Goal: Task Accomplishment & Management: Manage account settings

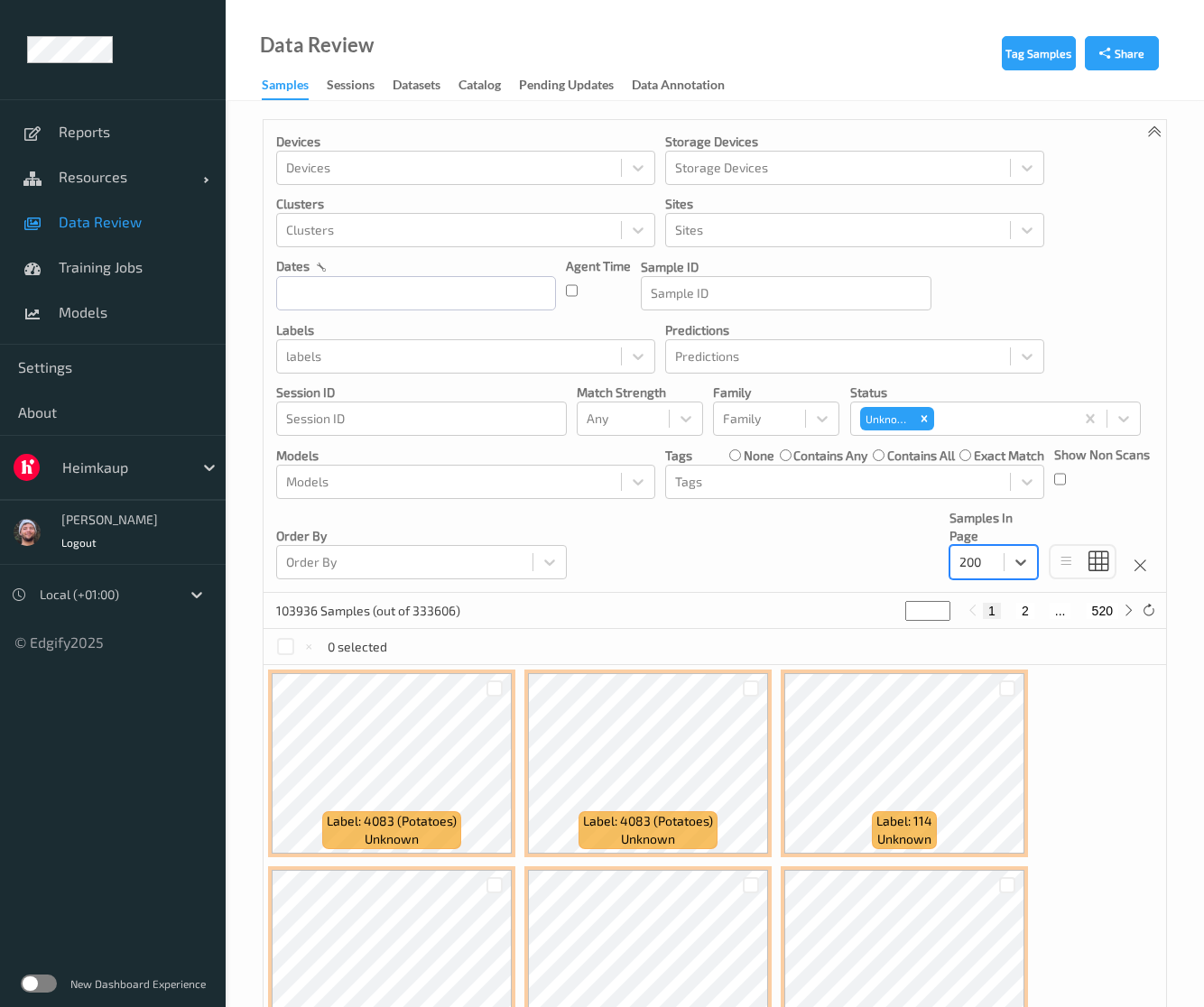
click at [139, 441] on div "Heimkaup" at bounding box center [112, 466] width 226 height 65
click at [152, 459] on div at bounding box center [123, 467] width 122 height 22
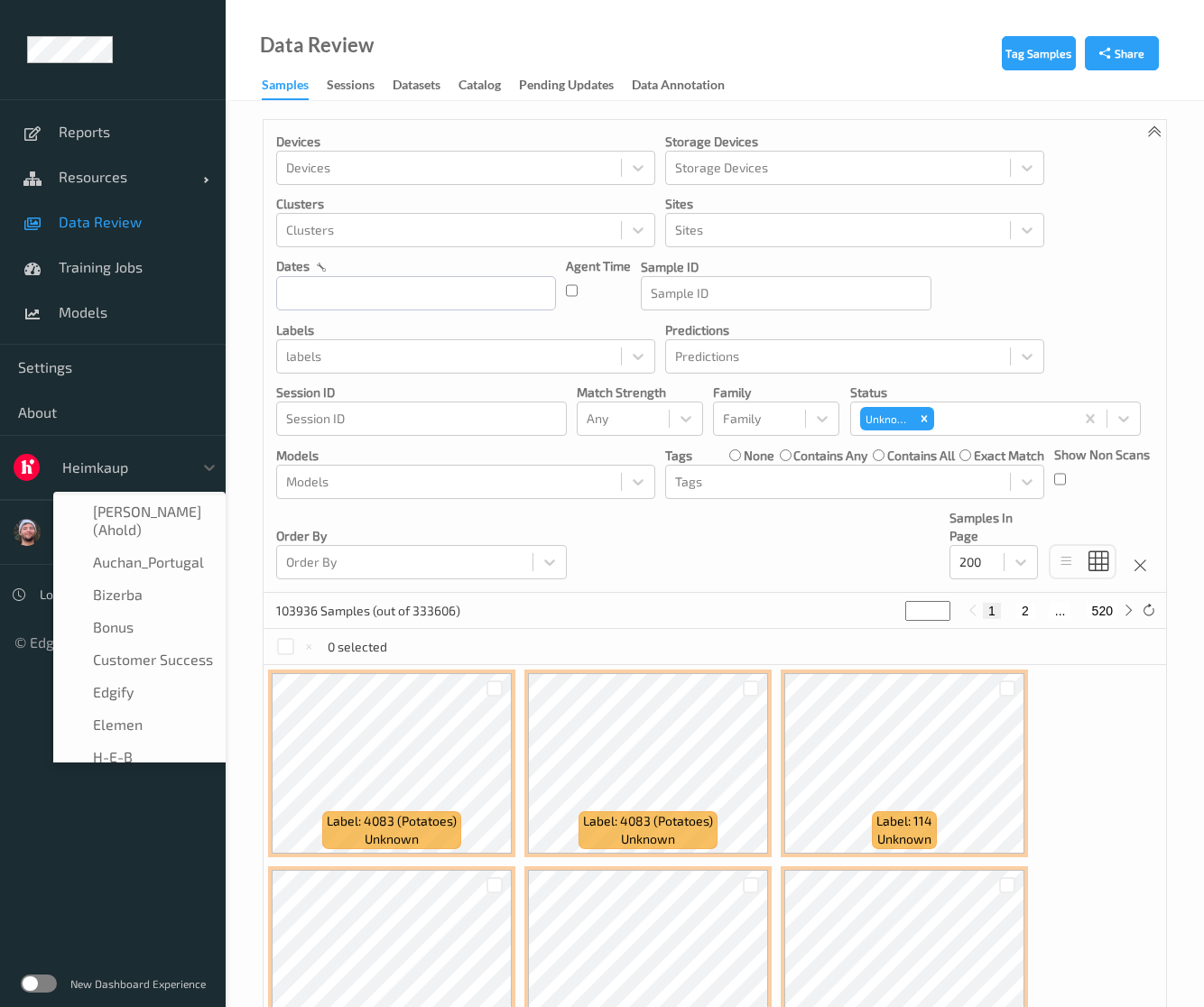
scroll to position [54, 0]
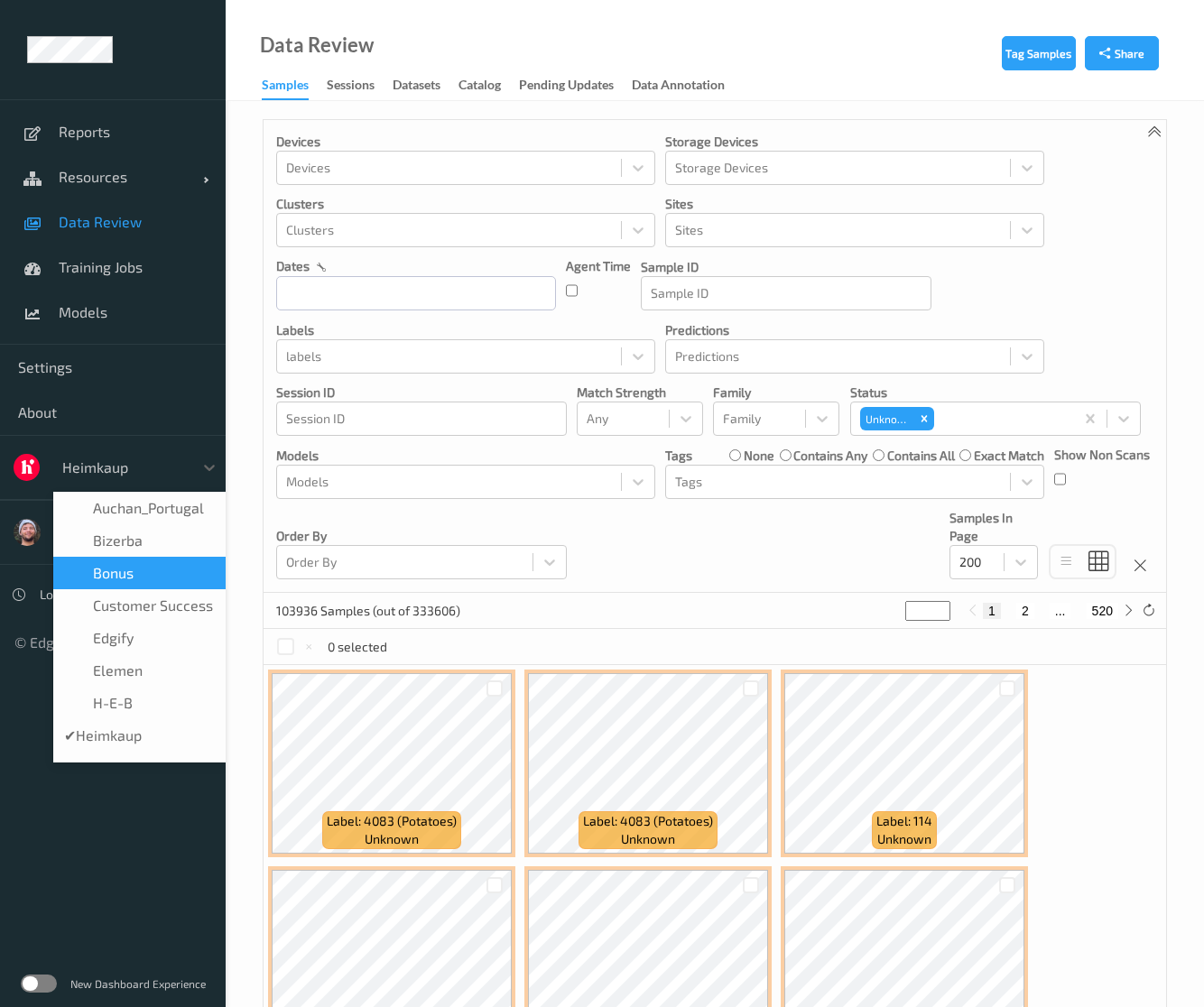
click at [123, 564] on span "Bonus" at bounding box center [112, 573] width 41 height 18
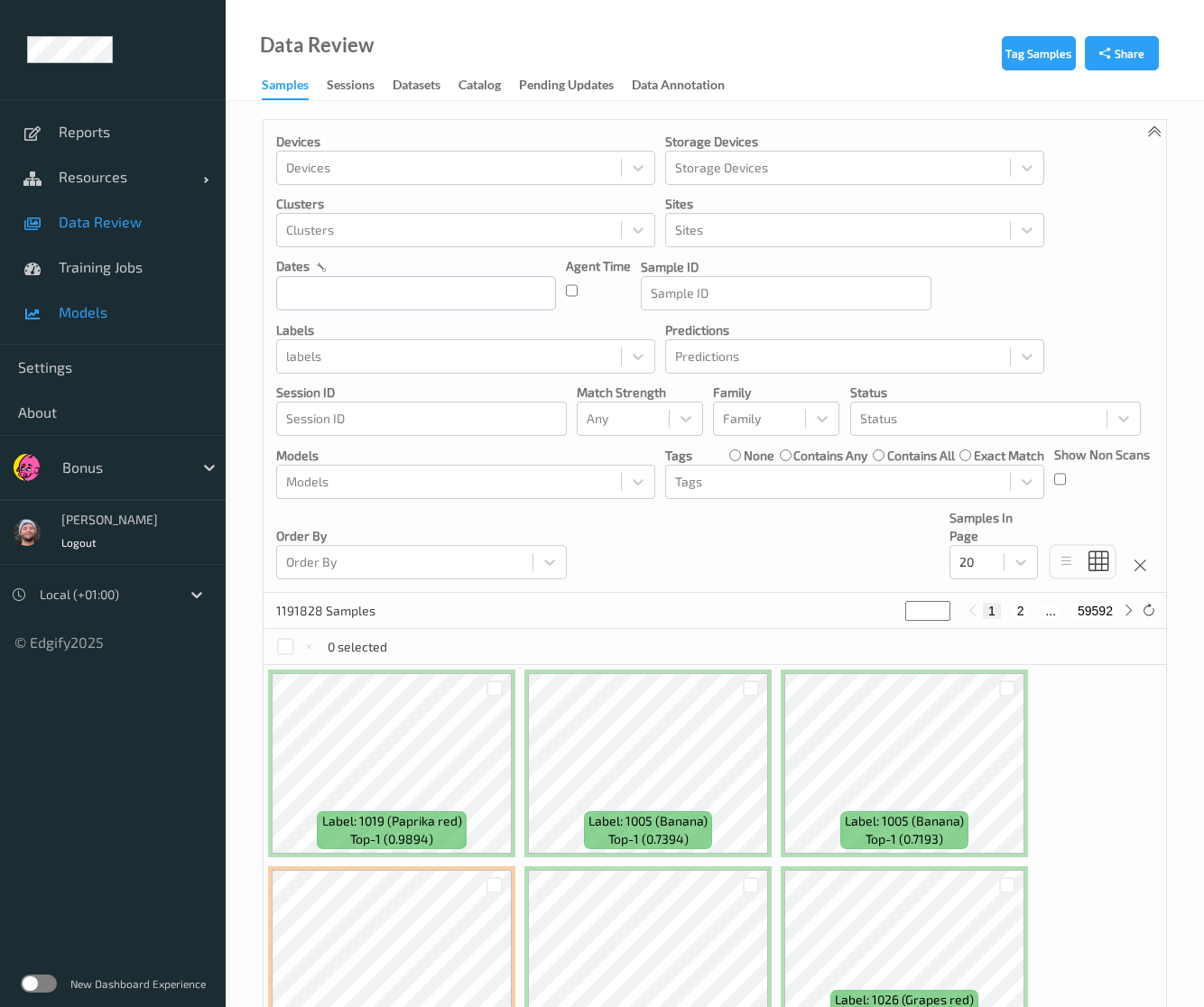
drag, startPoint x: 184, startPoint y: 756, endPoint x: 102, endPoint y: 313, distance: 450.5
click at [184, 756] on ul "Reports Resources Devices Clusters Sites Data Review Training Jobs Models Setti…" at bounding box center [112, 503] width 226 height 1007
click at [102, 313] on span "Models" at bounding box center [133, 312] width 149 height 18
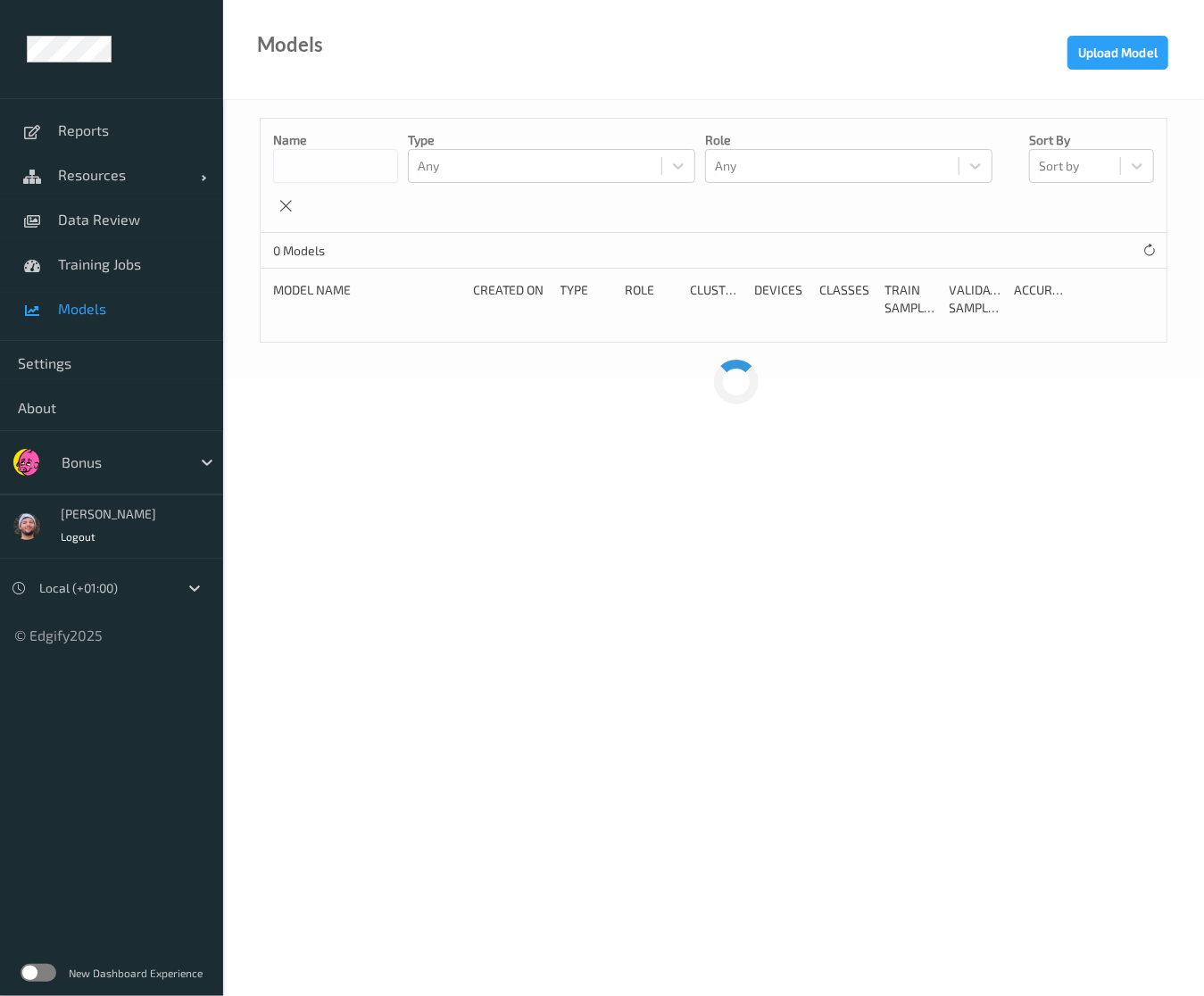
click at [419, 53] on div "Models Upload Model" at bounding box center [713, 50] width 981 height 100
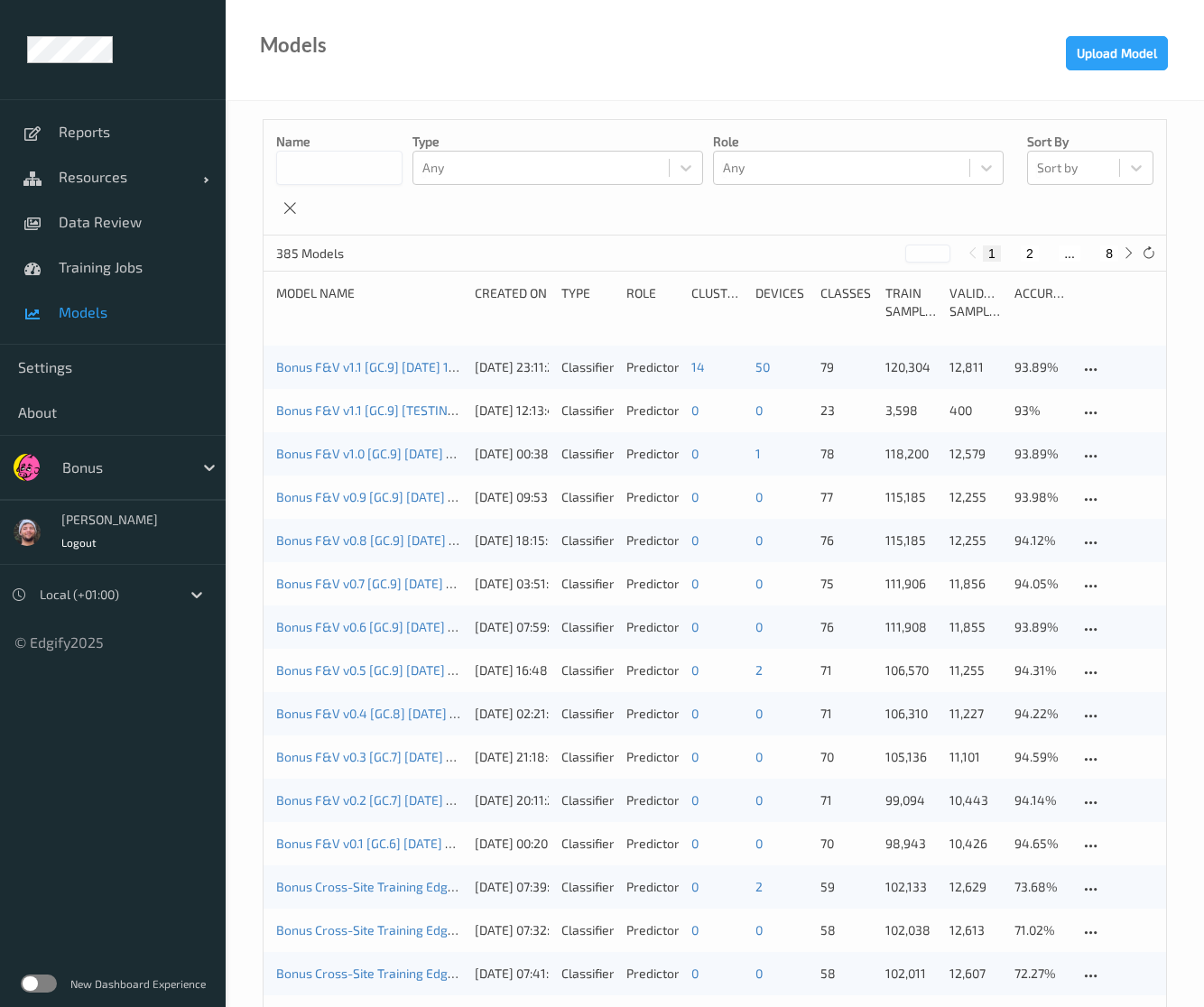
drag, startPoint x: 194, startPoint y: 813, endPoint x: 223, endPoint y: 704, distance: 112.8
click at [194, 813] on ul "Reports Resources Devices Clusters Sites Data Review Training Jobs Models Setti…" at bounding box center [112, 503] width 226 height 1007
click at [384, 446] on link "Bonus F&V v1.0 [GC.9] 2025-09-25 08:21 Auto Save" at bounding box center [407, 452] width 260 height 15
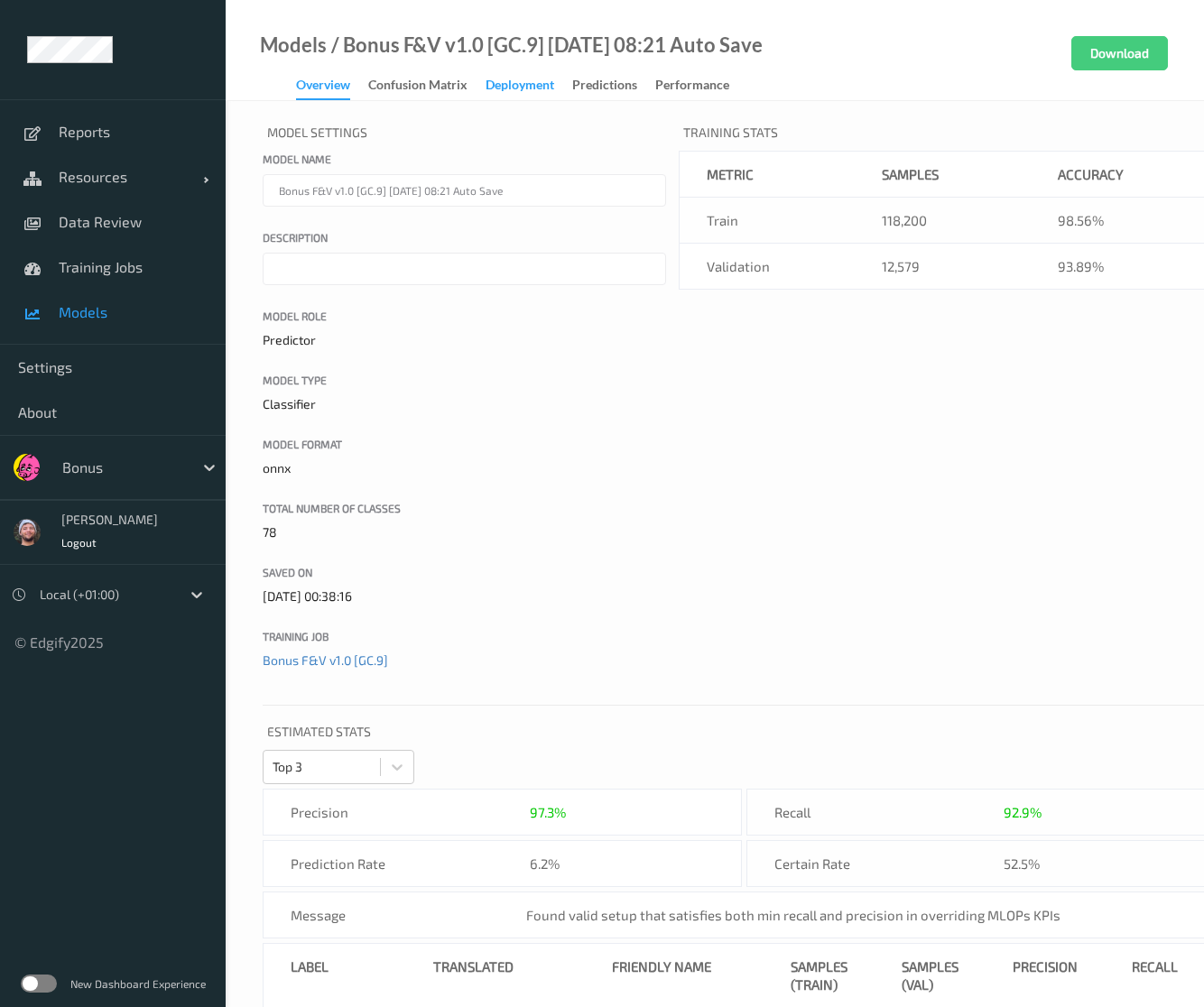
click at [494, 91] on div "Deployment" at bounding box center [519, 86] width 69 height 23
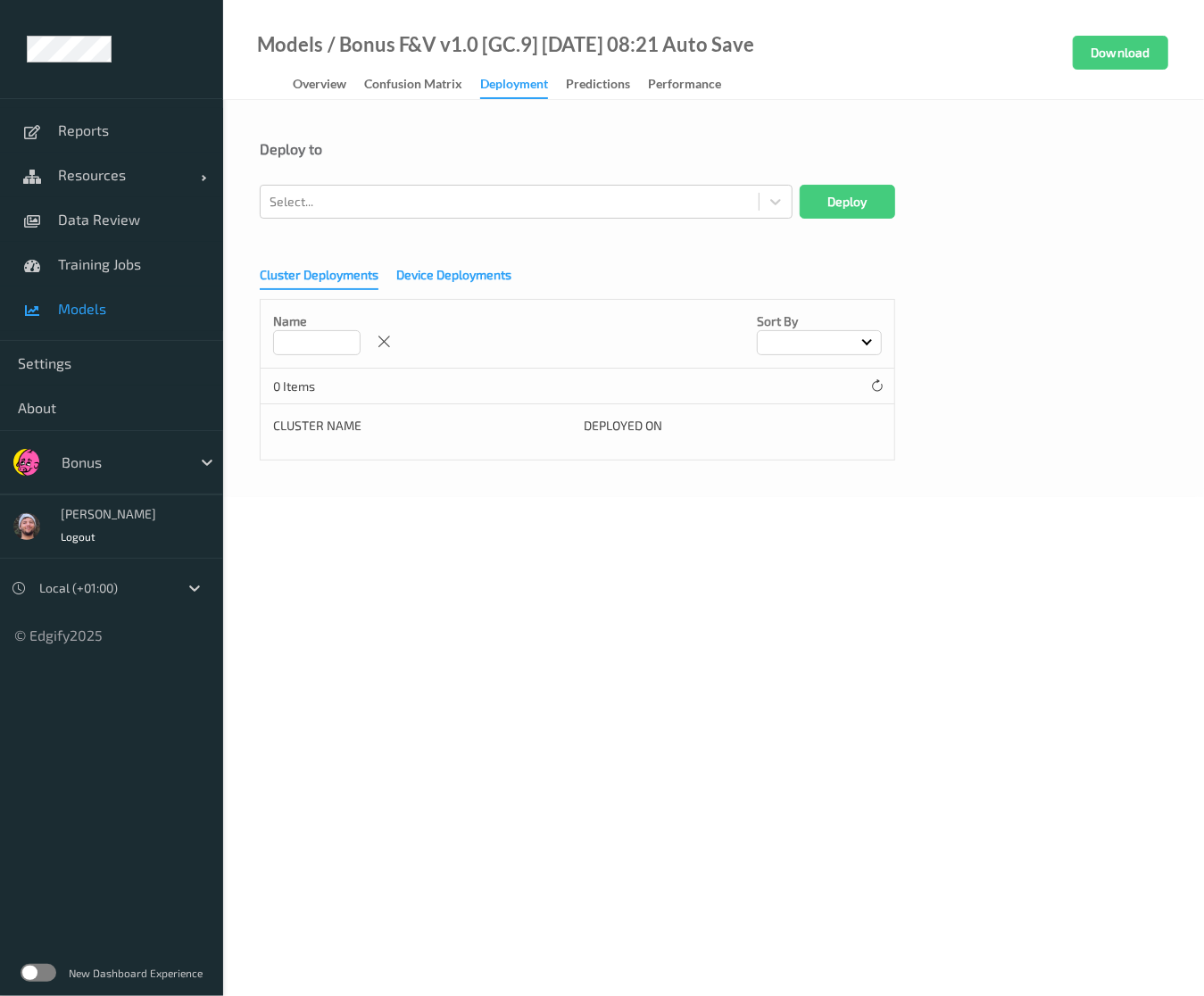
click at [432, 284] on div "Device Deployments" at bounding box center [453, 276] width 115 height 23
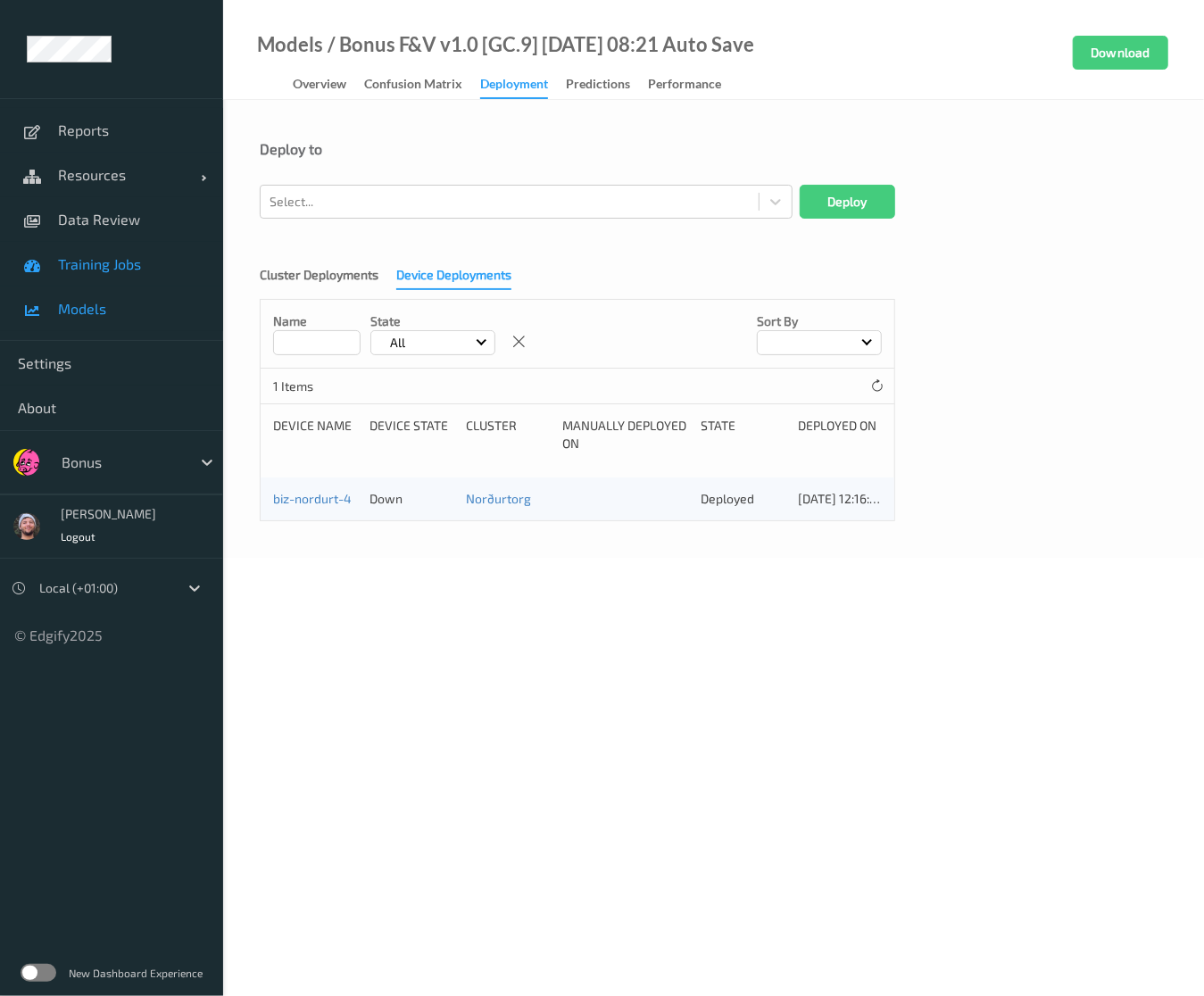
click at [140, 253] on link "Training Jobs" at bounding box center [111, 264] width 223 height 44
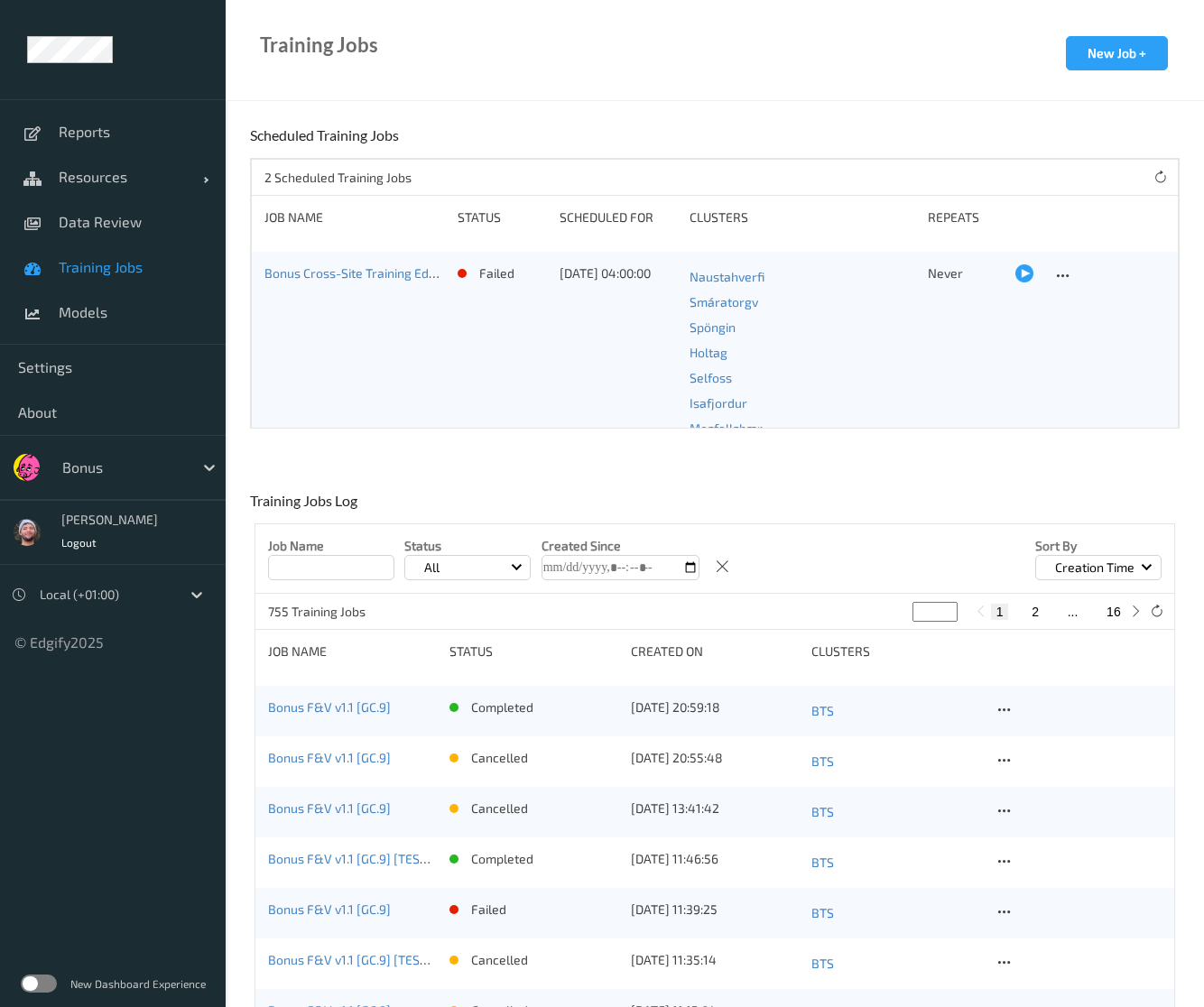
drag, startPoint x: 228, startPoint y: 416, endPoint x: 150, endPoint y: 337, distance: 111.0
click at [112, 213] on span "Data Review" at bounding box center [133, 222] width 149 height 18
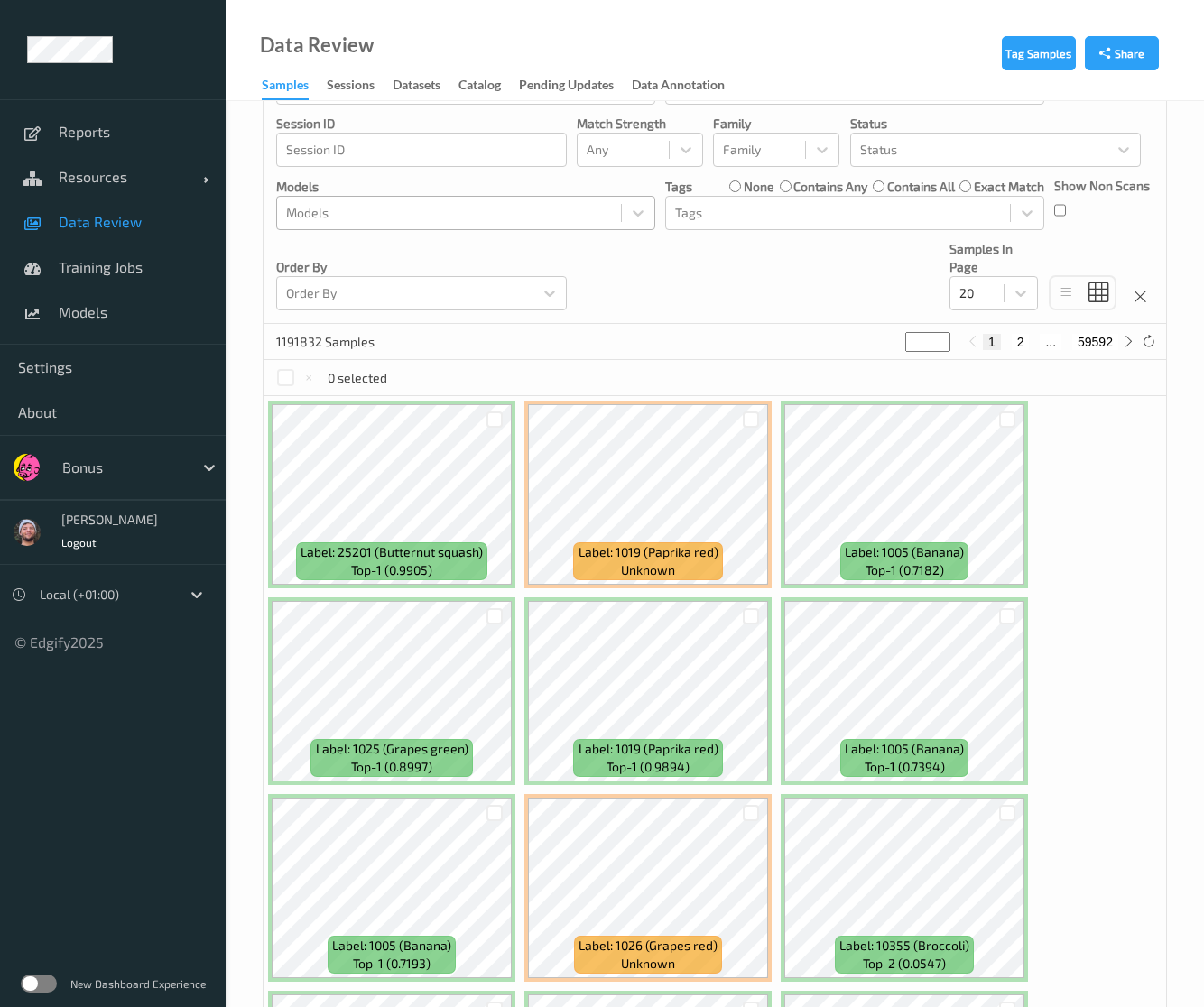
scroll to position [180, 0]
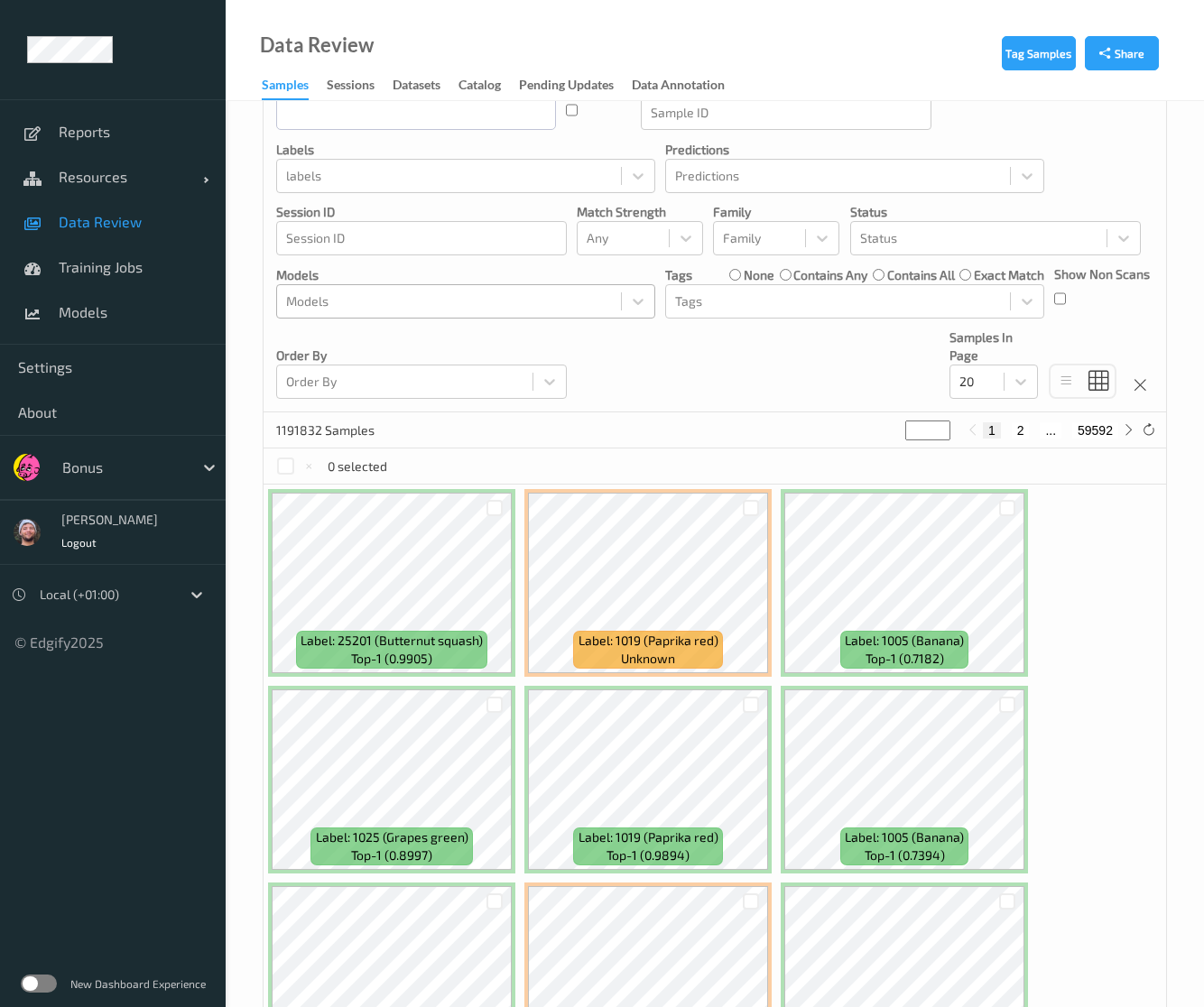
click at [494, 297] on div at bounding box center [449, 301] width 326 height 22
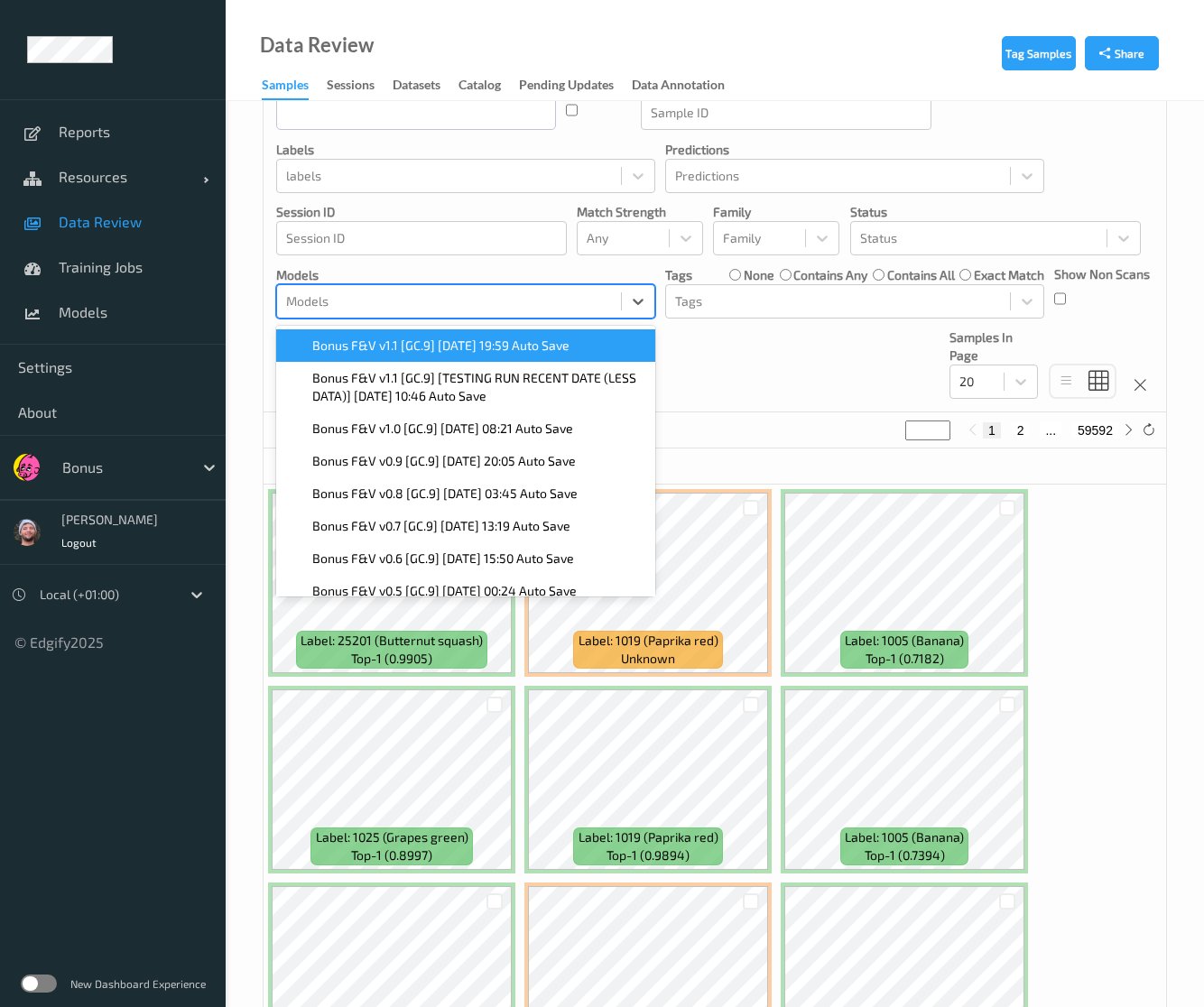
click at [495, 347] on span "Bonus F&V v1.1 [GC.9] [DATE] 19:59 Auto Save" at bounding box center [440, 345] width 258 height 18
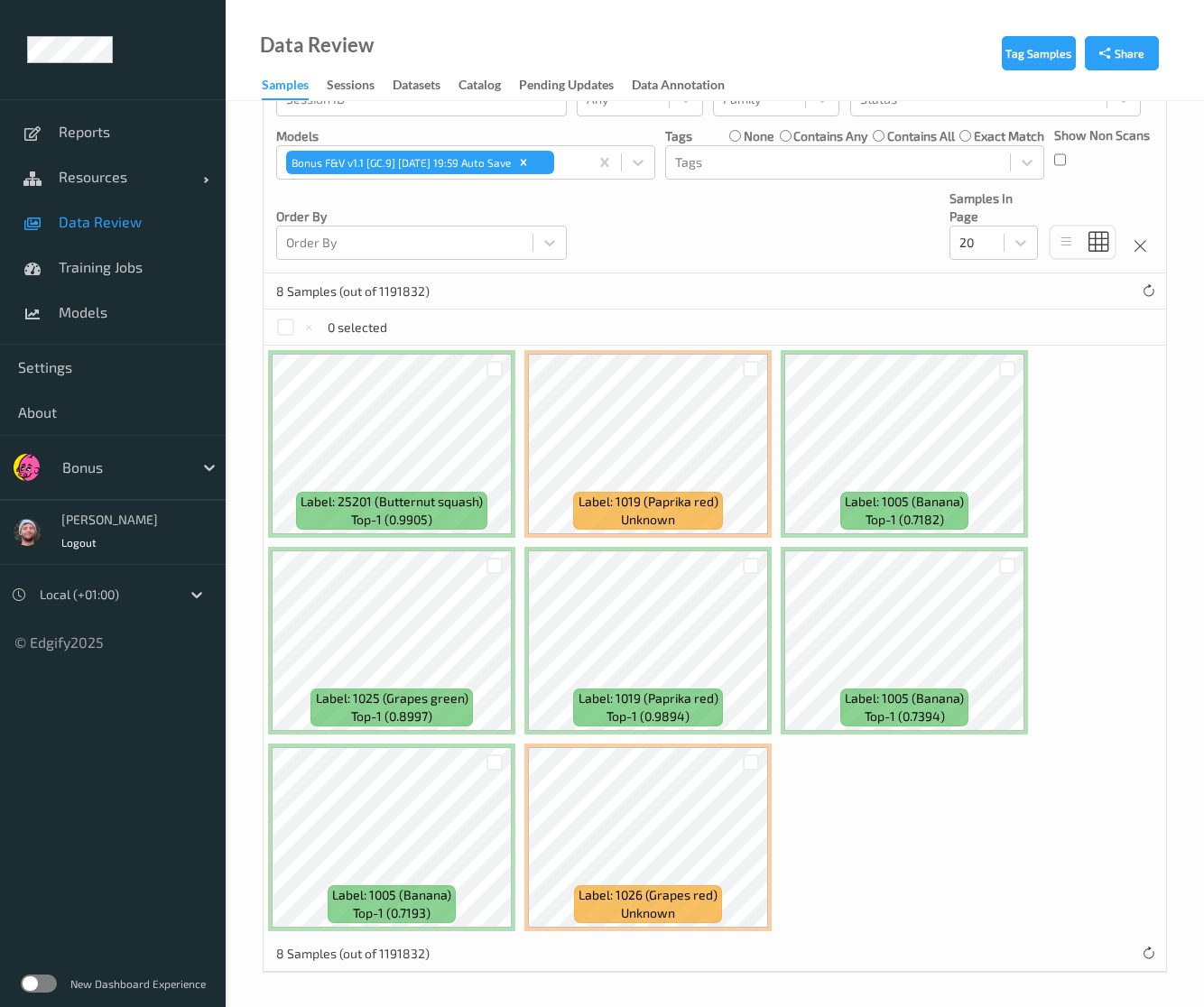
scroll to position [320, 0]
drag, startPoint x: 84, startPoint y: 243, endPoint x: 80, endPoint y: 254, distance: 11.7
click at [84, 243] on link "Data Review" at bounding box center [112, 222] width 226 height 45
click at [80, 254] on link "Training Jobs" at bounding box center [112, 266] width 226 height 45
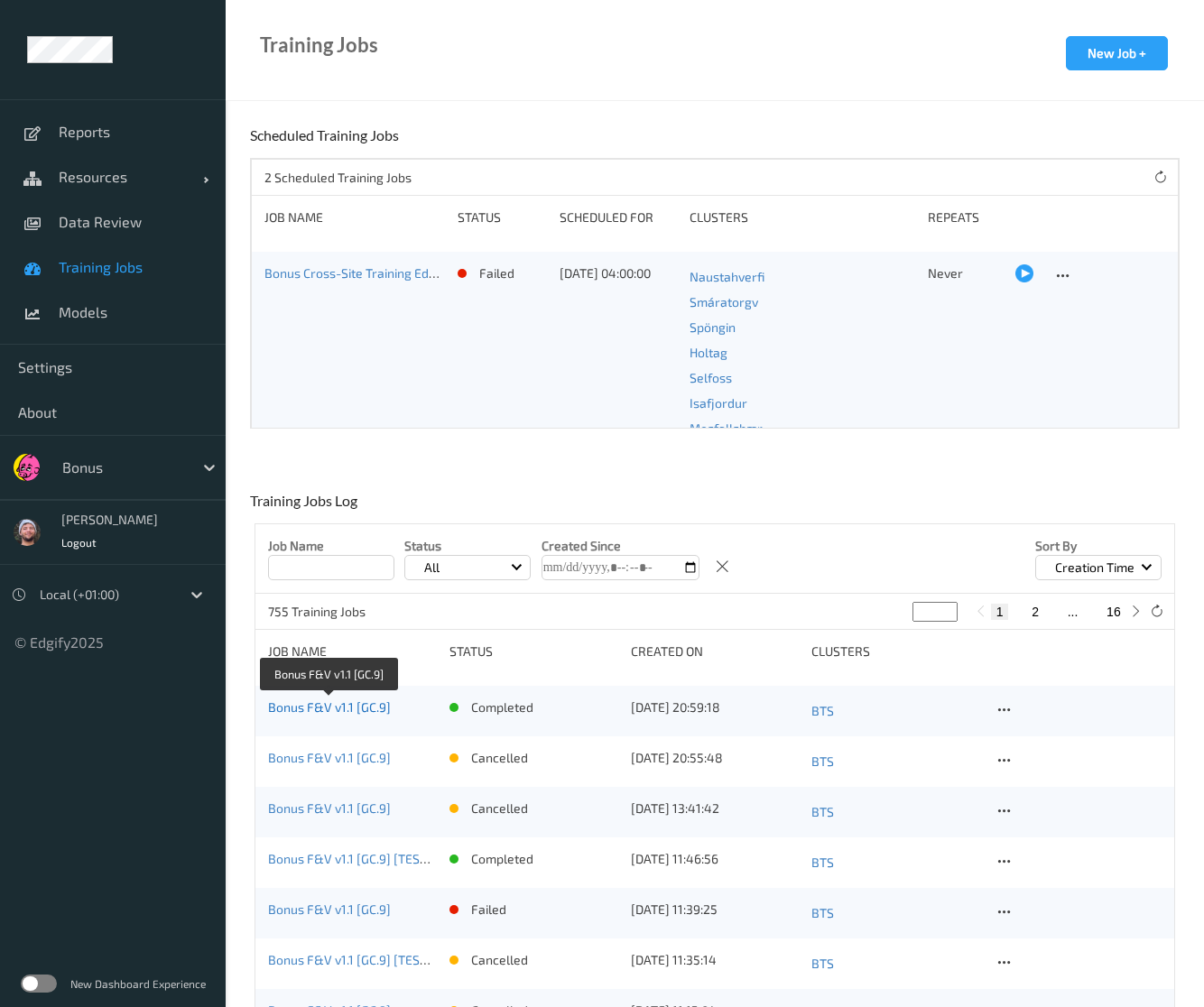
click at [339, 714] on div "Bonus F&V v1.1 [GC.9]" at bounding box center [353, 710] width 169 height 25
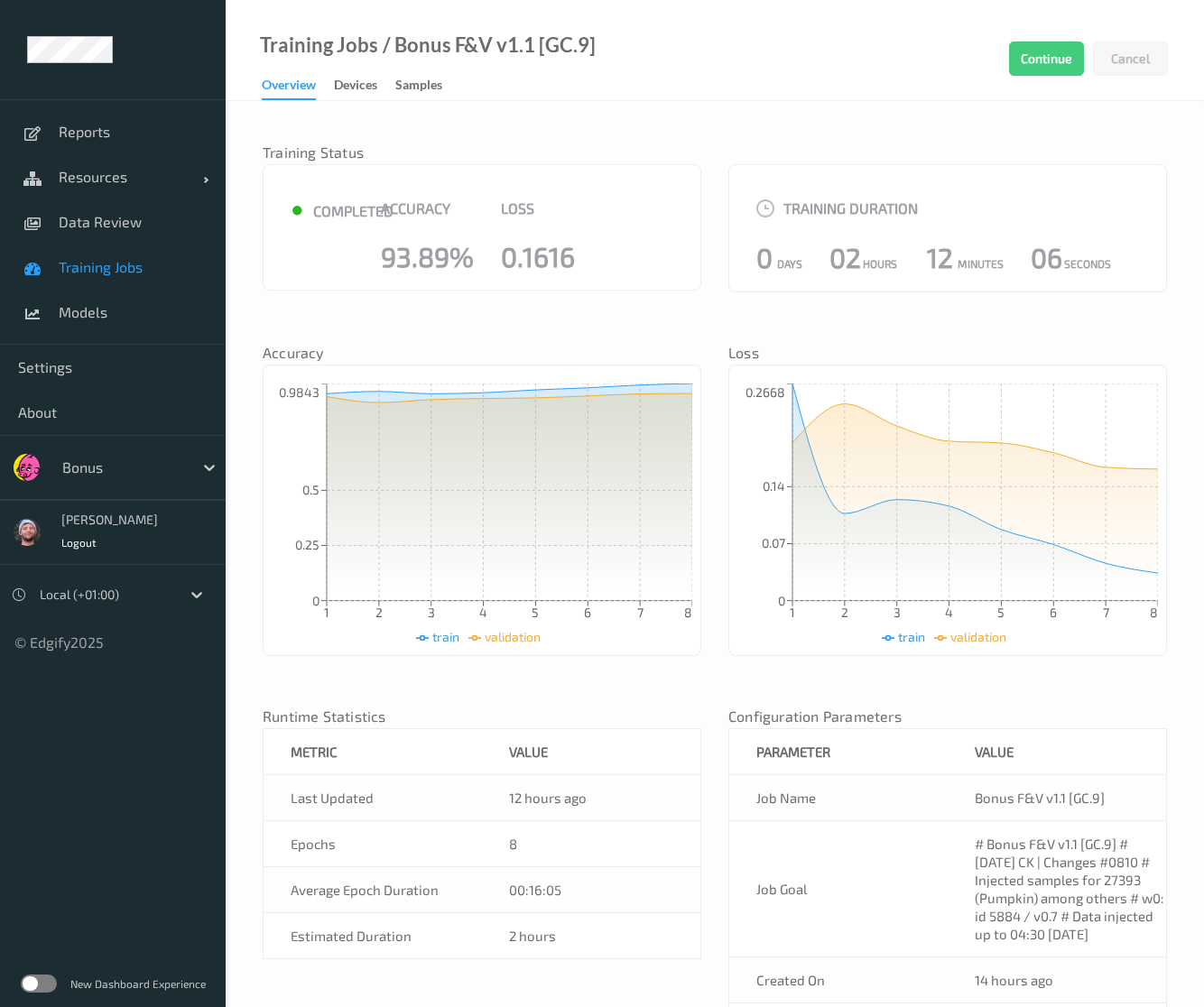
click at [722, 141] on div "Training Status ● completed Accuracy 93.89% Loss 0.1616 Training Duration 0 Day…" at bounding box center [714, 643] width 904 height 1049
click at [113, 463] on div at bounding box center [123, 467] width 122 height 22
click at [148, 457] on div at bounding box center [123, 467] width 122 height 22
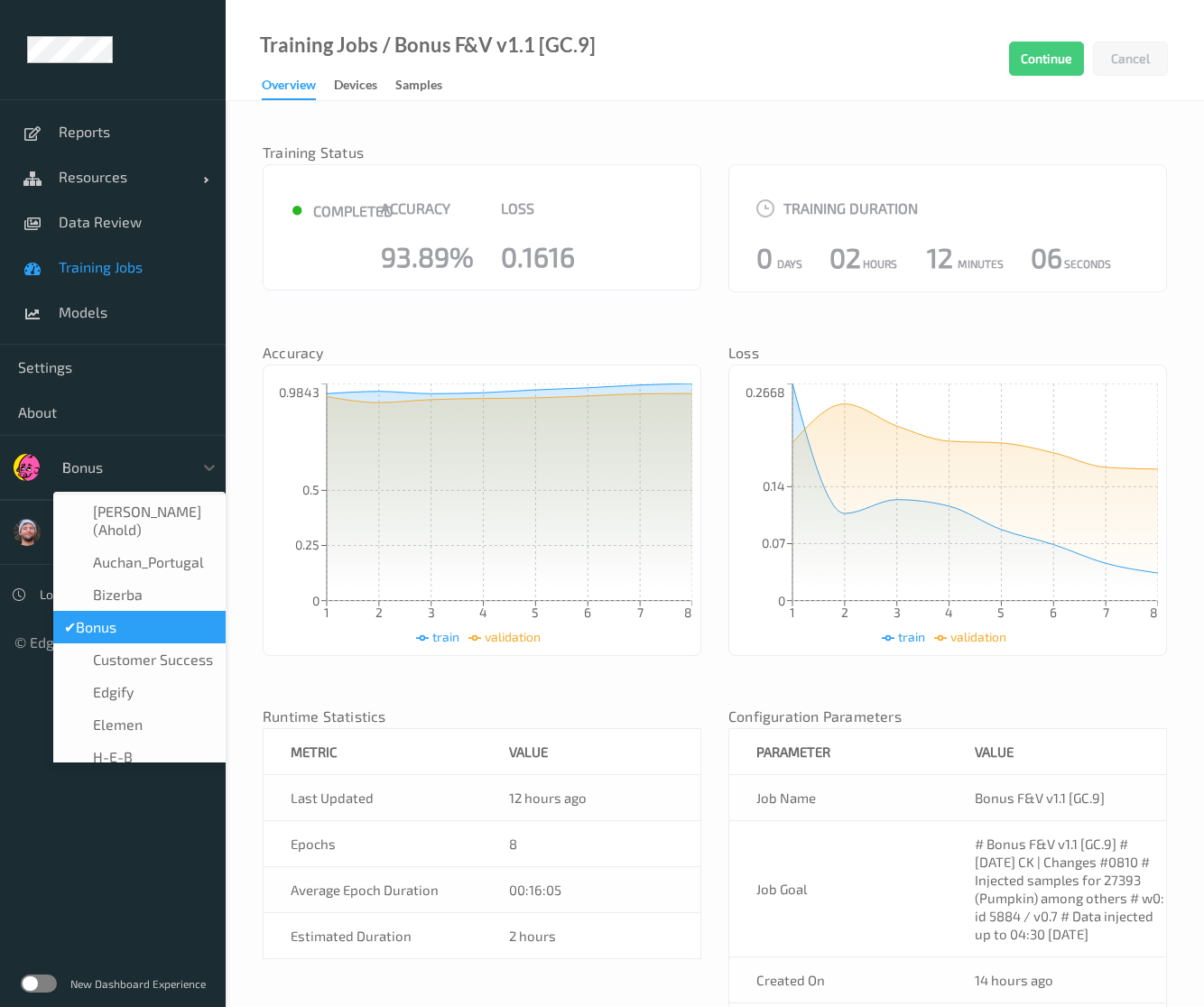
type input "h-"
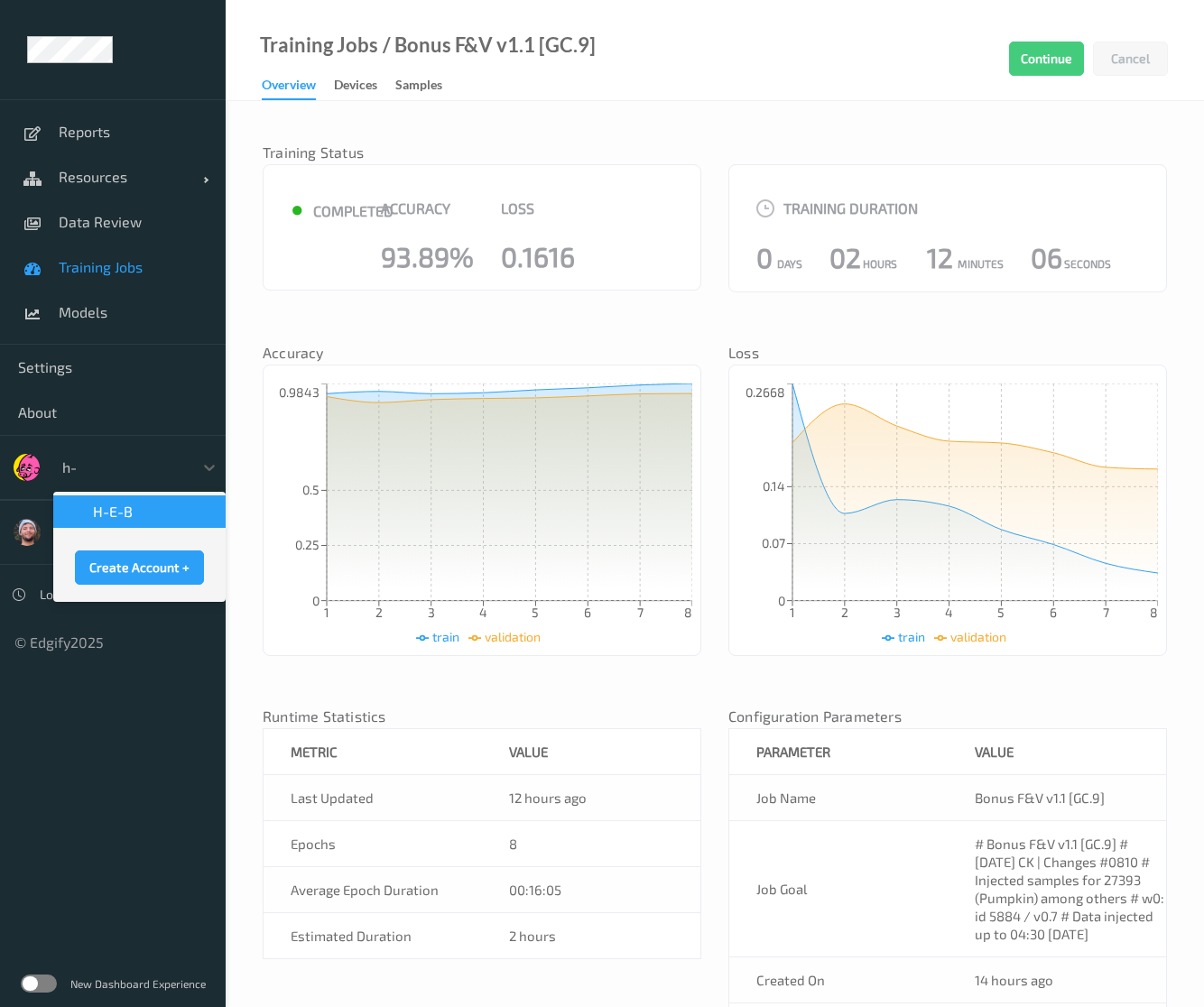
click at [91, 518] on span at bounding box center [78, 511] width 29 height 18
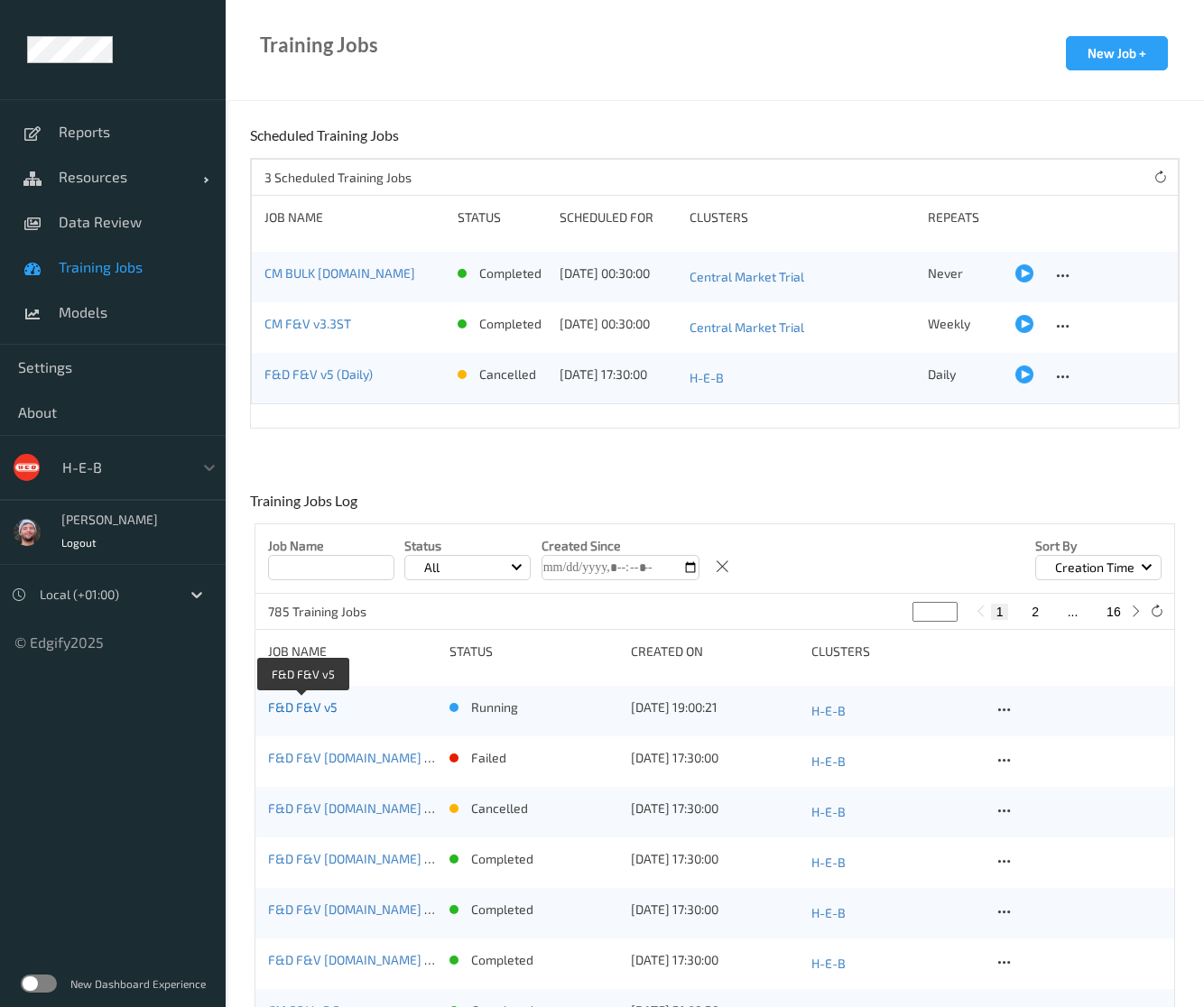
click at [313, 701] on link "F&D F&V v5" at bounding box center [303, 706] width 70 height 15
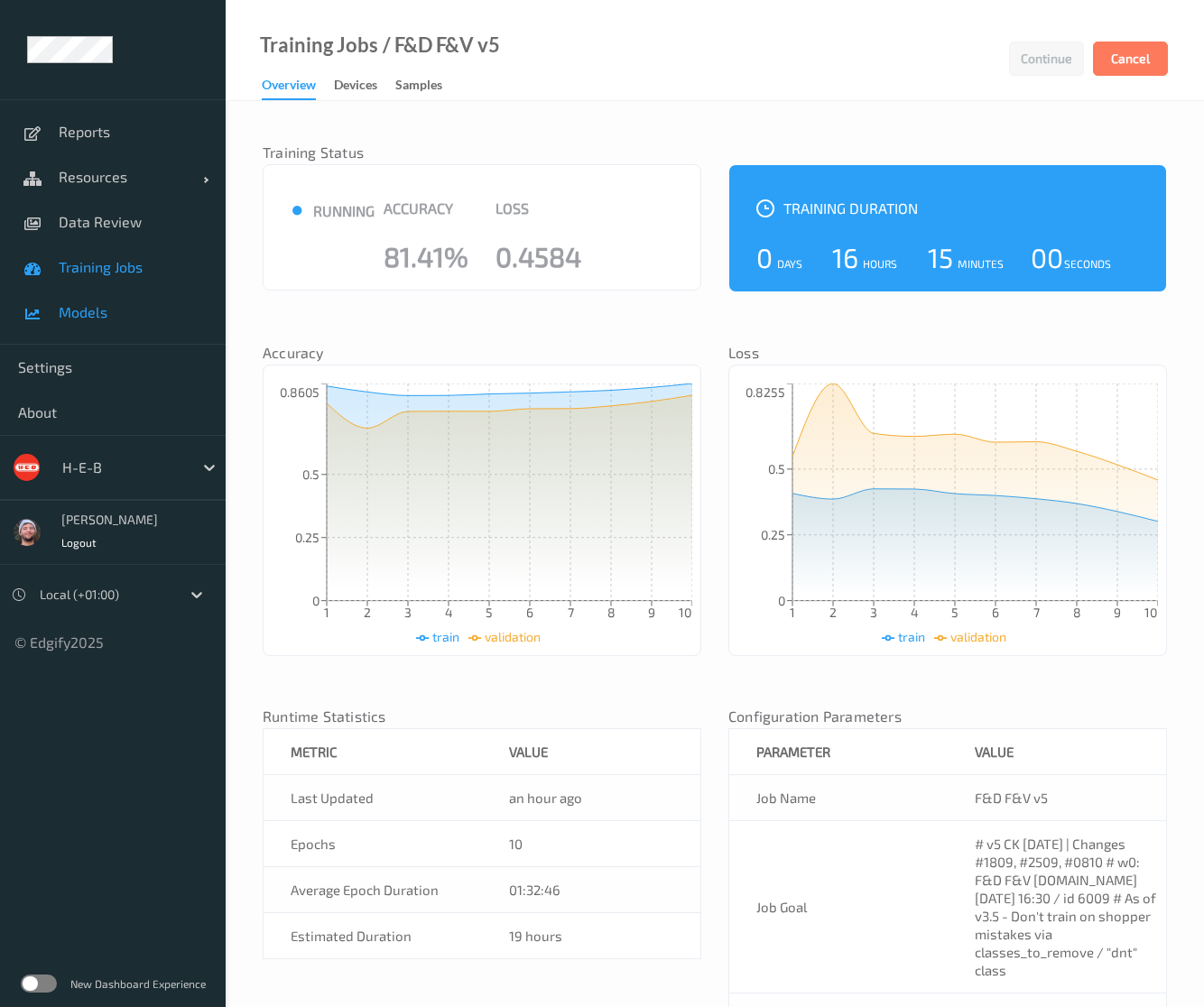
drag, startPoint x: 97, startPoint y: 307, endPoint x: 180, endPoint y: 295, distance: 83.9
click at [97, 307] on span "Models" at bounding box center [133, 312] width 149 height 18
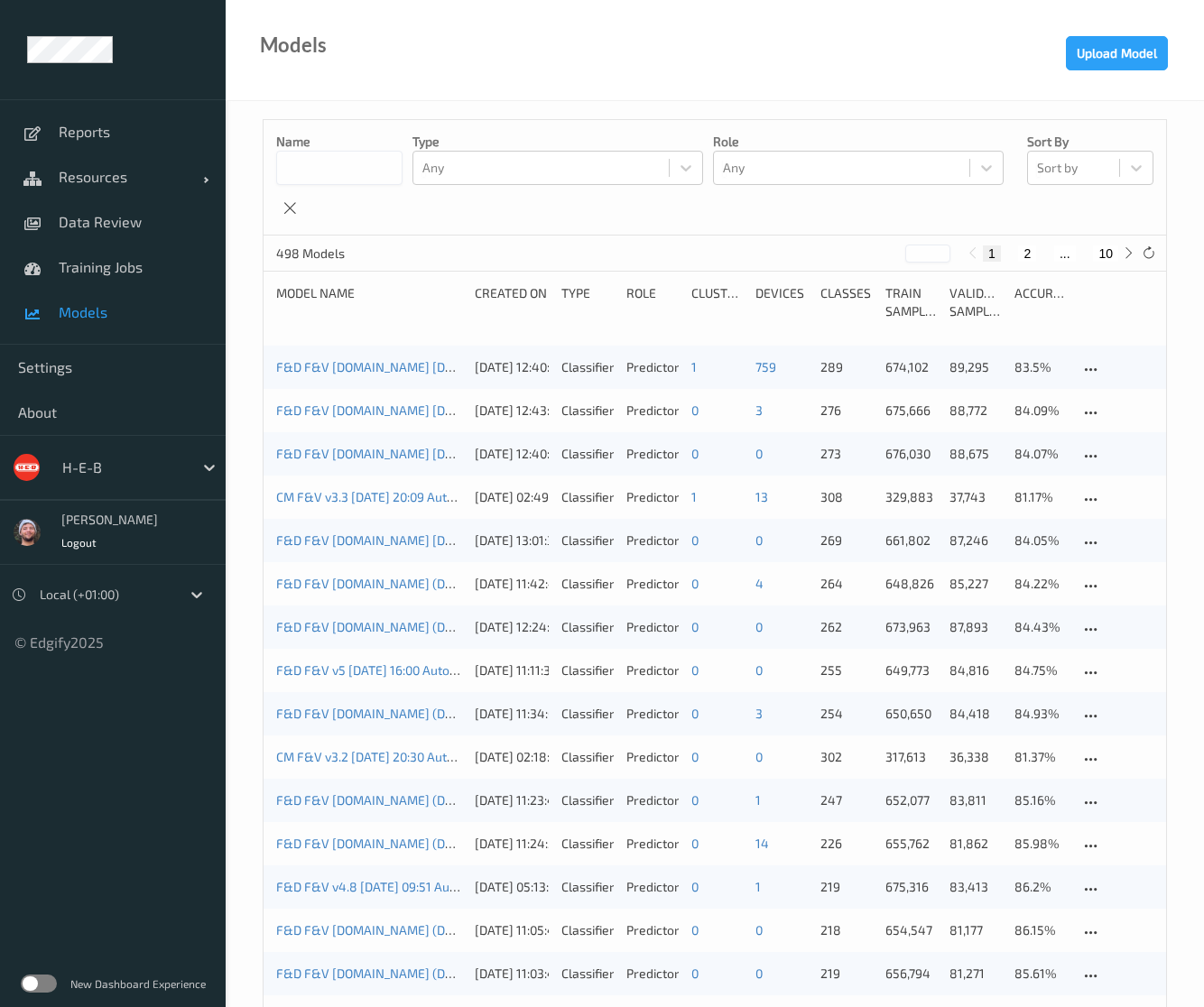
click at [99, 467] on div "H-E-B" at bounding box center [123, 467] width 140 height 29
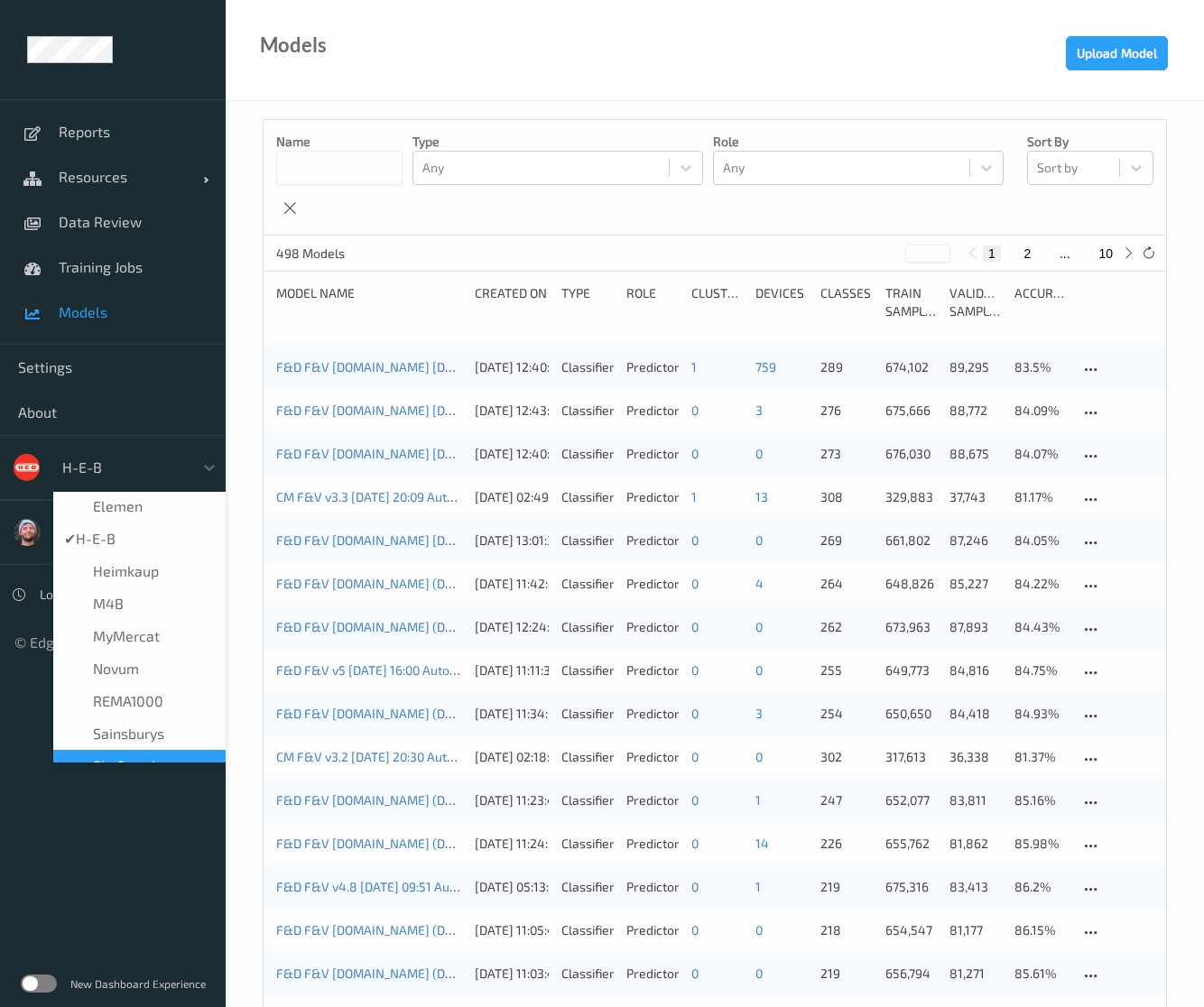
scroll to position [202, 0]
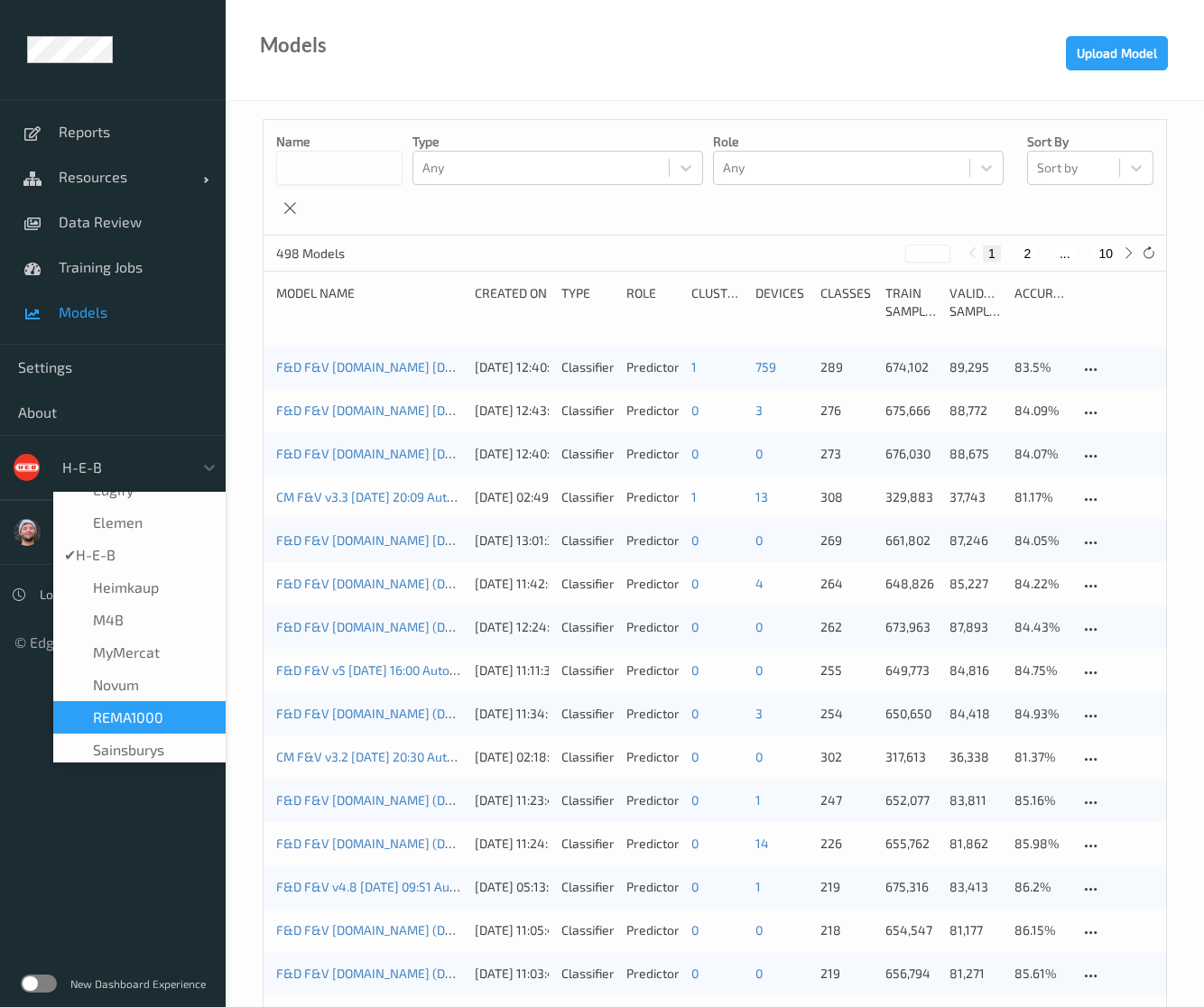
click at [143, 710] on span "REMA1000" at bounding box center [127, 717] width 71 height 18
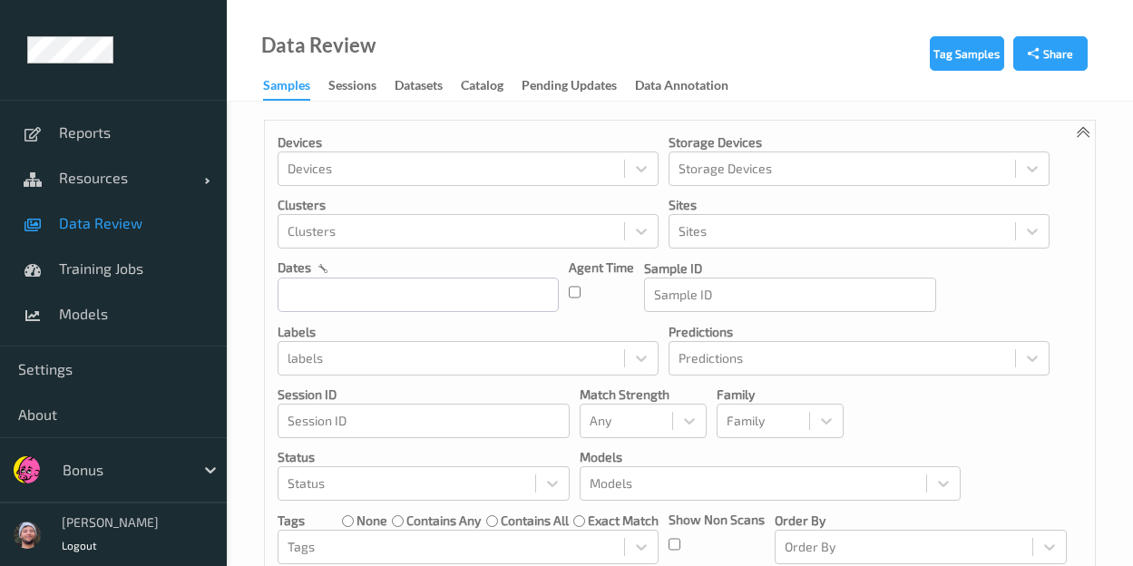
scroll to position [64, 0]
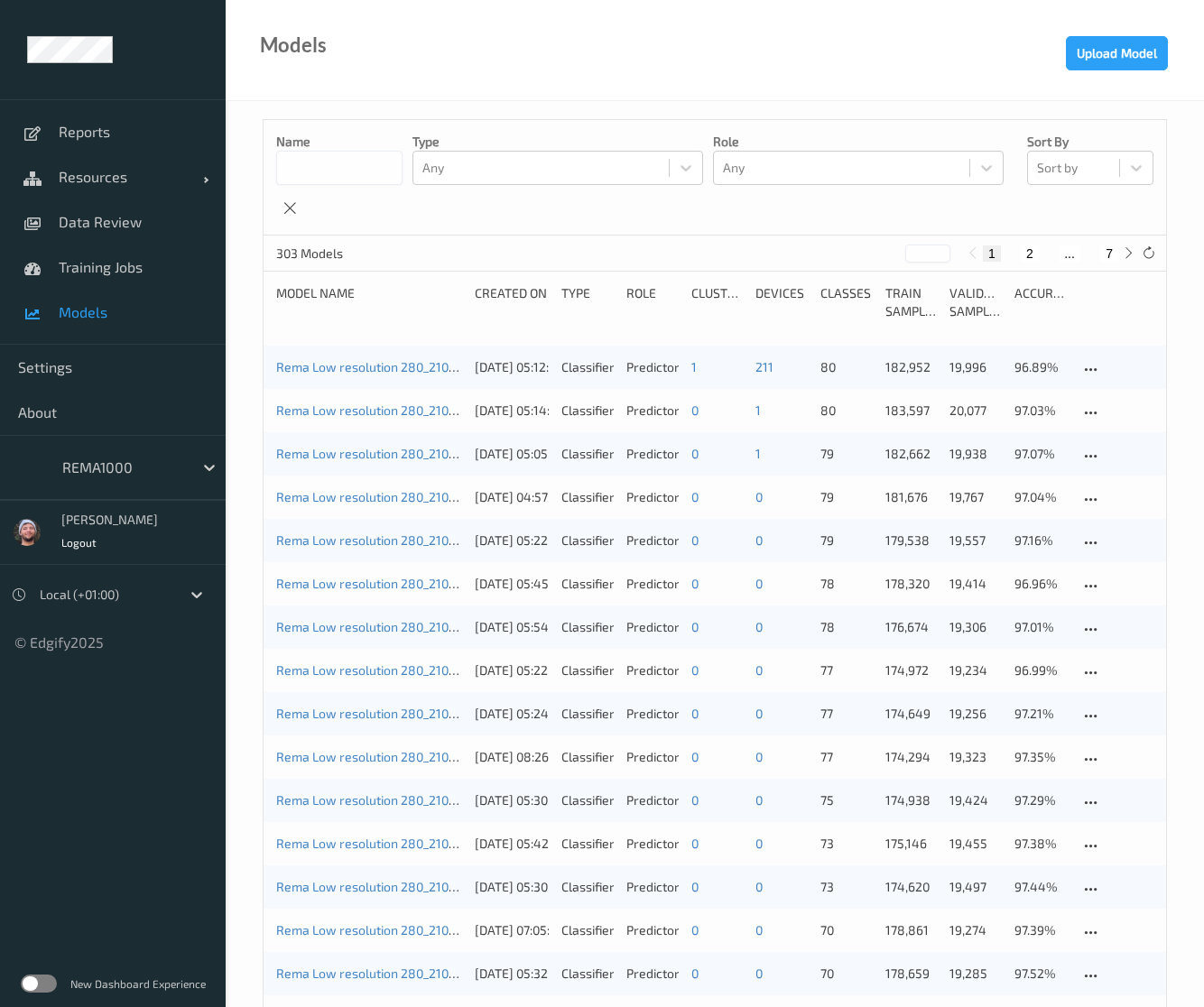
click at [158, 469] on div at bounding box center [123, 467] width 122 height 22
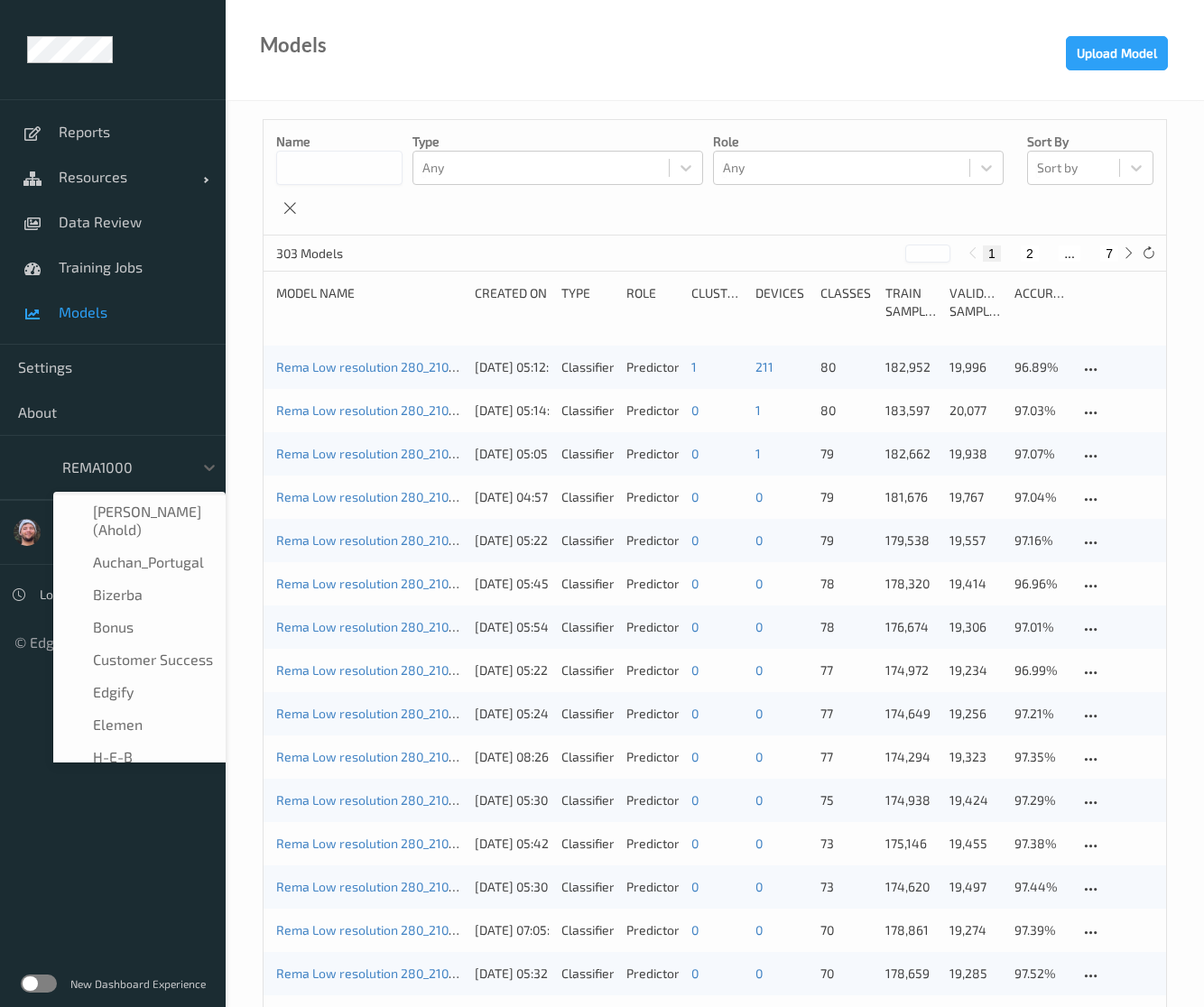
scroll to position [184, 0]
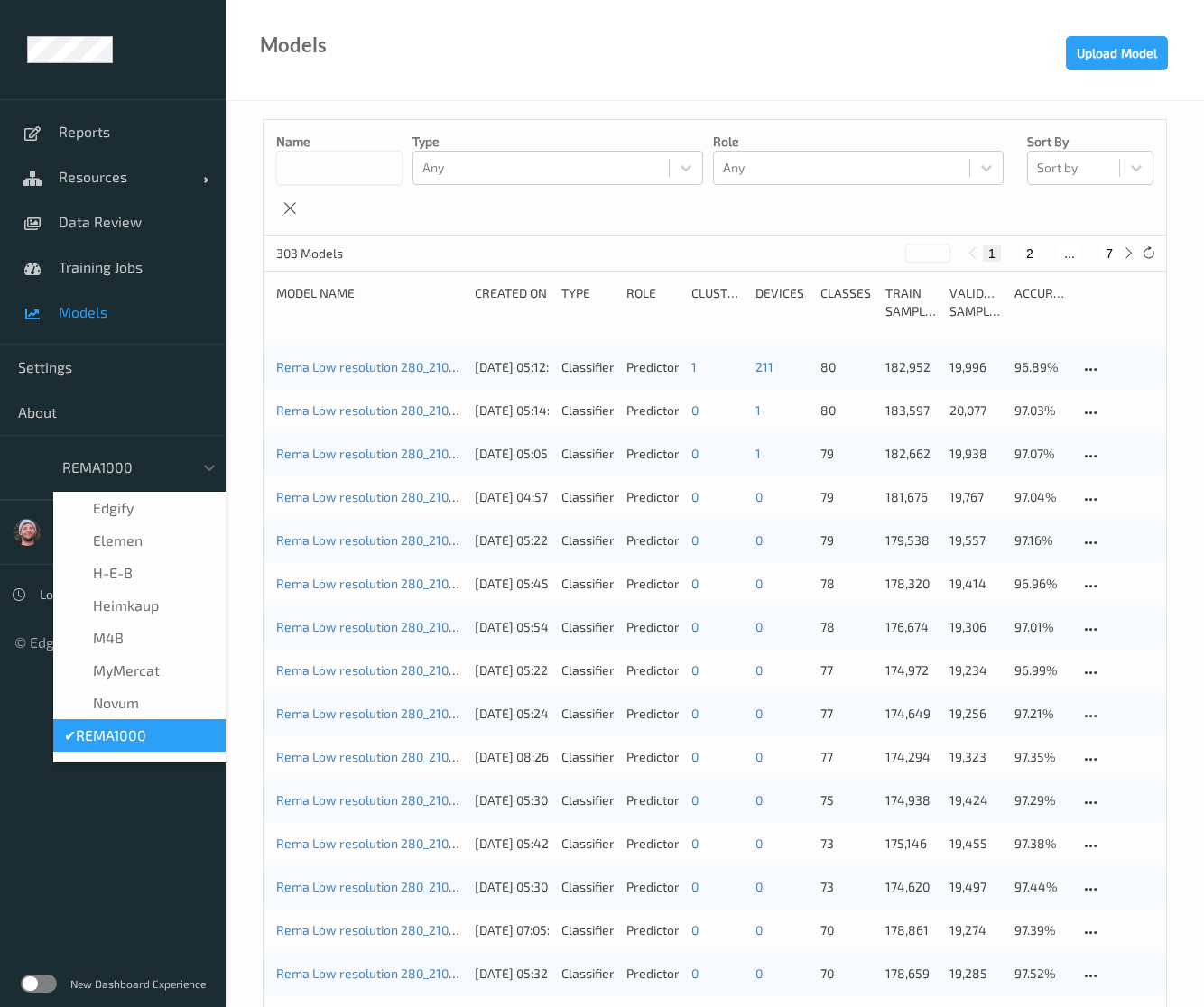
click at [1103, 249] on button "7" at bounding box center [1109, 253] width 18 height 16
type input "*"
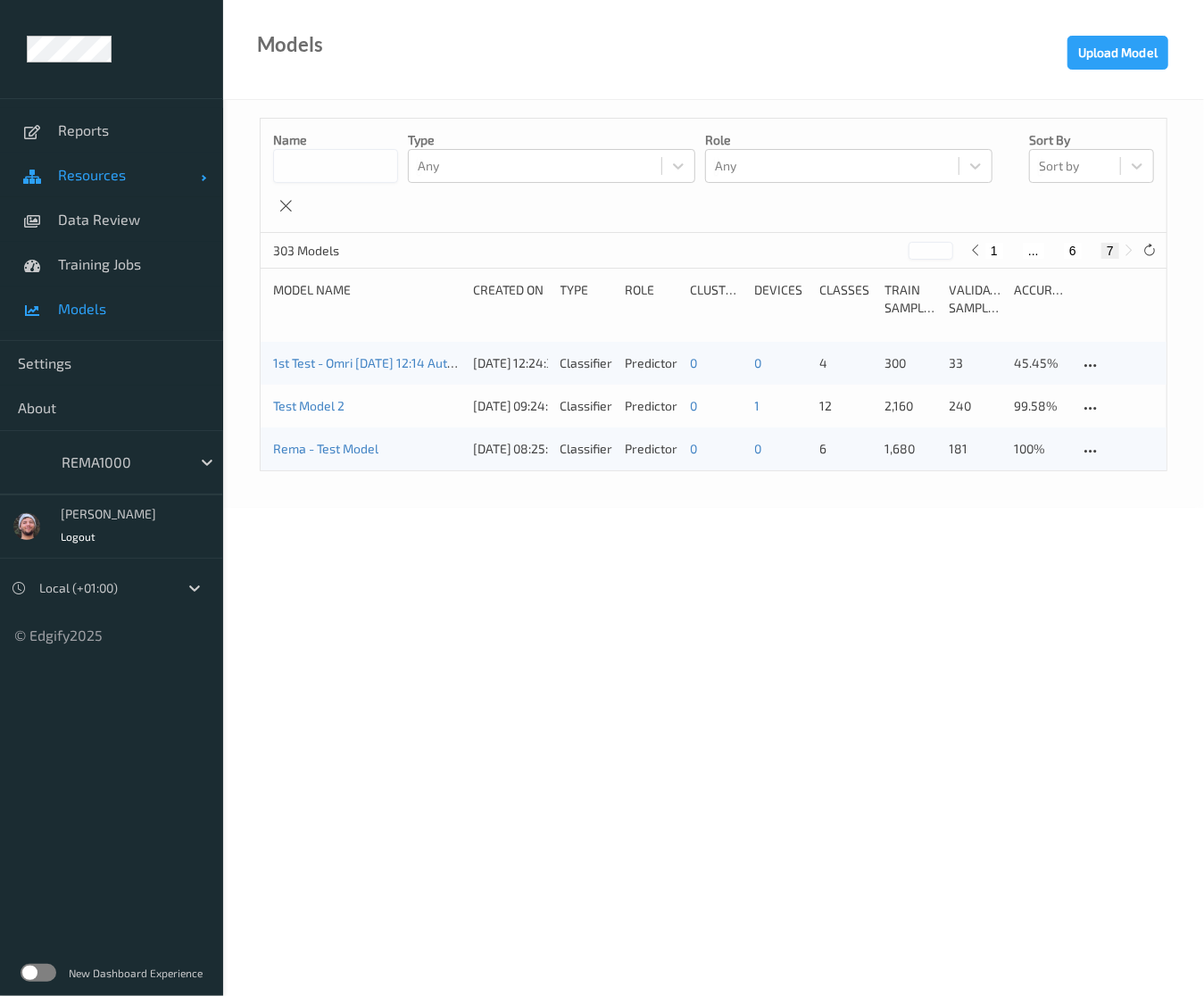
click at [112, 179] on span "Resources" at bounding box center [129, 175] width 143 height 18
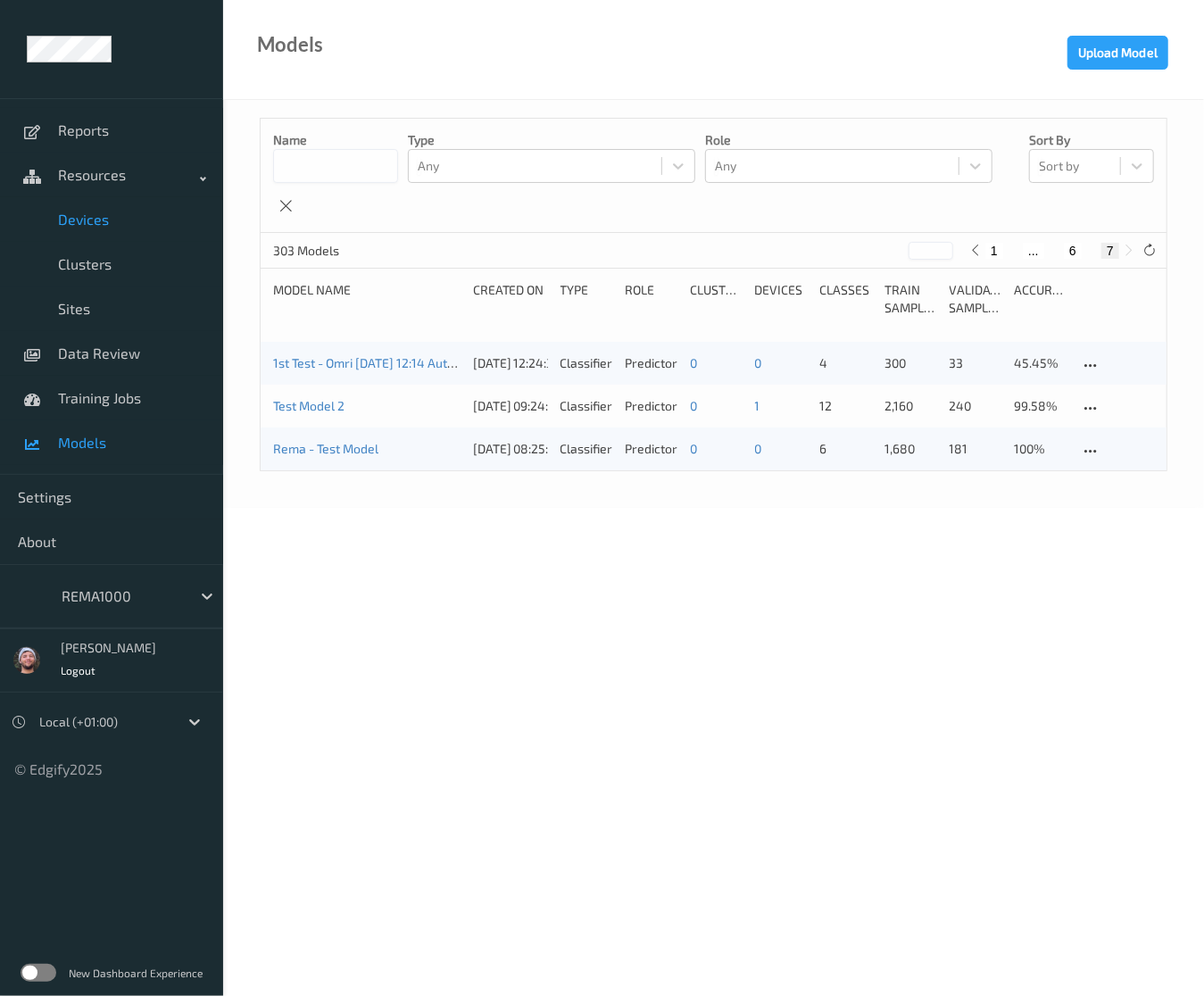
click at [101, 199] on link "Devices" at bounding box center [111, 219] width 223 height 44
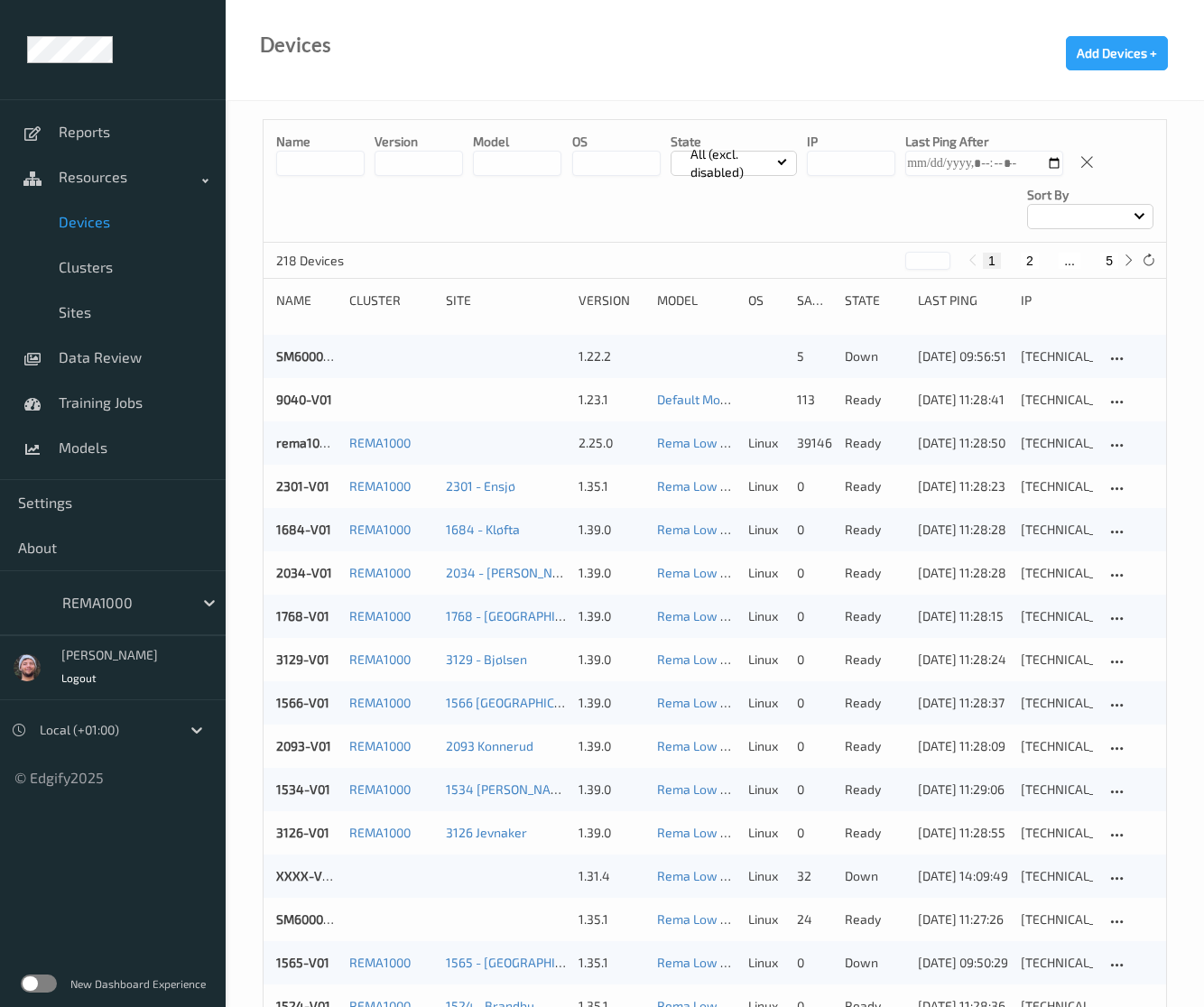
click at [1112, 252] on button "5" at bounding box center [1109, 260] width 18 height 16
type input "*"
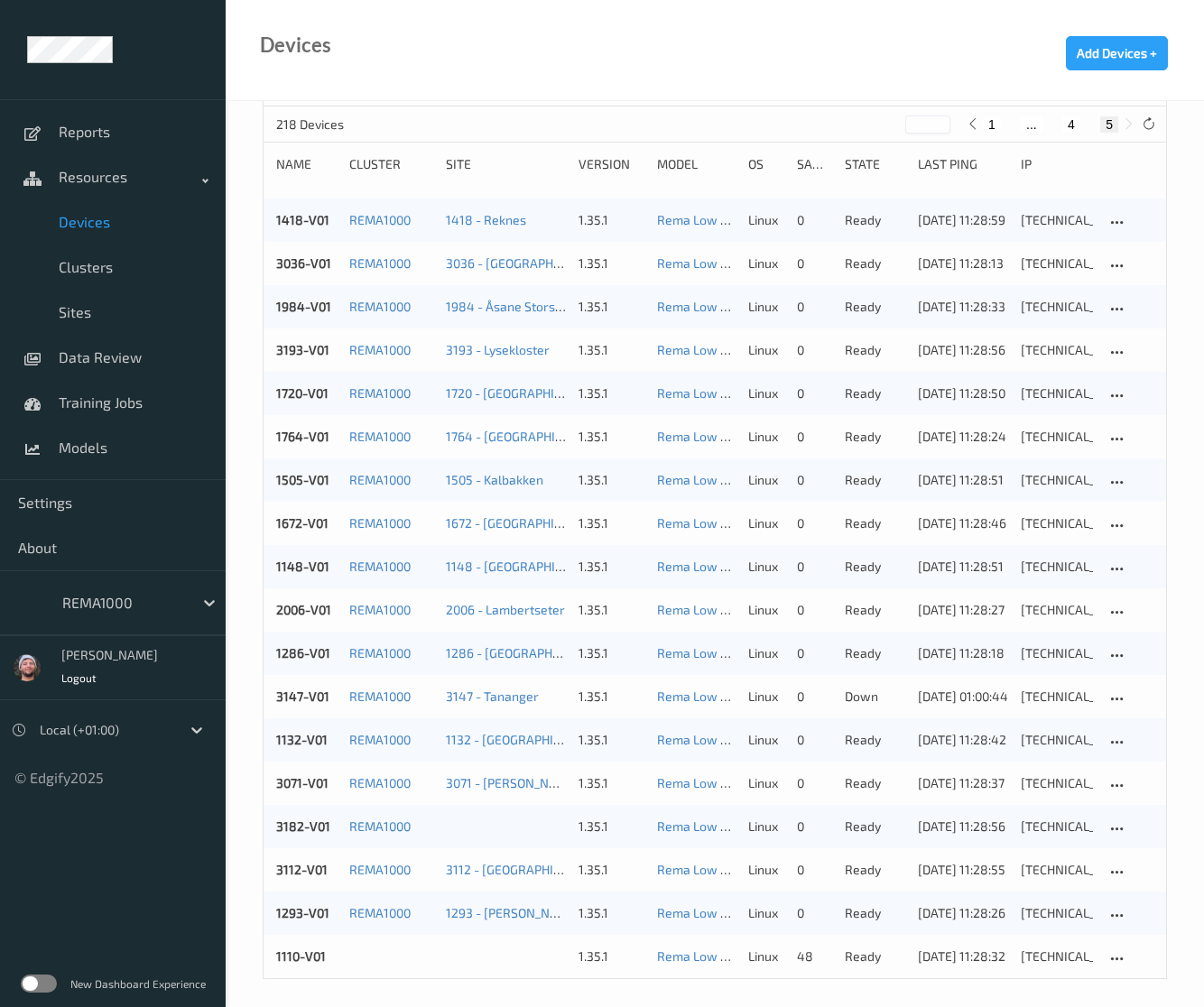
scroll to position [144, 0]
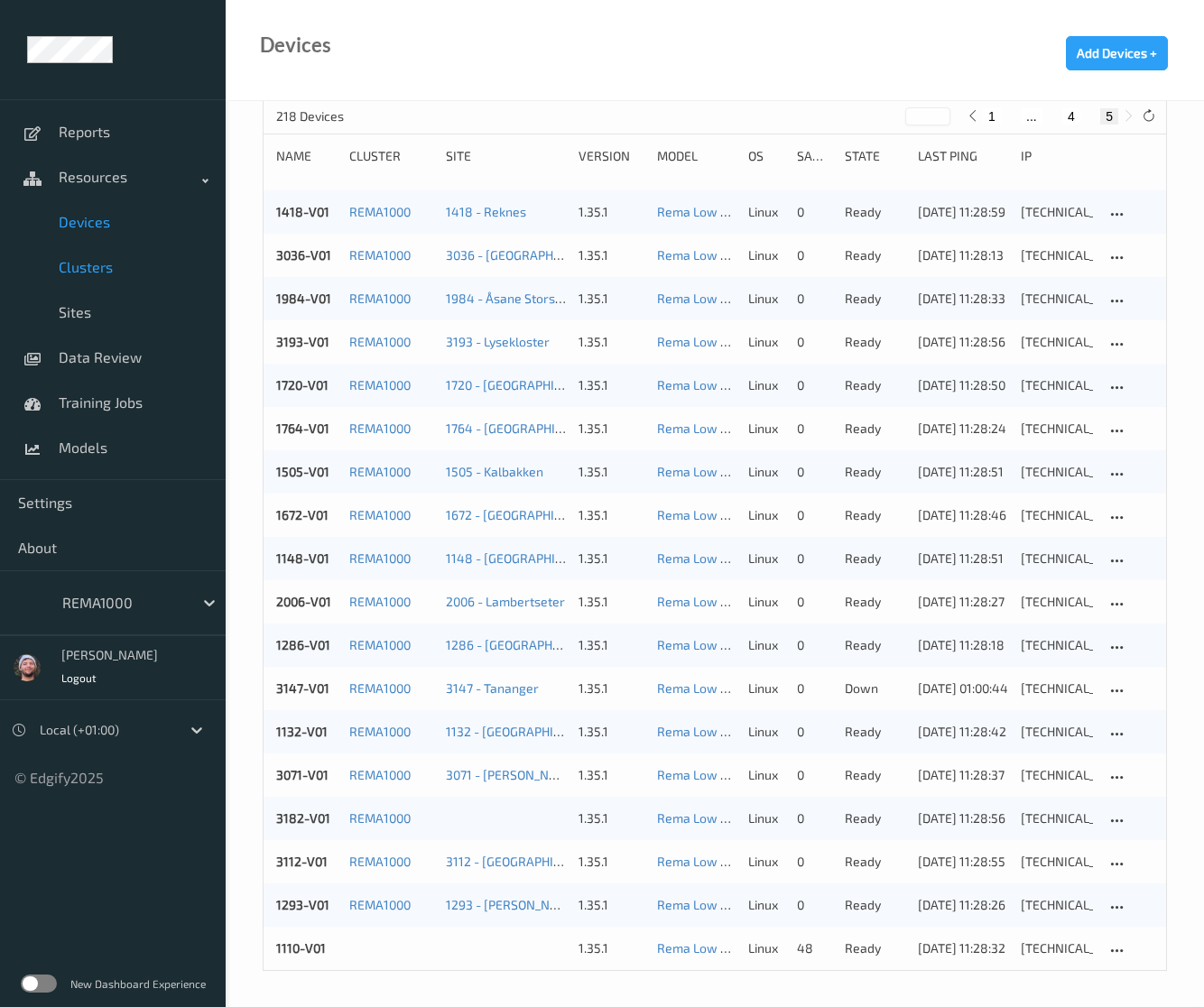
click at [131, 266] on span "Clusters" at bounding box center [133, 267] width 149 height 18
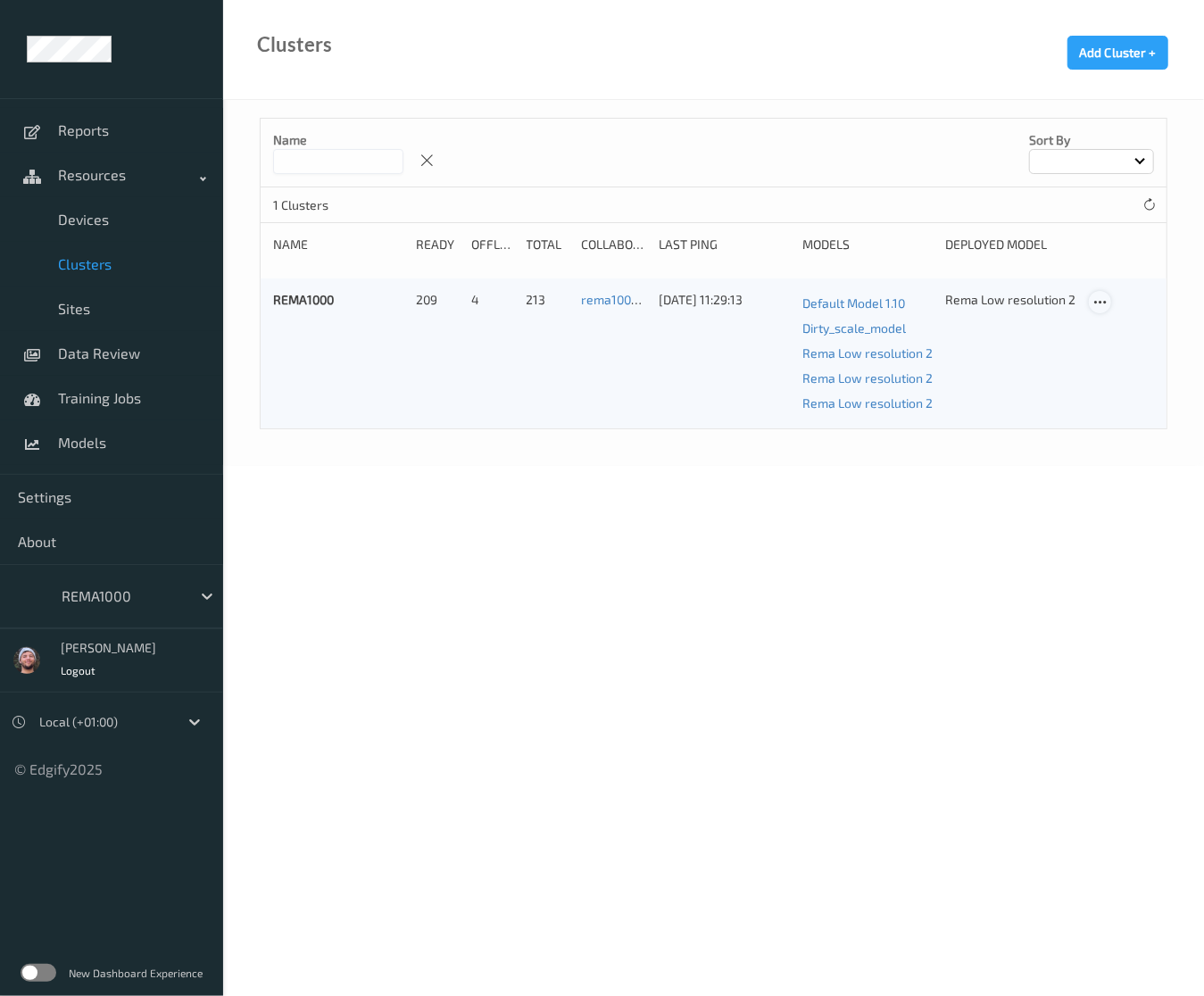
click at [1092, 301] on div at bounding box center [1100, 302] width 23 height 23
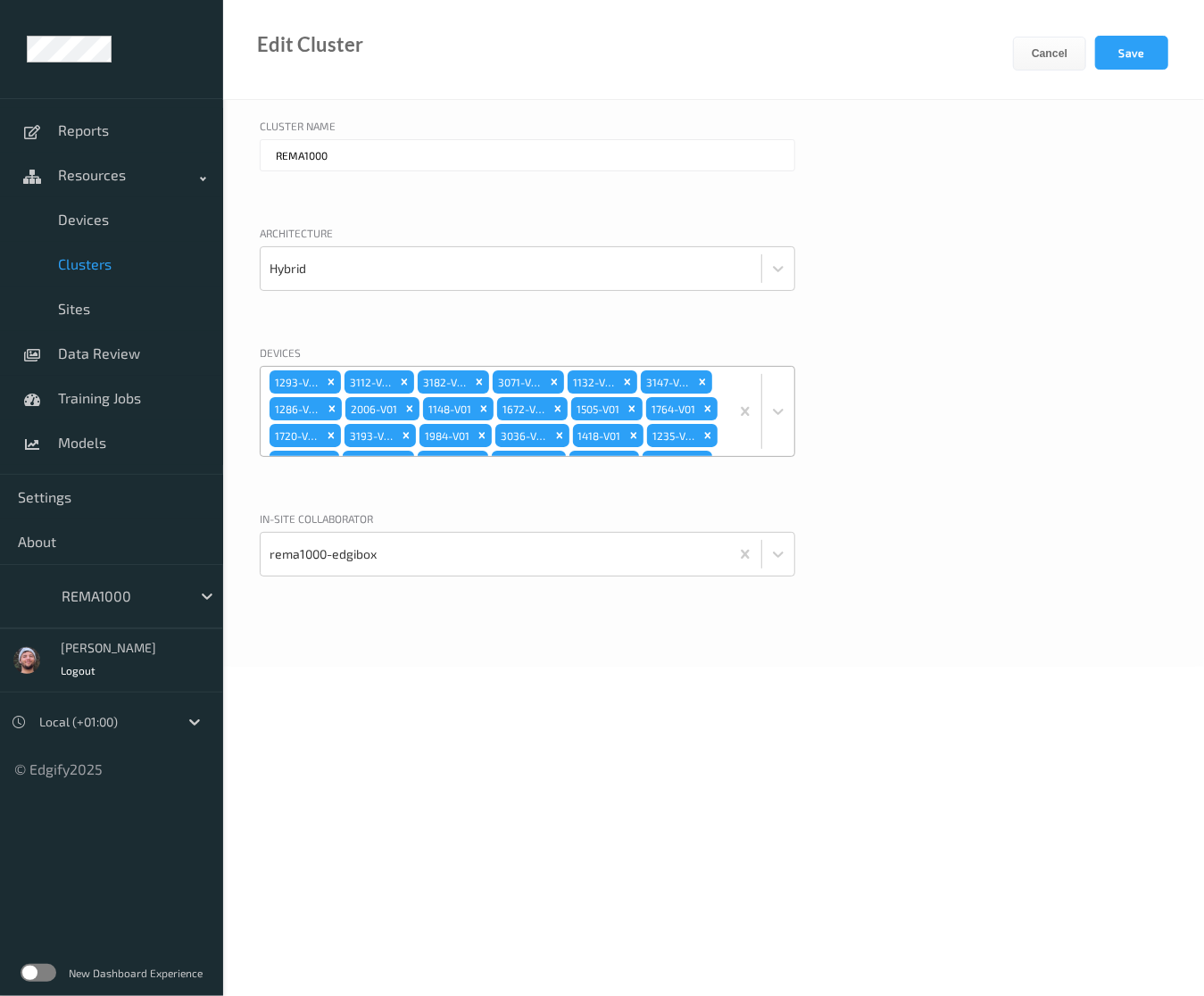
click at [666, 388] on div "1293-V01 3112-V01 3182-V01 3071-V01 1132-V01 3147-V01 1286-V01 2006-V01 1148-V0…" at bounding box center [495, 411] width 468 height 89
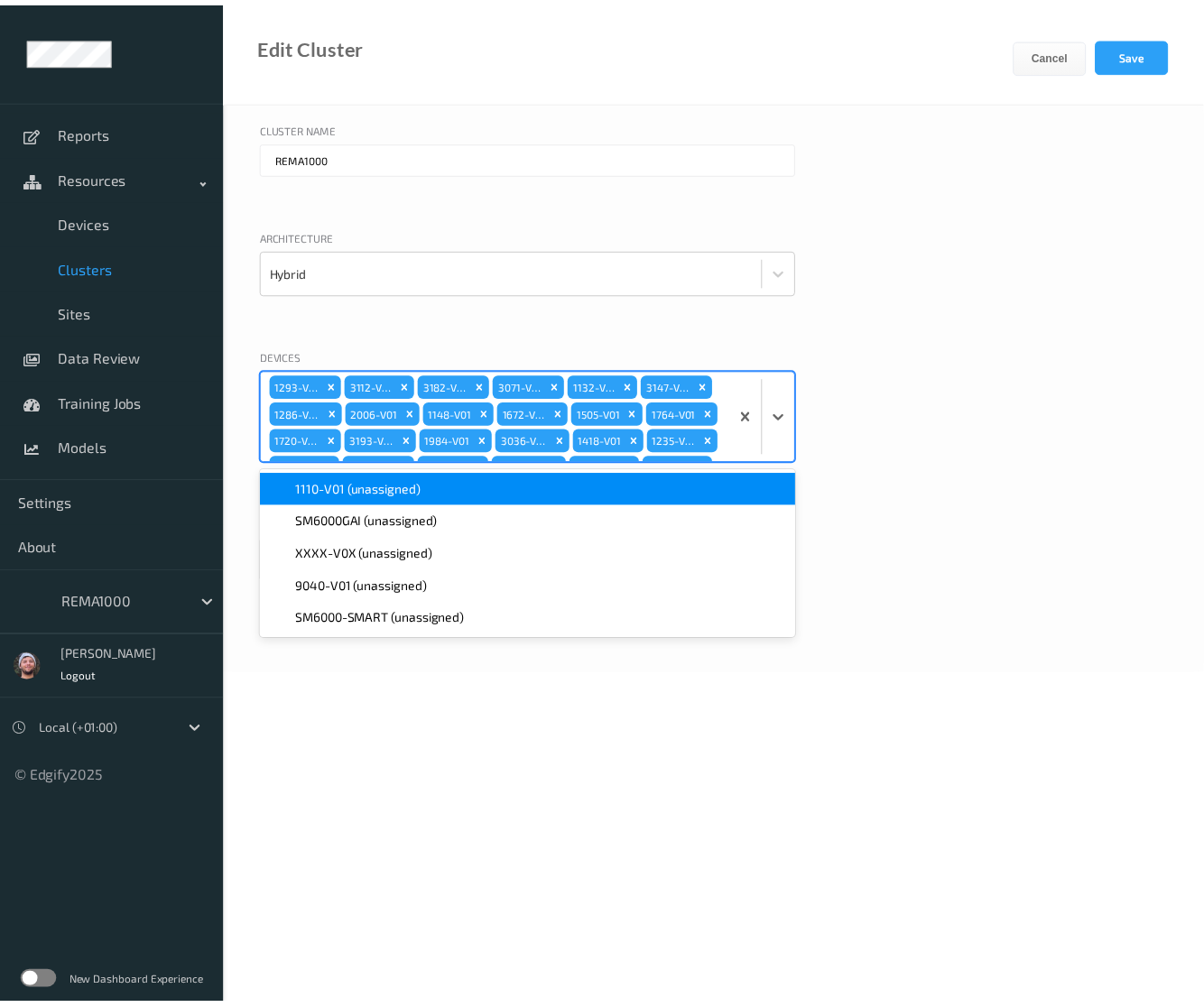
scroll to position [1036, 0]
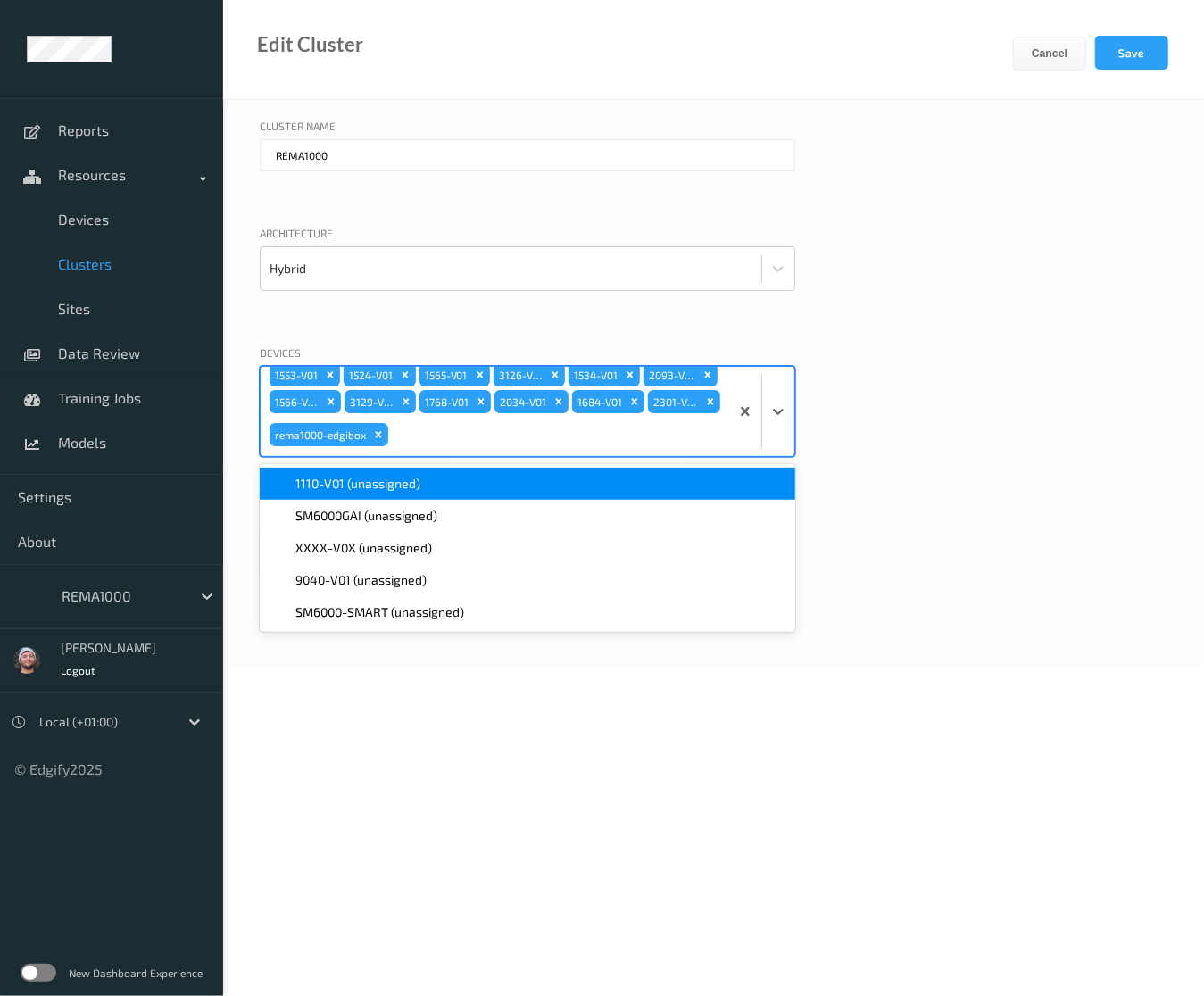
click at [401, 485] on span "1110-V01 (unassigned)" at bounding box center [357, 484] width 125 height 18
click at [1132, 65] on button "Save" at bounding box center [1131, 52] width 73 height 33
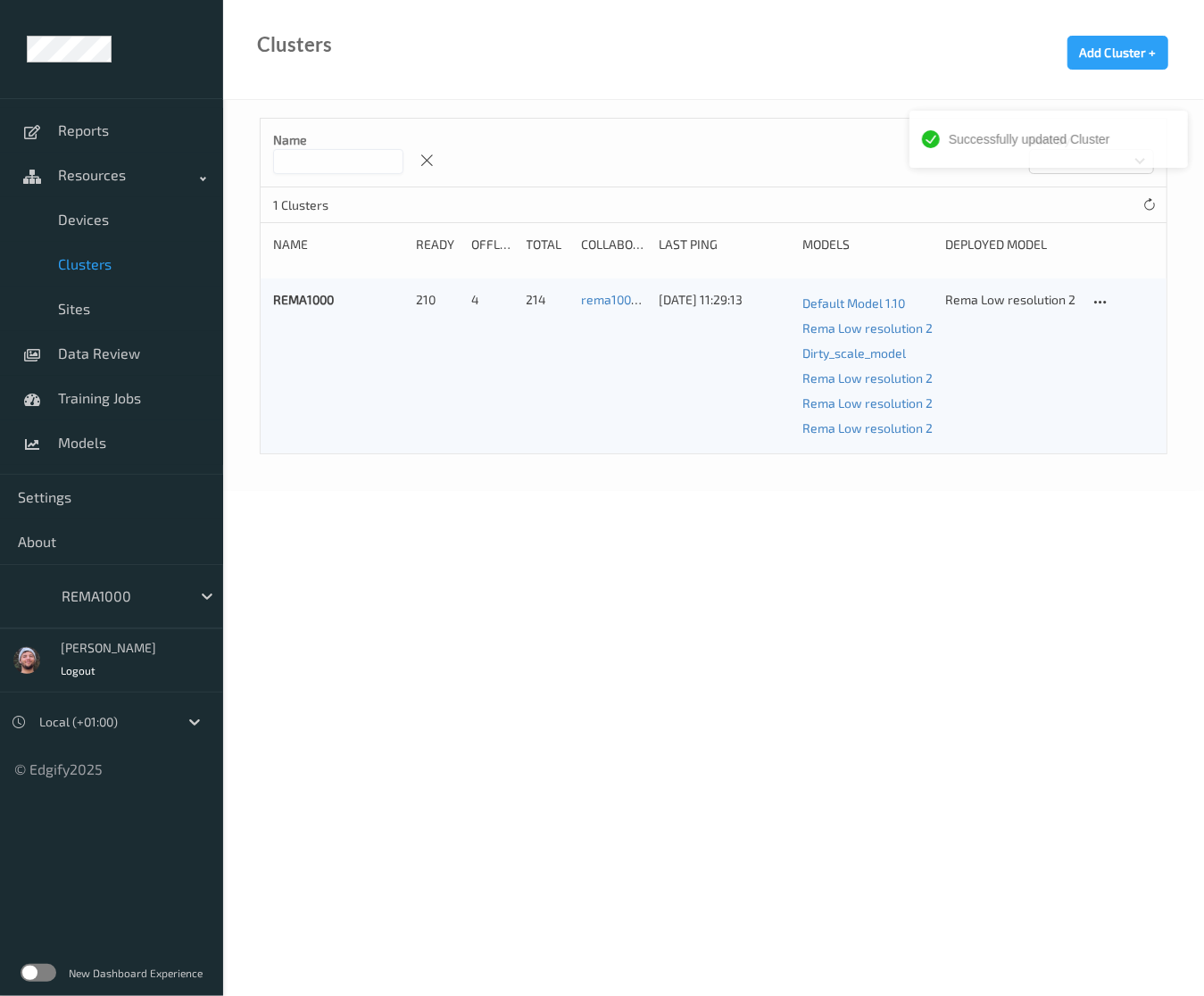
drag, startPoint x: 80, startPoint y: 362, endPoint x: 124, endPoint y: 667, distance: 308.2
click at [80, 362] on link "Data Review" at bounding box center [111, 353] width 223 height 44
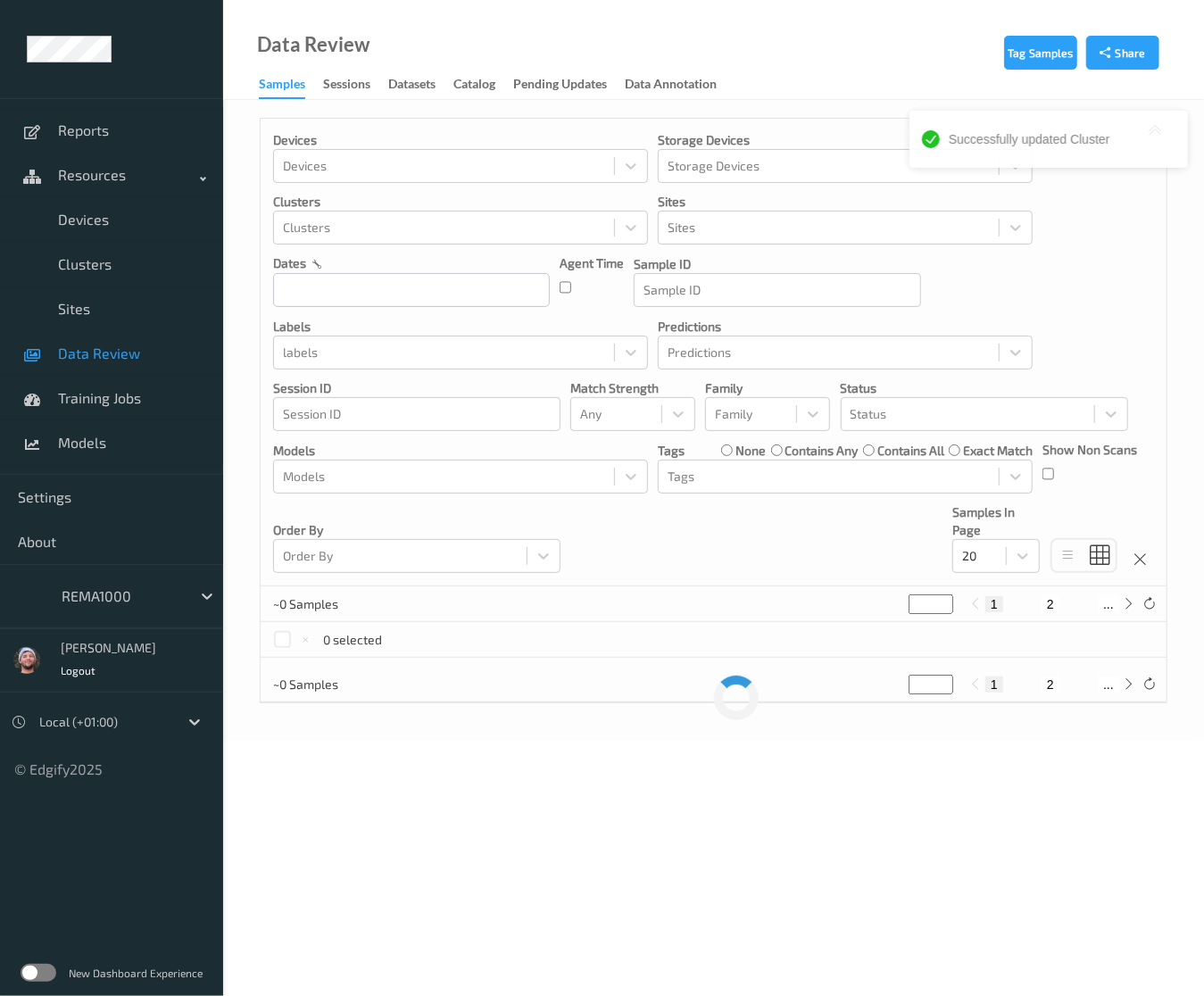
click at [124, 608] on div "REMA1000" at bounding box center [122, 596] width 139 height 29
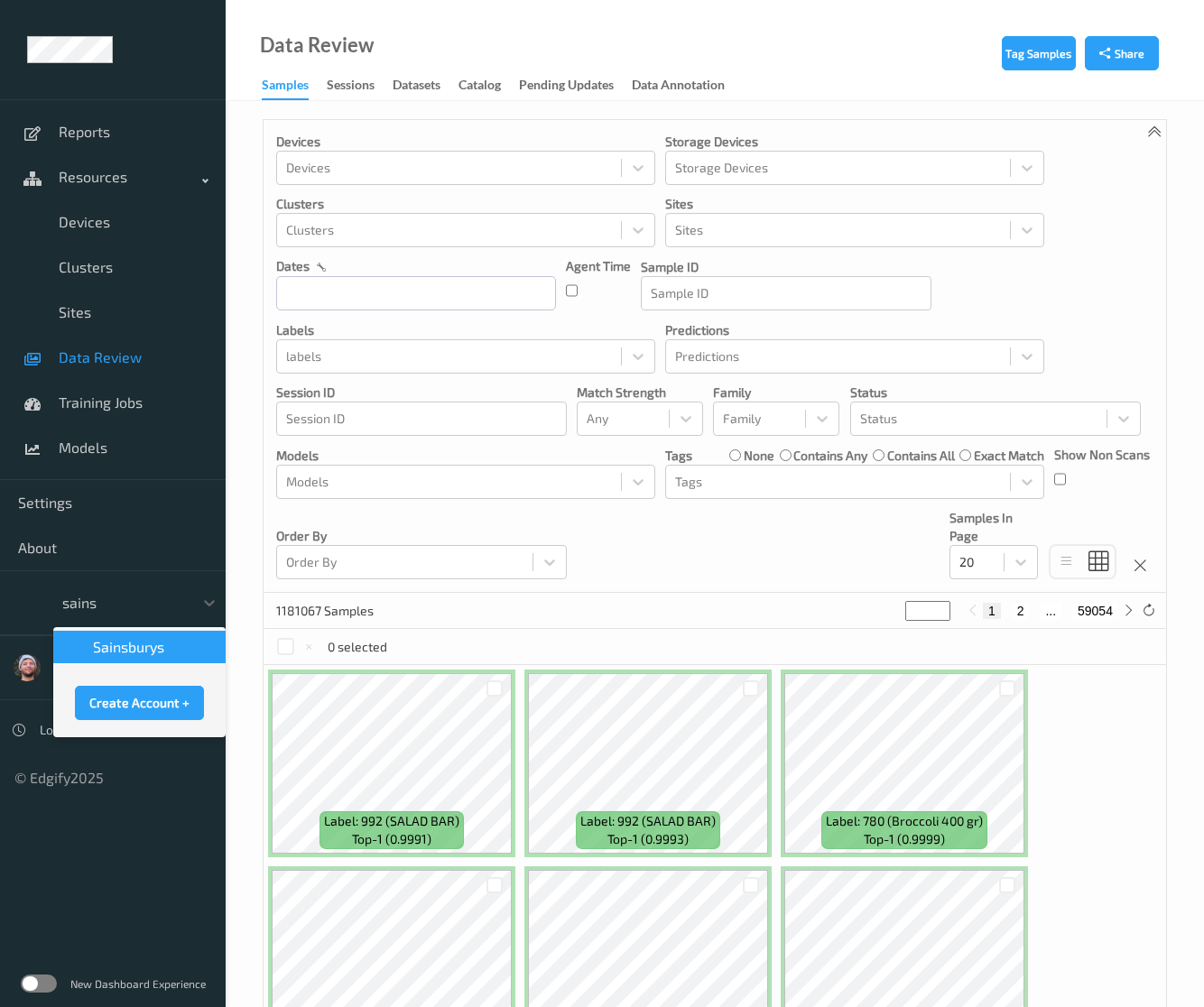
type input "sains"
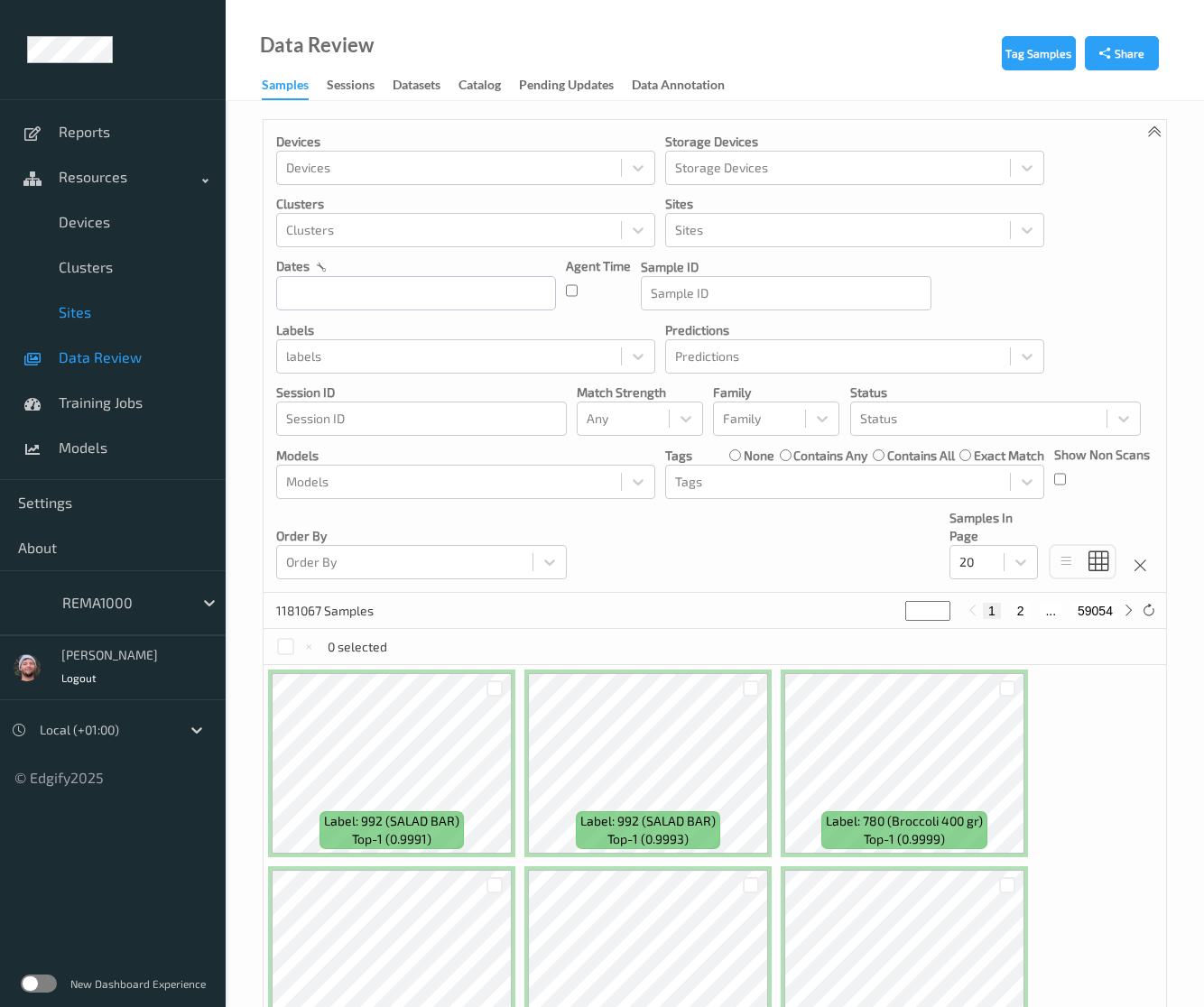
click at [124, 300] on link "Sites" at bounding box center [112, 311] width 226 height 45
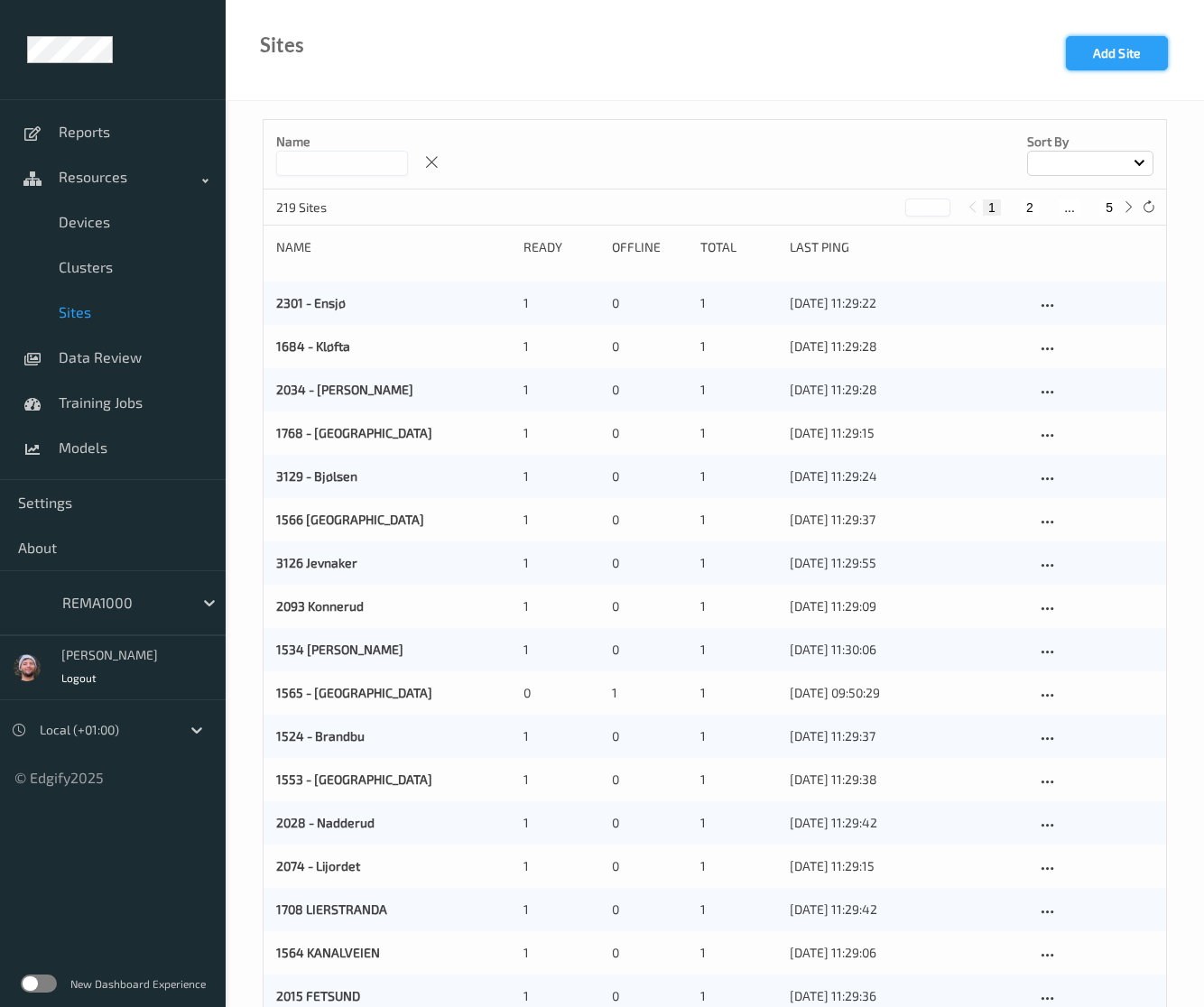
click at [1114, 44] on button "Add Site" at bounding box center [1117, 53] width 102 height 34
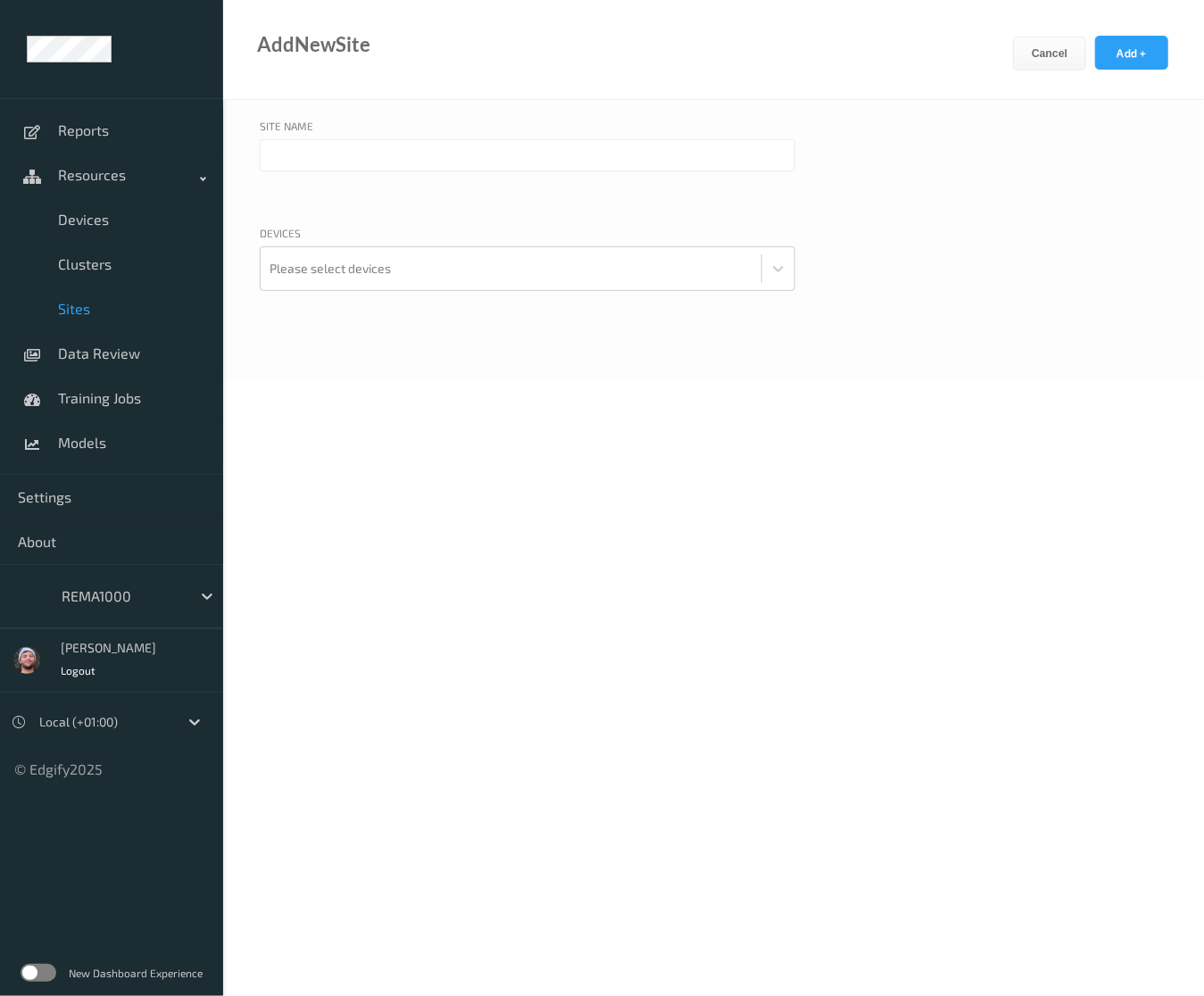
click at [394, 158] on input "text" at bounding box center [527, 155] width 535 height 32
type input "1110 - Heimdal"
click at [380, 267] on div at bounding box center [511, 268] width 483 height 35
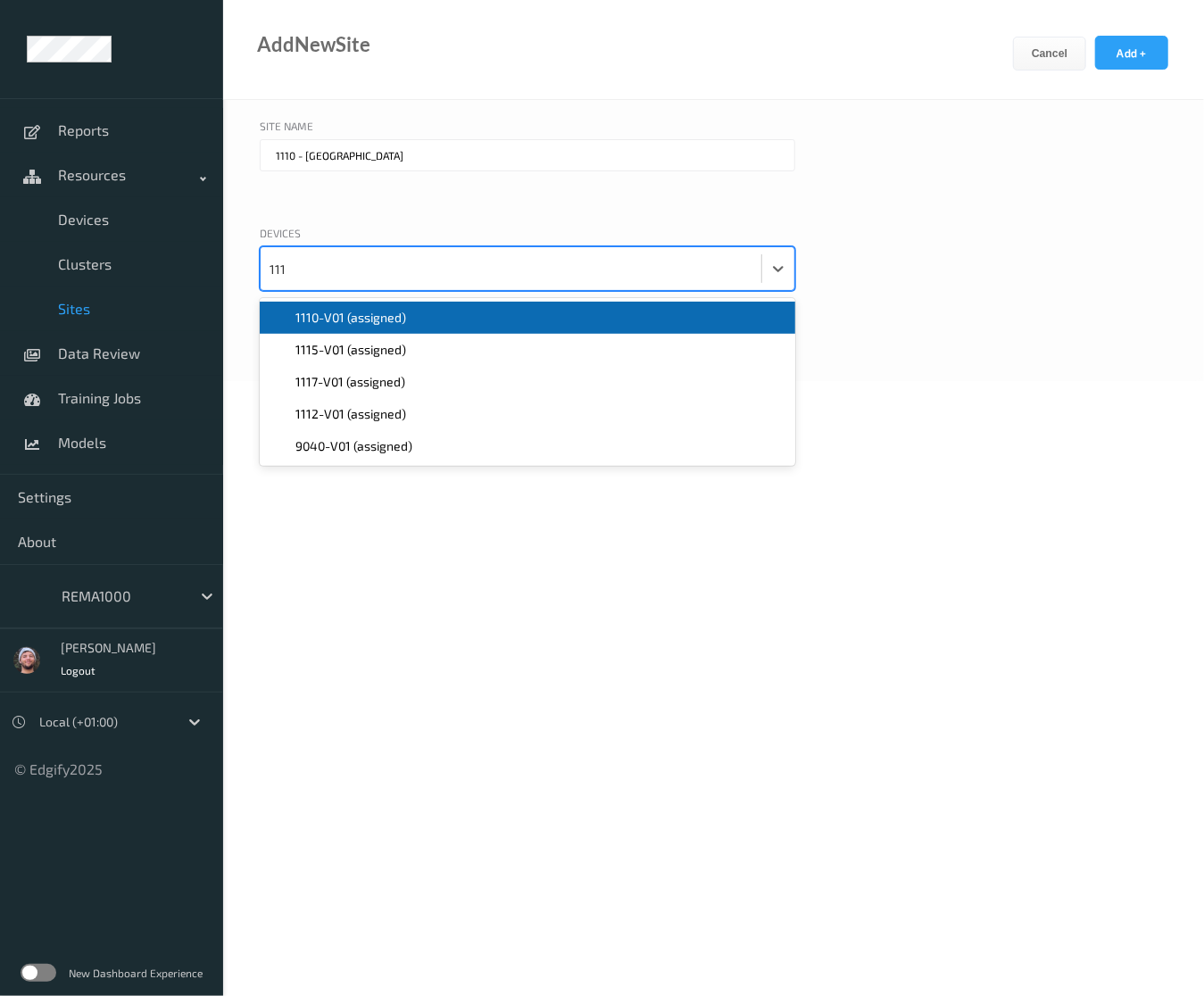
type input "1110"
click at [346, 327] on div "1110-V01 (assigned)" at bounding box center [527, 318] width 535 height 32
click at [1107, 62] on button "Add +" at bounding box center [1131, 52] width 73 height 33
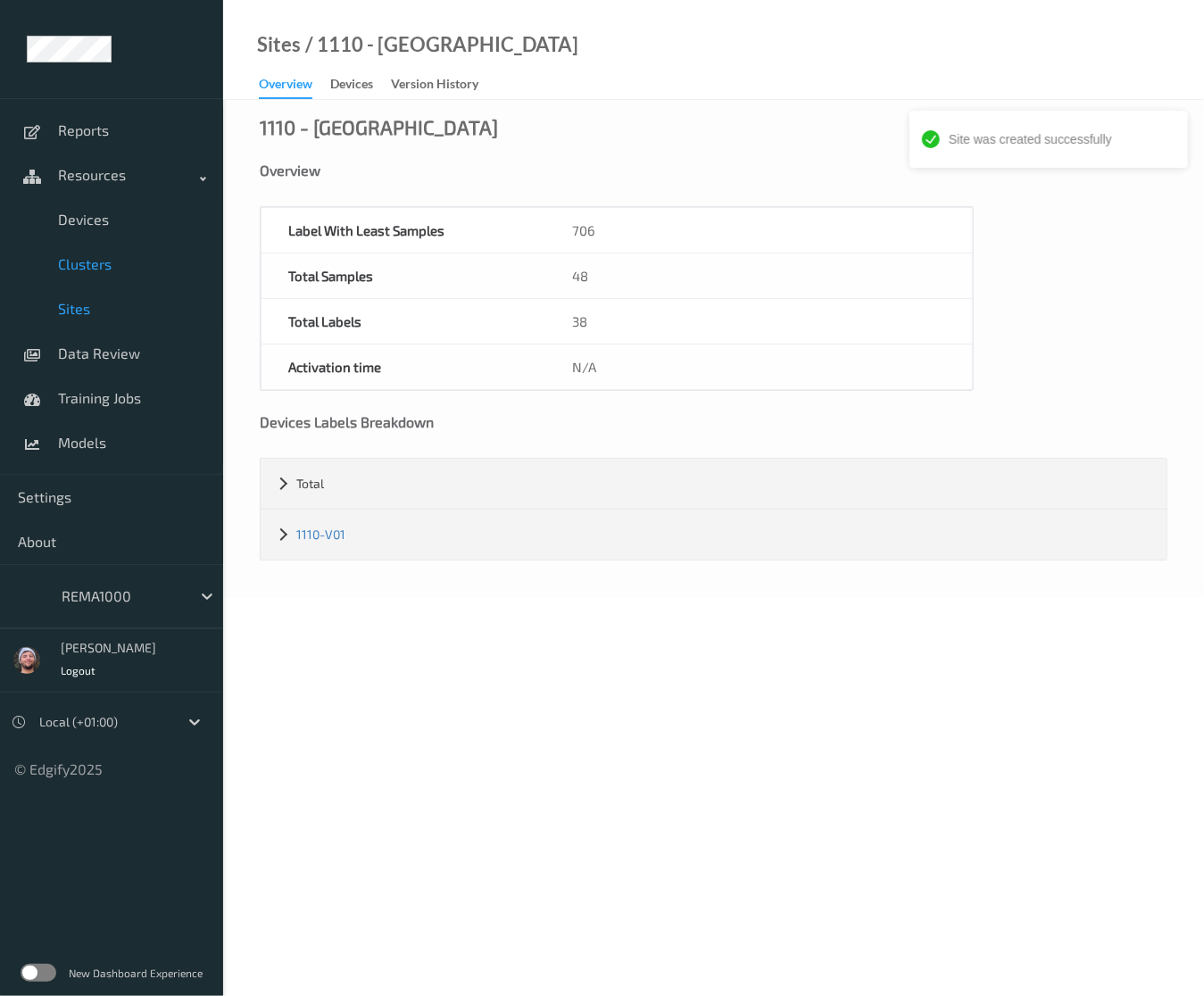
click at [136, 246] on link "Clusters" at bounding box center [111, 264] width 223 height 44
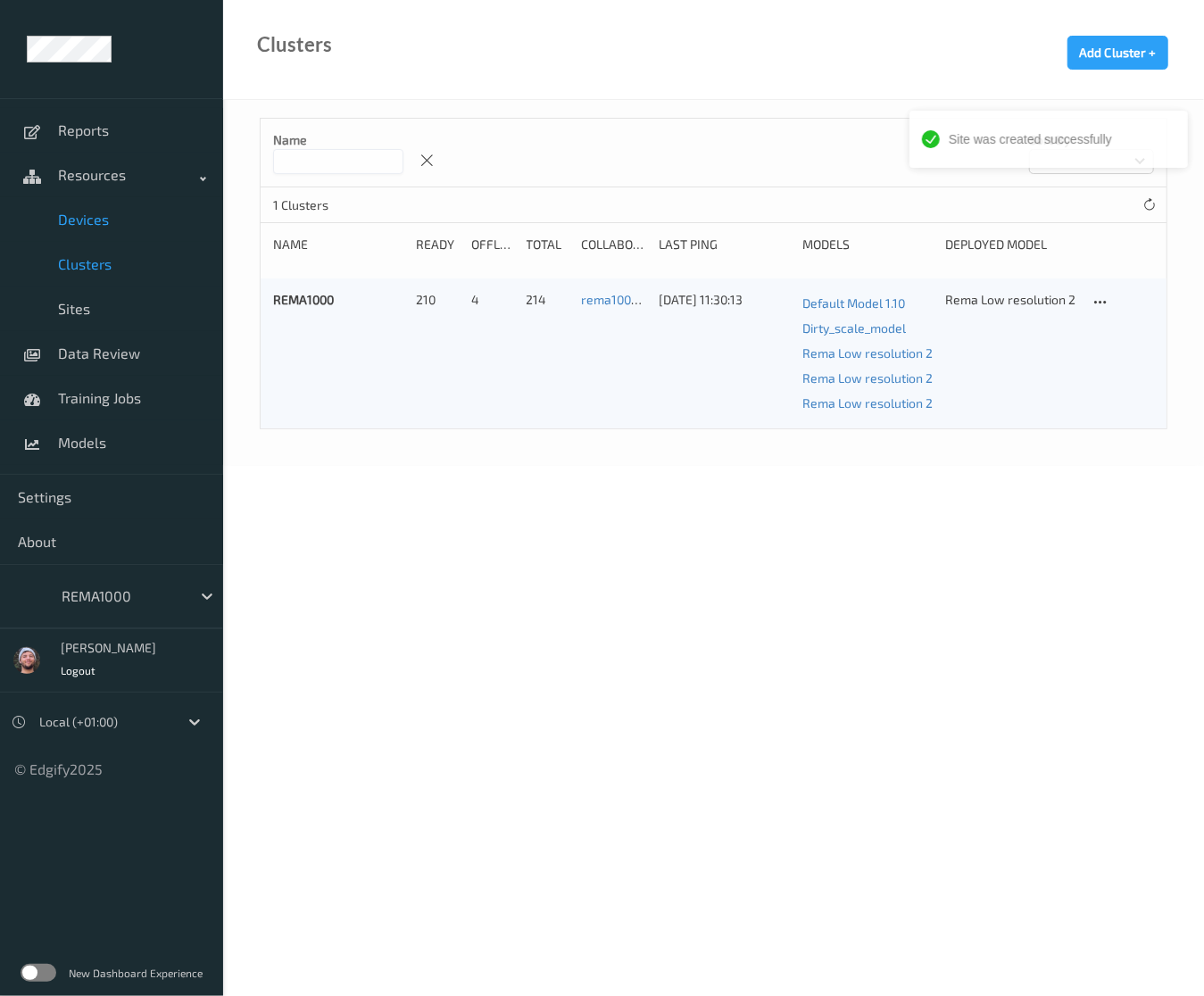
click at [140, 231] on link "Devices" at bounding box center [111, 219] width 223 height 44
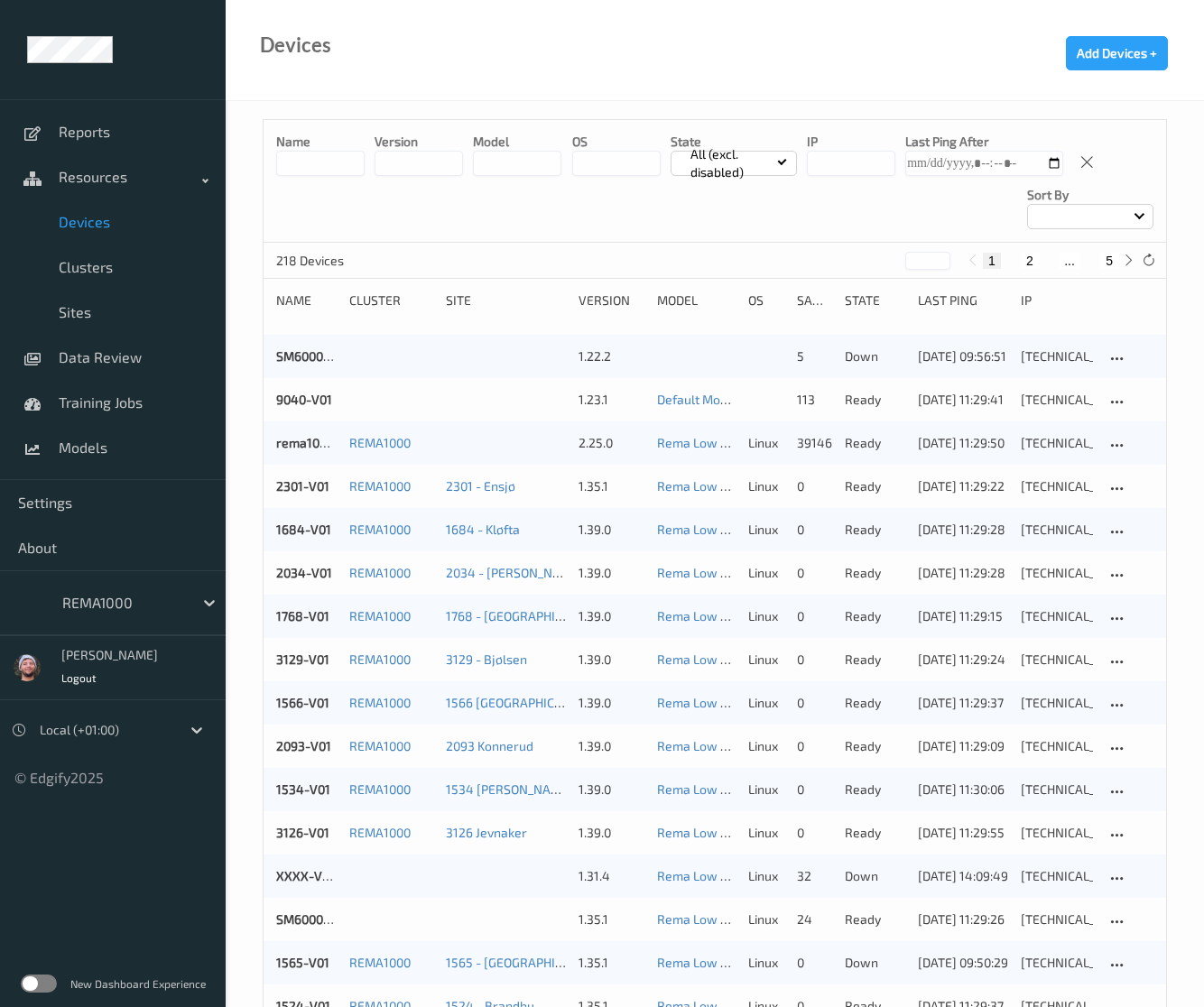
click at [310, 154] on input at bounding box center [320, 163] width 88 height 25
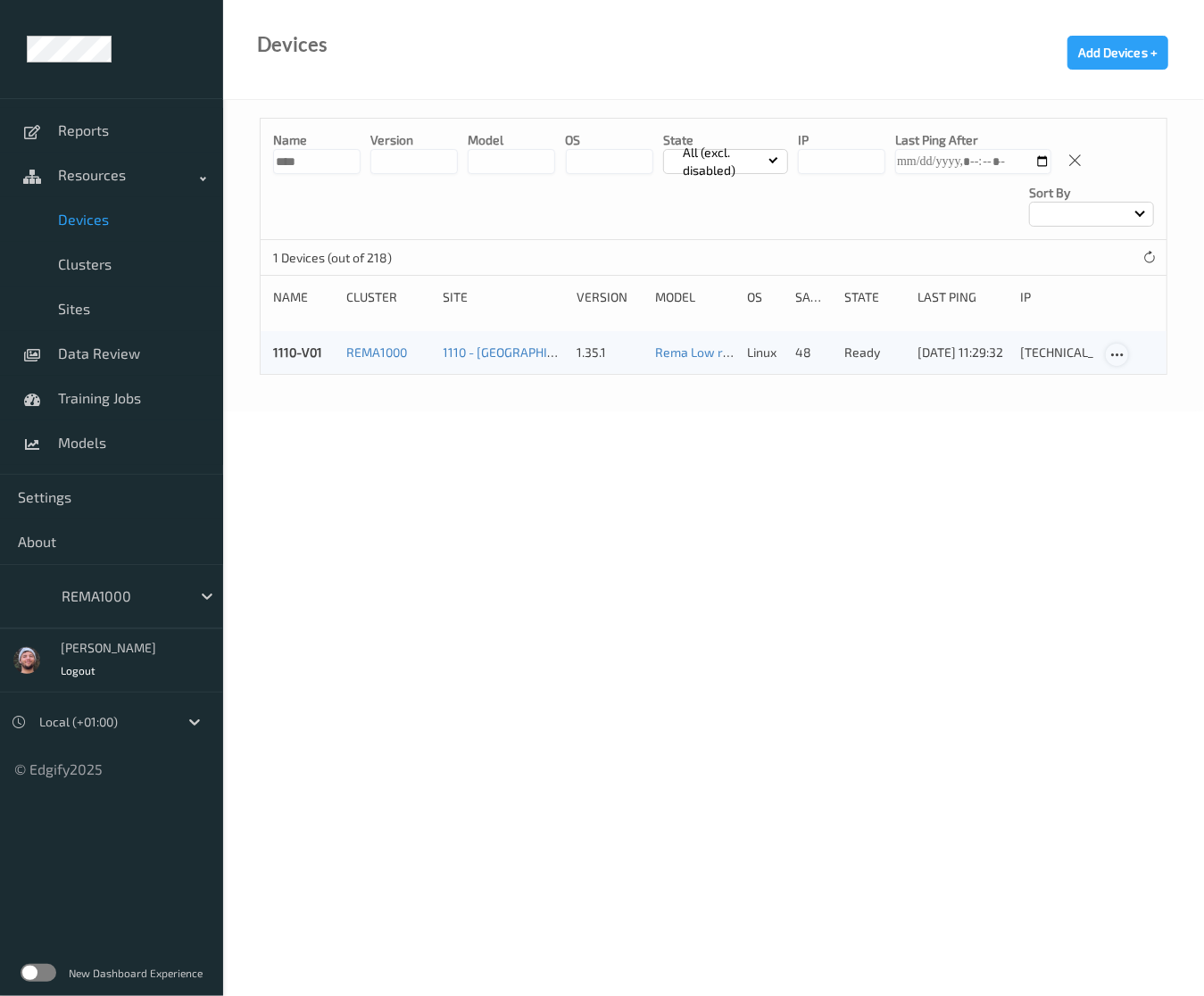
type input "****"
drag, startPoint x: 1111, startPoint y: 350, endPoint x: 1115, endPoint y: 359, distance: 9.8
click at [1111, 350] on icon at bounding box center [1116, 355] width 15 height 16
click at [1133, 379] on link "Edit Device" at bounding box center [1162, 386] width 111 height 33
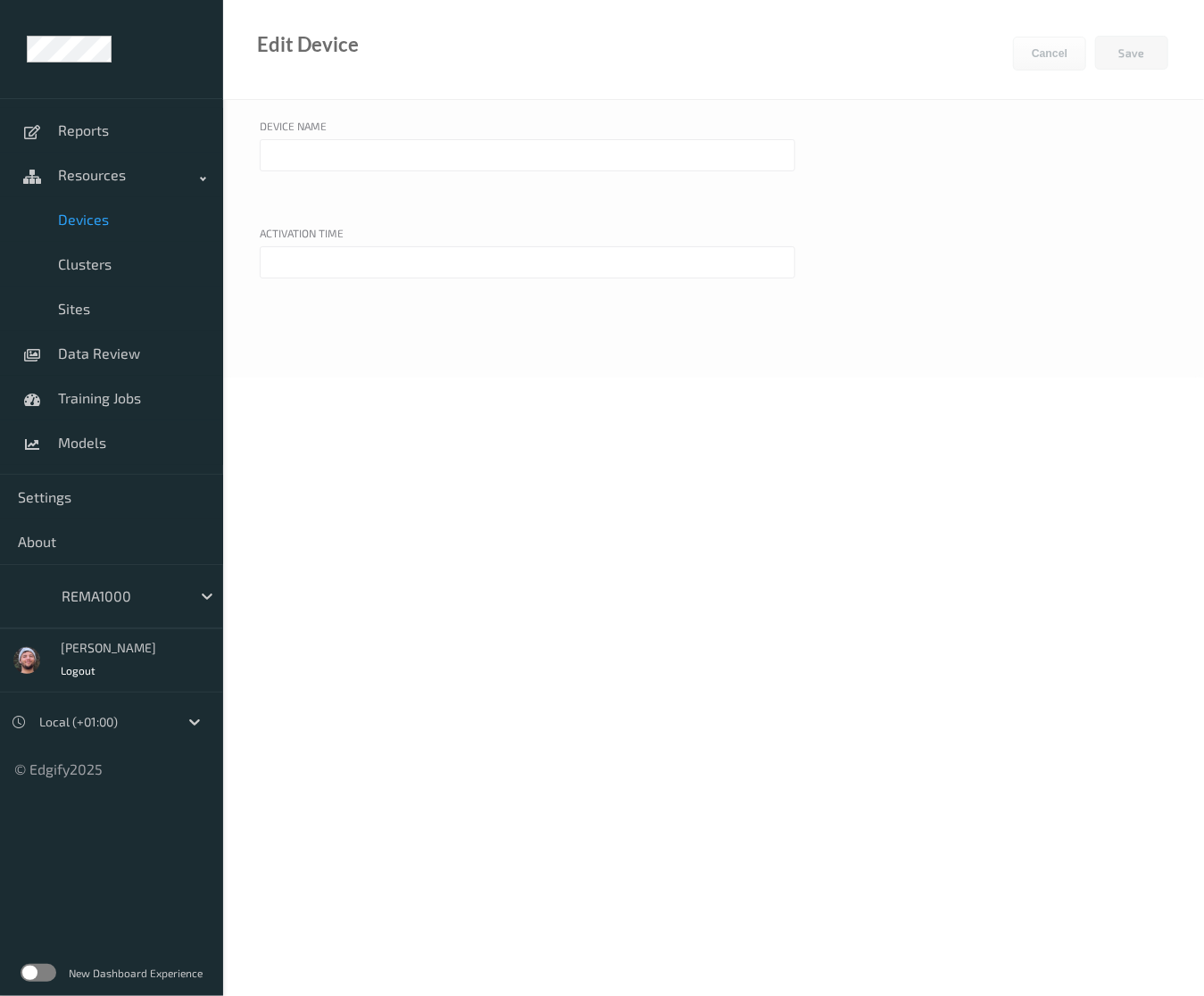
click at [150, 225] on span "Devices" at bounding box center [132, 219] width 148 height 18
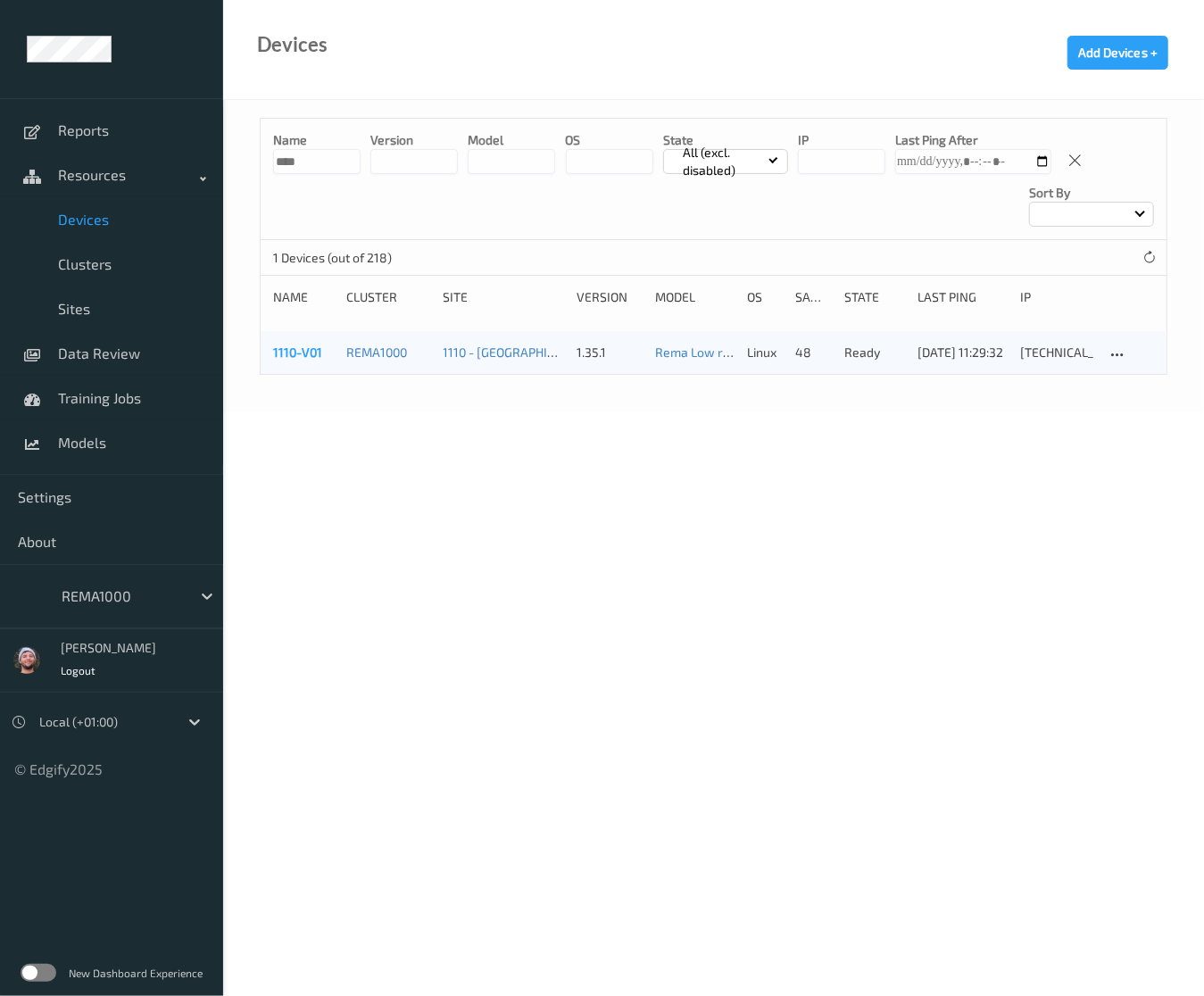
click at [302, 347] on link "1110-V01" at bounding box center [298, 351] width 49 height 15
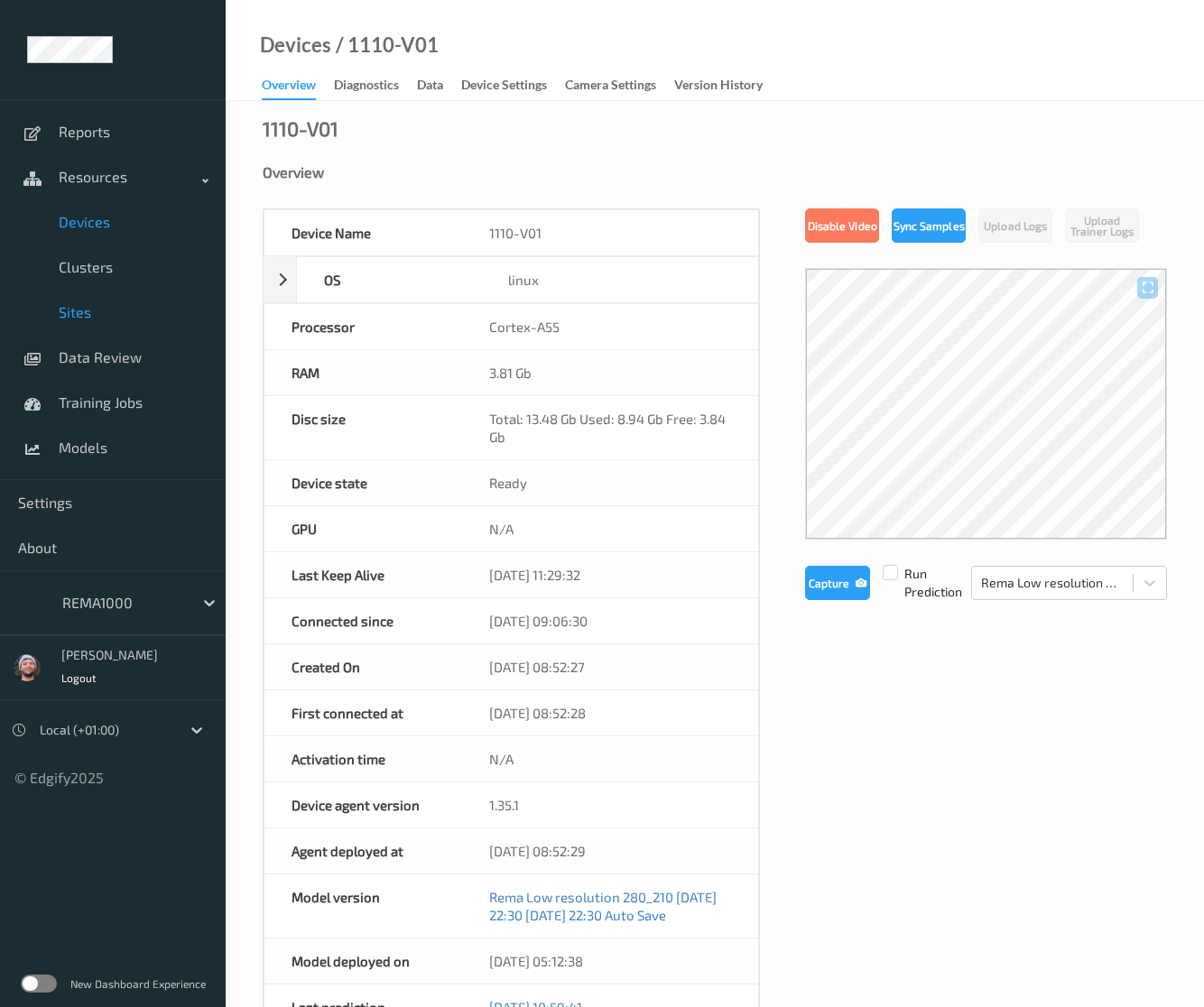
click at [83, 312] on span "Sites" at bounding box center [133, 312] width 149 height 18
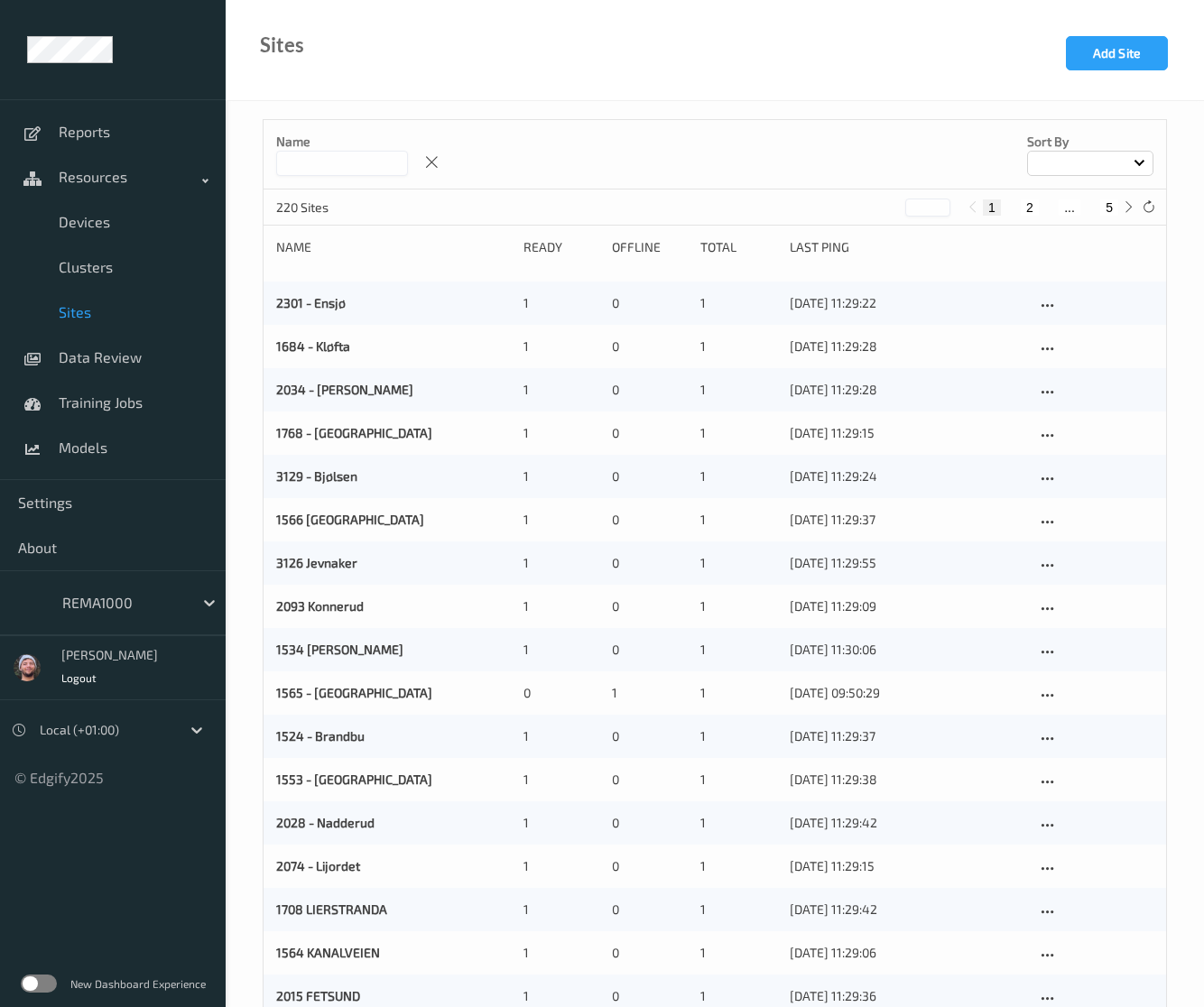
click at [385, 178] on div "Name Sort by" at bounding box center [714, 155] width 902 height 70
click at [1112, 208] on button "5" at bounding box center [1109, 208] width 18 height 16
type input "*"
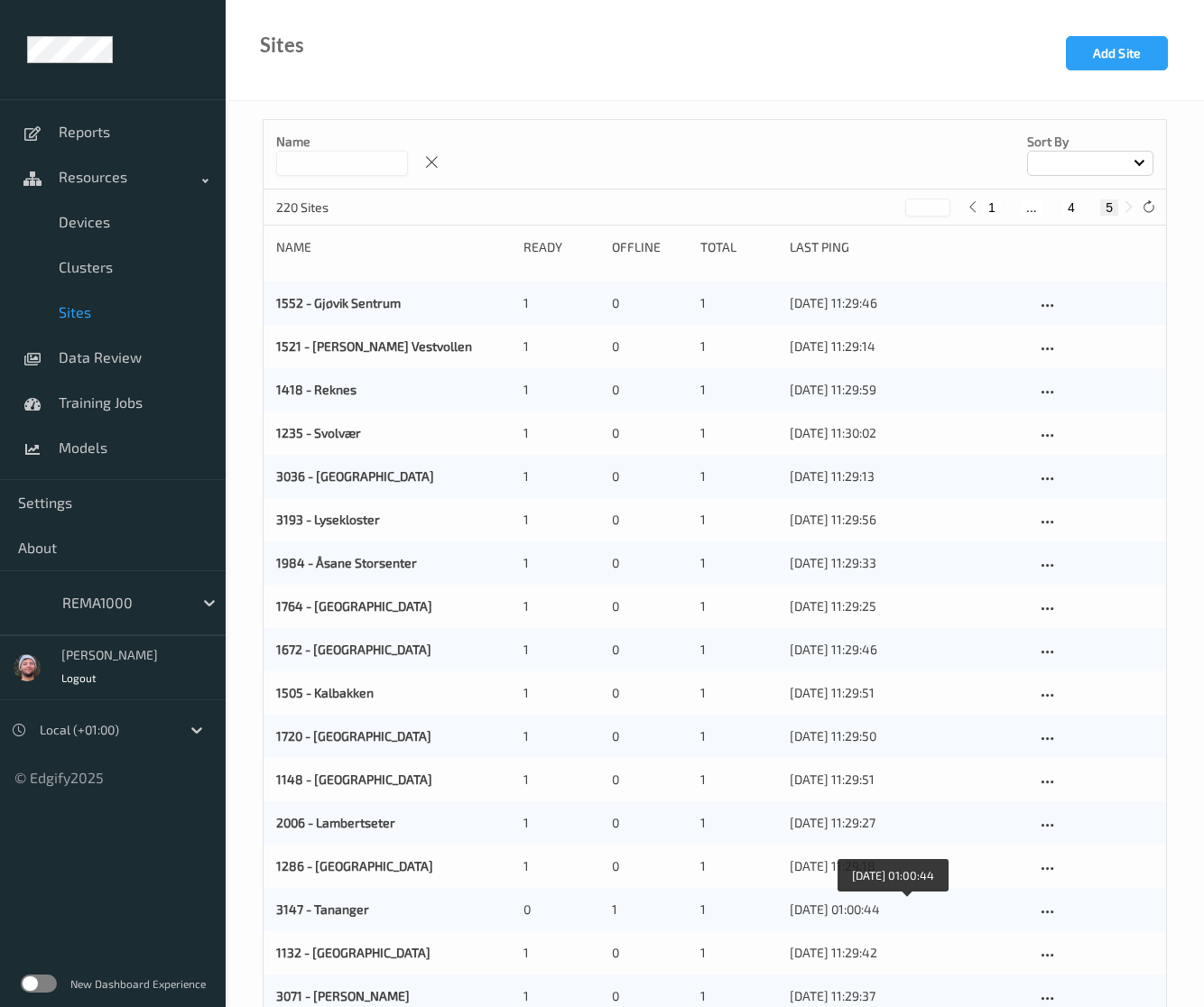
scroll to position [177, 0]
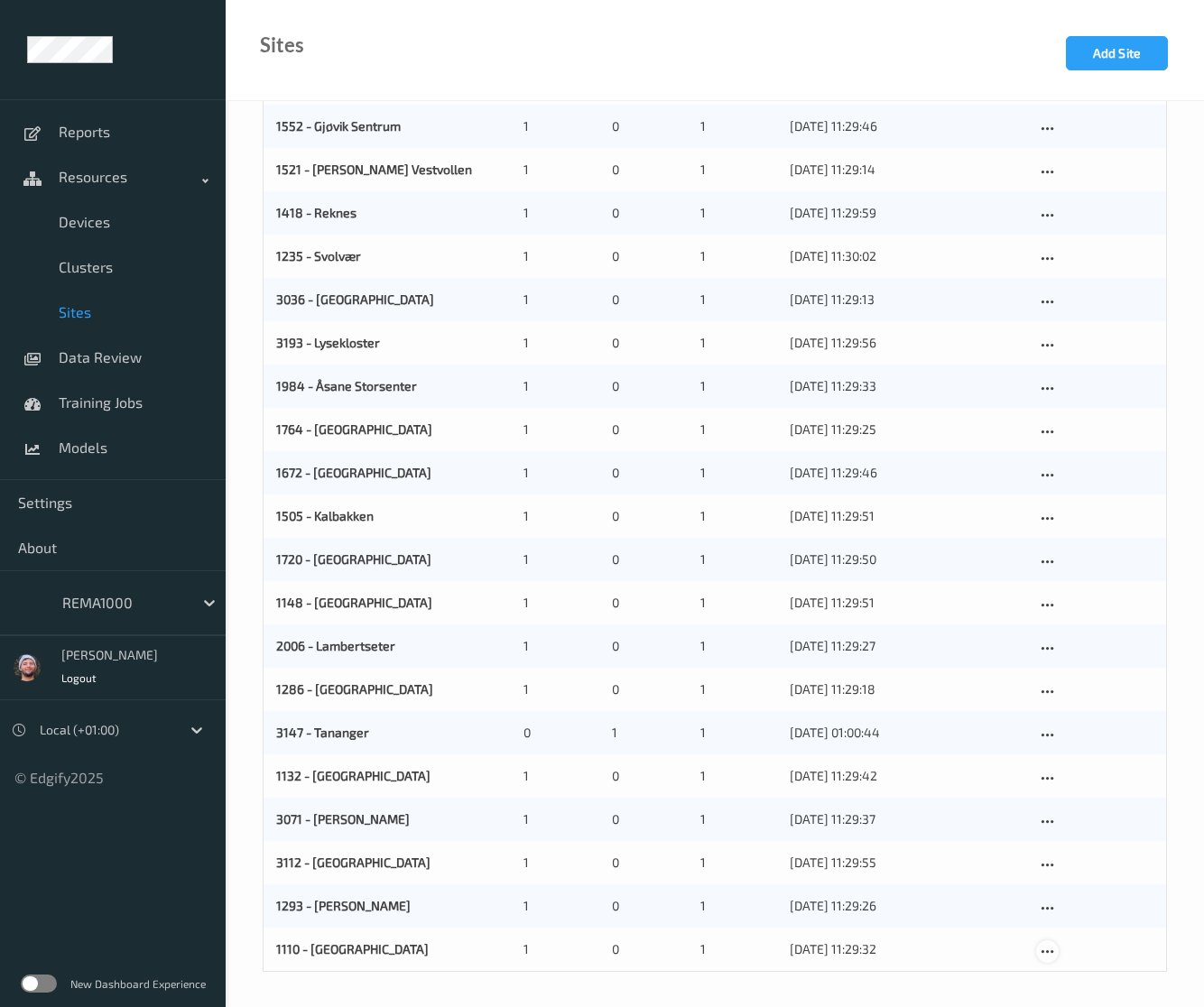
click at [1045, 946] on icon at bounding box center [1046, 951] width 15 height 16
click at [1107, 976] on div "Edit Site" at bounding box center [1089, 979] width 42 height 17
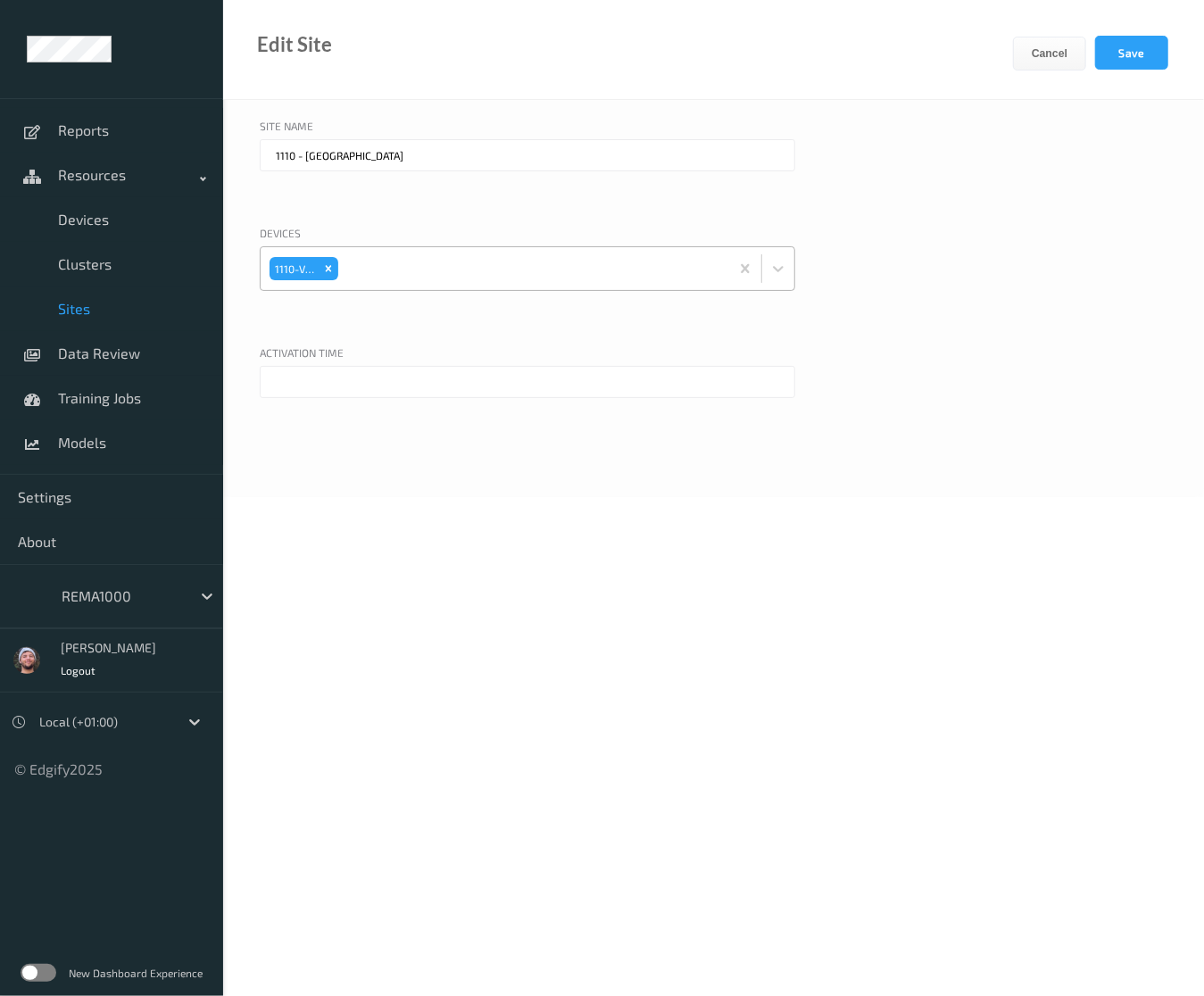
click at [379, 284] on div at bounding box center [531, 268] width 379 height 35
click at [444, 220] on div "Site Name 1110 - Heimdal Devices 1110-V01 Activation time" at bounding box center [713, 299] width 981 height 397
click at [352, 372] on input "text" at bounding box center [527, 381] width 535 height 32
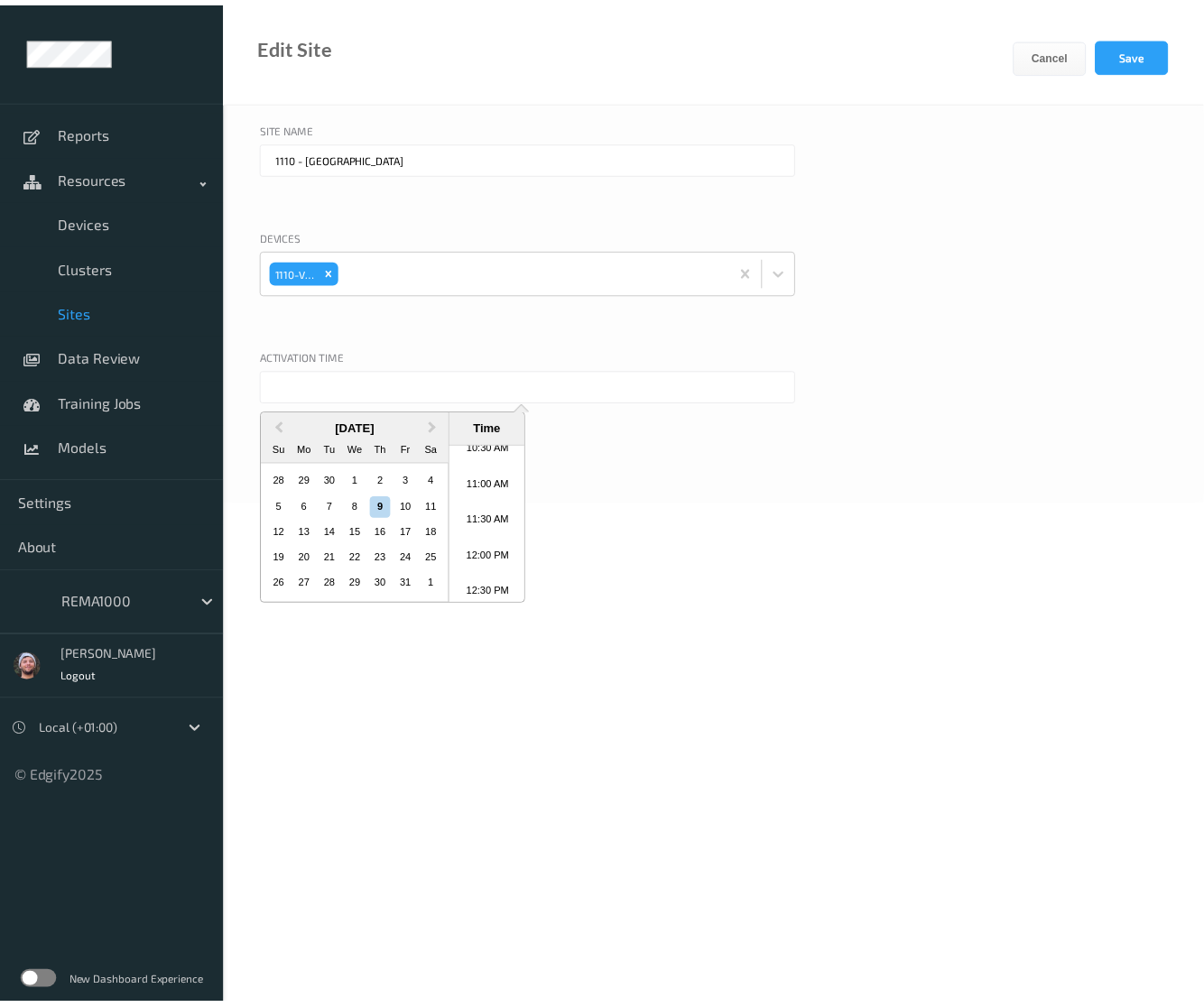
scroll to position [521, 0]
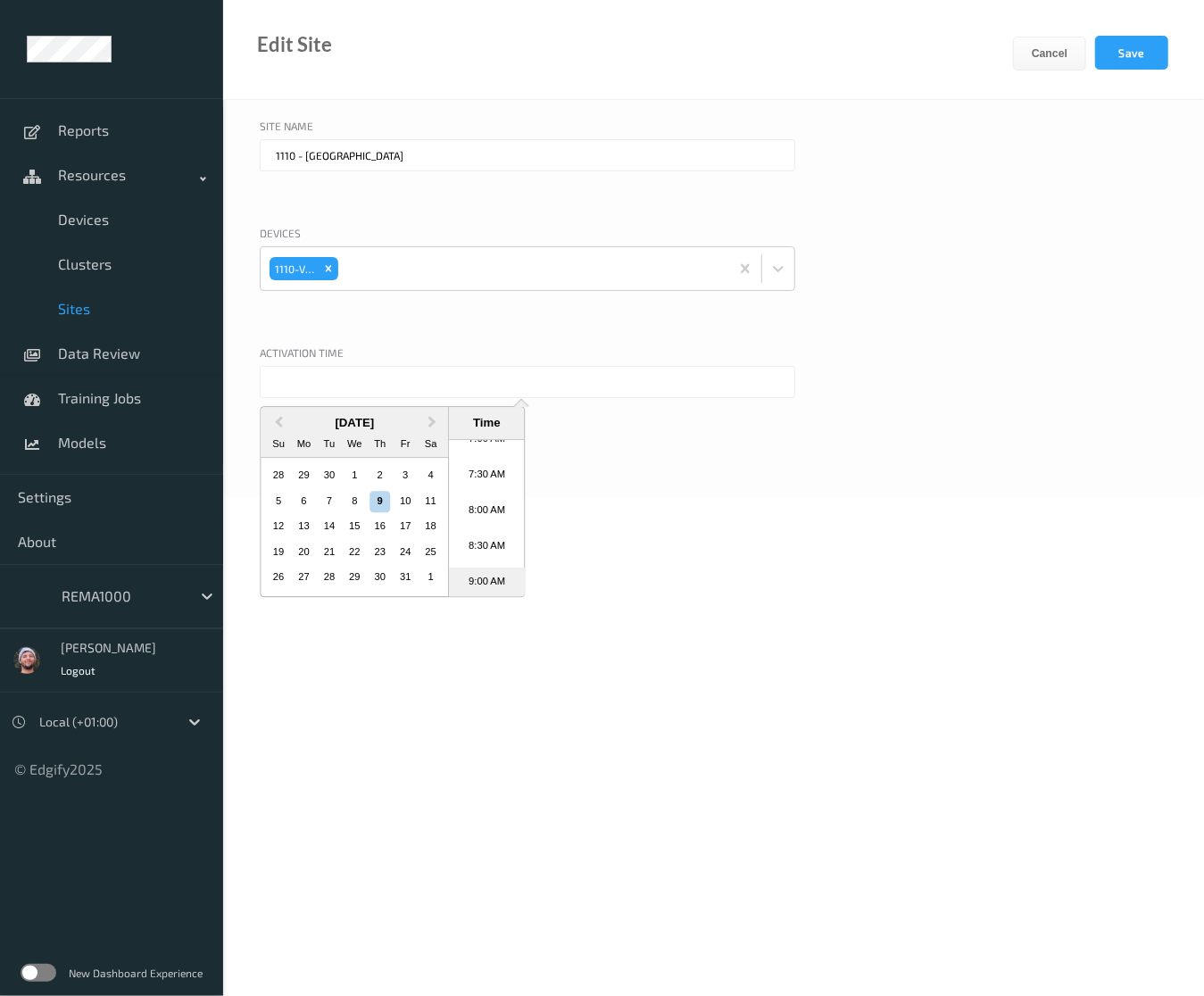
click at [507, 575] on li "9:00 AM" at bounding box center [486, 585] width 76 height 35
type input "09/10/2025 9:00 AM"
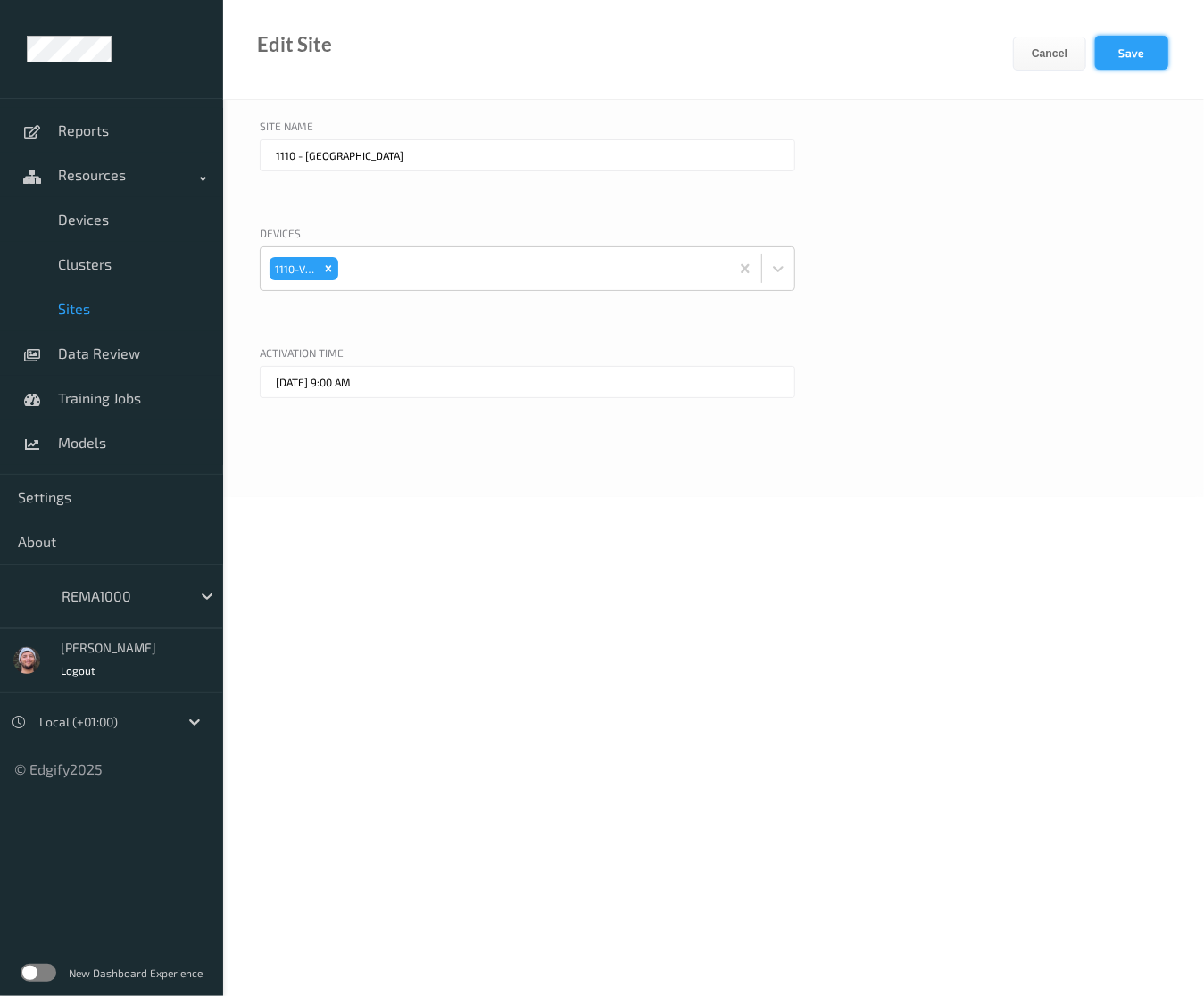
click at [1147, 42] on button "Save" at bounding box center [1131, 52] width 73 height 33
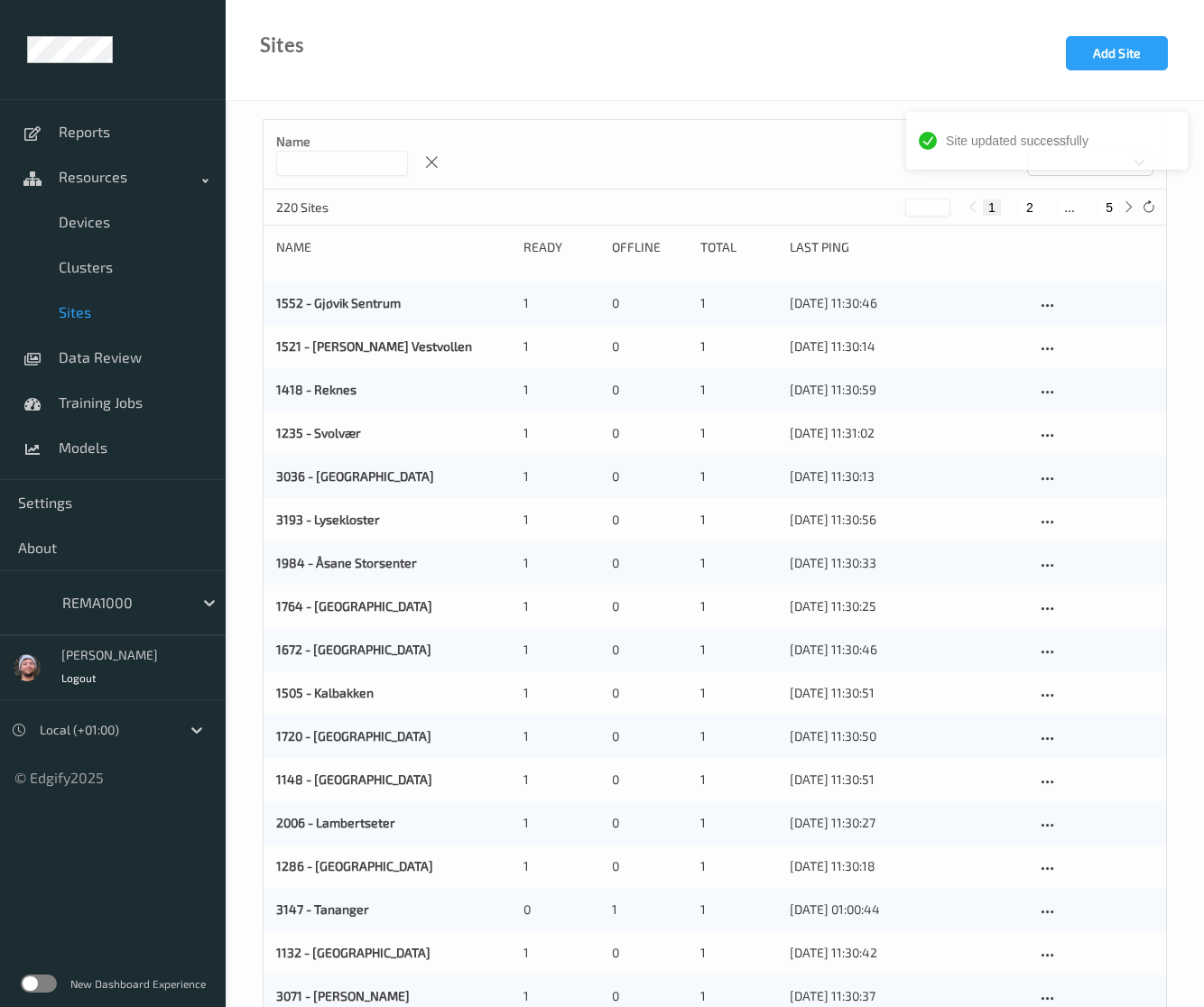
click at [76, 601] on div at bounding box center [123, 602] width 122 height 22
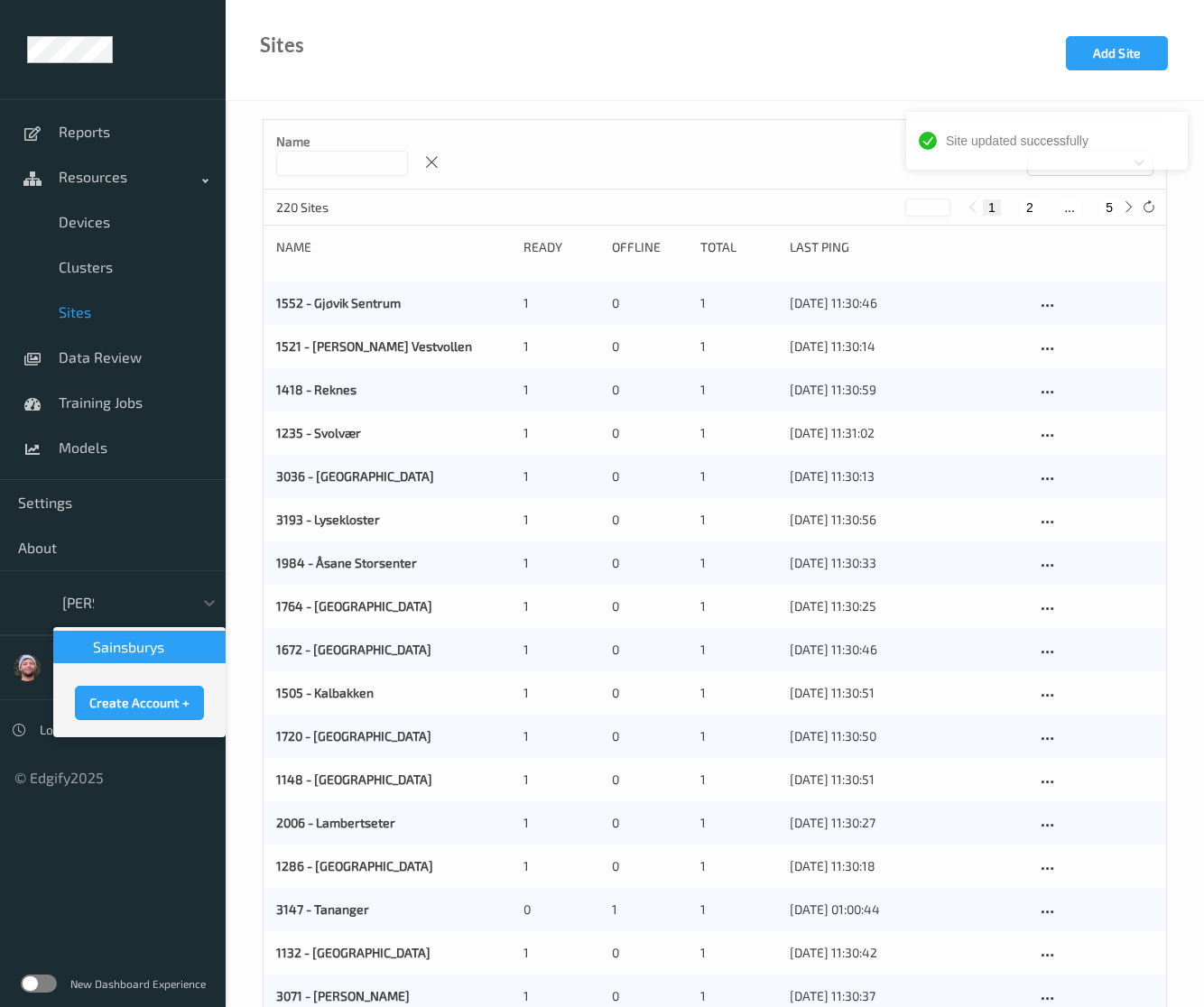
type input "sains"
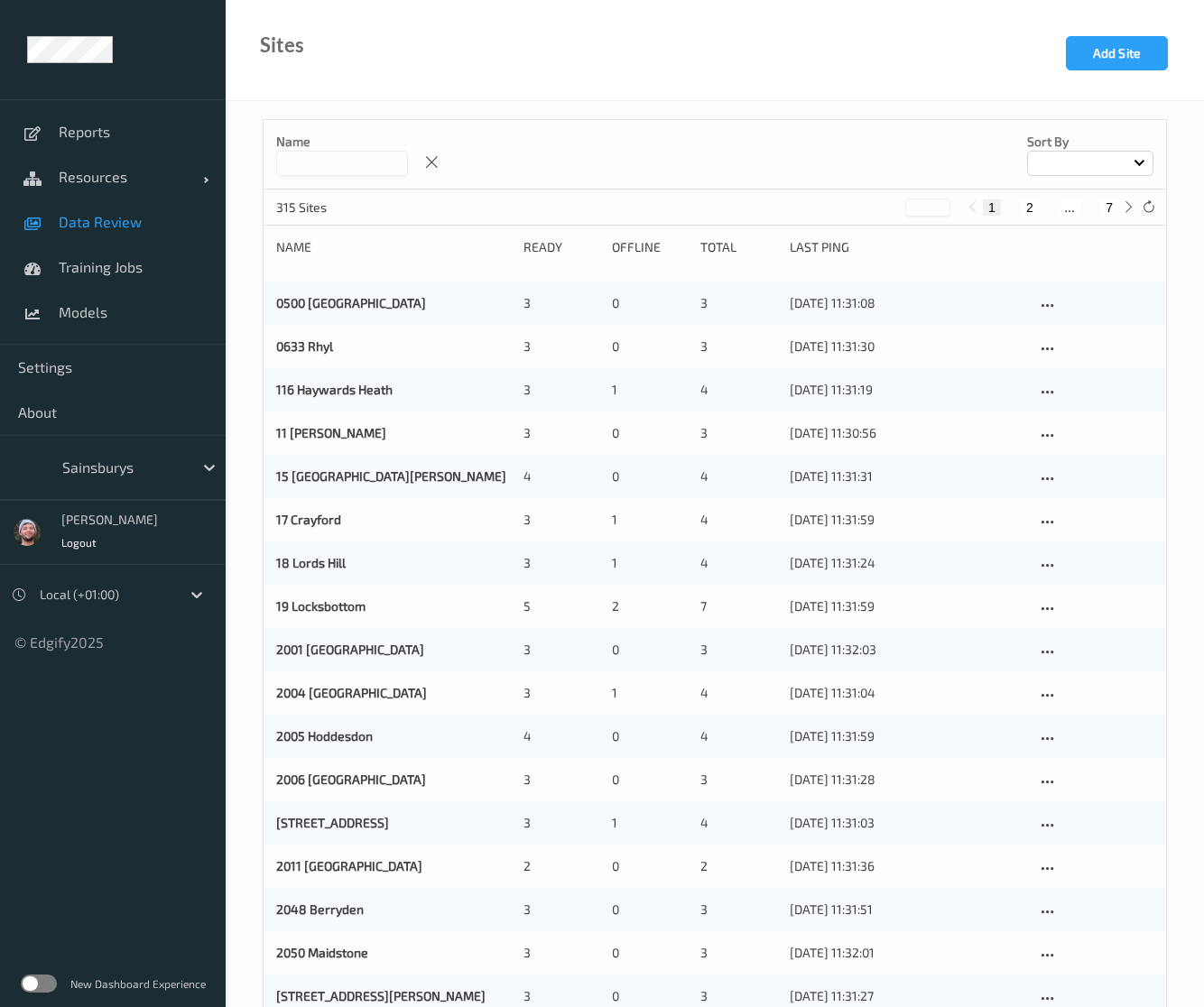
click at [84, 216] on span "Data Review" at bounding box center [133, 222] width 149 height 18
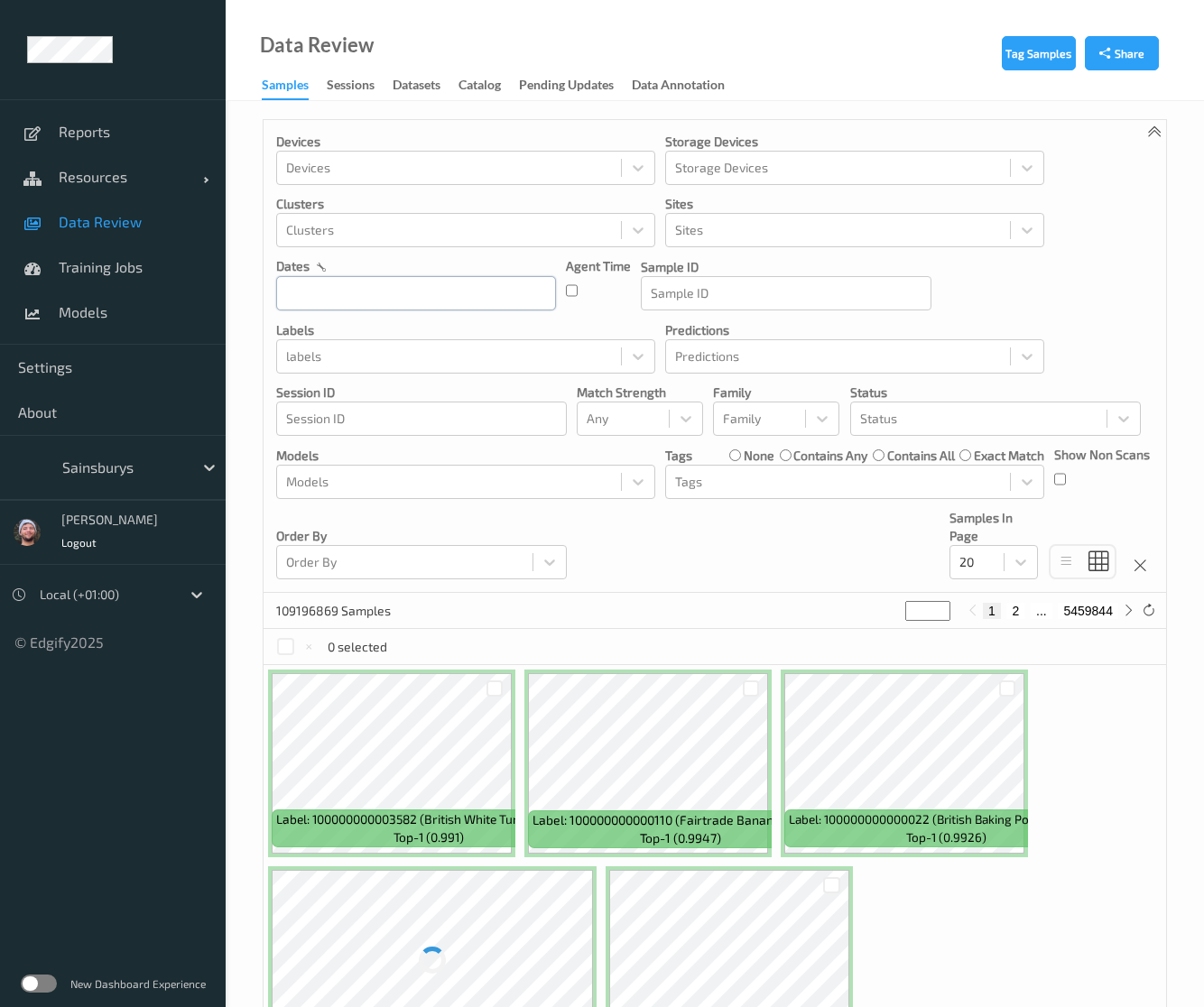
click at [410, 287] on input "text" at bounding box center [416, 293] width 279 height 34
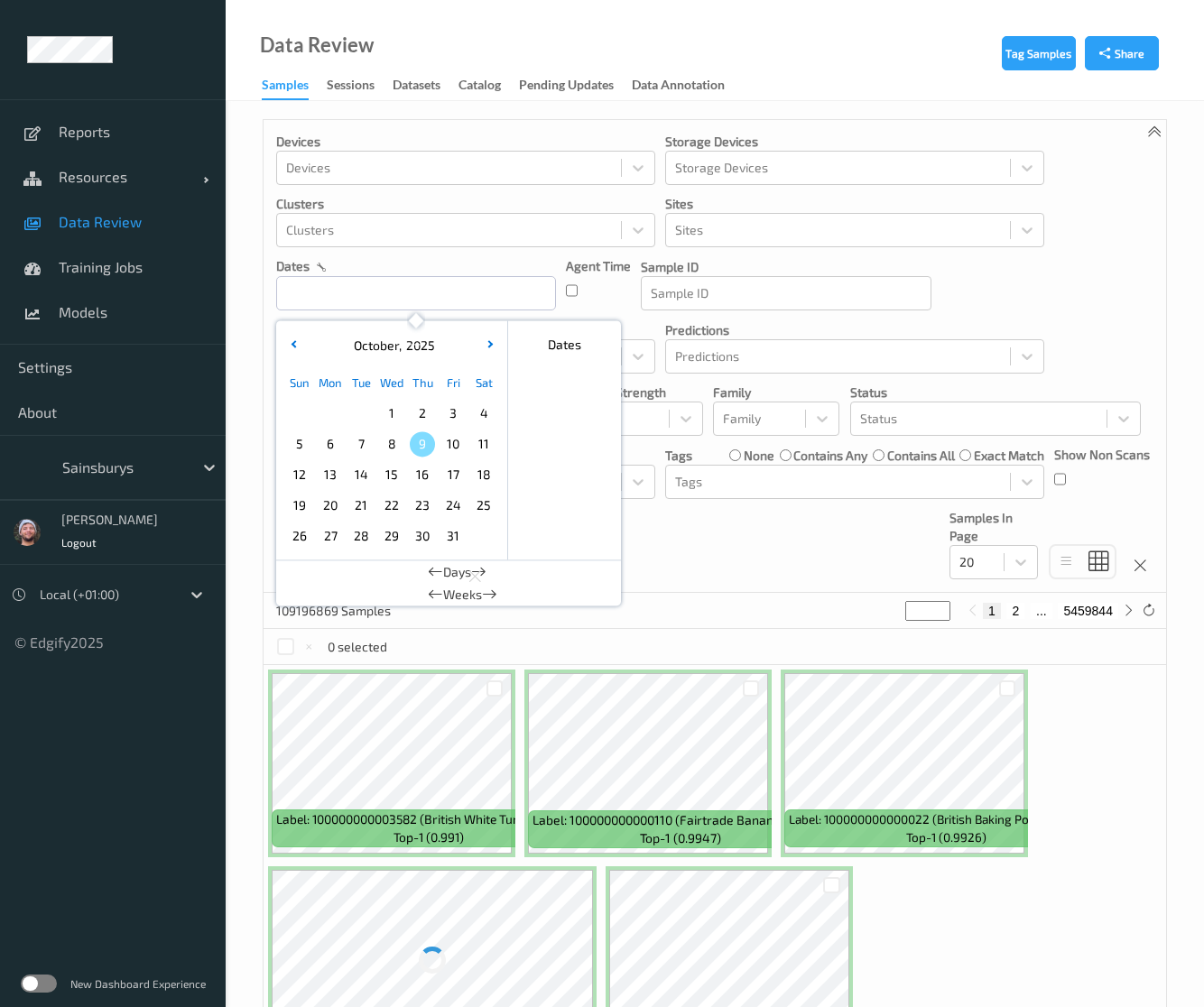
click at [423, 439] on span "9" at bounding box center [422, 443] width 25 height 25
type input "09/10/2025 00:00 -> 09/10/2025 23:59"
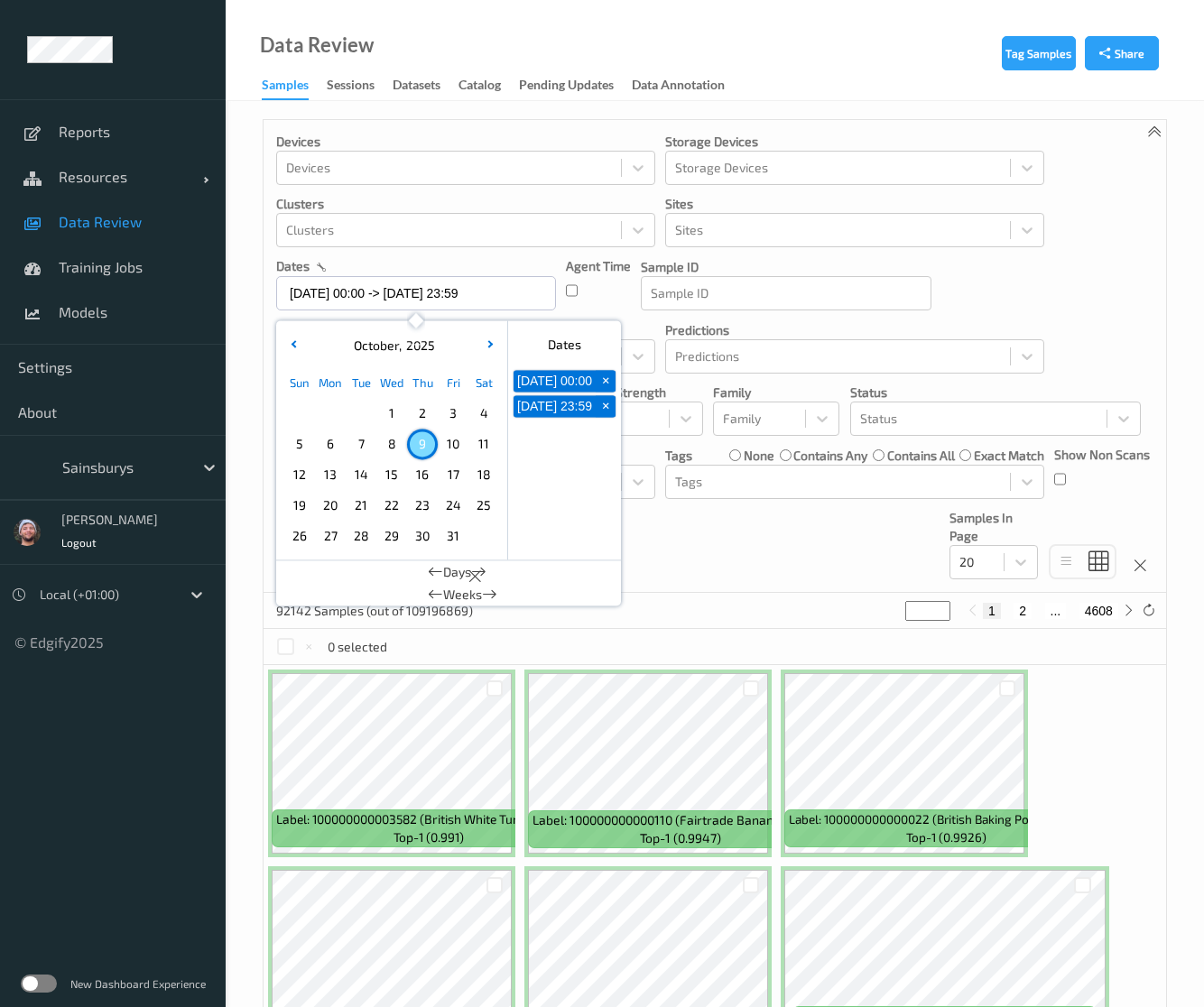
click at [837, 534] on div "Devices Devices Storage Devices Storage Devices Clusters Clusters Sites Sites d…" at bounding box center [714, 357] width 902 height 473
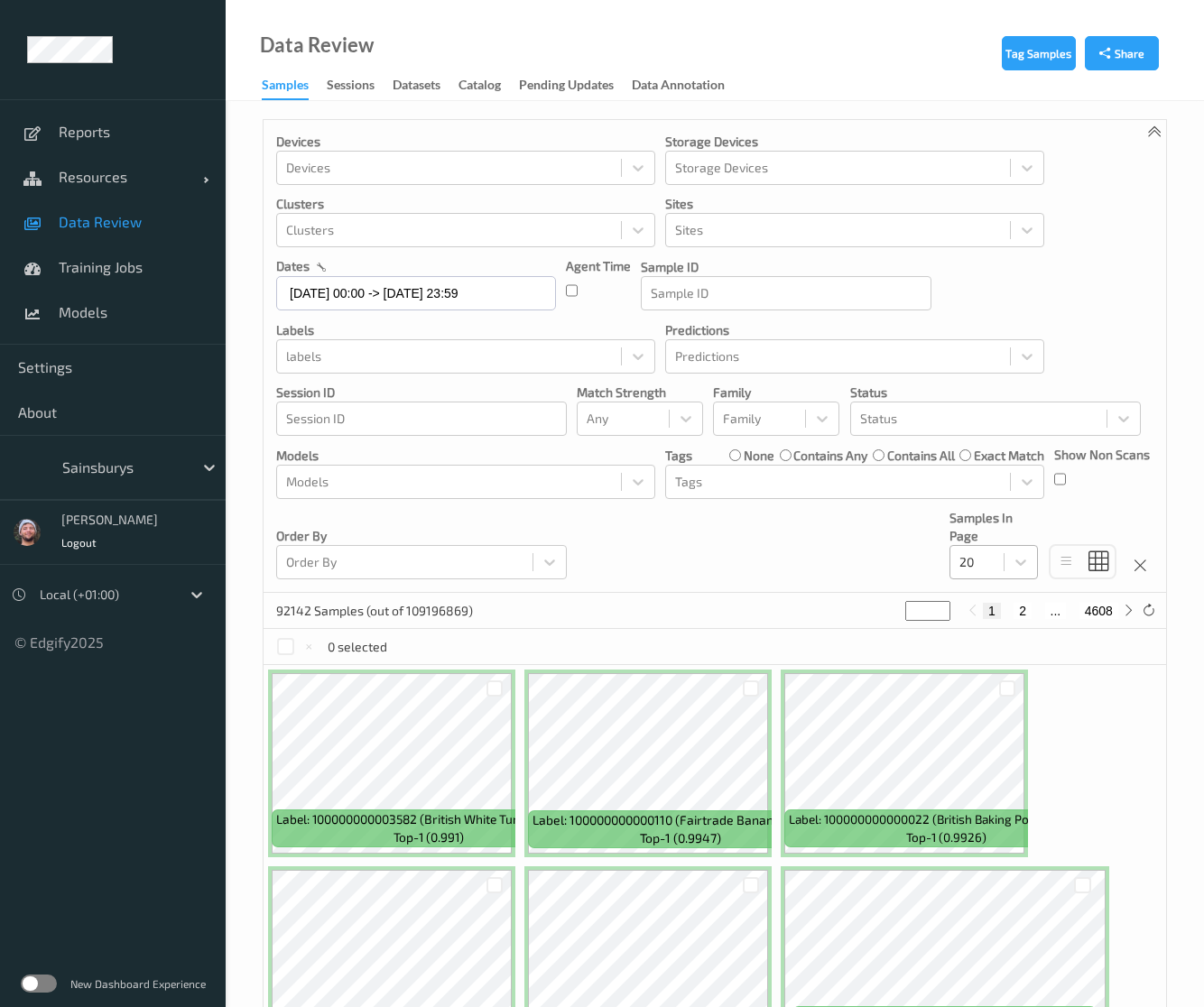
click at [999, 564] on div "20" at bounding box center [977, 562] width 54 height 29
click at [1105, 607] on button "4608" at bounding box center [1098, 610] width 39 height 16
type input "****"
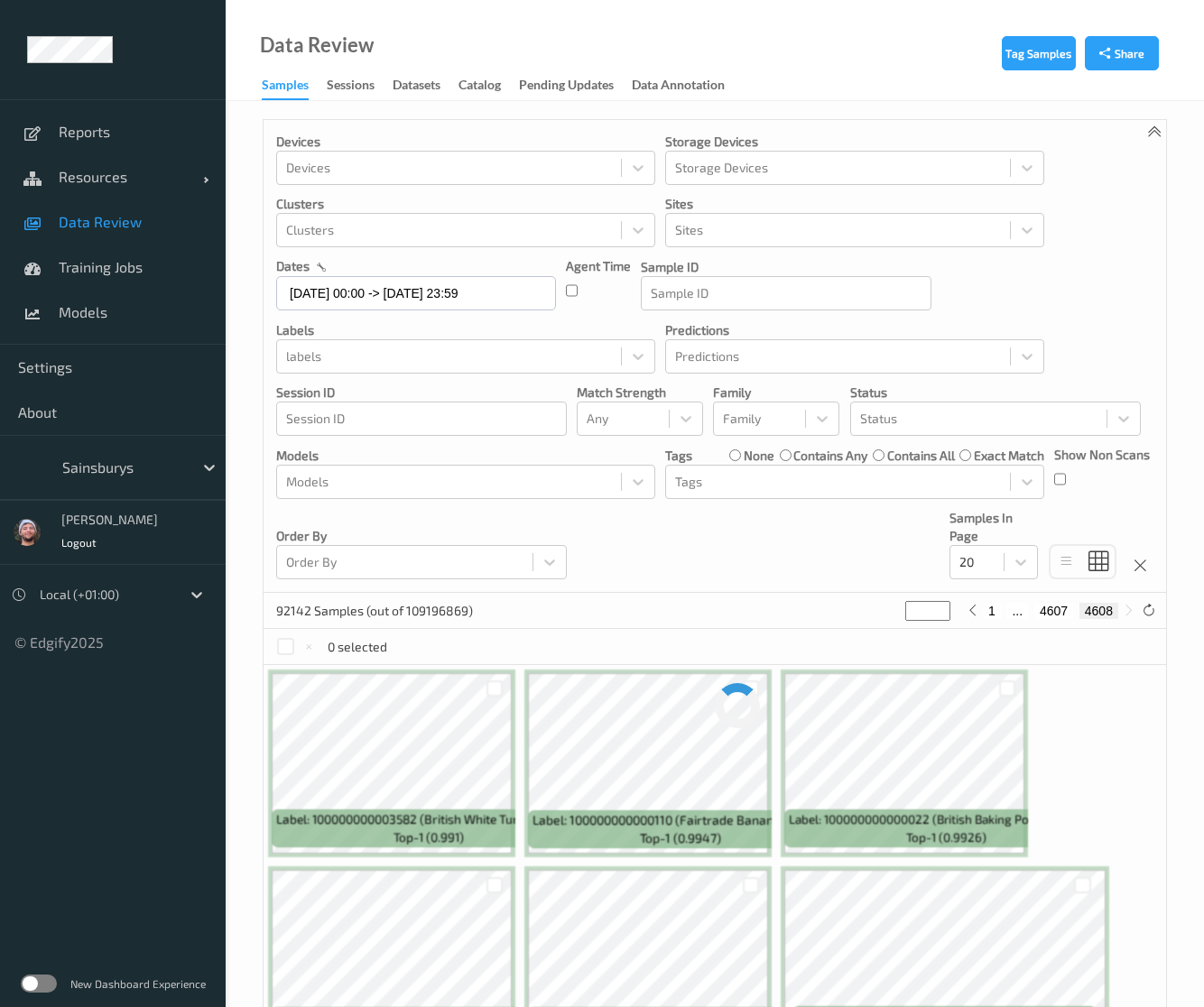
click at [714, 543] on div "Devices Devices Storage Devices Storage Devices Clusters Clusters Sites Sites d…" at bounding box center [714, 357] width 902 height 473
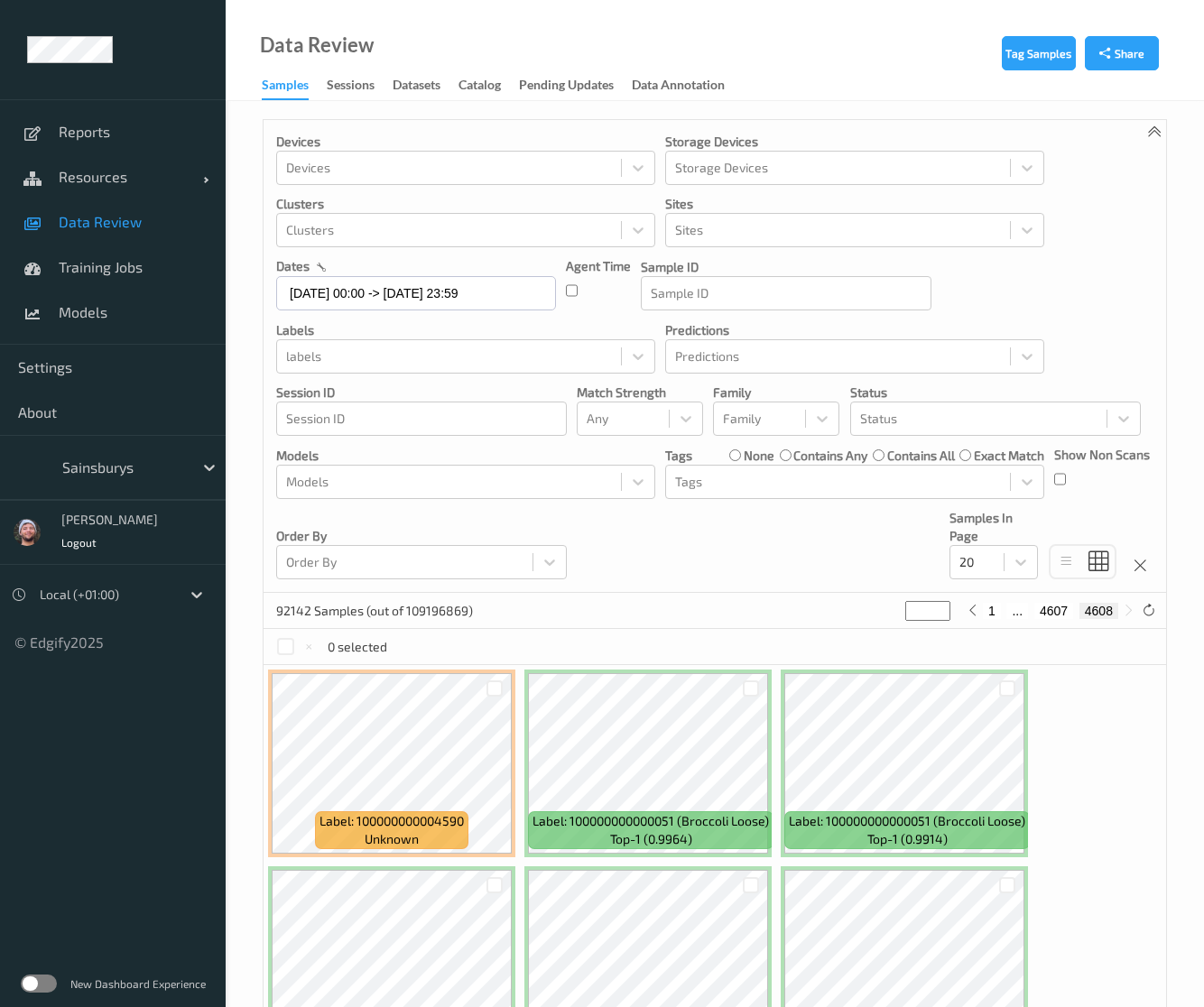
click at [678, 555] on div "Devices Devices Storage Devices Storage Devices Clusters Clusters Sites Sites d…" at bounding box center [714, 357] width 902 height 473
click at [987, 553] on div at bounding box center [976, 562] width 35 height 22
click at [999, 732] on span "200" at bounding box center [996, 736] width 22 height 18
type input "*"
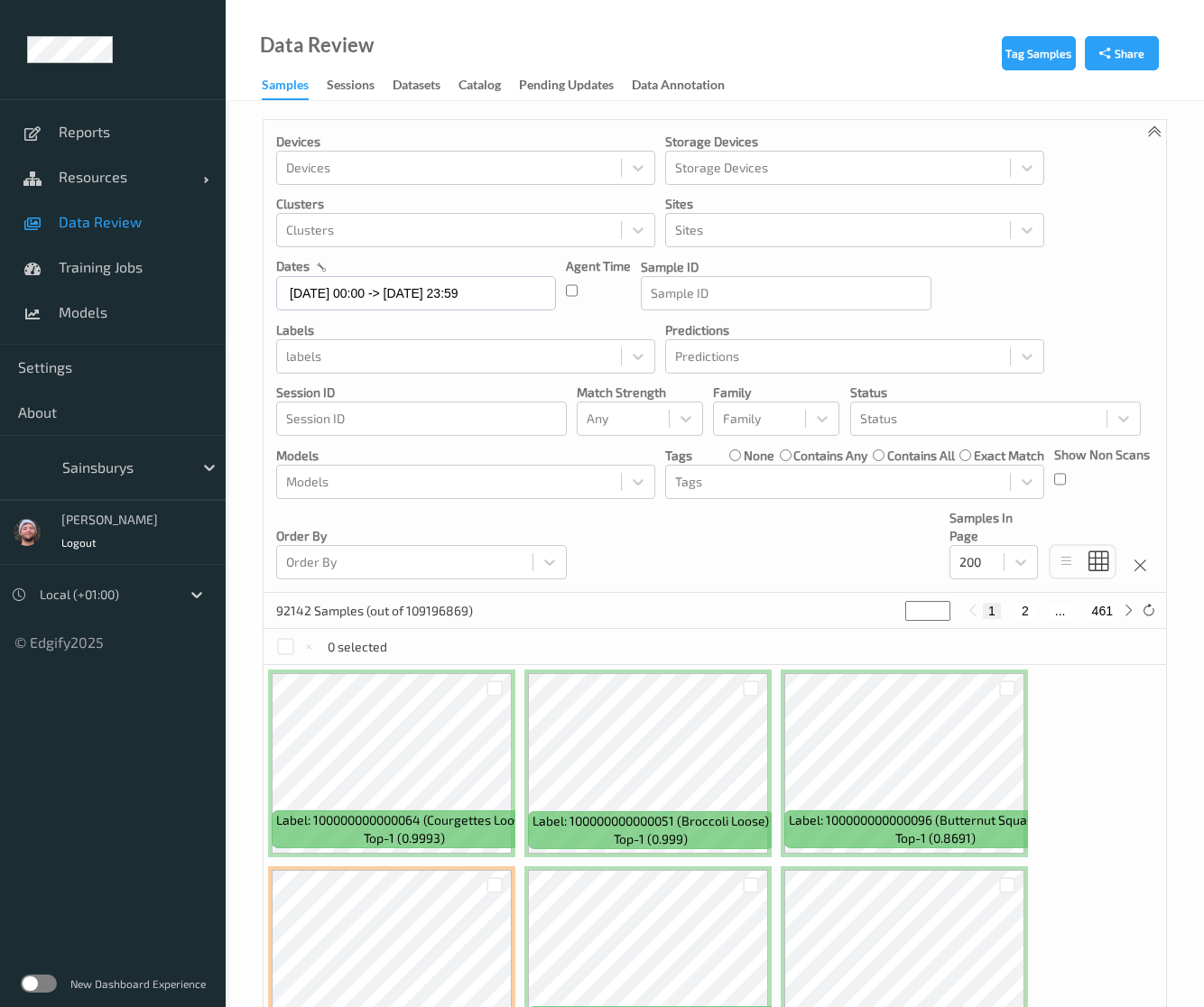
click at [831, 551] on div "Devices Devices Storage Devices Storage Devices Clusters Clusters Sites Sites d…" at bounding box center [714, 357] width 902 height 473
click at [1105, 610] on button "461" at bounding box center [1103, 610] width 32 height 16
type input "***"
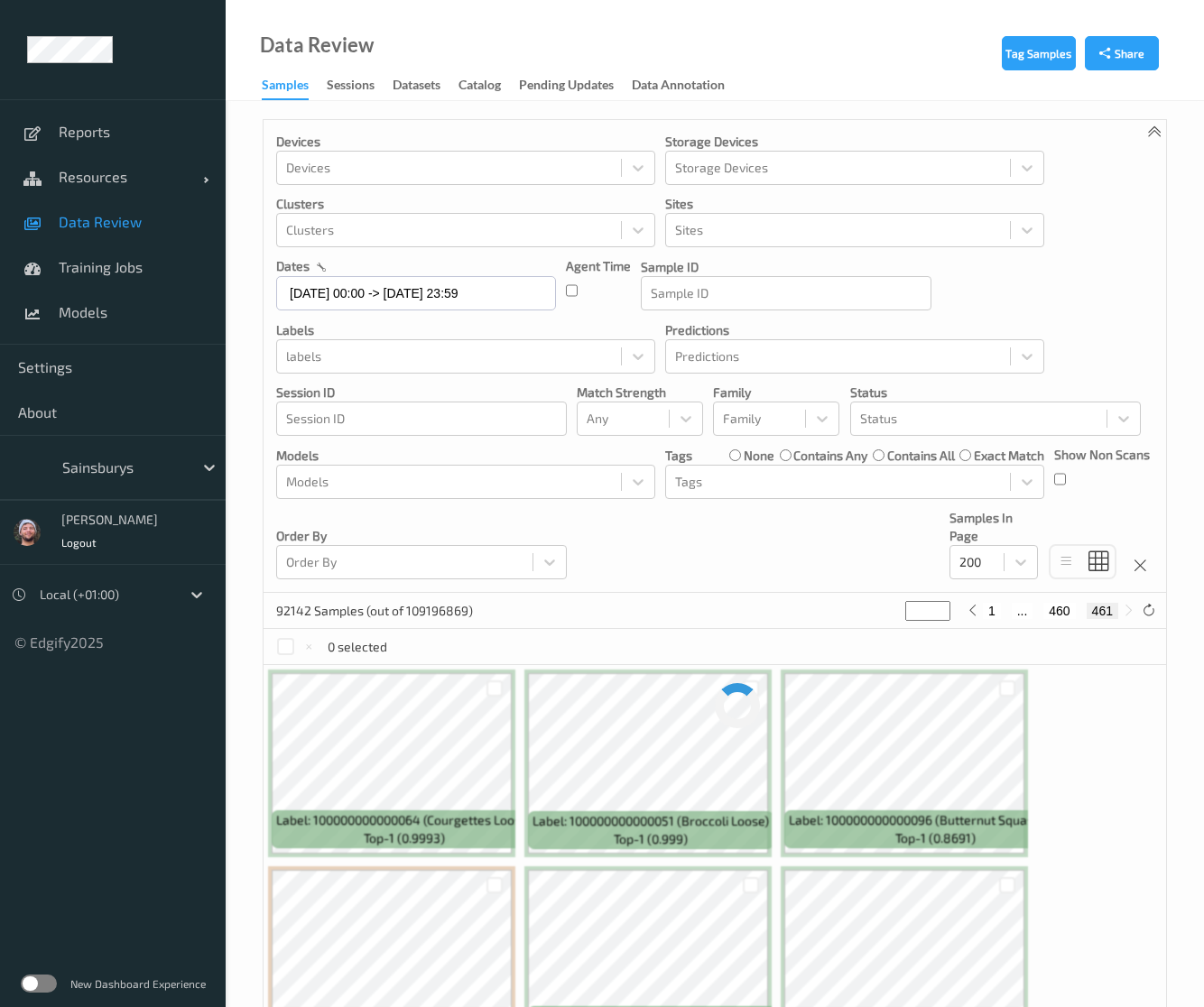
click at [727, 550] on div "Devices Devices Storage Devices Storage Devices Clusters Clusters Sites Sites d…" at bounding box center [714, 357] width 902 height 473
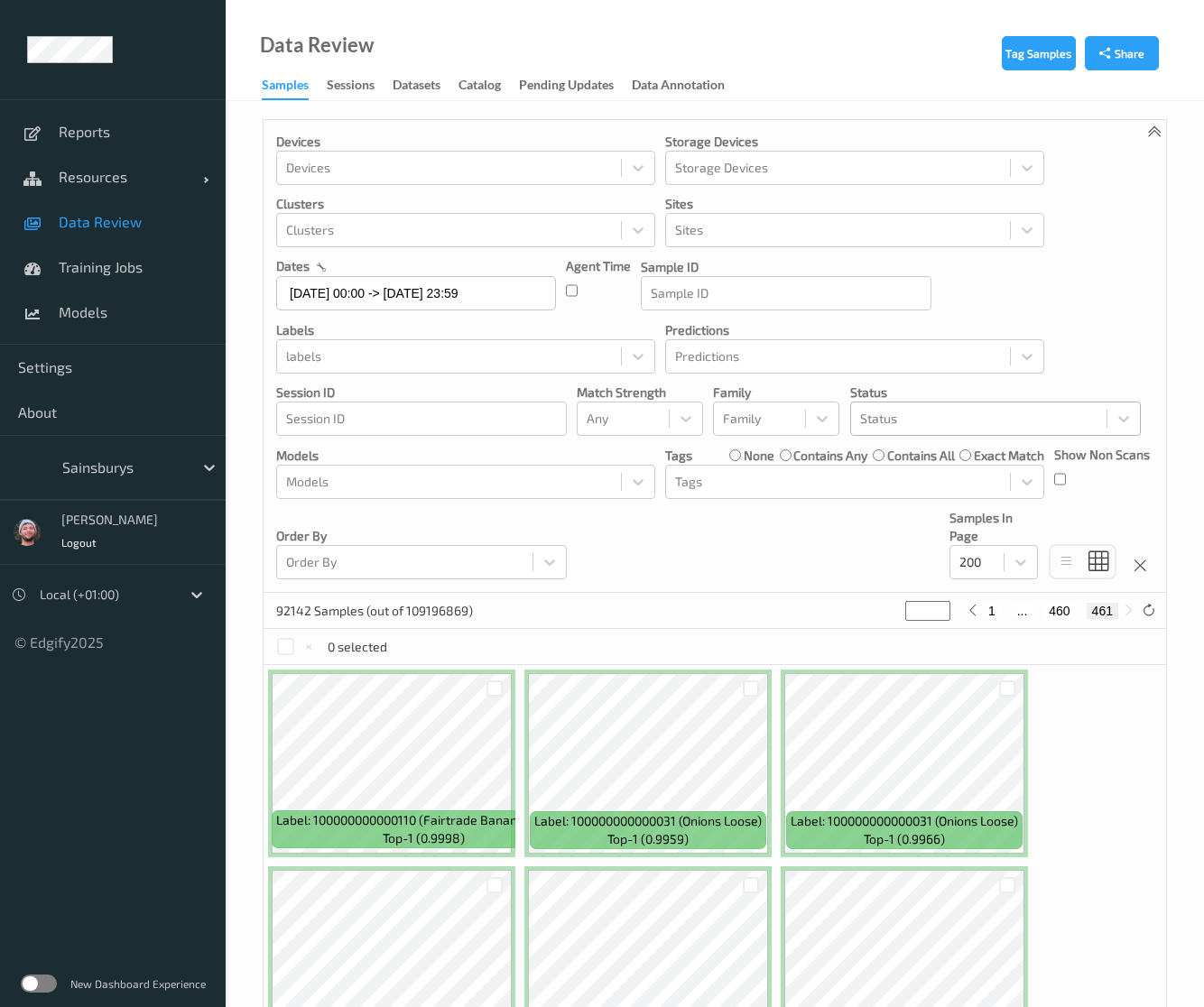
click at [873, 424] on div at bounding box center [978, 419] width 238 height 22
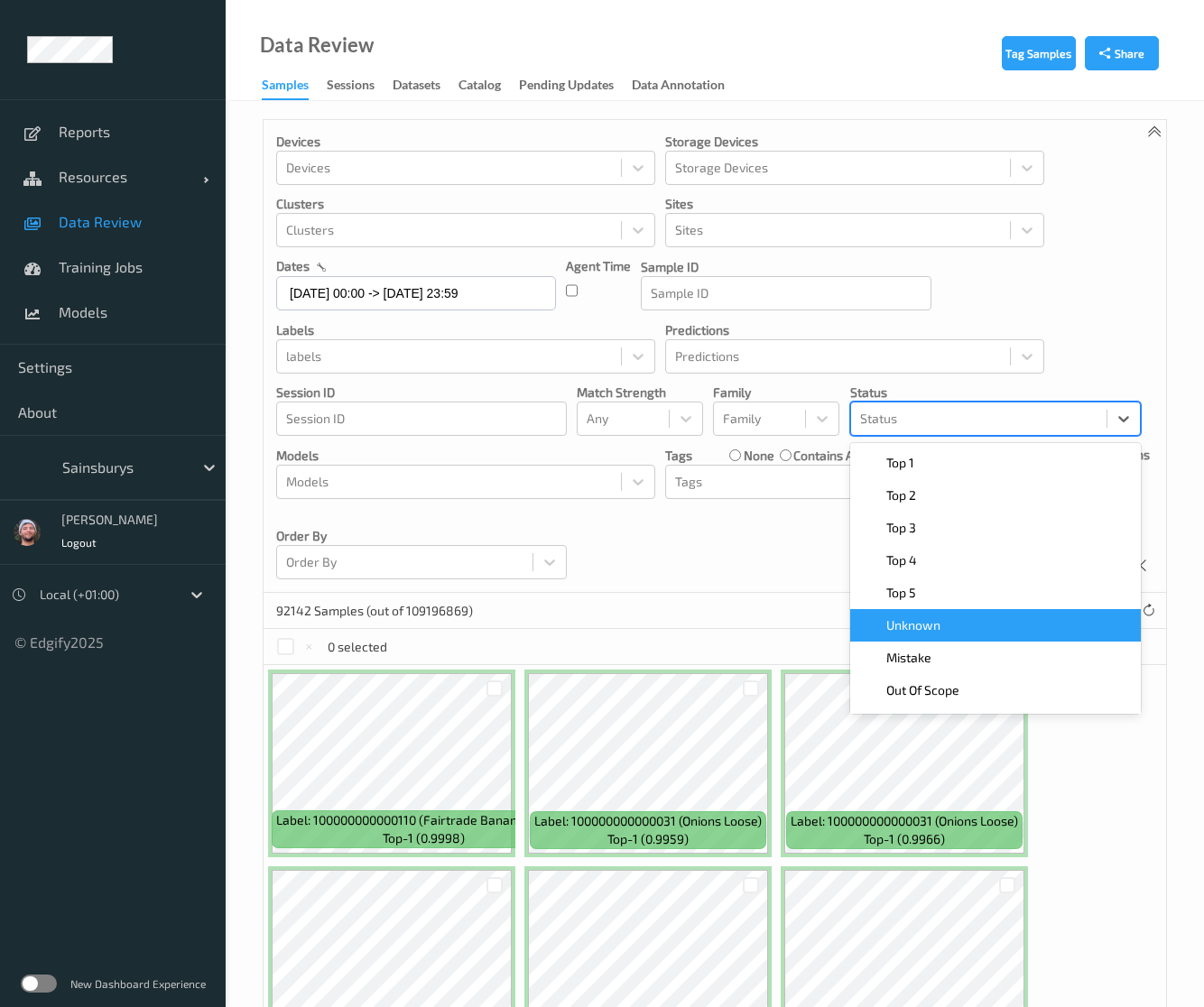
click at [922, 637] on div "Unknown" at bounding box center [995, 625] width 290 height 33
type input "*"
click at [782, 561] on div "Devices Devices Storage Devices Storage Devices Clusters Clusters Sites Sites d…" at bounding box center [714, 357] width 902 height 473
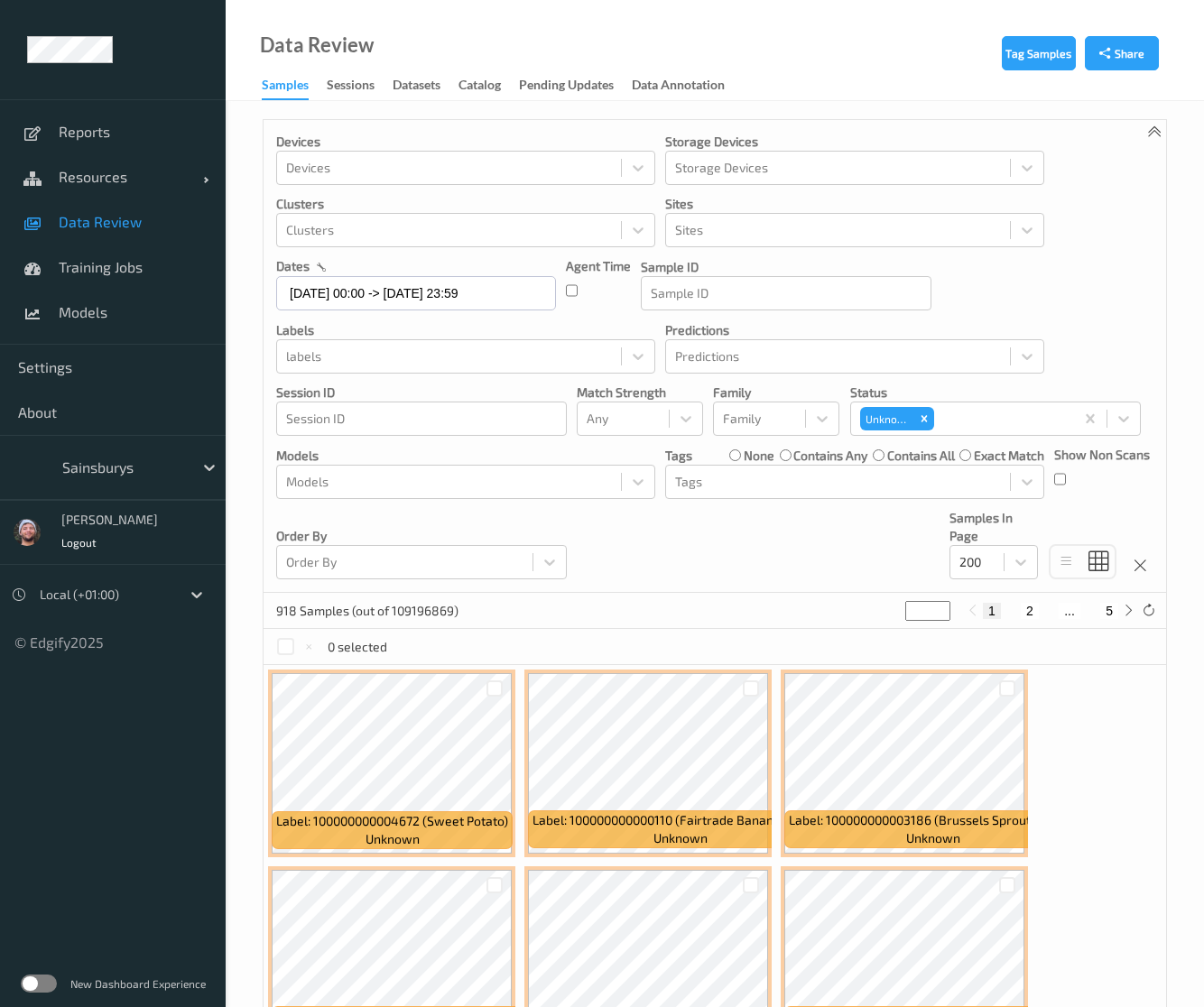
click at [1110, 618] on div "1 2 ... 5" at bounding box center [1050, 610] width 176 height 20
click at [1114, 611] on button "5" at bounding box center [1109, 610] width 18 height 16
type input "*"
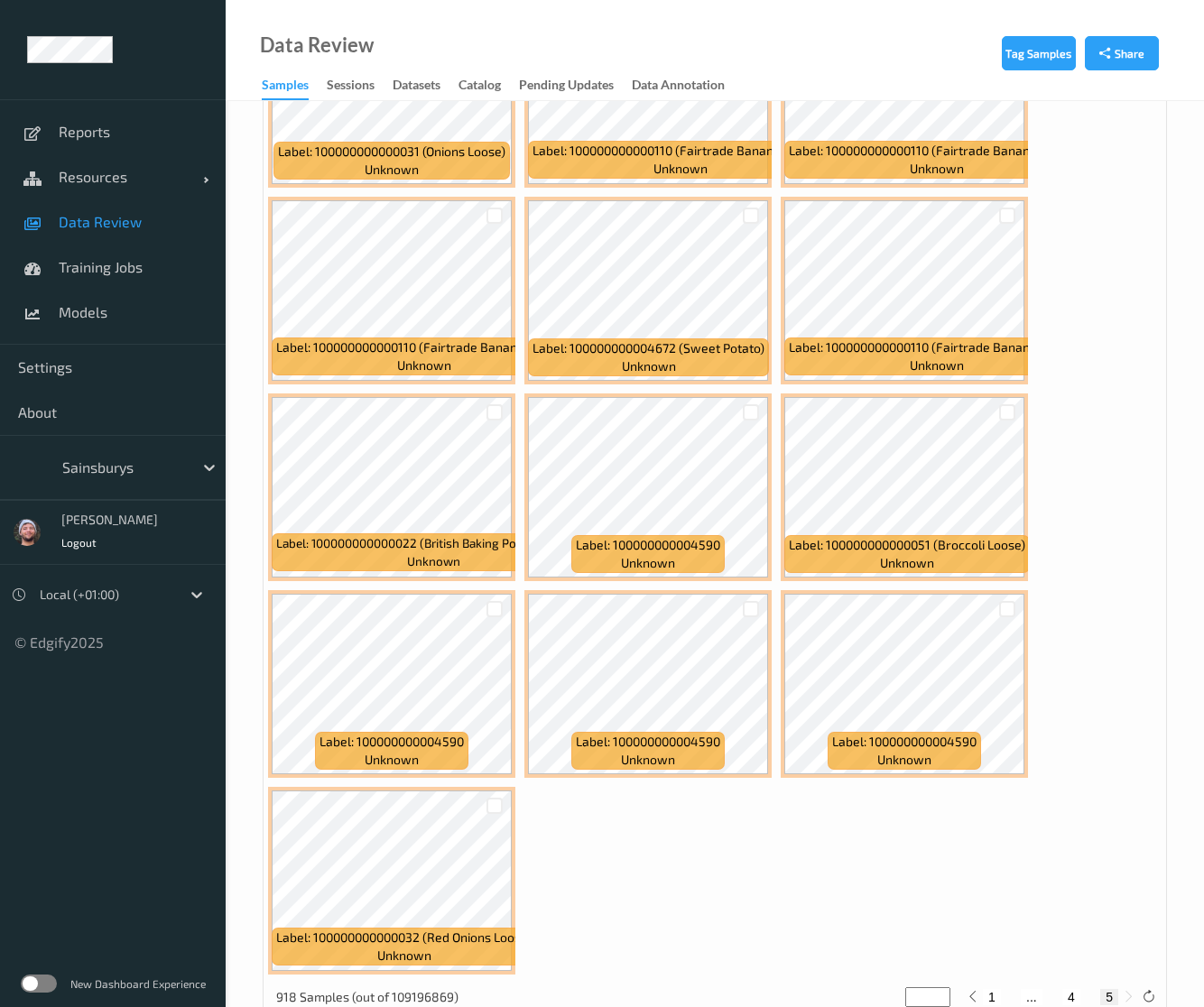
scroll to position [7597, 0]
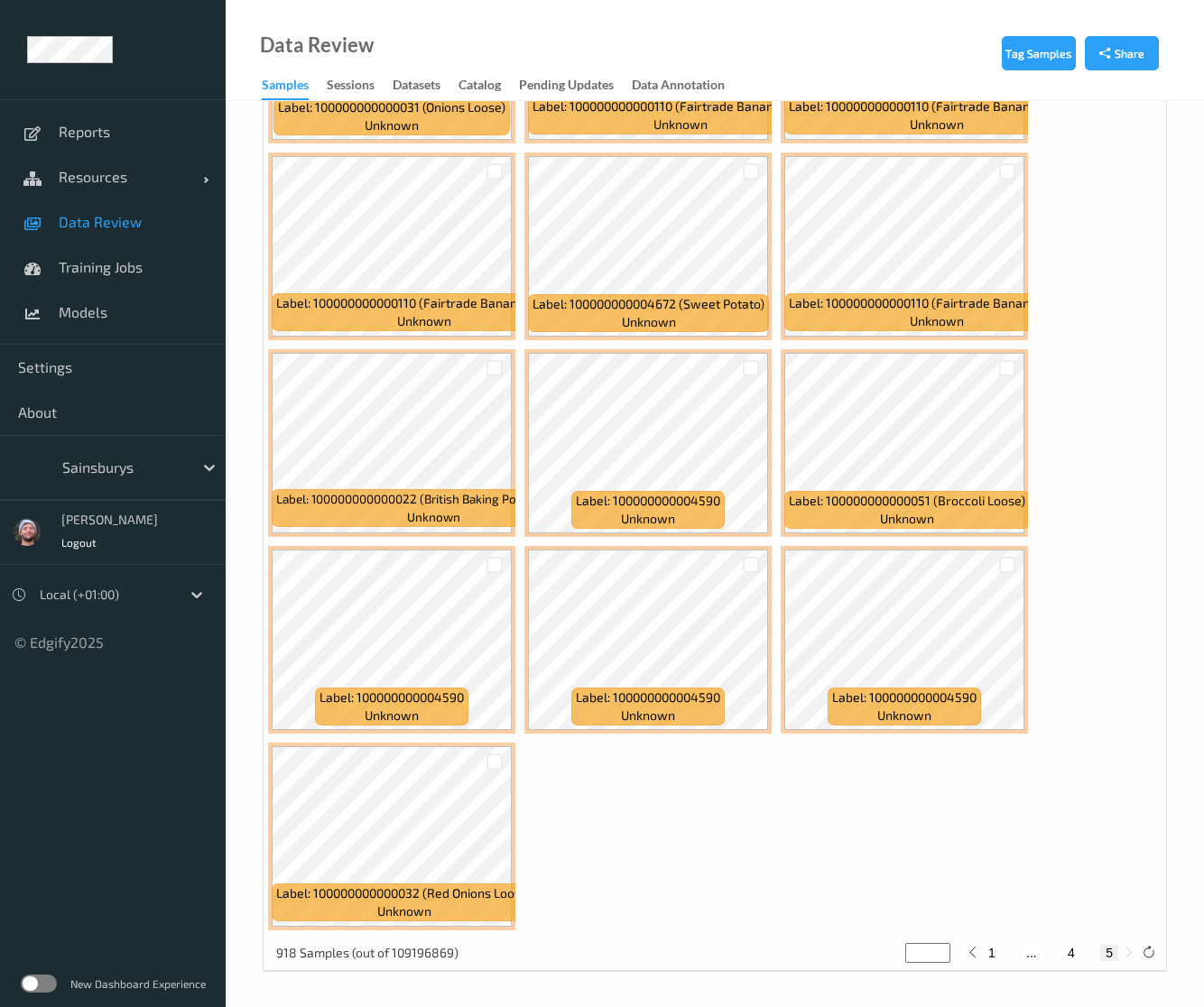
click at [1078, 956] on button "4" at bounding box center [1071, 952] width 18 height 16
type input "*"
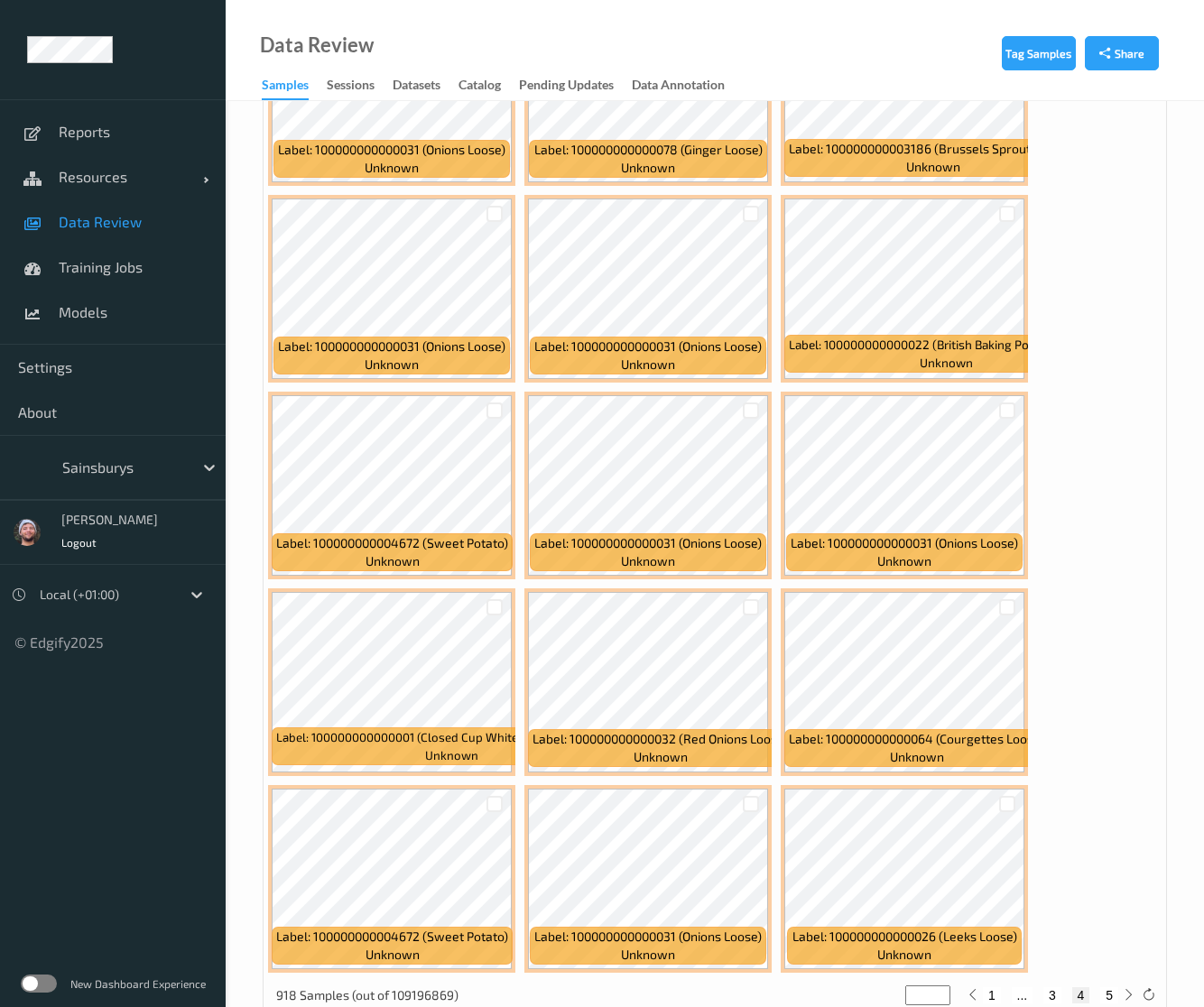
scroll to position [12906, 0]
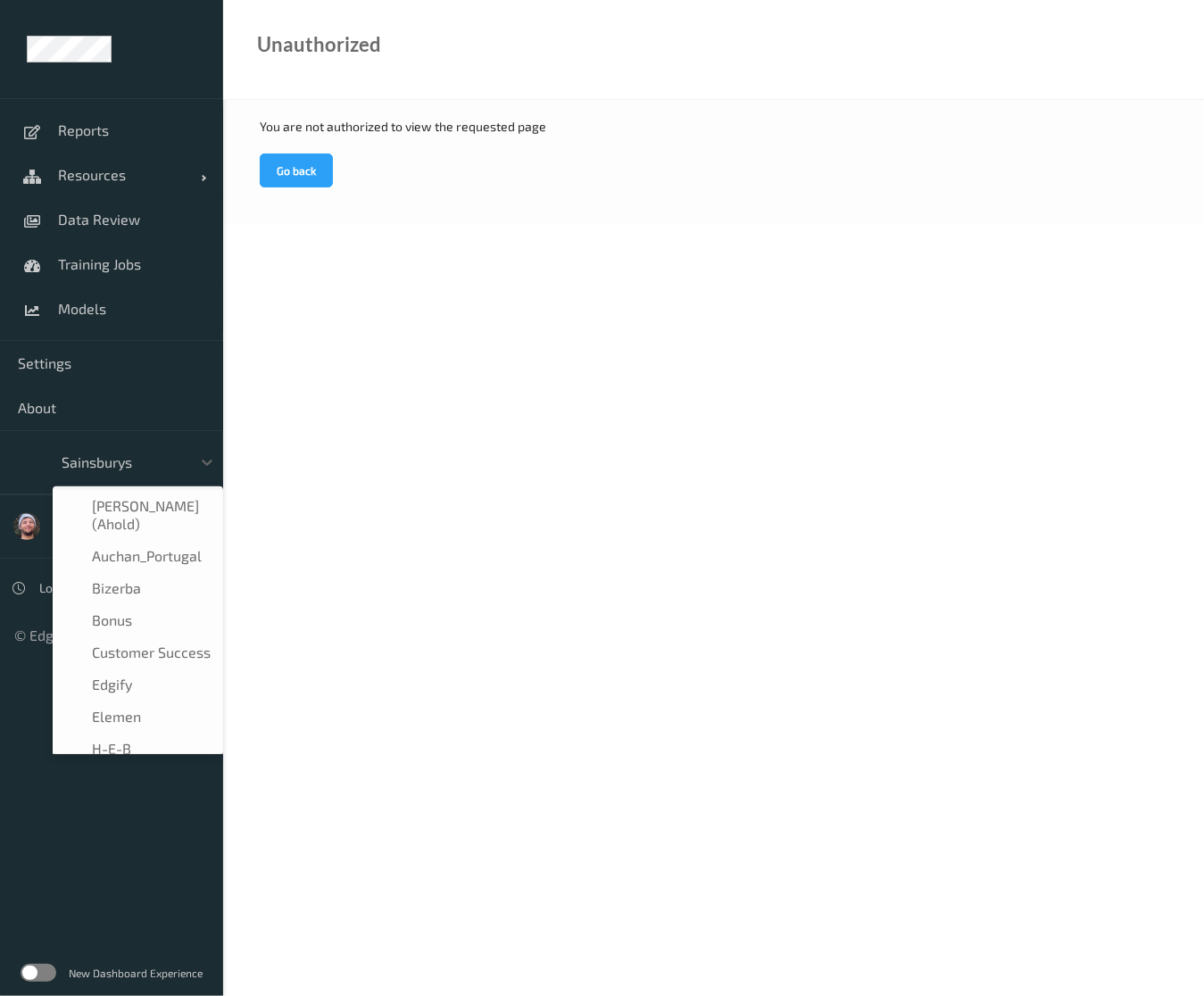
click at [151, 471] on div at bounding box center [122, 462] width 121 height 22
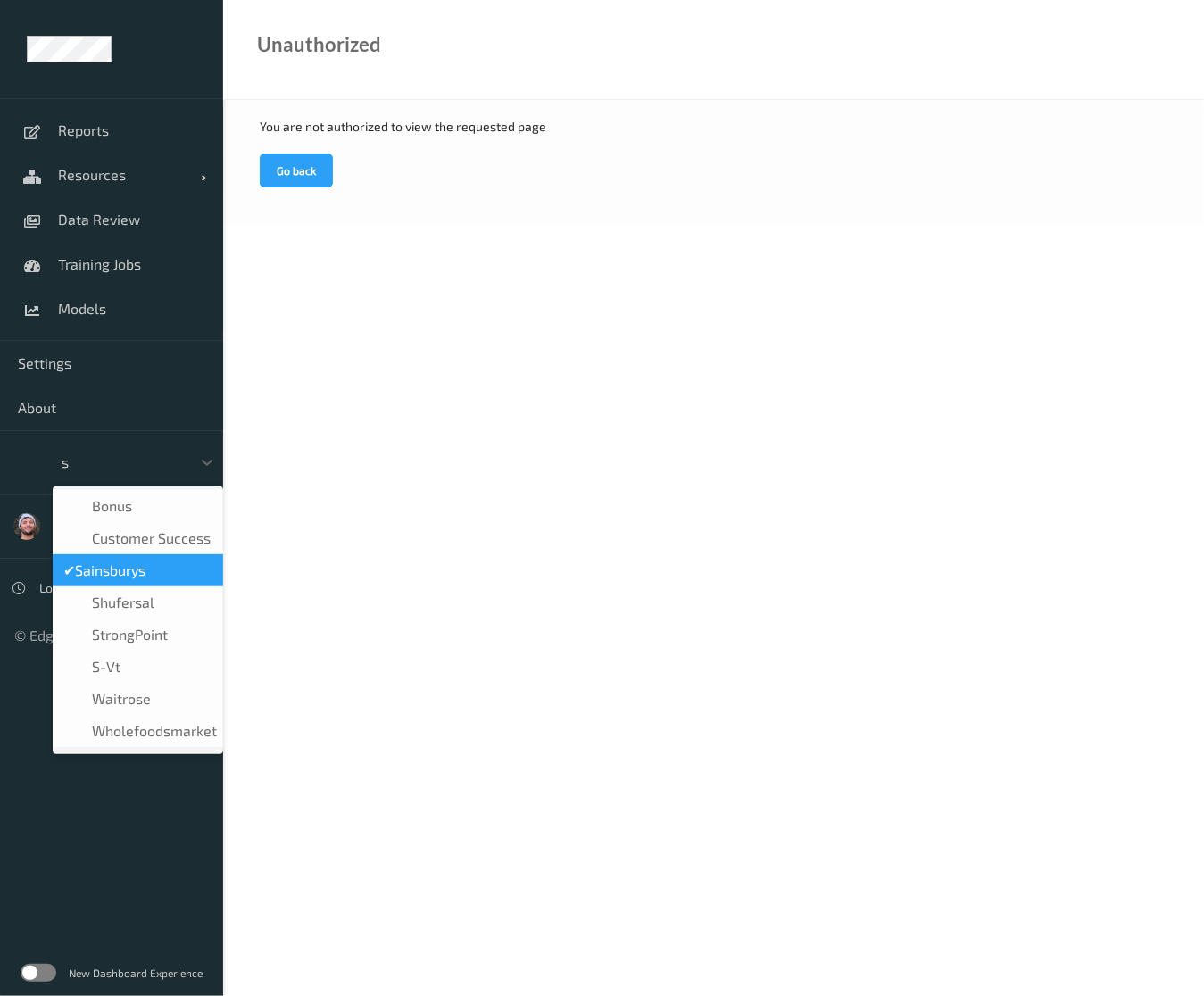
type input "sa"
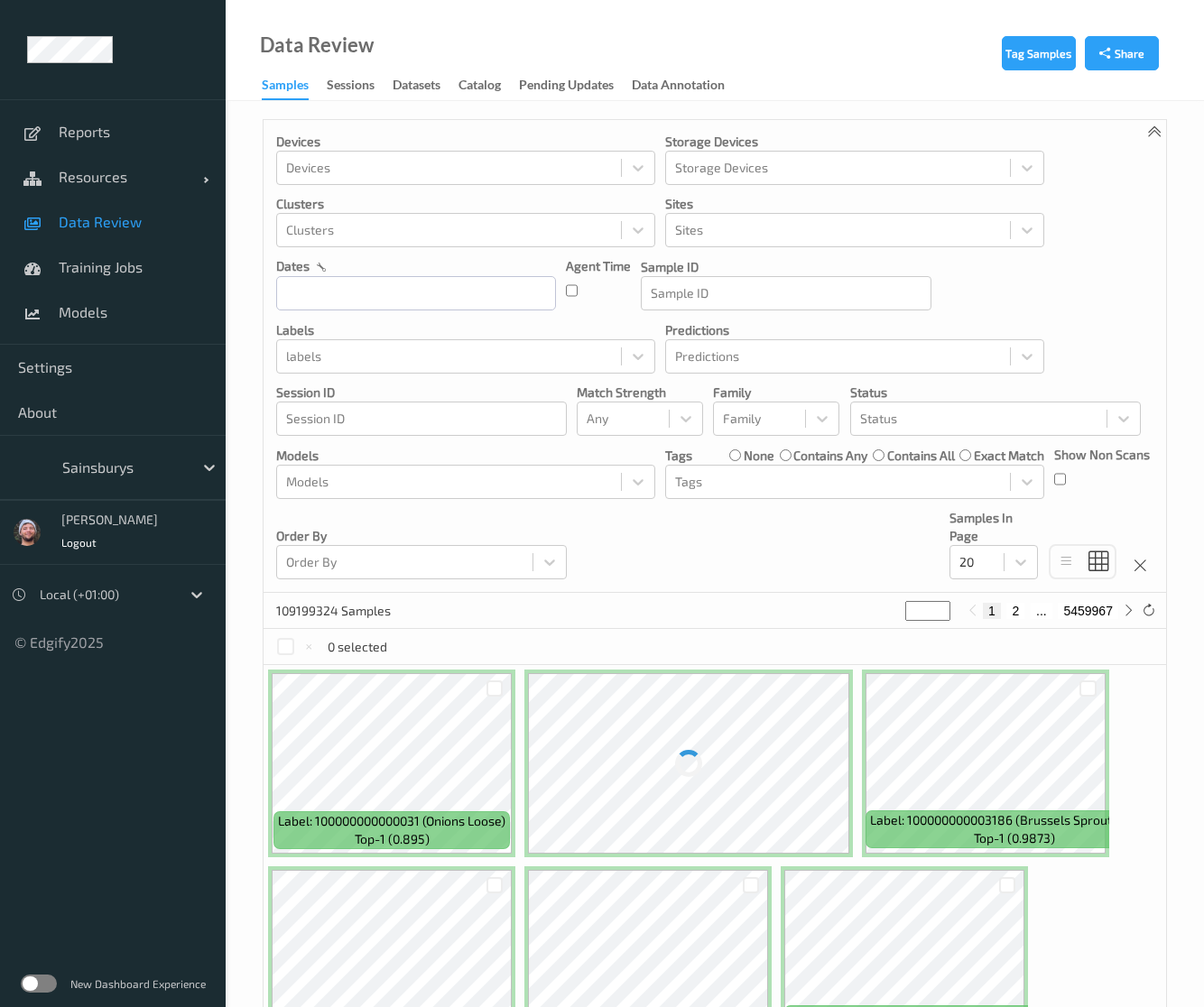
click at [95, 466] on div at bounding box center [123, 467] width 122 height 22
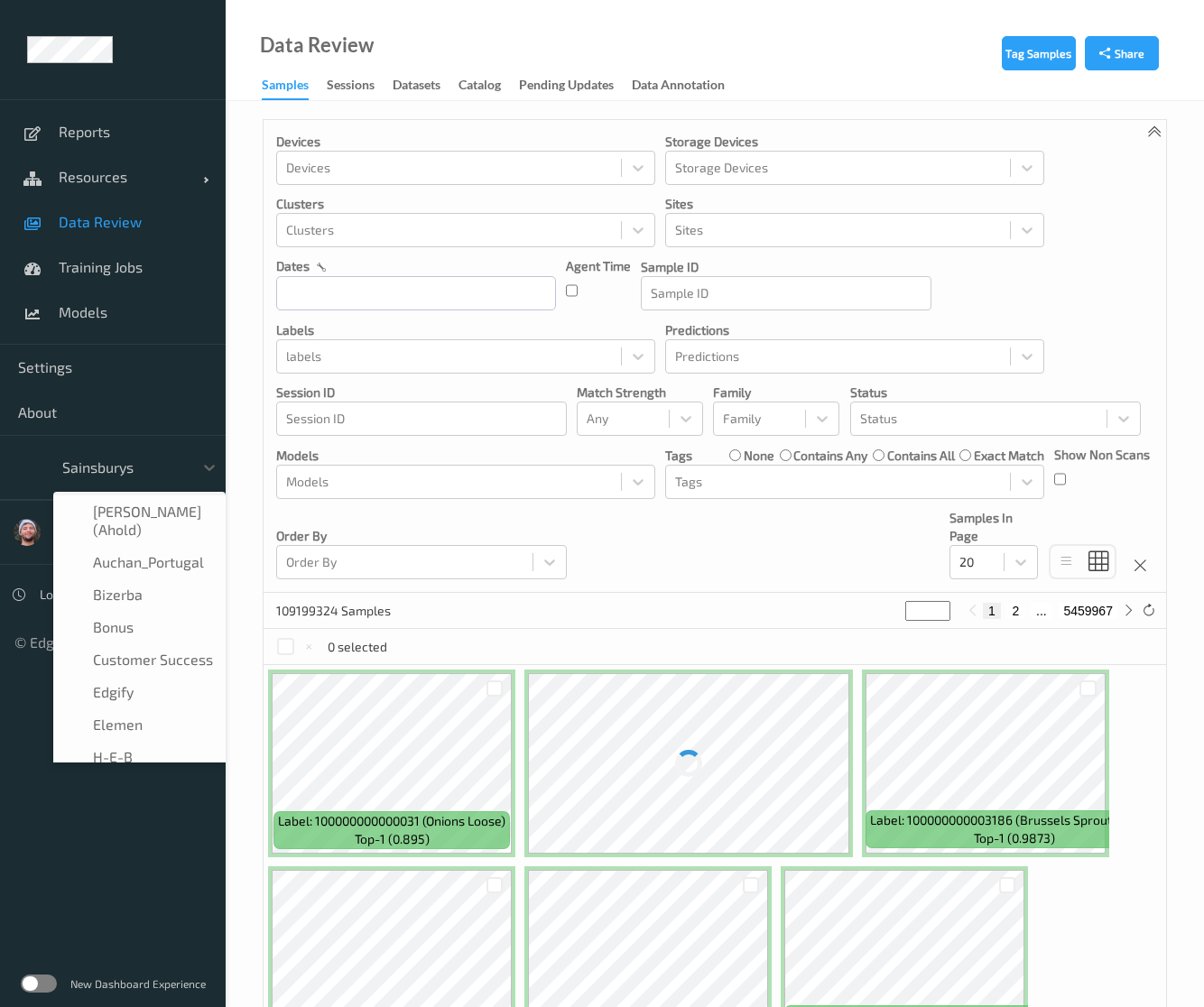
scroll to position [217, 0]
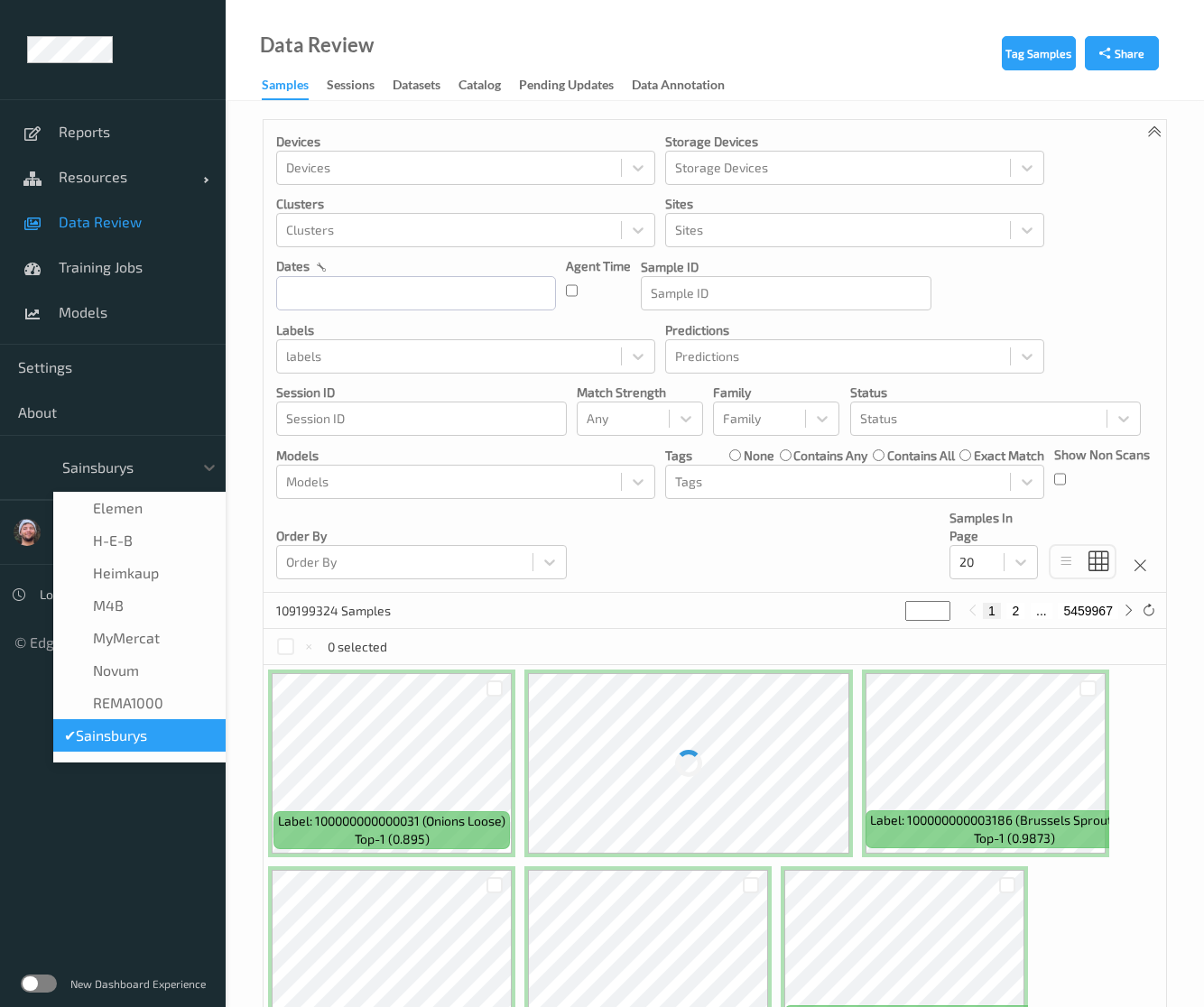
type input "h"
click at [122, 362] on div "Auchan_Portugal" at bounding box center [139, 345] width 172 height 33
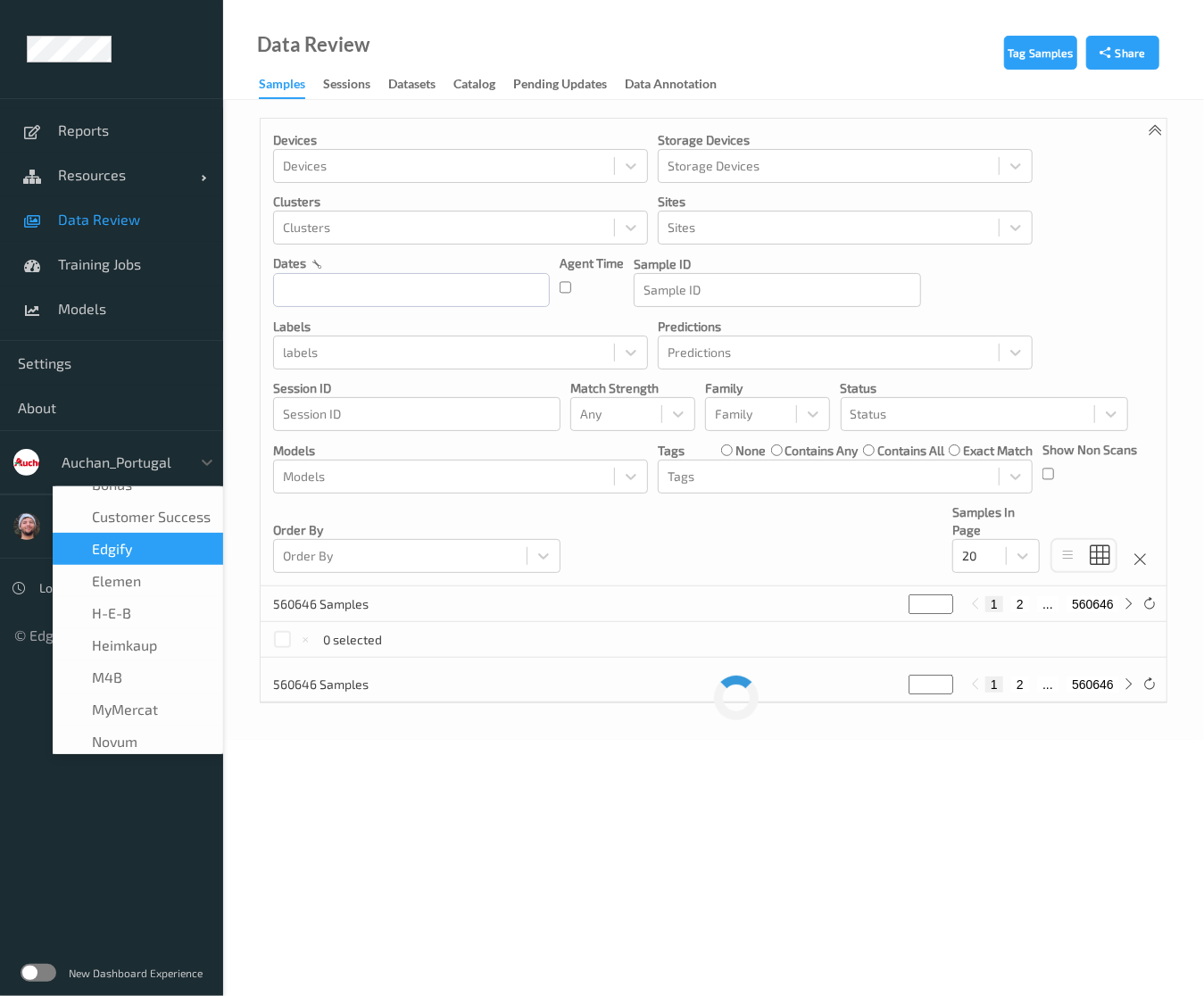
scroll to position [178, 0]
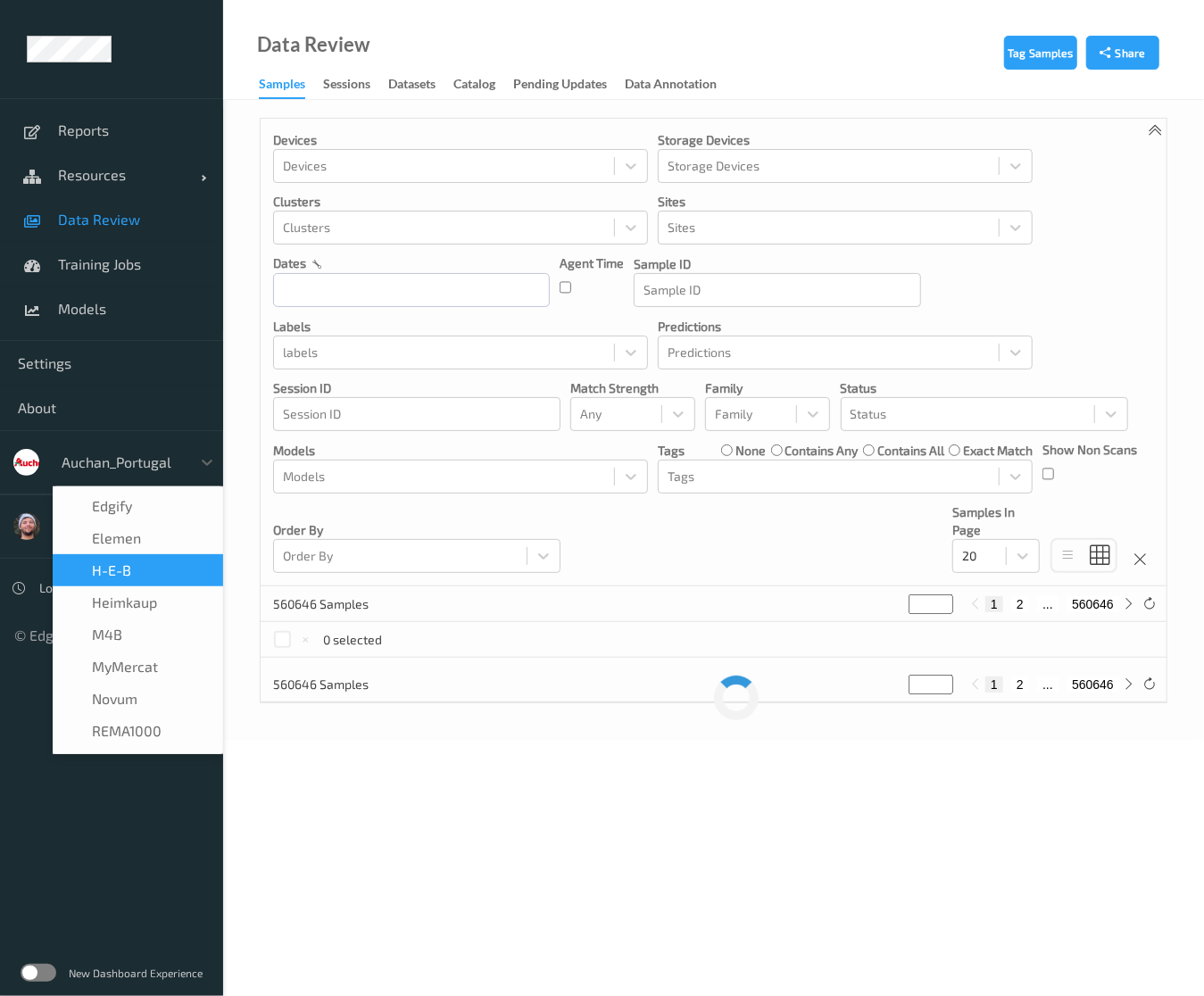
click at [153, 575] on div "H-E-B" at bounding box center [138, 570] width 150 height 18
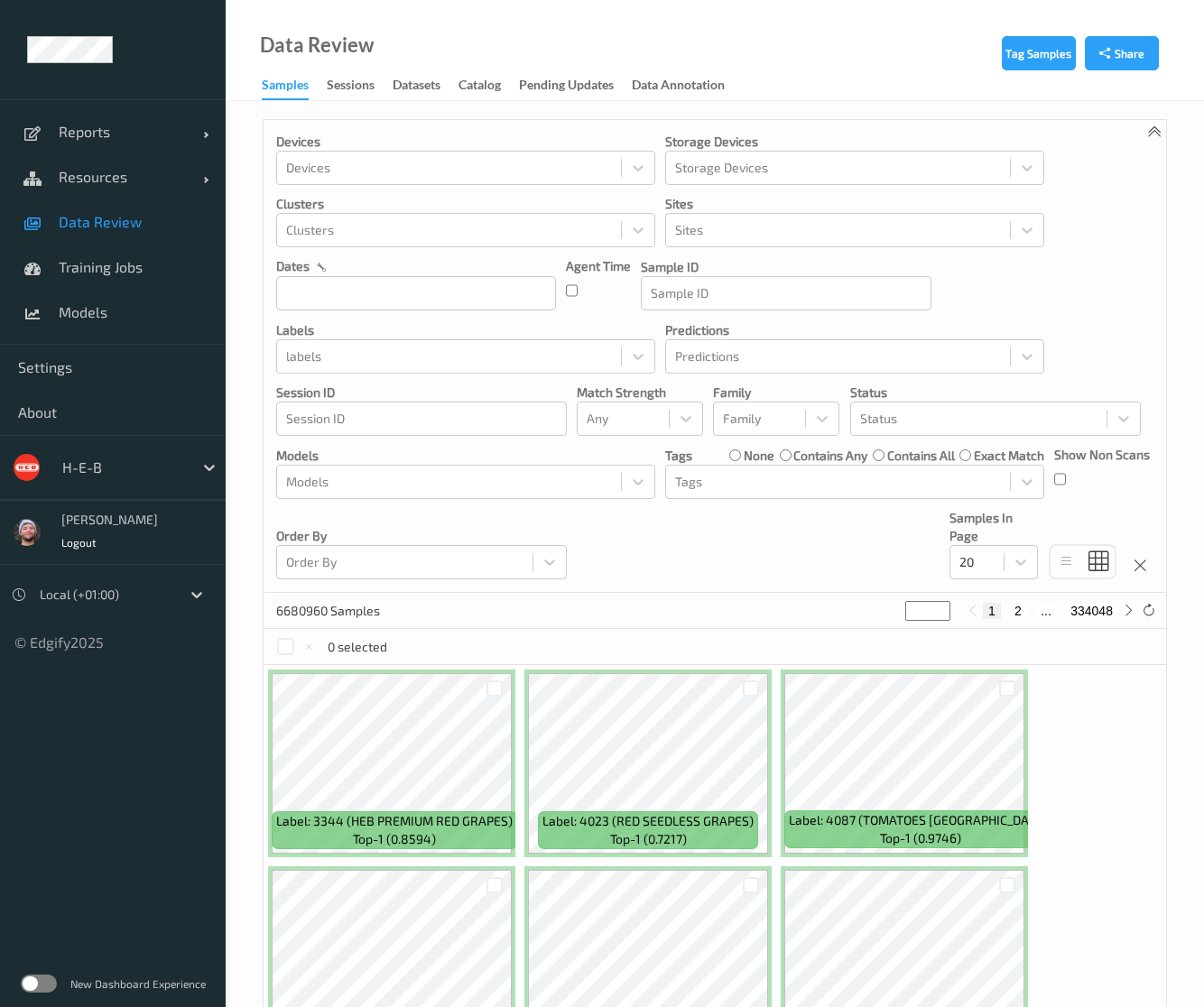
click at [741, 522] on div "Devices Devices Storage Devices Storage Devices Clusters Clusters Sites Sites d…" at bounding box center [714, 357] width 902 height 473
click at [678, 521] on div "Devices Devices Storage Devices Storage Devices Clusters Clusters Sites Sites d…" at bounding box center [714, 357] width 902 height 473
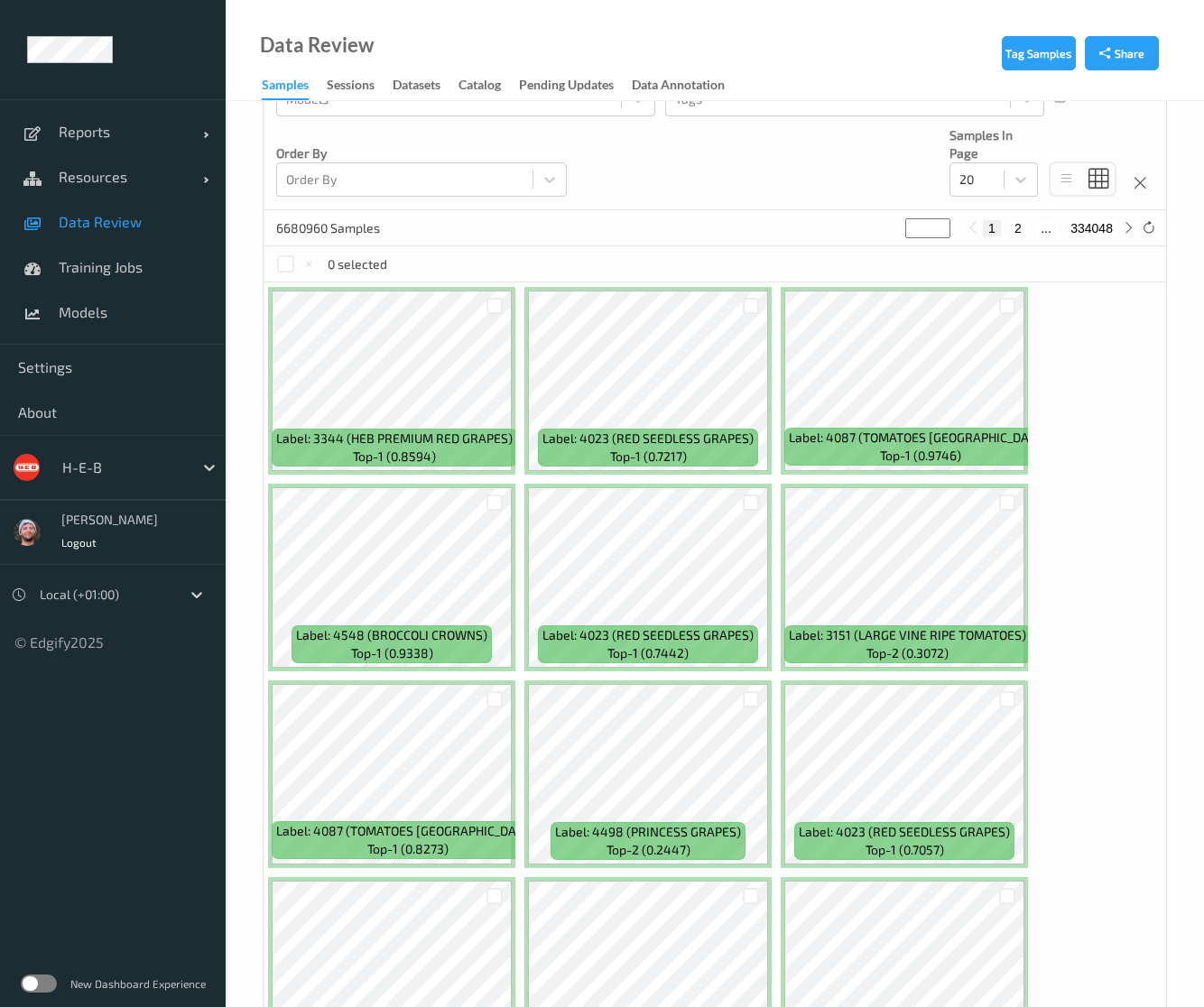
scroll to position [295, 0]
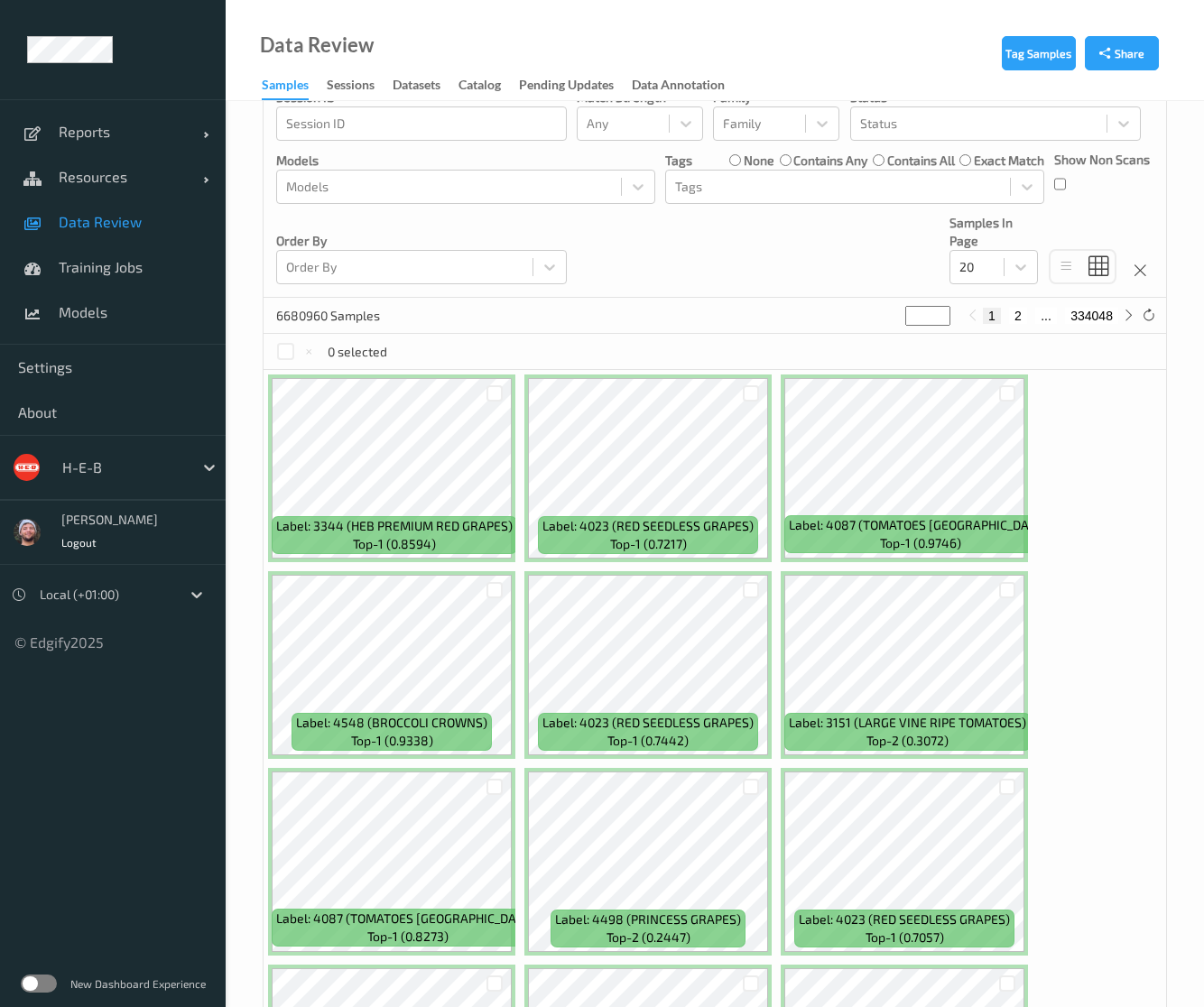
drag, startPoint x: 111, startPoint y: 183, endPoint x: 1165, endPoint y: 369, distance: 1070.3
click at [111, 183] on span "Resources" at bounding box center [130, 177] width 144 height 18
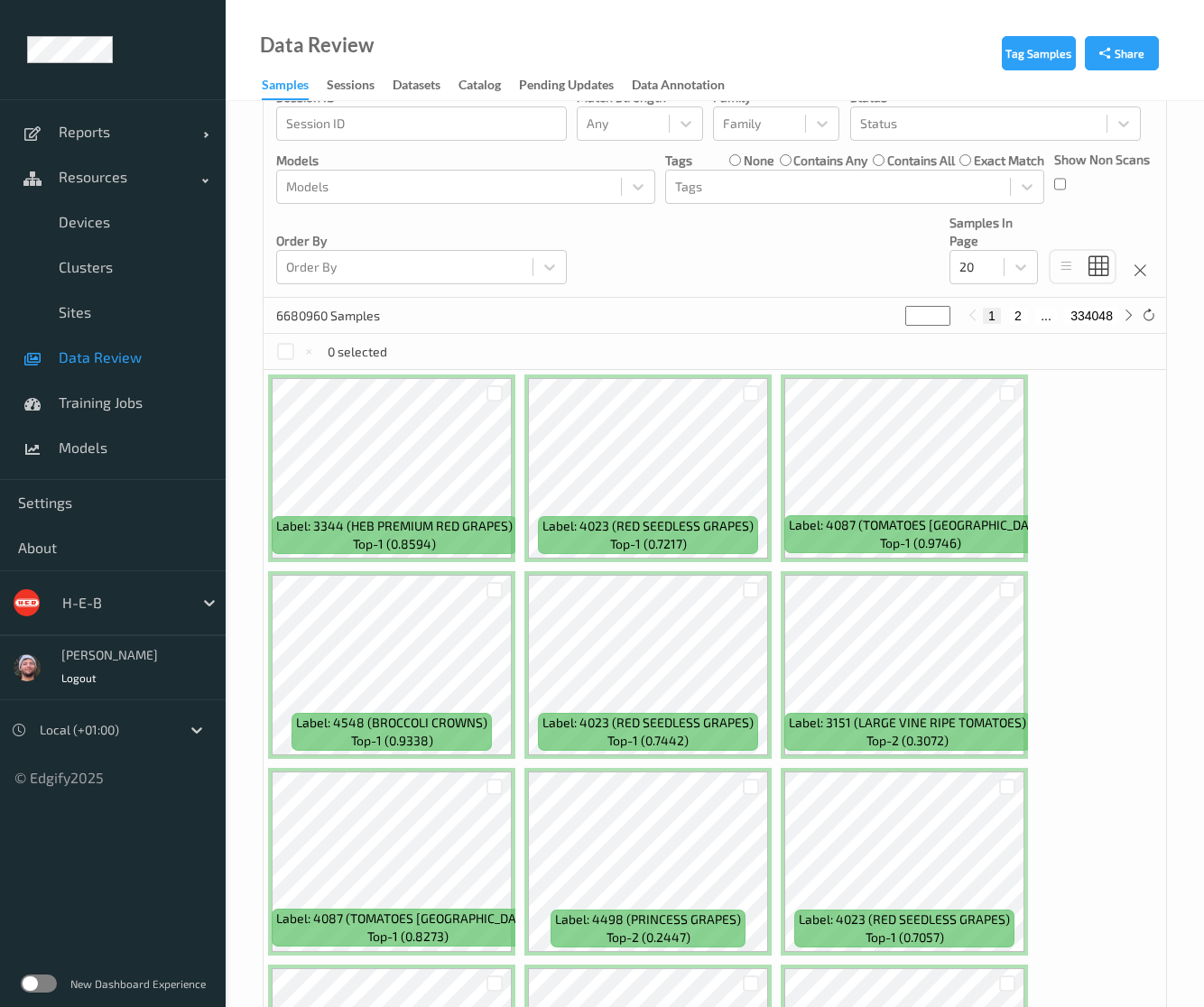
drag, startPoint x: 847, startPoint y: 289, endPoint x: 794, endPoint y: 297, distance: 53.6
click at [847, 289] on div "Devices Devices Storage Devices Storage Devices Clusters Clusters Sites Sites d…" at bounding box center [714, 62] width 902 height 473
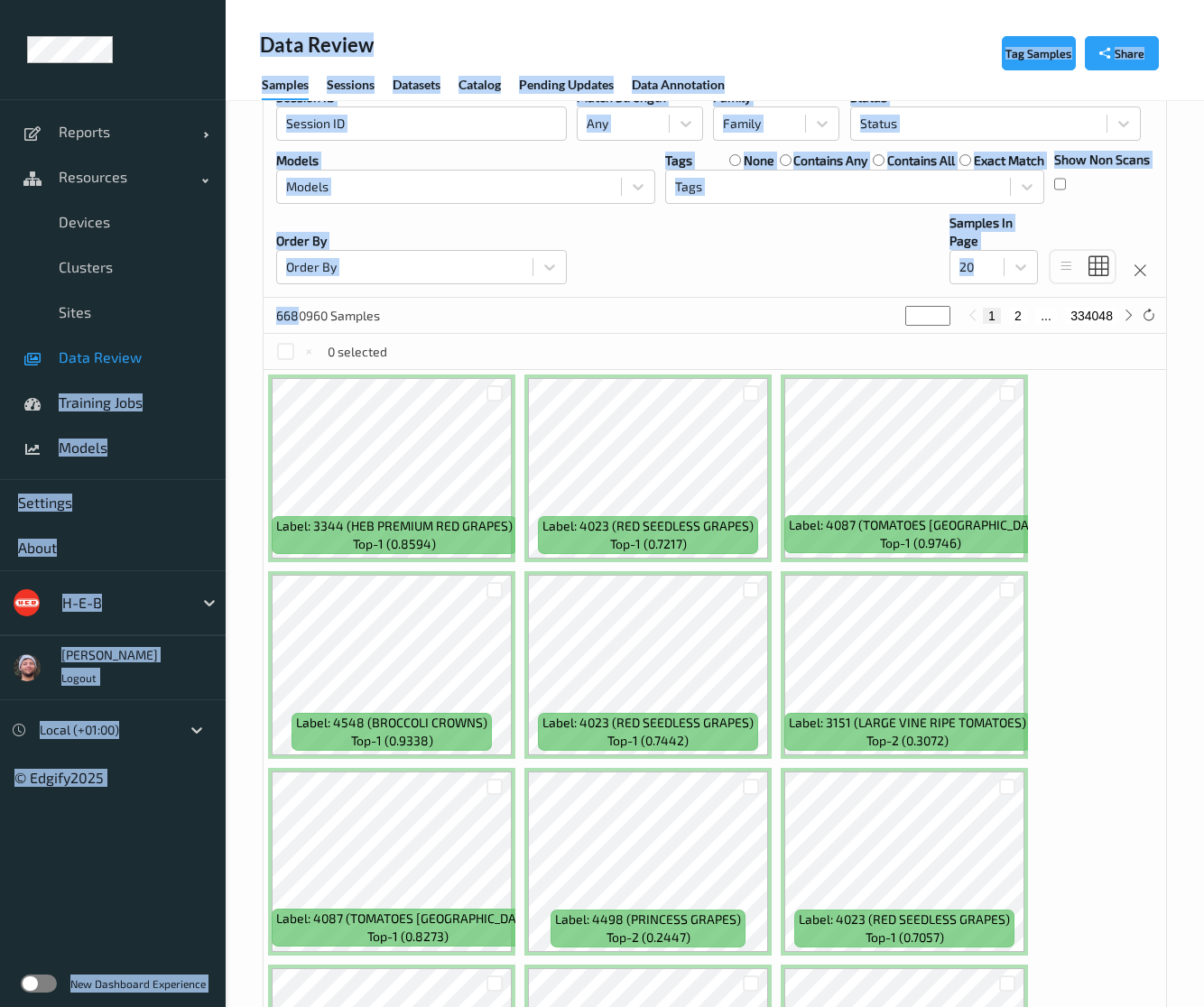
drag, startPoint x: 294, startPoint y: 329, endPoint x: 210, endPoint y: 353, distance: 87.4
click at [210, 353] on div "Reports Default Report Customized Report Resources Devices Clusters Sites Data …" at bounding box center [602, 712] width 1204 height 2014
click at [263, 310] on div "6680960 Samples * 1 2 ... 334048" at bounding box center [714, 315] width 902 height 36
click at [121, 234] on link "Devices" at bounding box center [112, 222] width 226 height 45
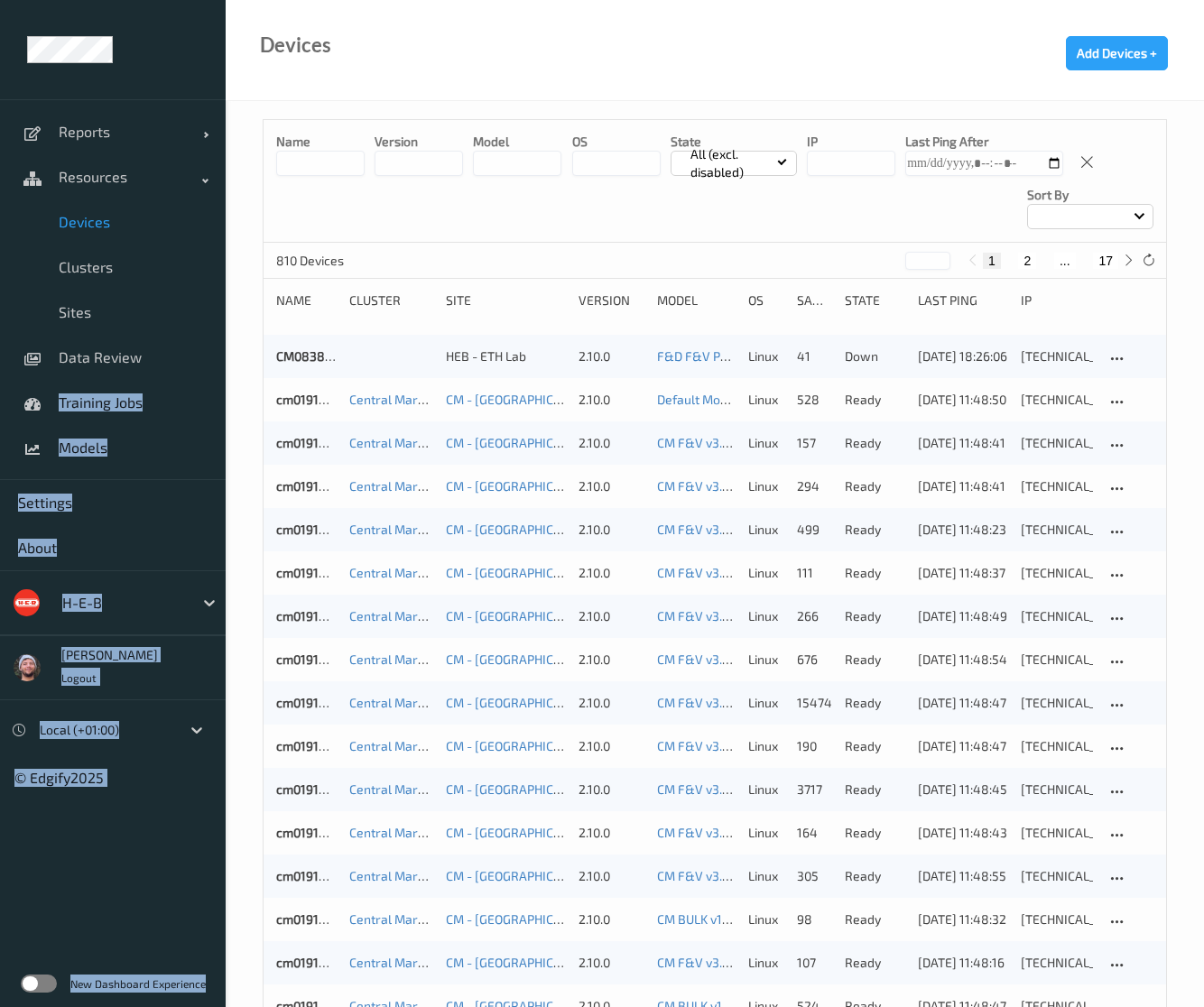
click at [1100, 256] on button "17" at bounding box center [1105, 260] width 25 height 16
type input "**"
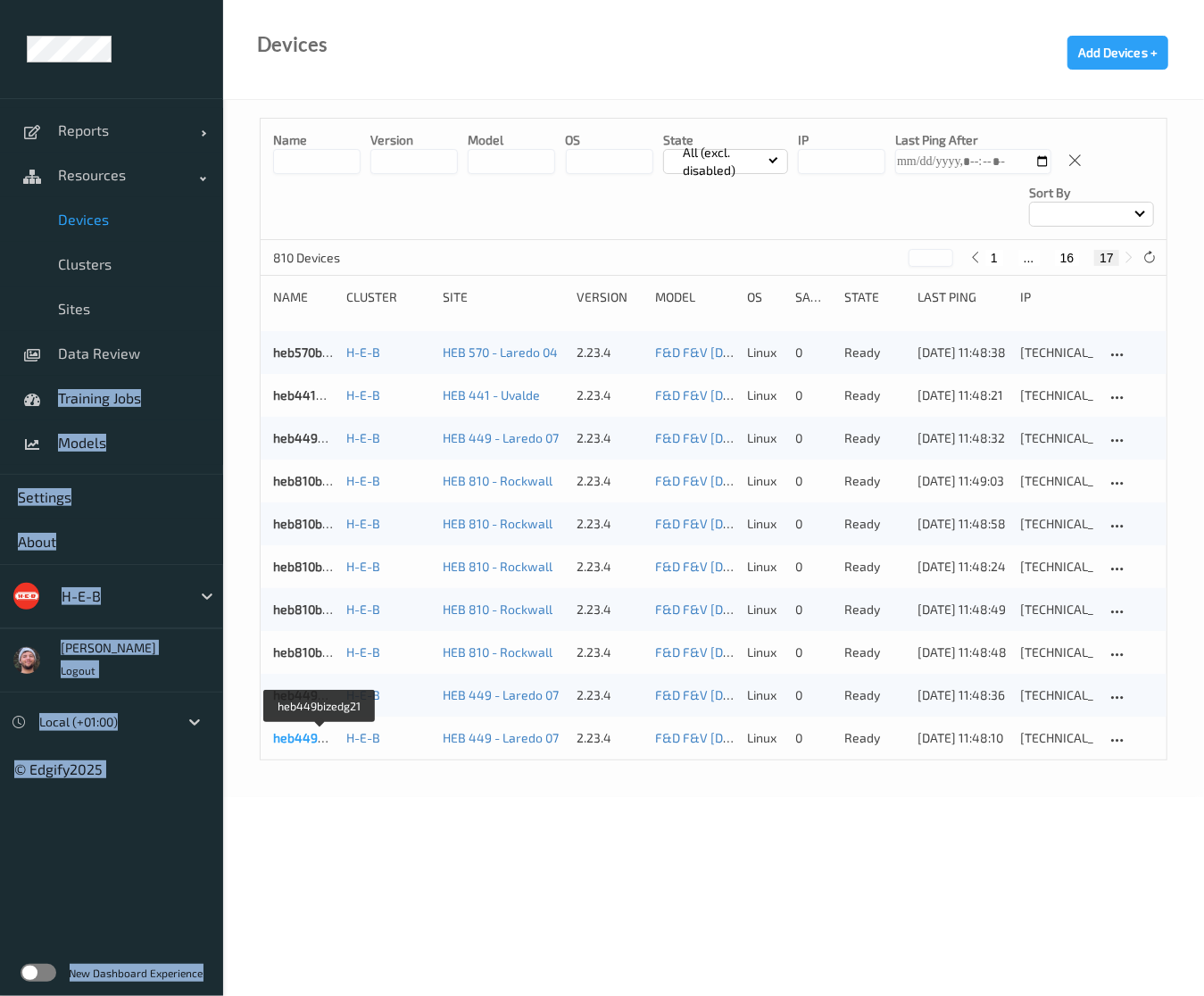
click at [294, 733] on link "heb449bizedg21" at bounding box center [321, 736] width 94 height 15
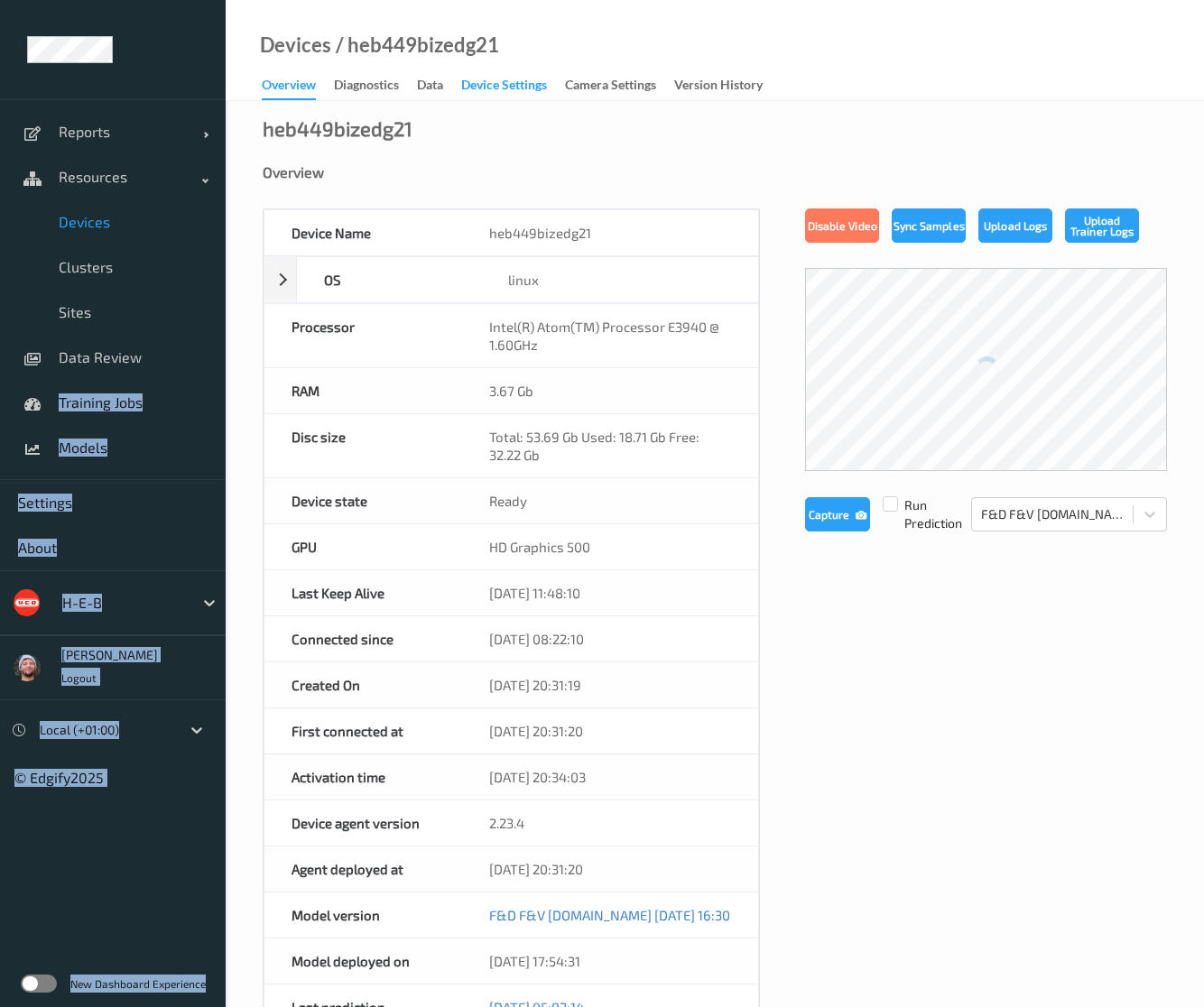
click at [486, 89] on div "Device Settings" at bounding box center [504, 86] width 86 height 23
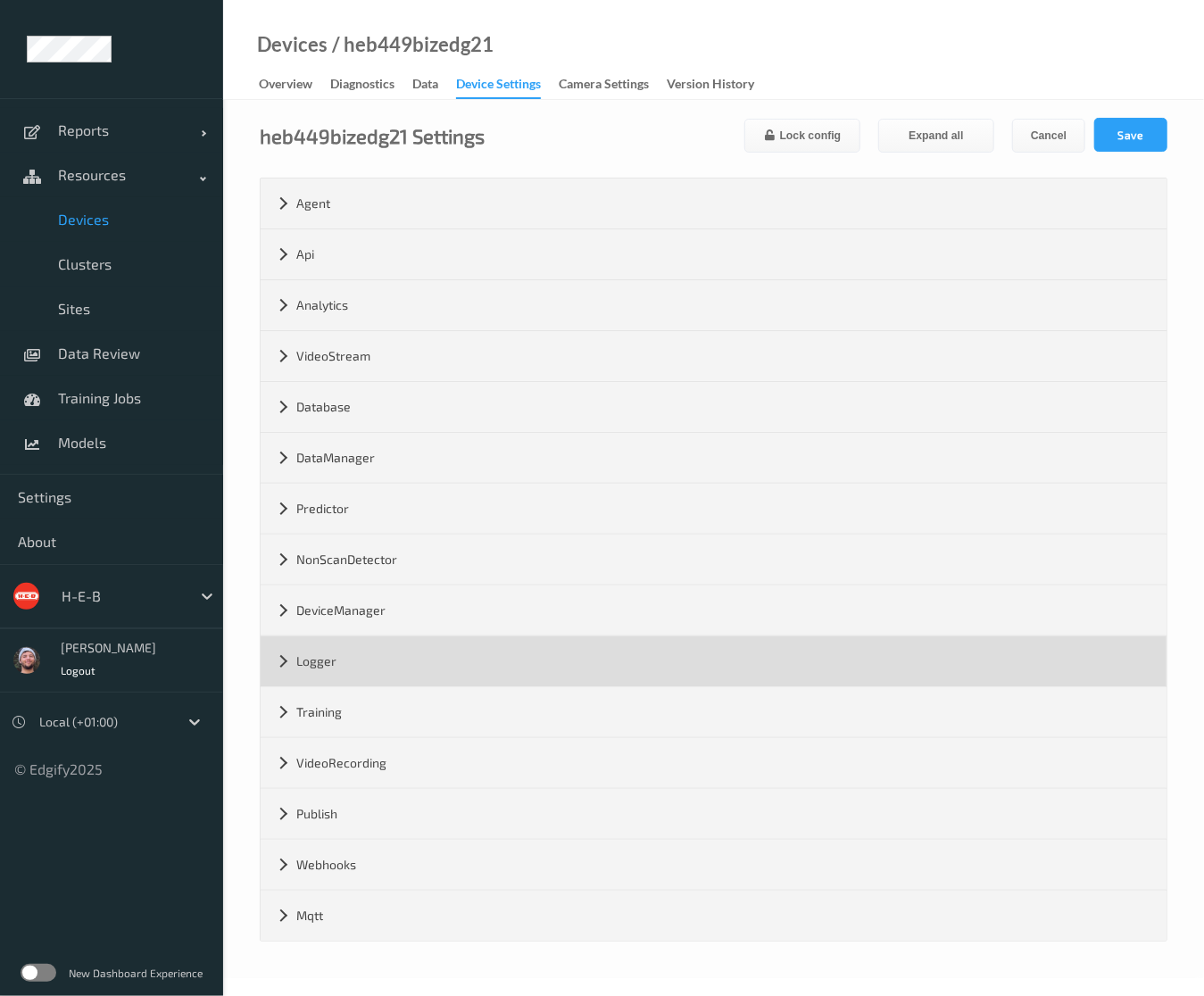
click at [334, 651] on div "Logger" at bounding box center [713, 661] width 906 height 50
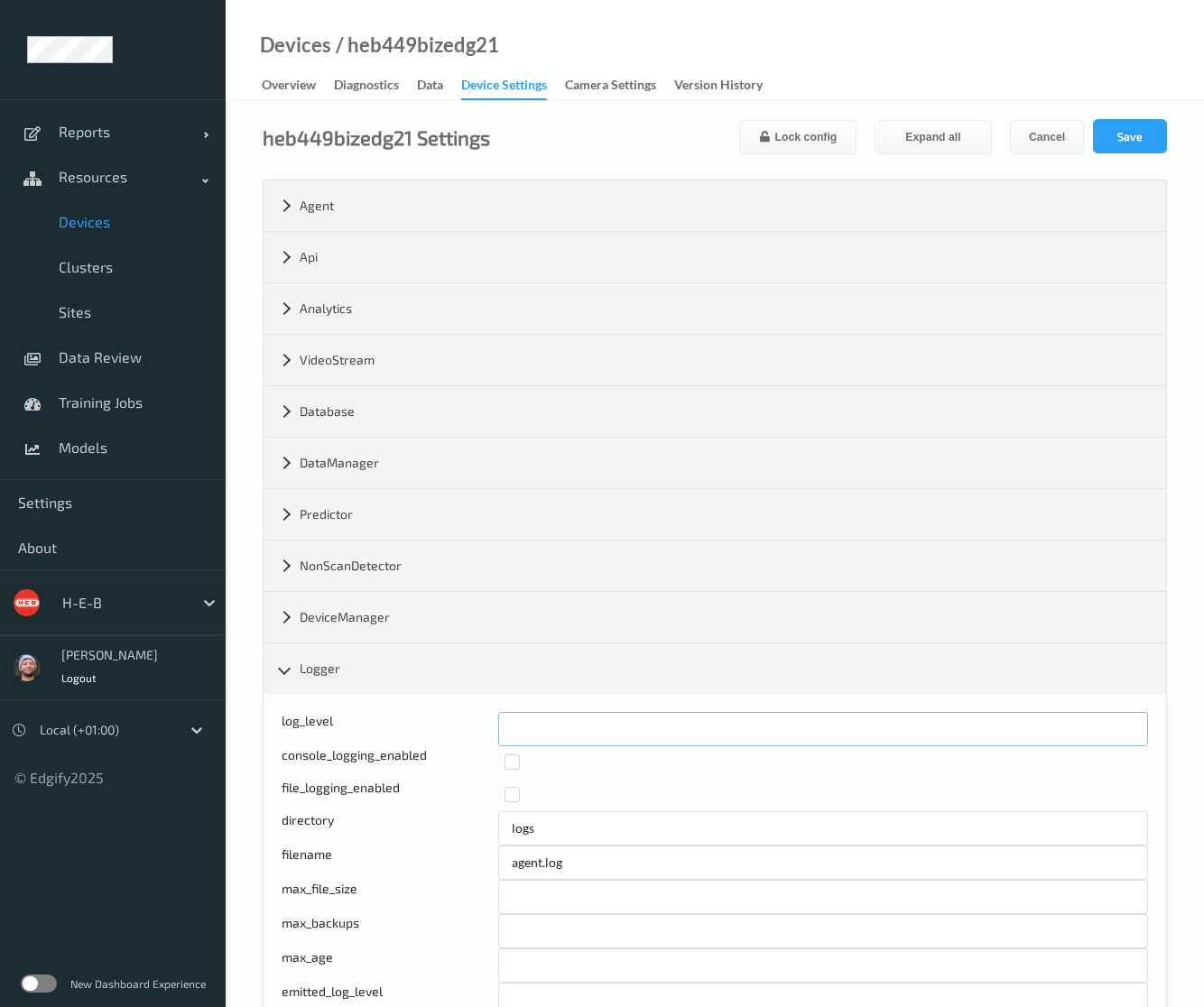
drag, startPoint x: 559, startPoint y: 716, endPoint x: 487, endPoint y: 715, distance: 72.0
click at [489, 714] on div "log_level *" at bounding box center [714, 729] width 866 height 34
type input "*"
click at [1156, 134] on button "Save" at bounding box center [1129, 136] width 74 height 34
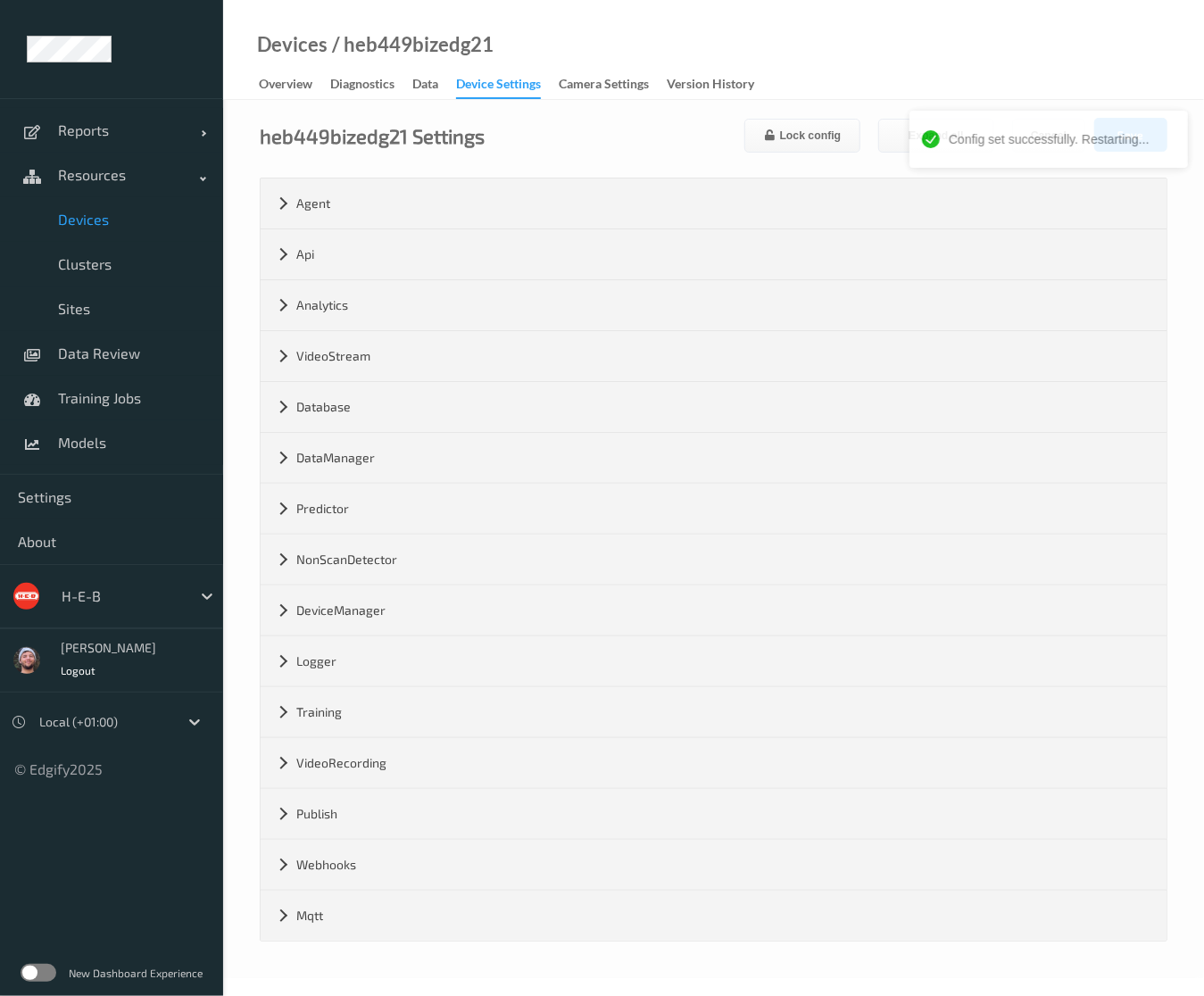
click at [132, 224] on span "Devices" at bounding box center [132, 219] width 148 height 18
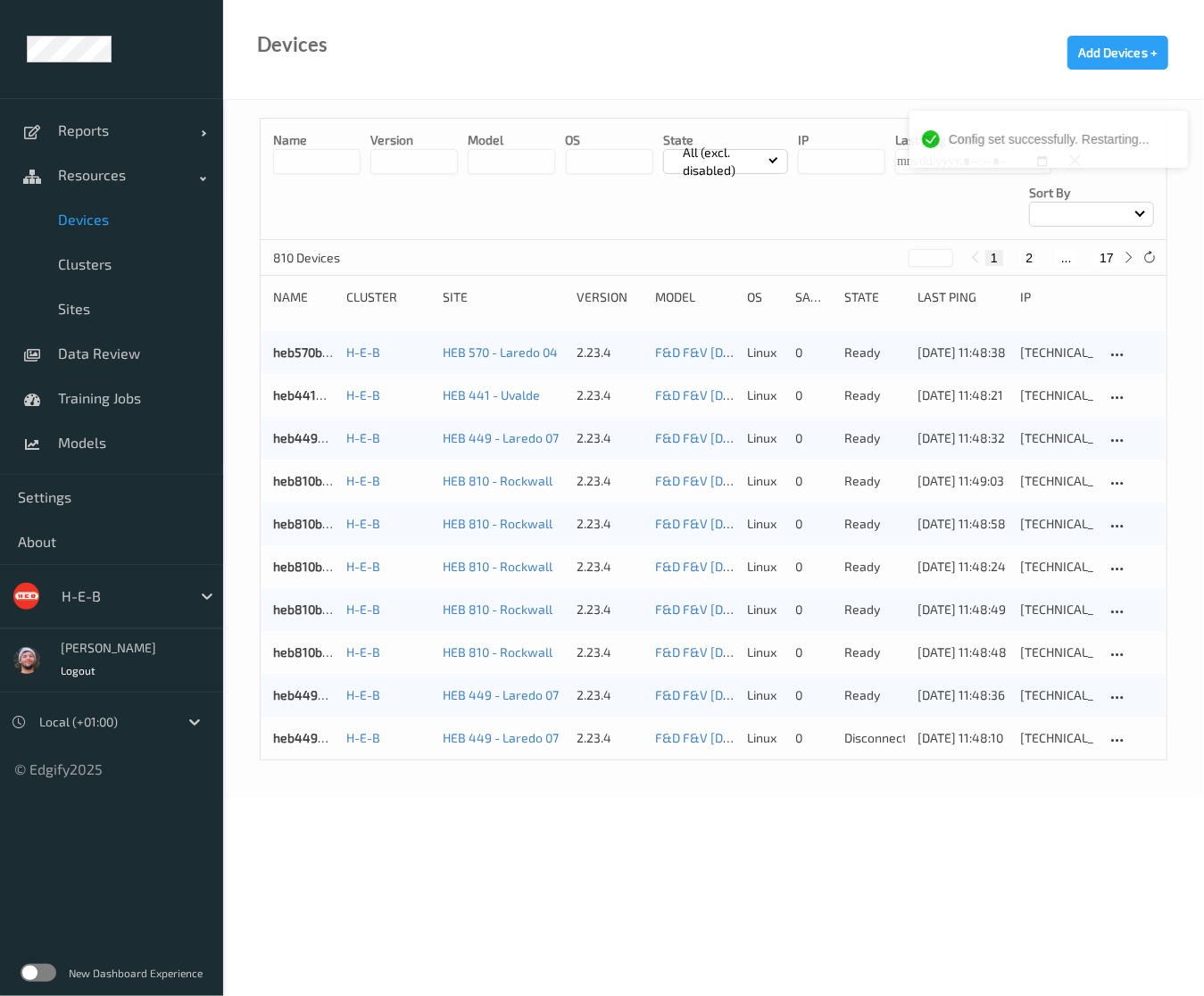
click at [298, 697] on link "heb449bizedg35" at bounding box center [322, 694] width 96 height 15
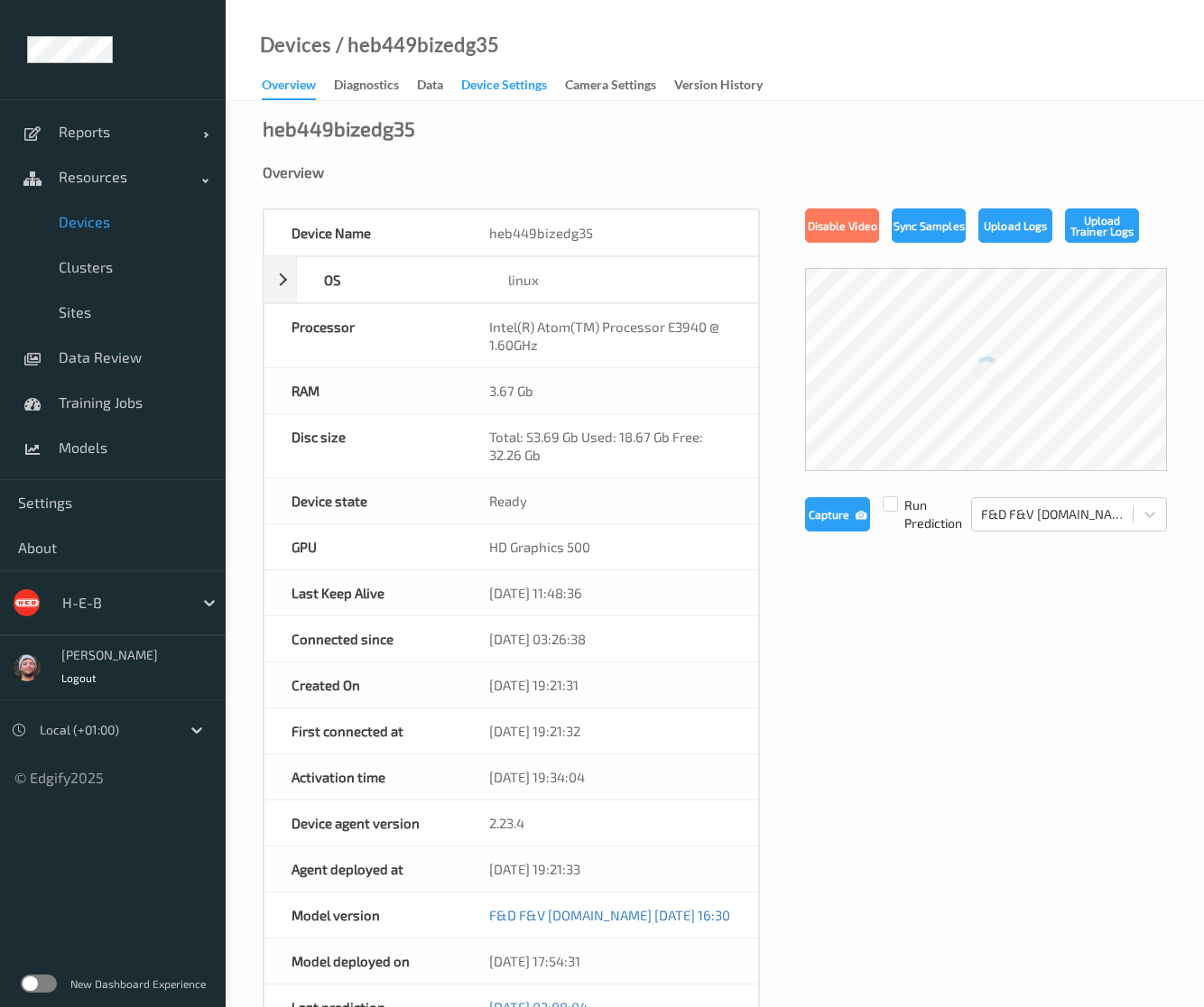
click at [522, 88] on div "Device Settings" at bounding box center [504, 86] width 86 height 23
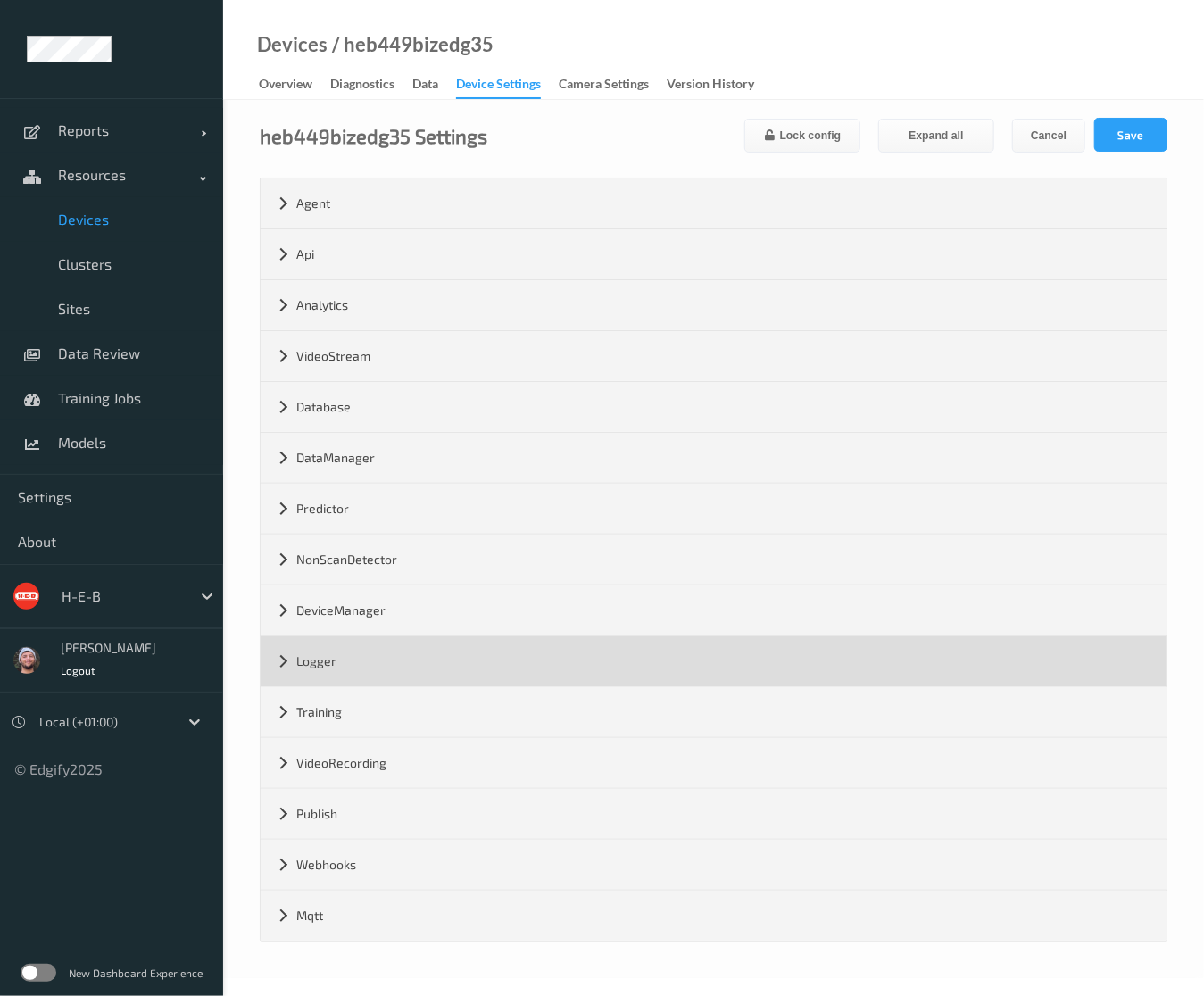
click at [352, 661] on div "Logger" at bounding box center [713, 661] width 906 height 50
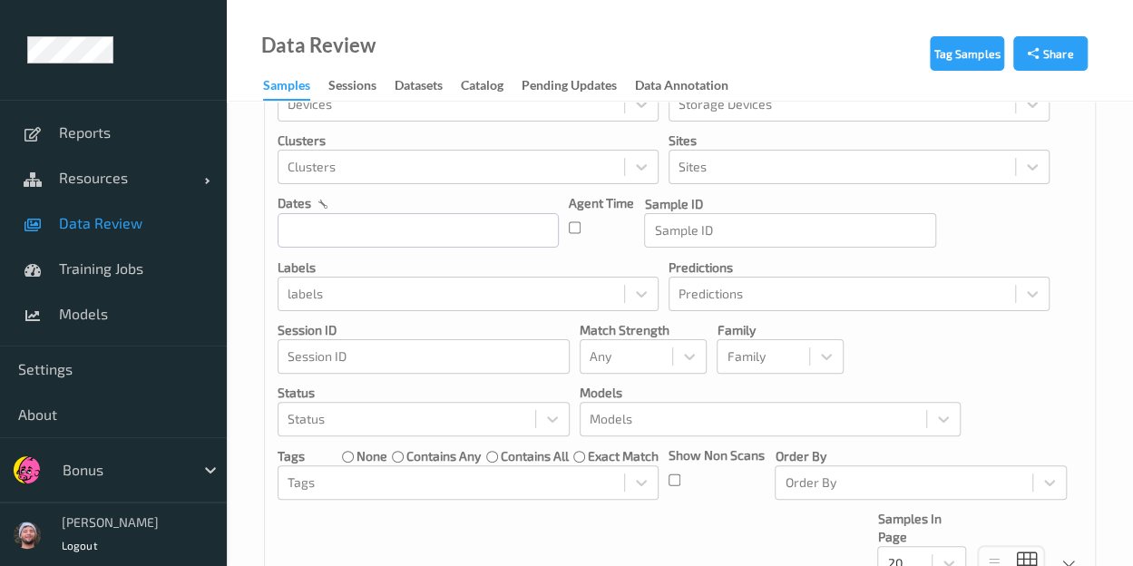
scroll to position [47, 0]
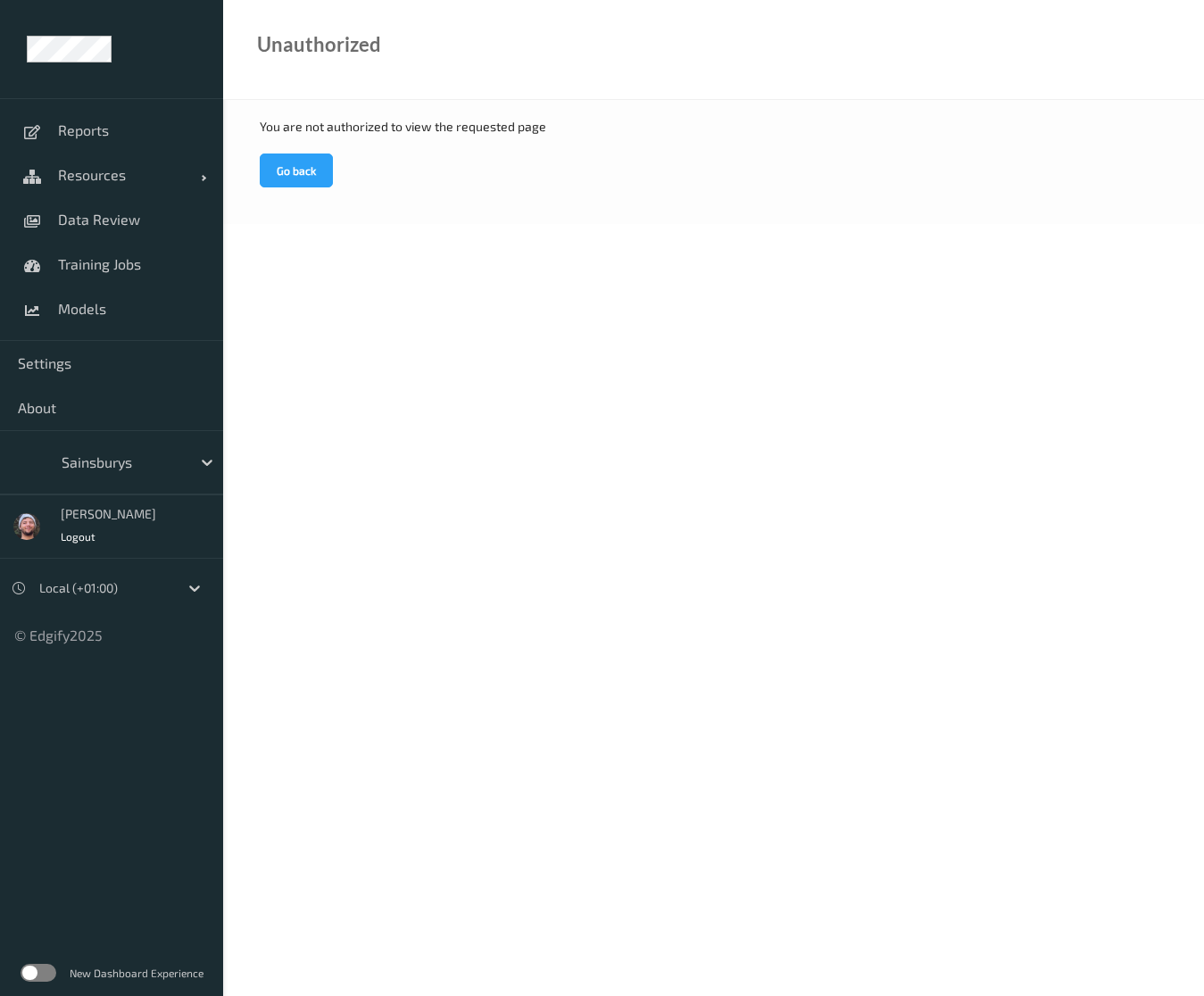
click at [165, 221] on span "Data Review" at bounding box center [132, 219] width 148 height 18
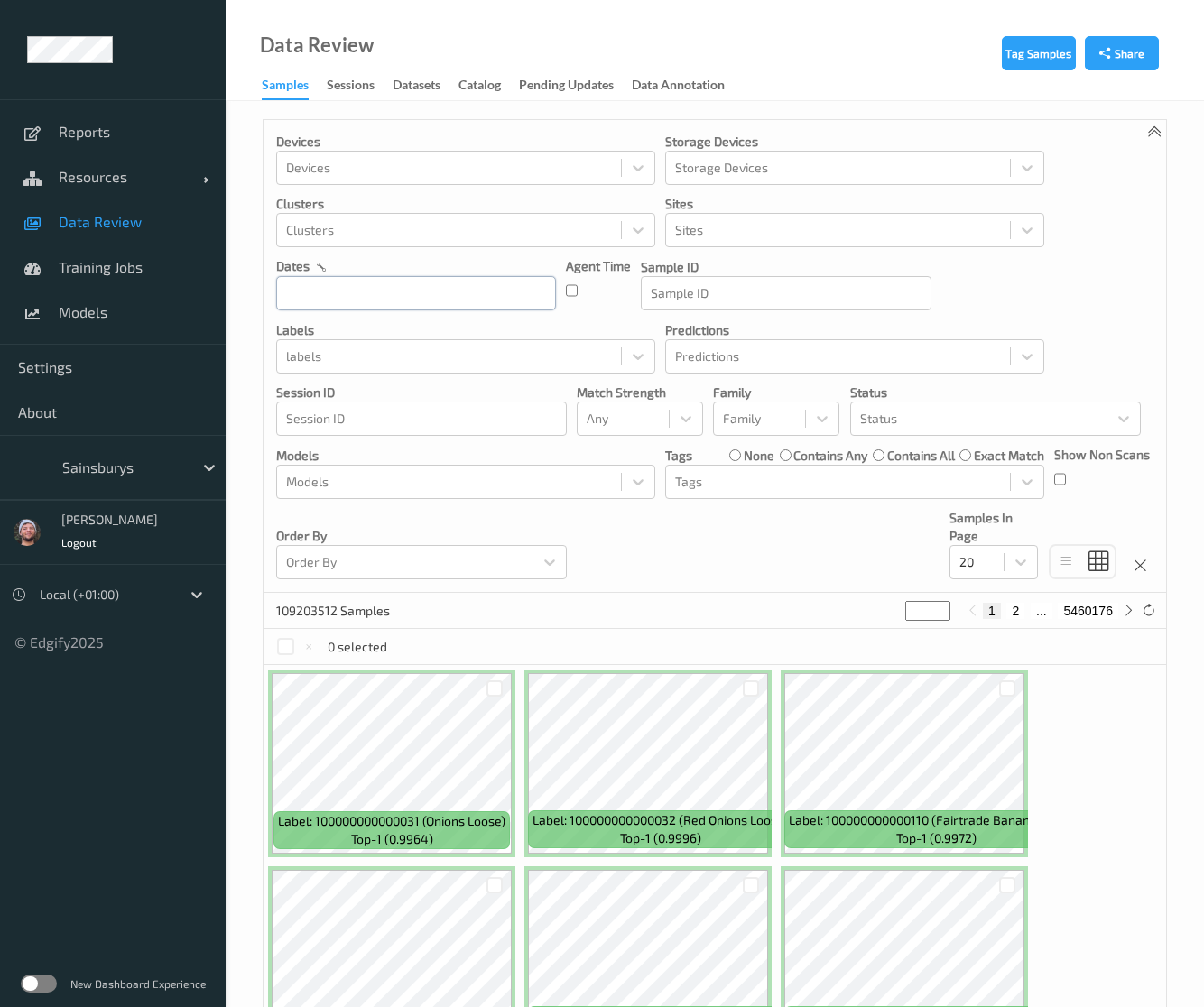
click at [393, 285] on input "text" at bounding box center [416, 293] width 279 height 34
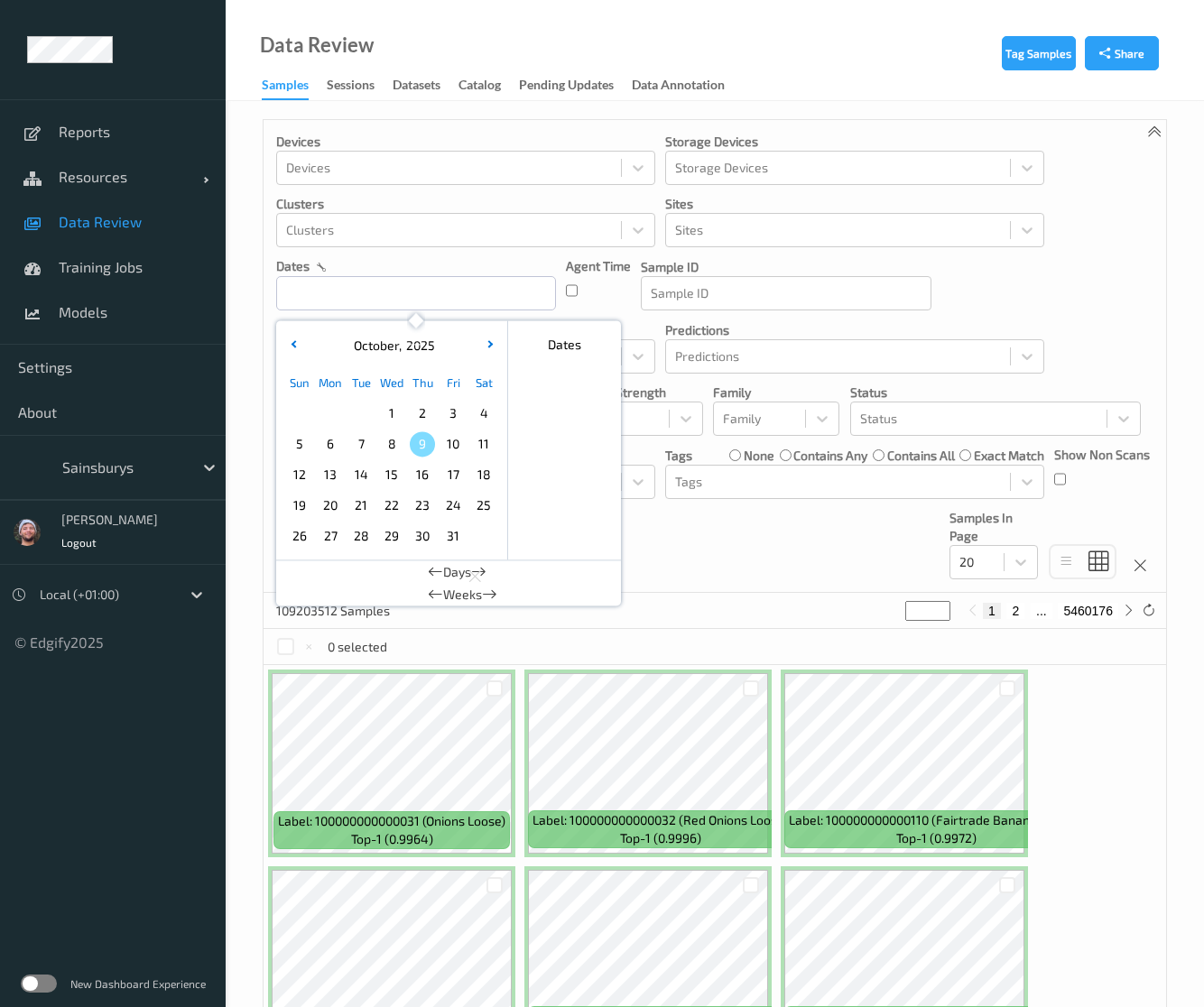
click at [431, 443] on span "9" at bounding box center [422, 443] width 25 height 25
type input "[DATE] 00:00 -> [DATE] 23:59"
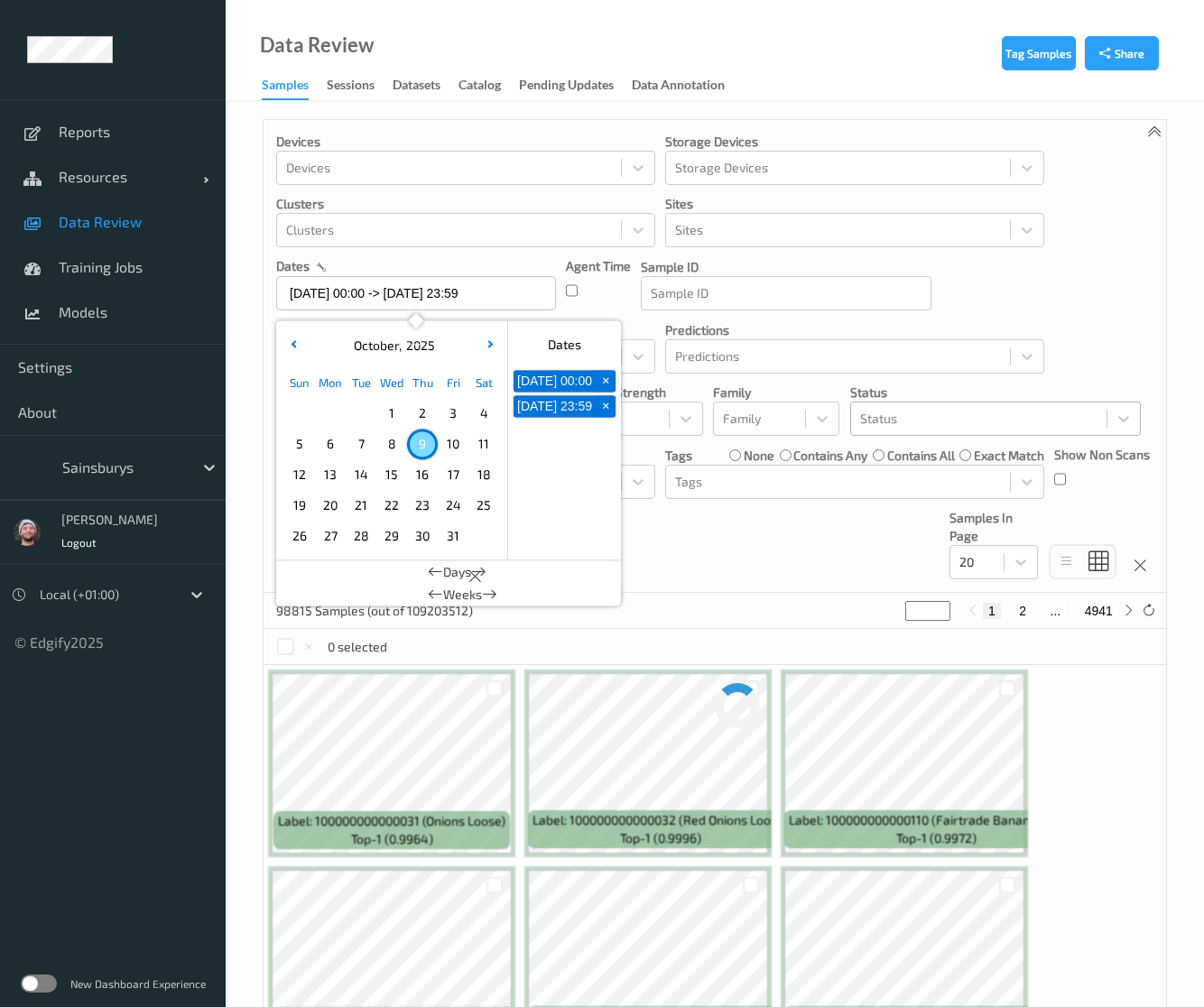
click at [902, 415] on div at bounding box center [978, 419] width 238 height 22
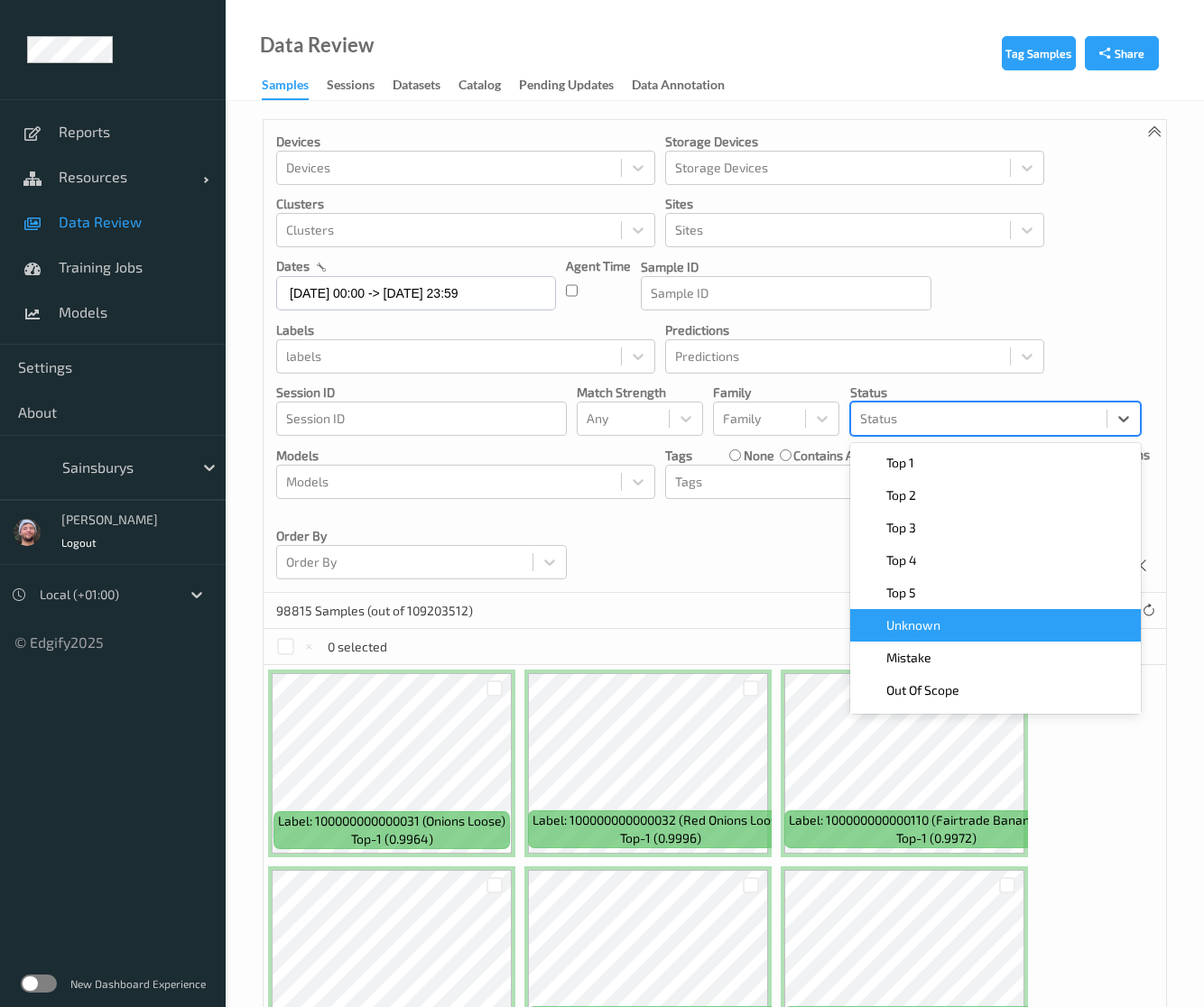
click at [932, 630] on span "Unknown" at bounding box center [913, 625] width 54 height 18
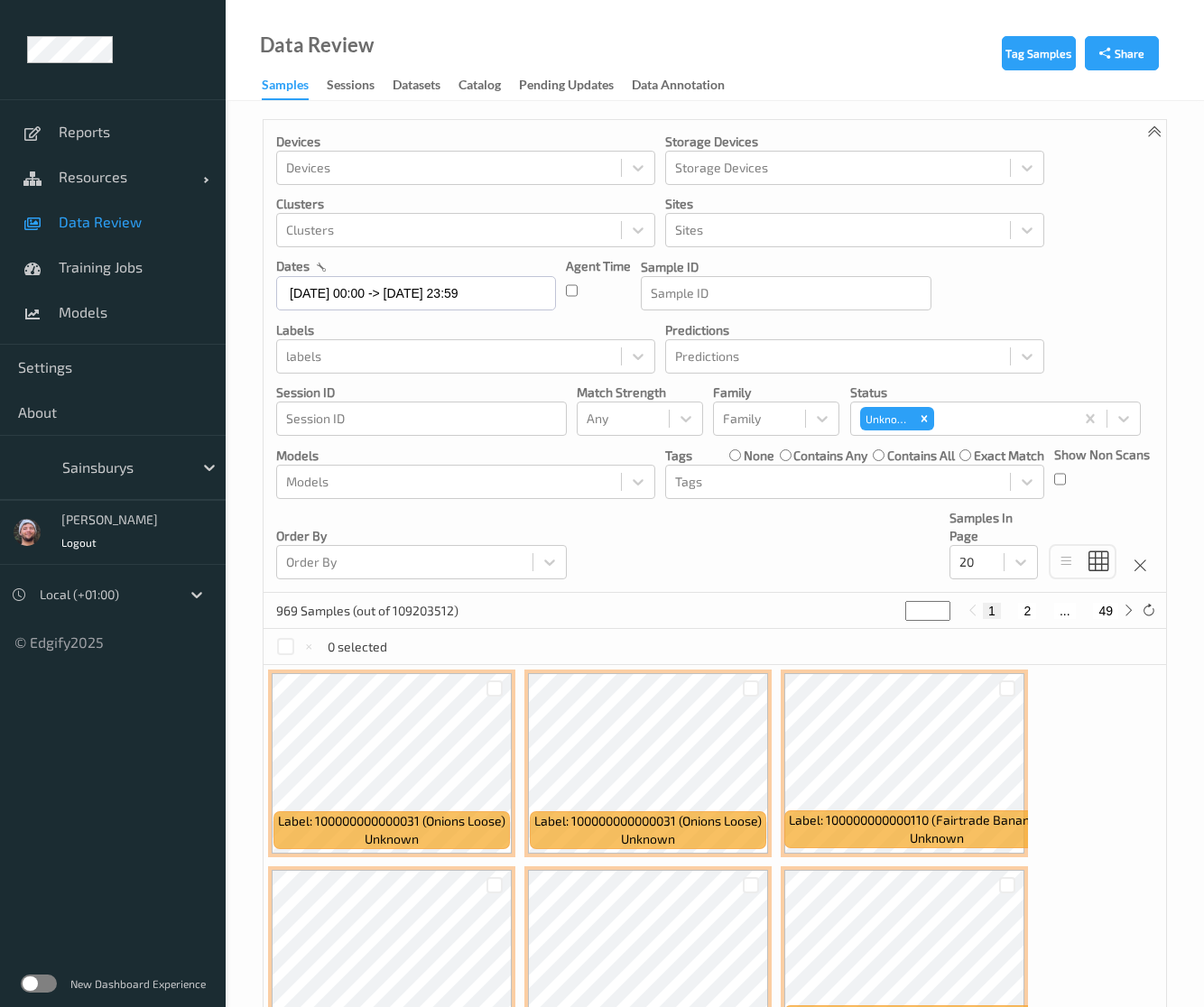
click at [786, 526] on div "Devices Devices Storage Devices Storage Devices Clusters Clusters Sites Sites d…" at bounding box center [714, 357] width 902 height 473
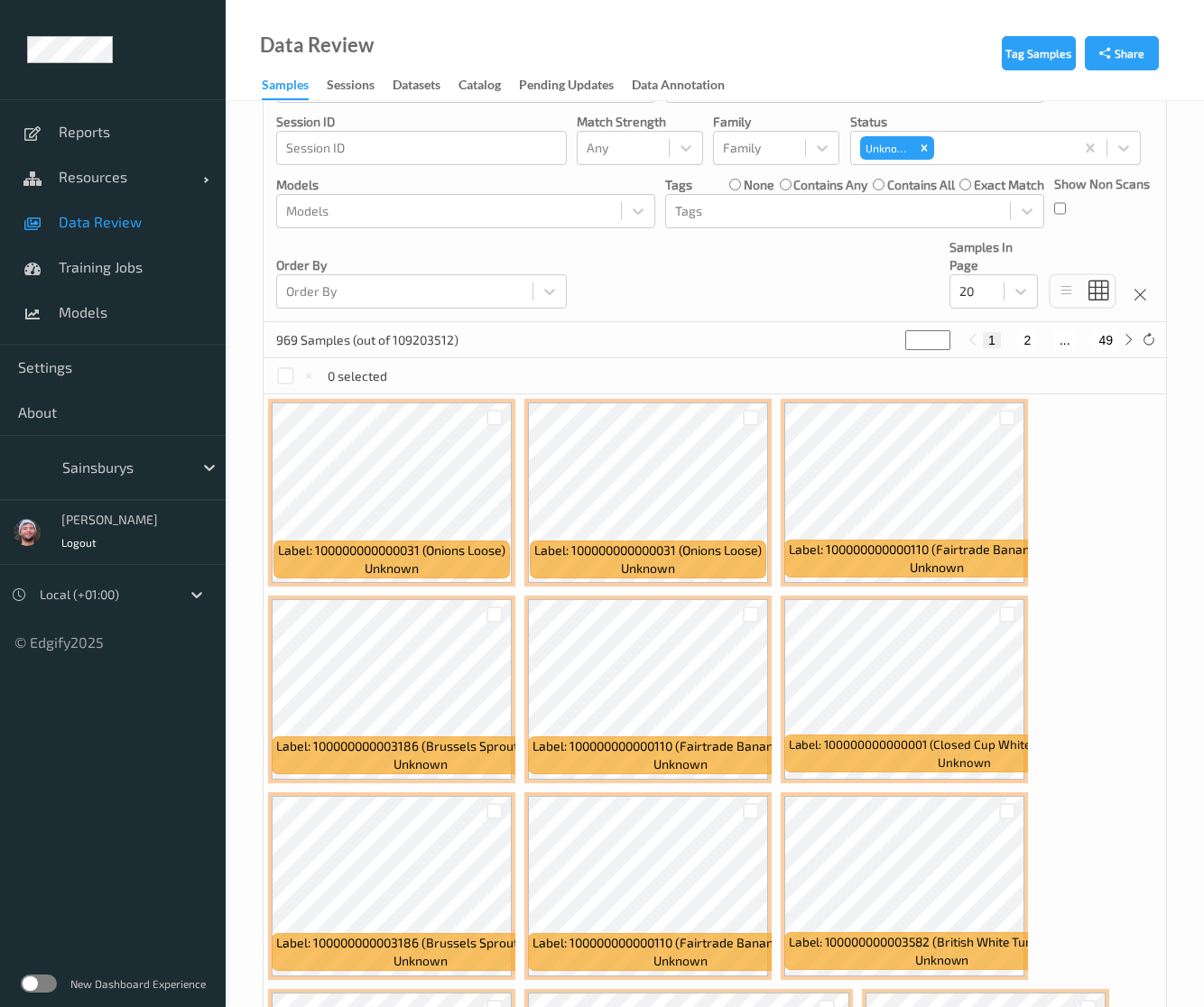
click at [1116, 338] on button "49" at bounding box center [1105, 340] width 25 height 16
type input "**"
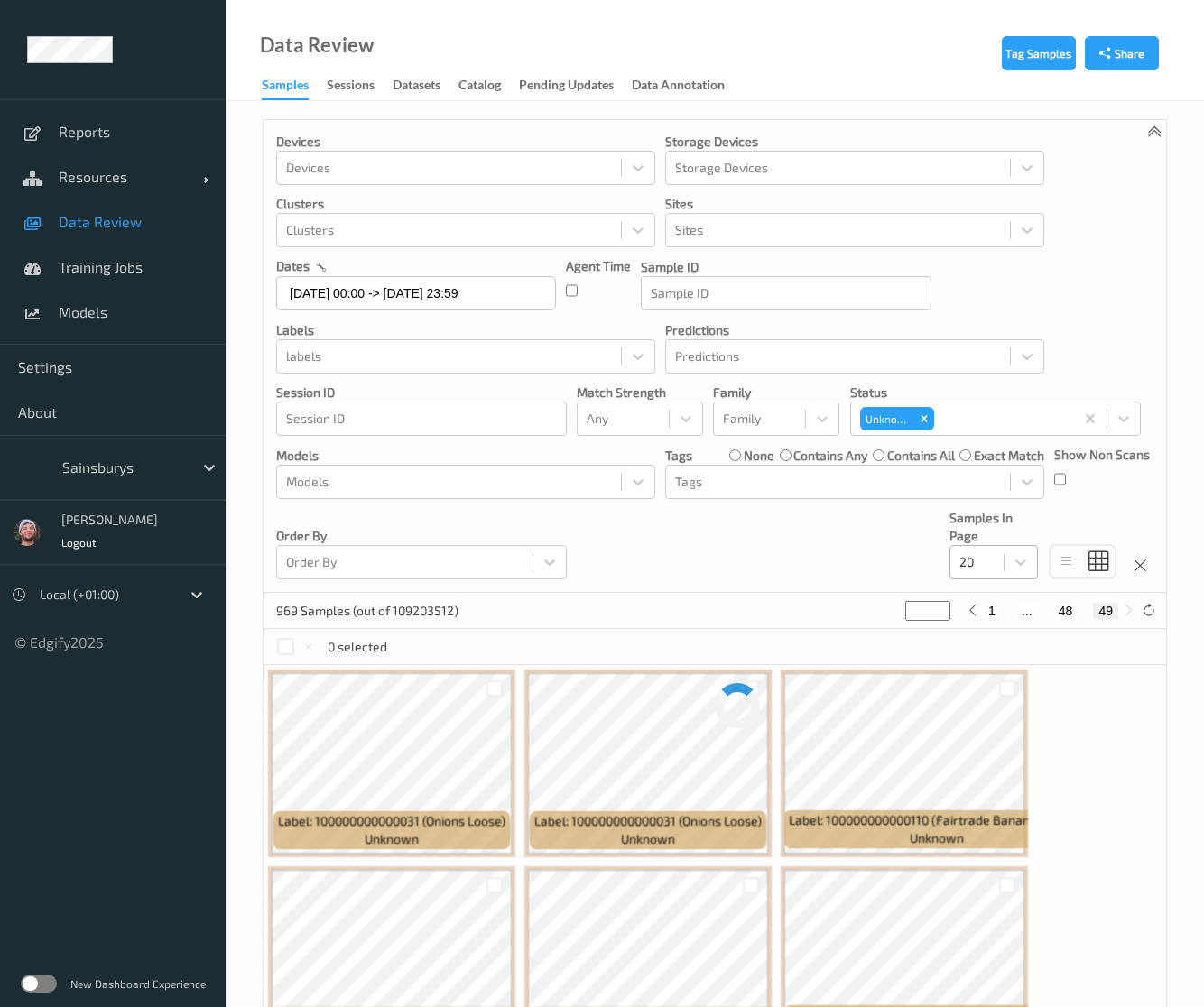
click at [994, 555] on div at bounding box center [976, 562] width 35 height 22
click at [986, 729] on span "200" at bounding box center [996, 736] width 22 height 18
type input "*"
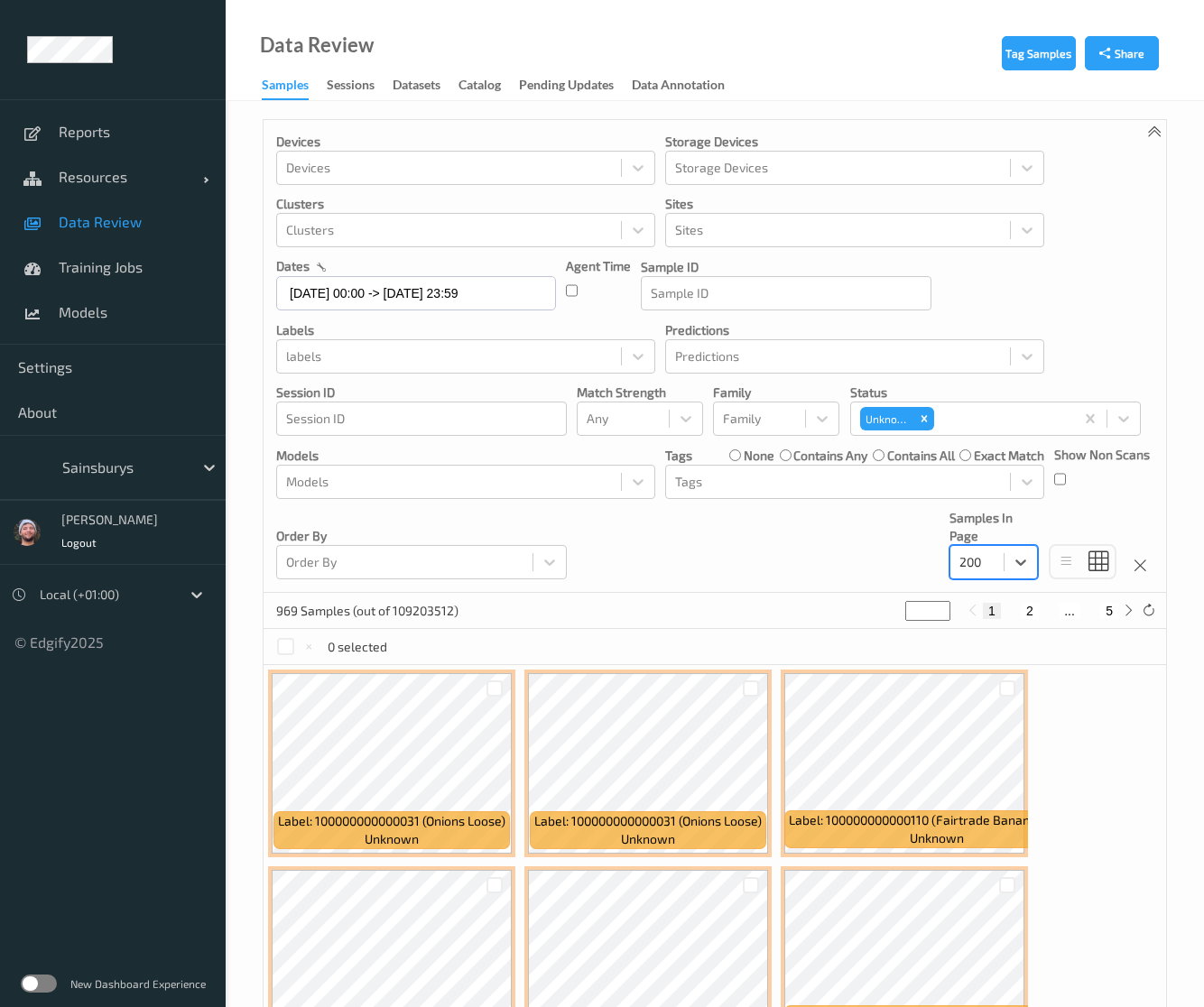
click at [82, 464] on div at bounding box center [123, 467] width 122 height 22
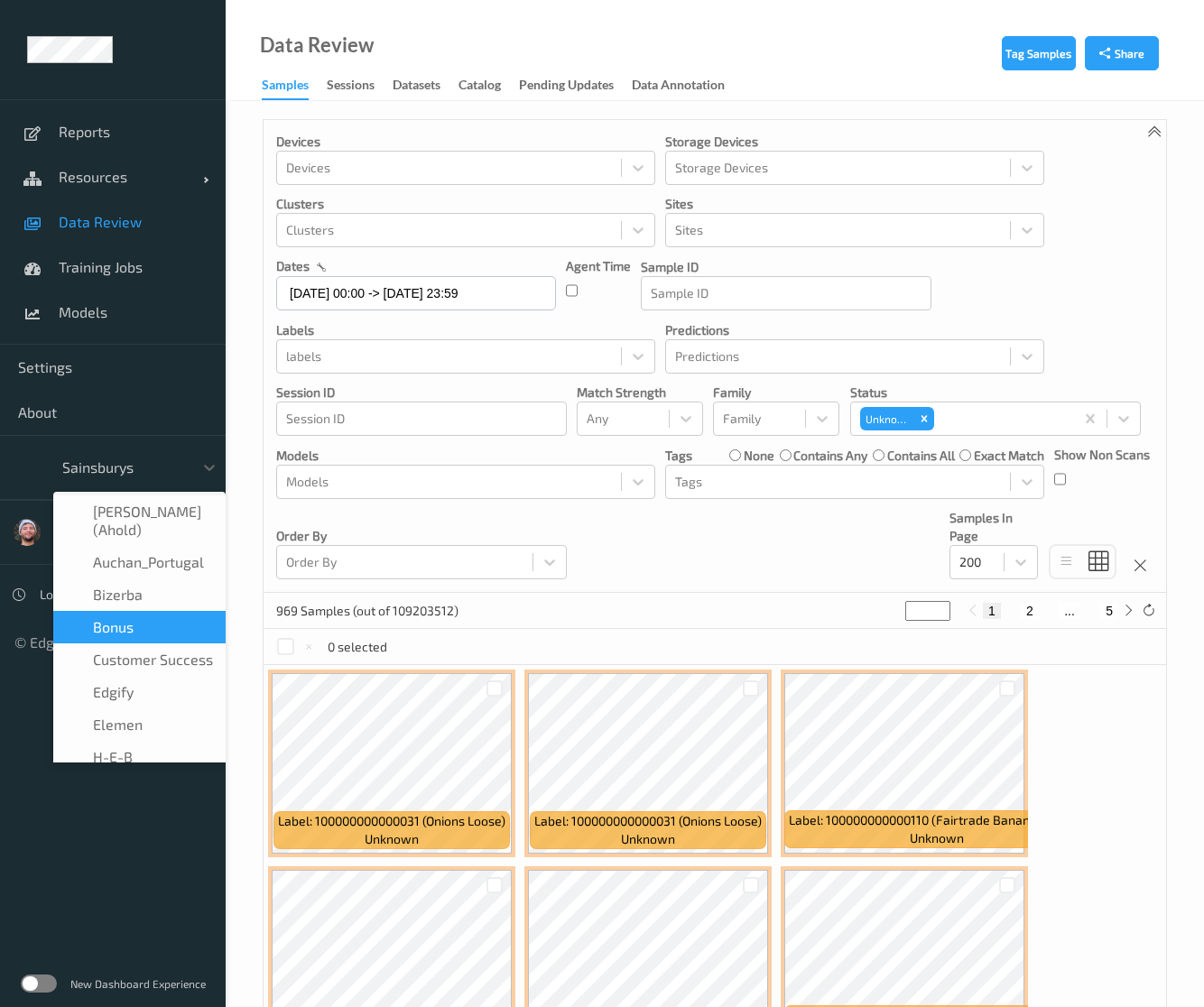
click at [160, 619] on div "Bonus" at bounding box center [139, 626] width 172 height 33
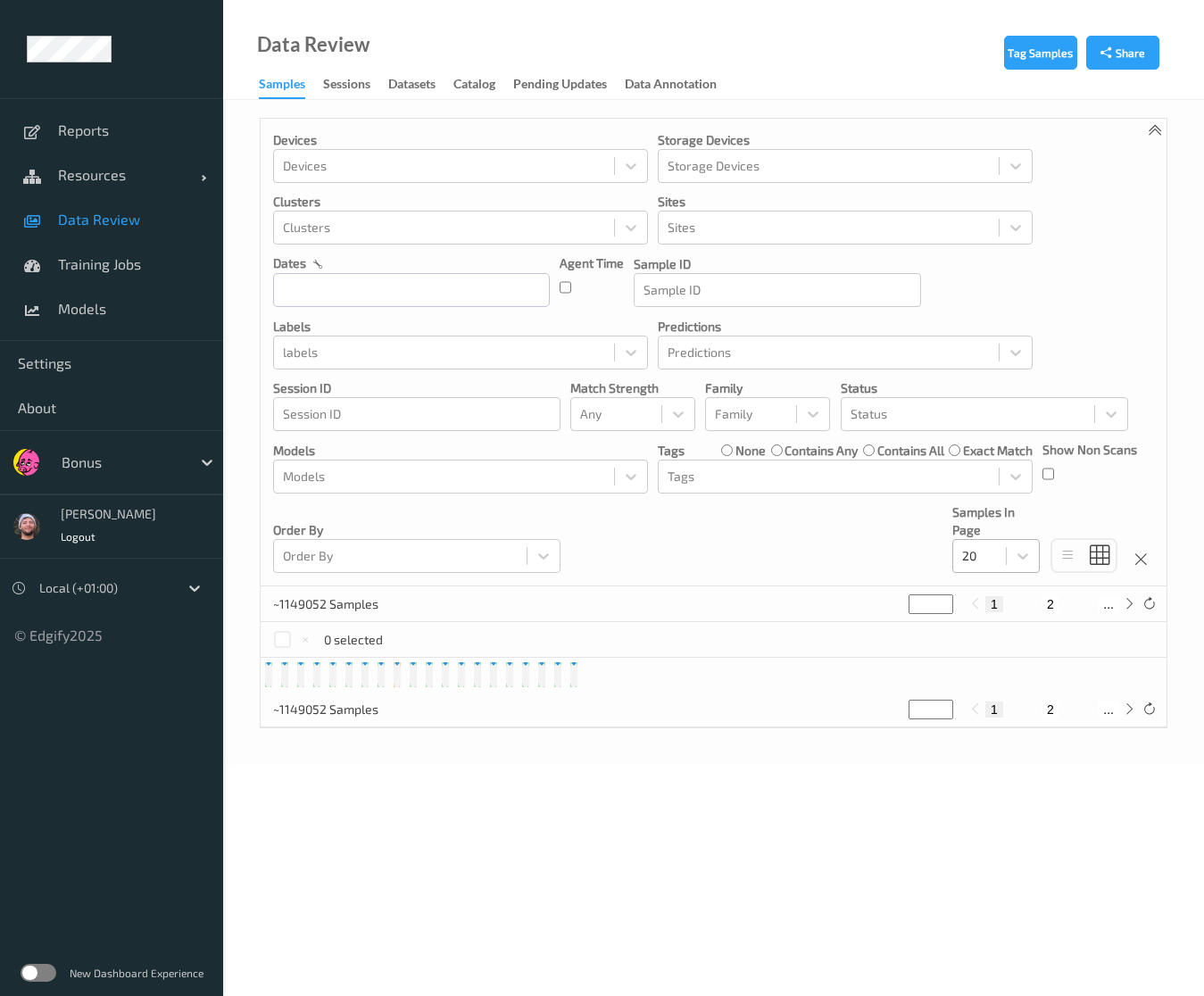
click at [966, 558] on div at bounding box center [979, 556] width 34 height 22
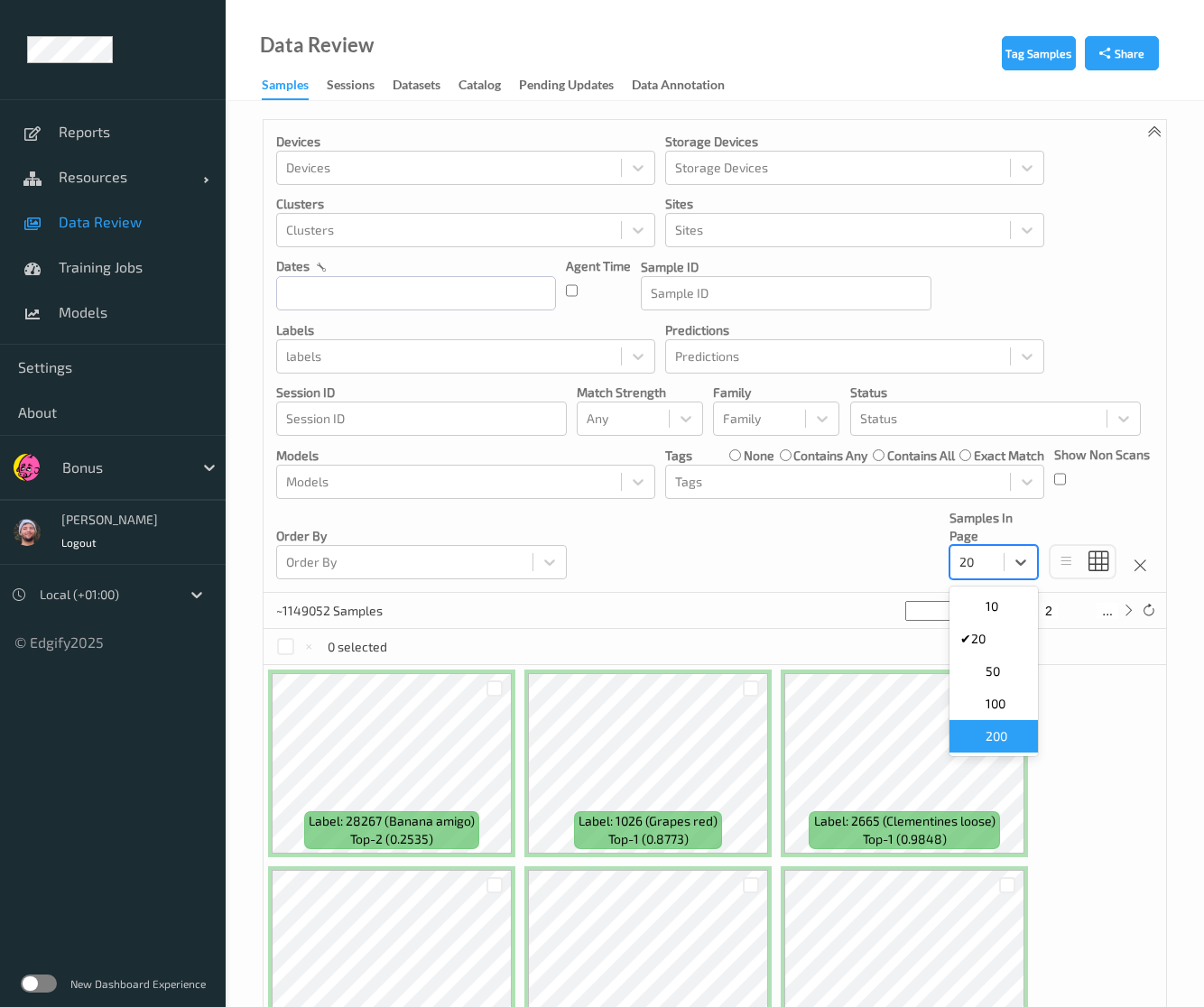
click at [1004, 736] on span "200" at bounding box center [996, 736] width 22 height 18
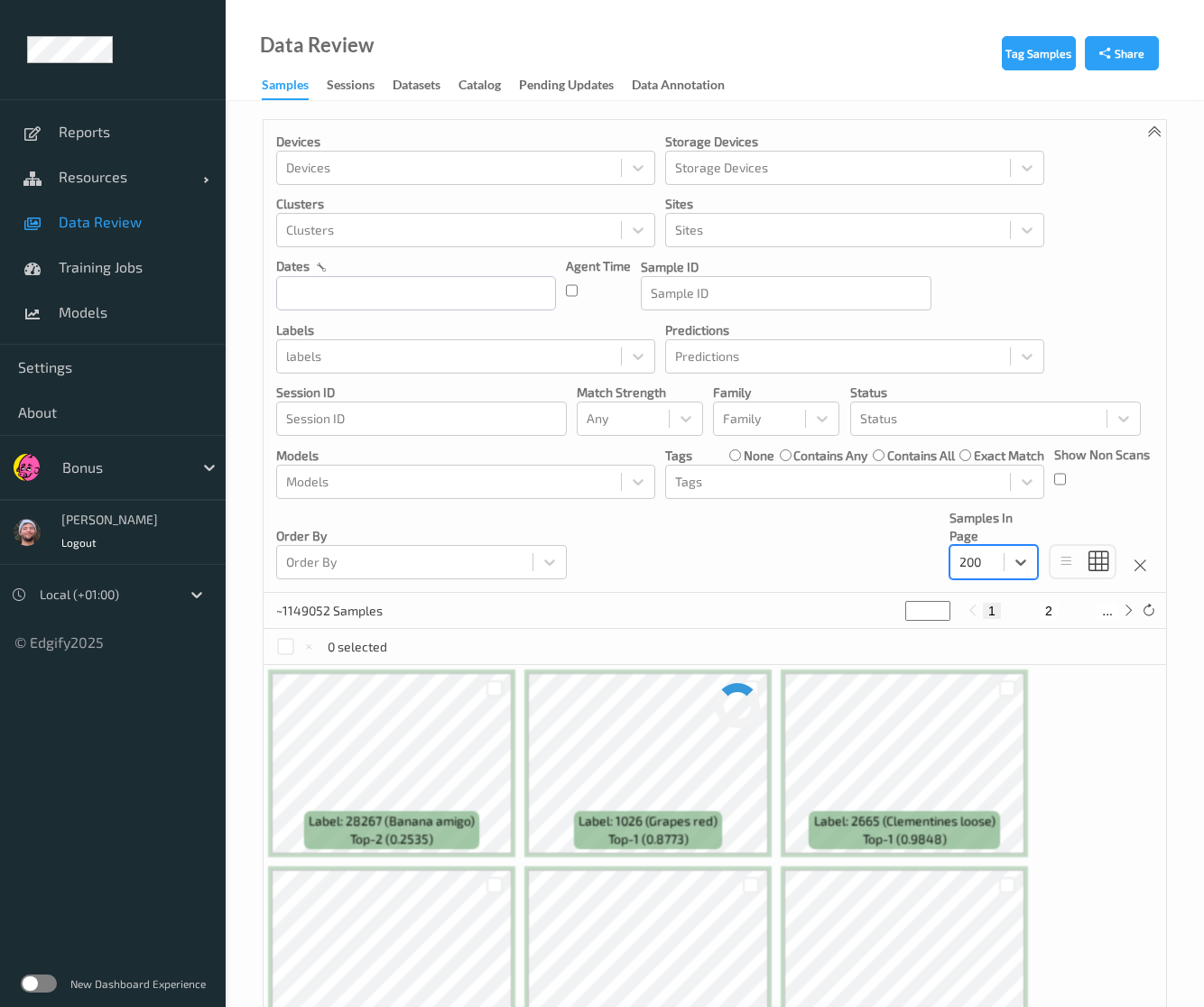
click at [766, 574] on div "Devices Devices Storage Devices Storage Devices Clusters Clusters Sites Sites d…" at bounding box center [714, 357] width 902 height 473
click at [489, 476] on div at bounding box center [449, 482] width 326 height 22
click at [695, 601] on div "1191903 Samples * 1 2 ... 59596" at bounding box center [714, 610] width 902 height 36
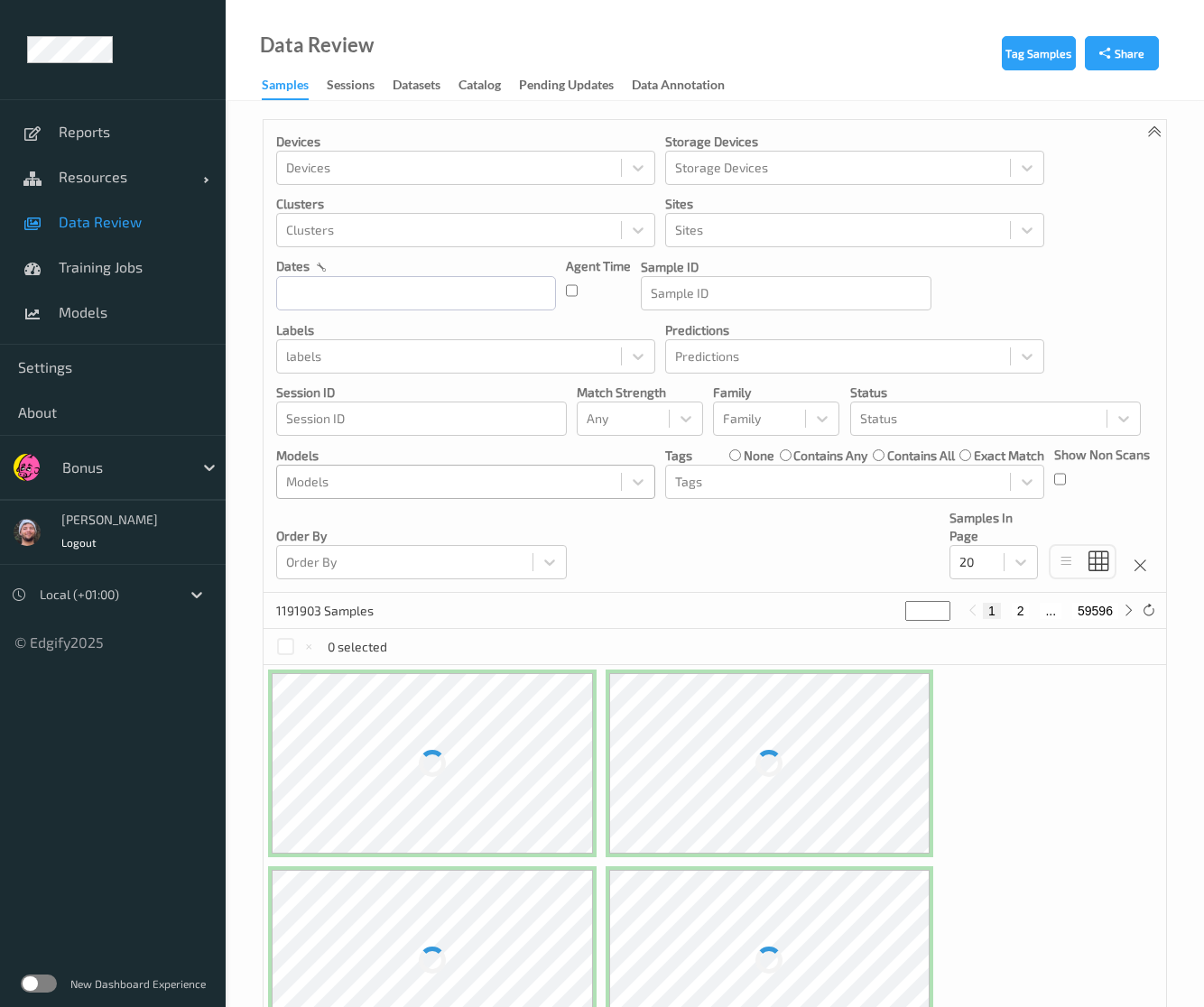
click at [508, 480] on div at bounding box center [449, 482] width 326 height 22
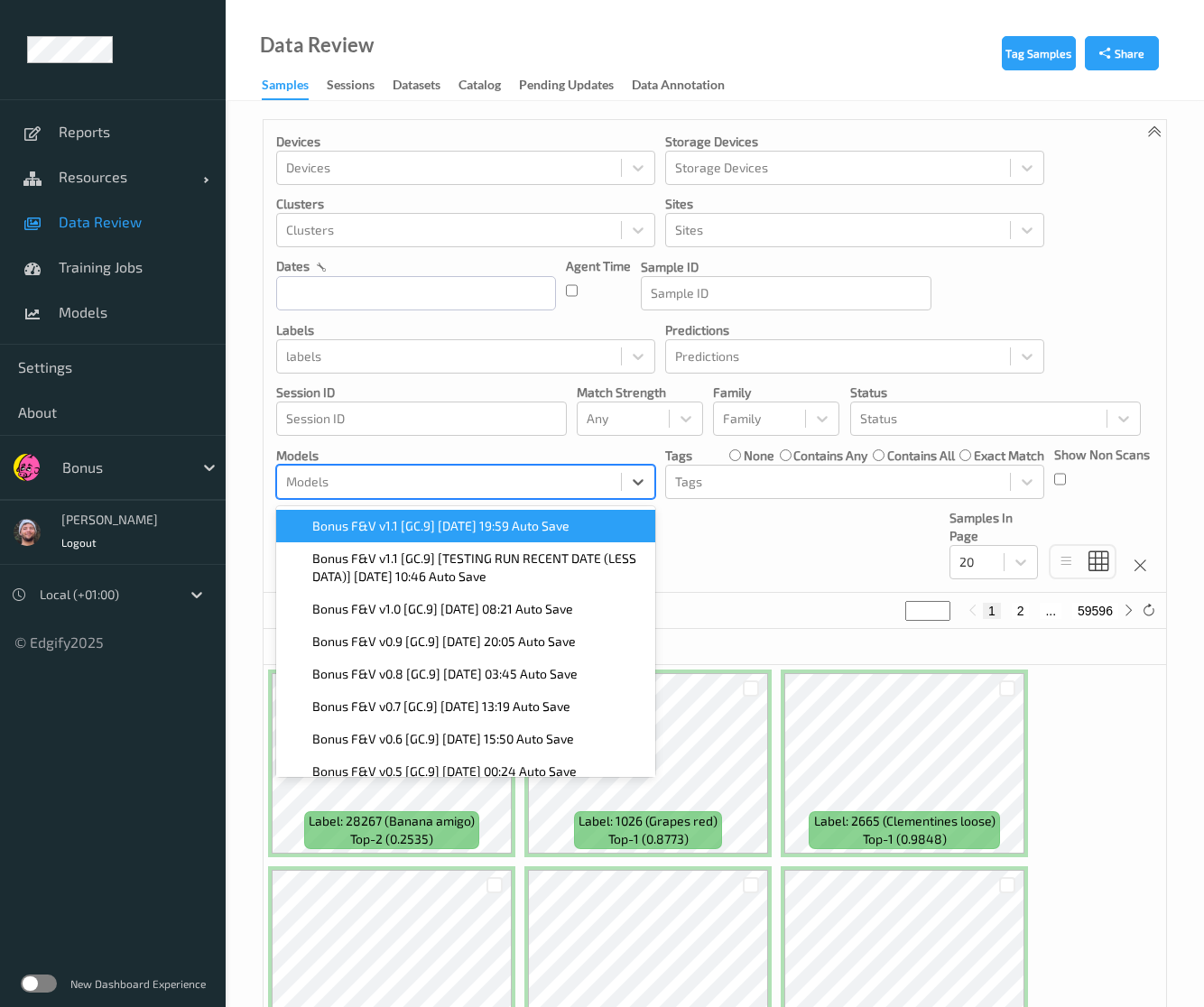
click at [480, 532] on span "Bonus F&V v1.1 [GC.9] [DATE] 19:59 Auto Save" at bounding box center [440, 526] width 258 height 18
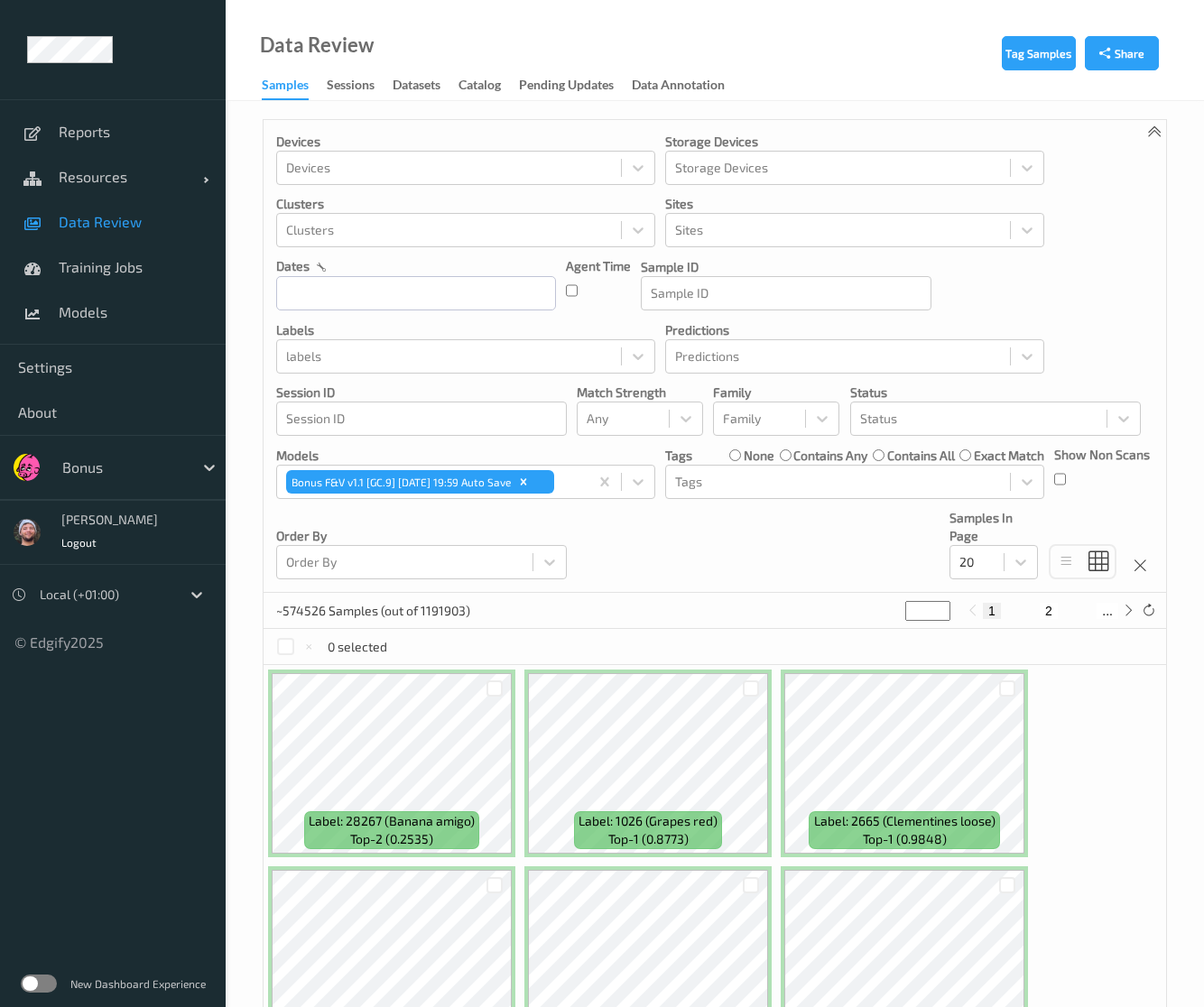
click at [777, 564] on div "Devices Devices Storage Devices Storage Devices Clusters Clusters Sites Sites d…" at bounding box center [714, 357] width 902 height 473
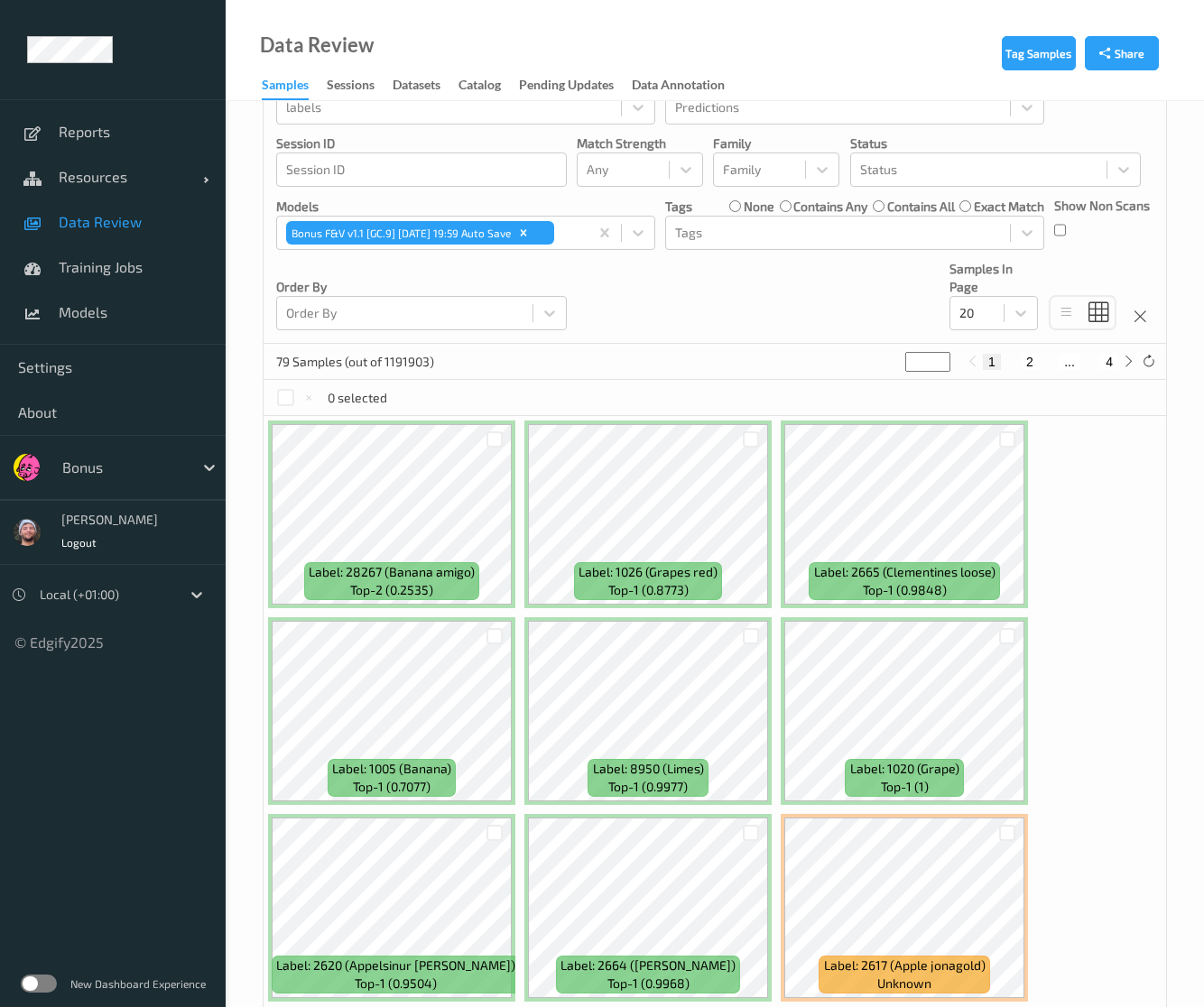
scroll to position [25, 0]
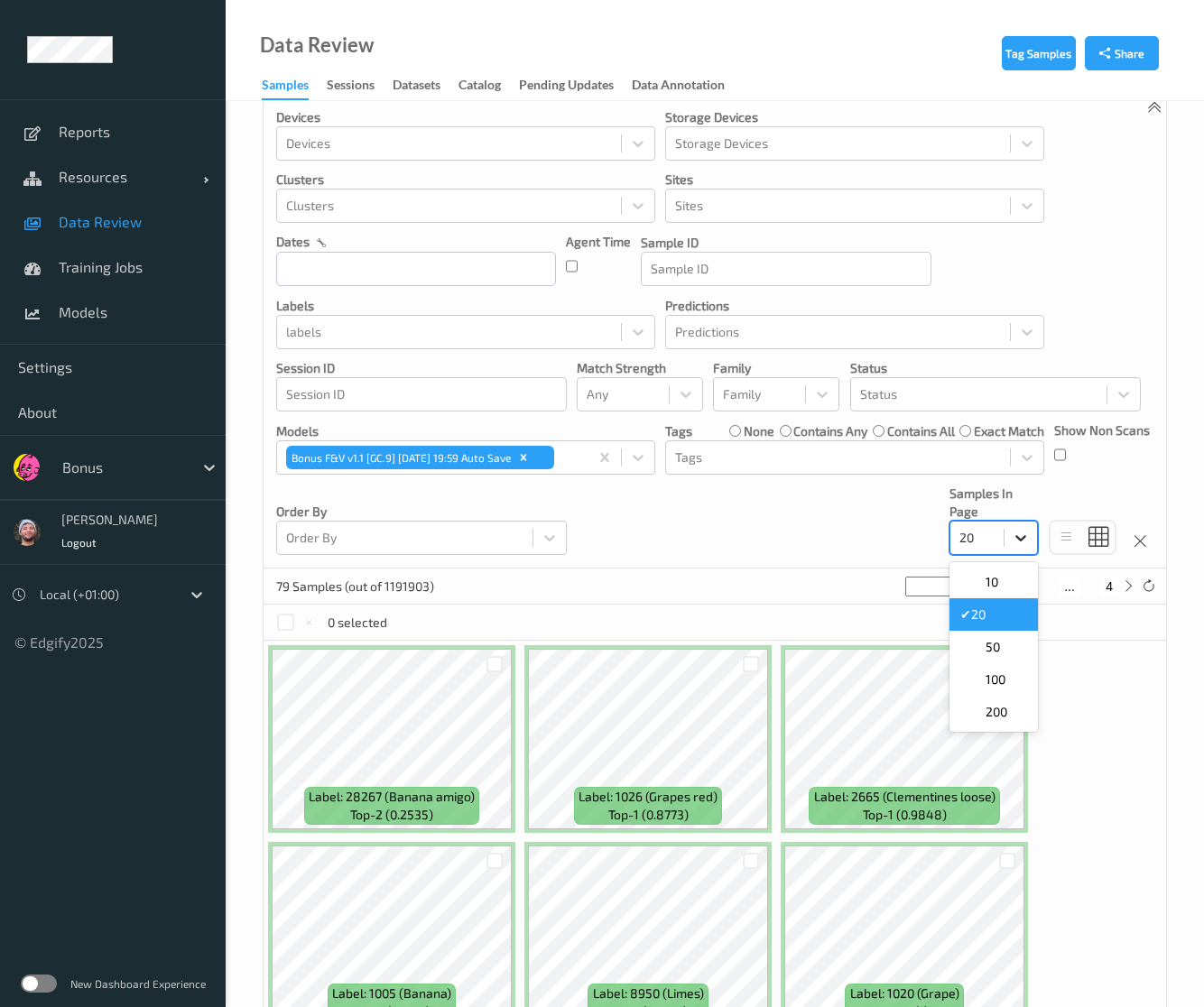
click at [1009, 543] on div at bounding box center [1020, 538] width 33 height 33
click at [1003, 705] on span "200" at bounding box center [996, 712] width 22 height 18
click at [719, 543] on div "Devices Devices Storage Devices Storage Devices Clusters Clusters Sites Sites d…" at bounding box center [714, 332] width 902 height 473
click at [149, 213] on span "Data Review" at bounding box center [133, 222] width 149 height 18
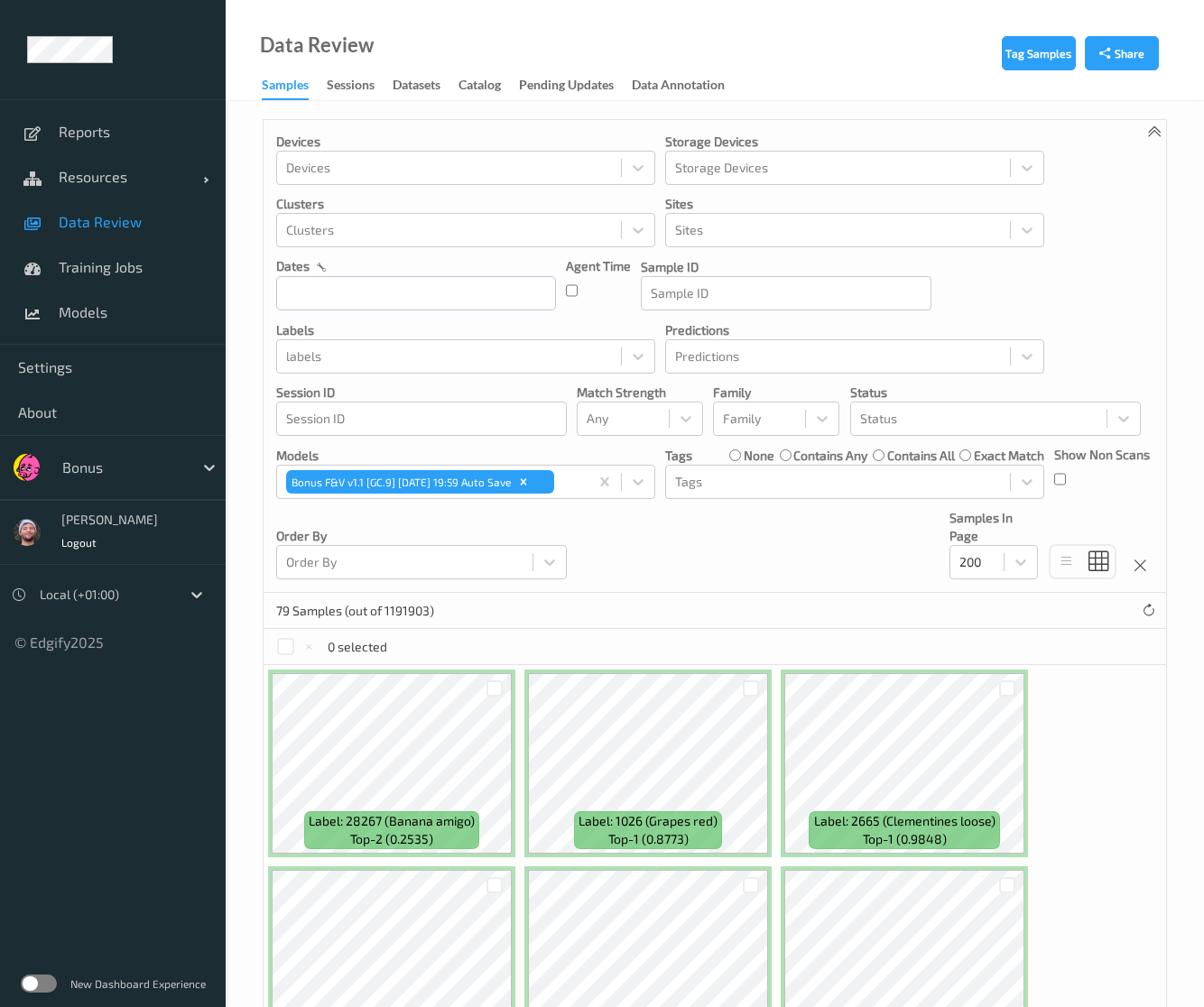
click at [668, 510] on div "Devices Devices Storage Devices Storage Devices Clusters Clusters Sites Sites d…" at bounding box center [714, 357] width 902 height 473
click at [906, 415] on div at bounding box center [978, 419] width 238 height 22
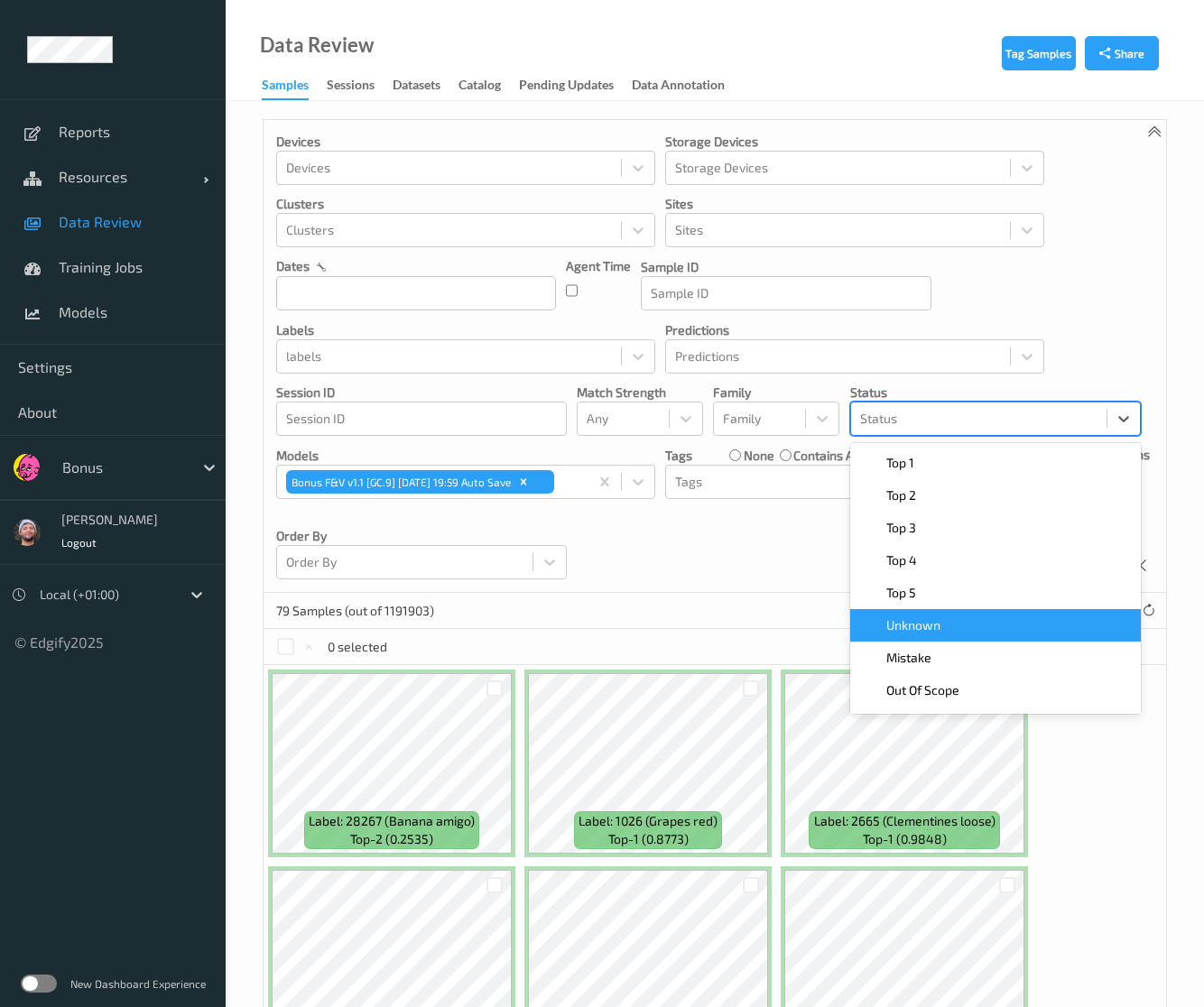
click at [925, 625] on span "Unknown" at bounding box center [913, 625] width 54 height 18
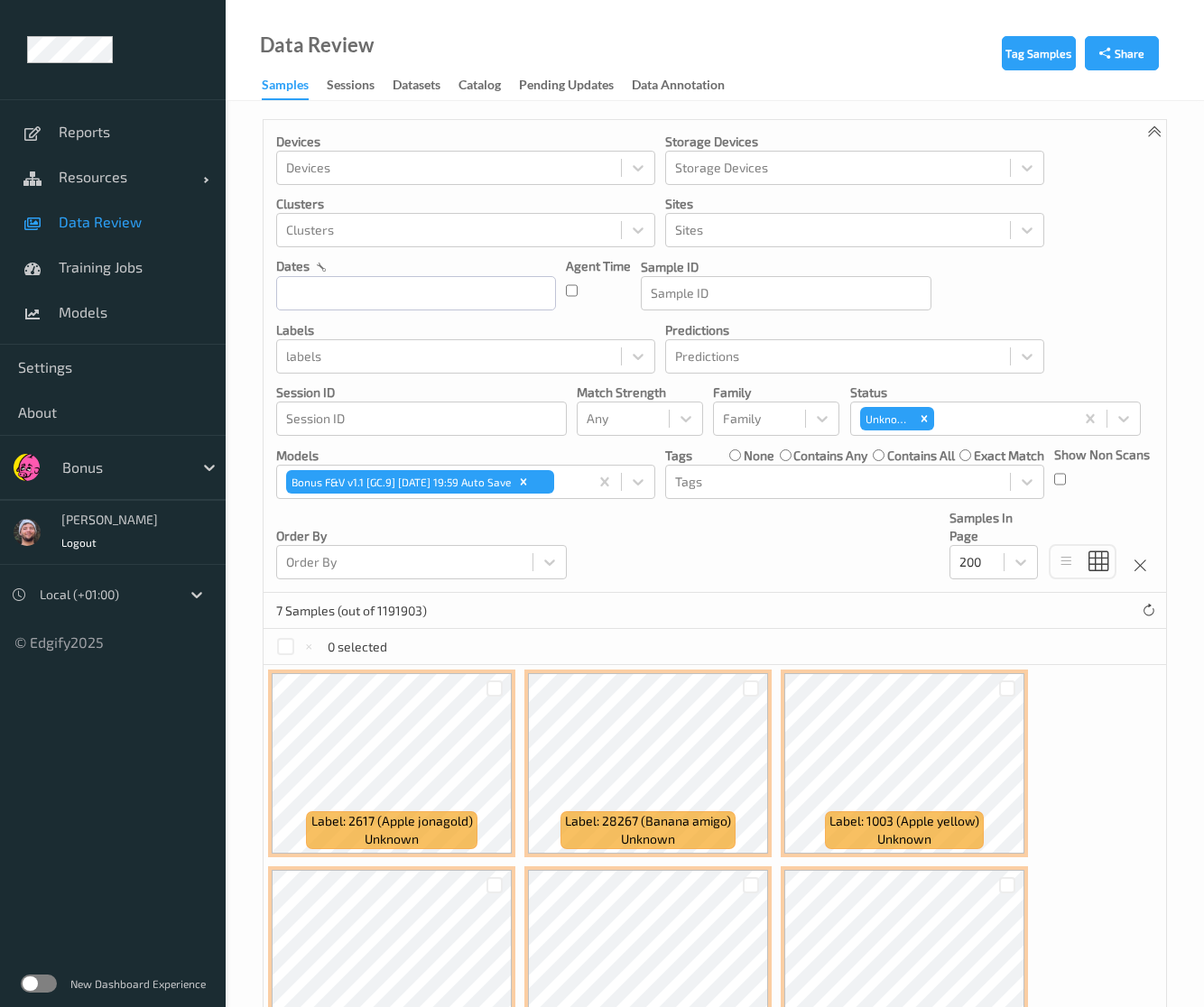
click at [753, 579] on div "Devices Devices Storage Devices Storage Devices Clusters Clusters Sites Sites d…" at bounding box center [714, 357] width 902 height 473
click at [922, 416] on icon "Remove Unknown" at bounding box center [924, 418] width 6 height 6
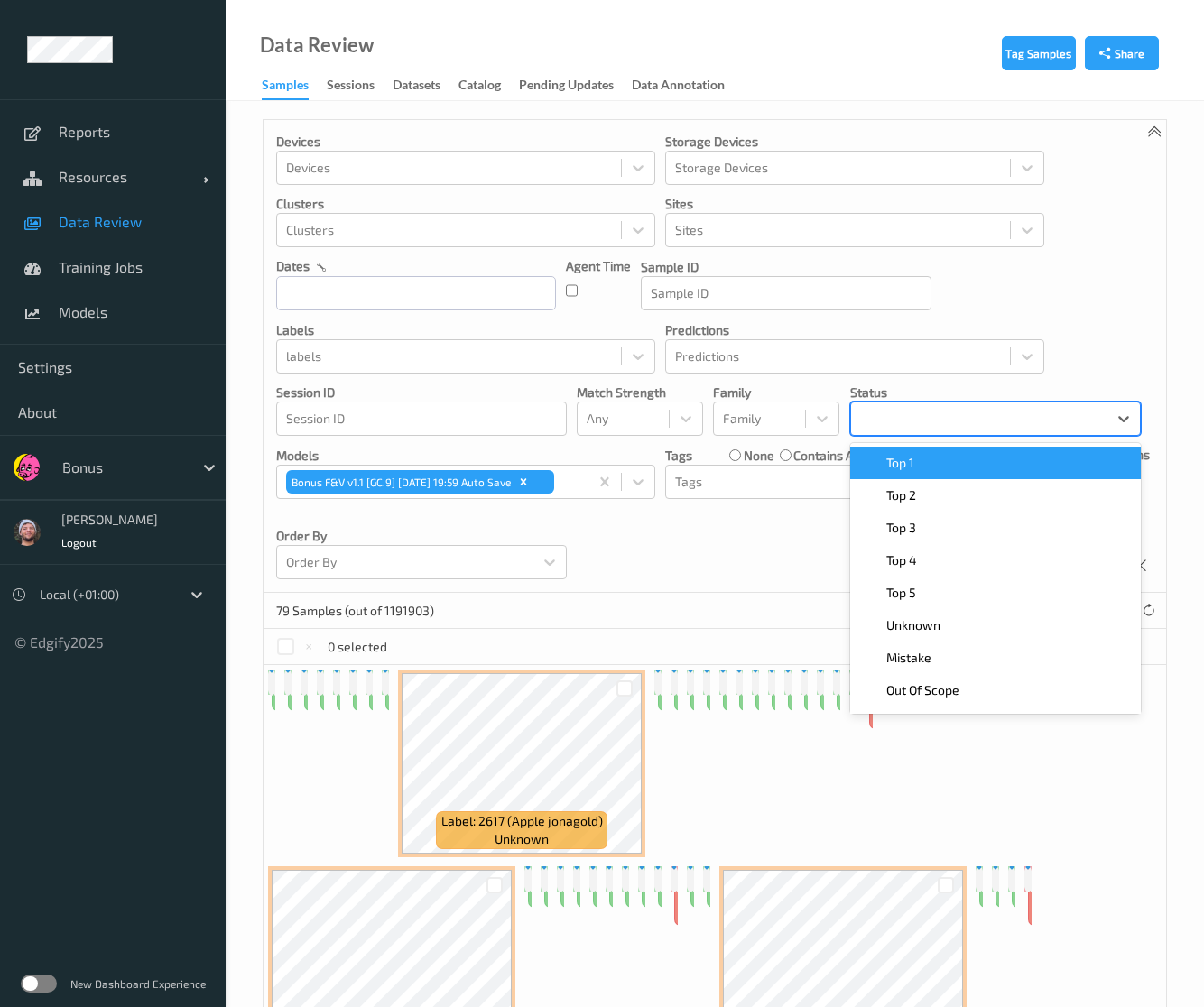
click at [970, 415] on div at bounding box center [978, 419] width 238 height 22
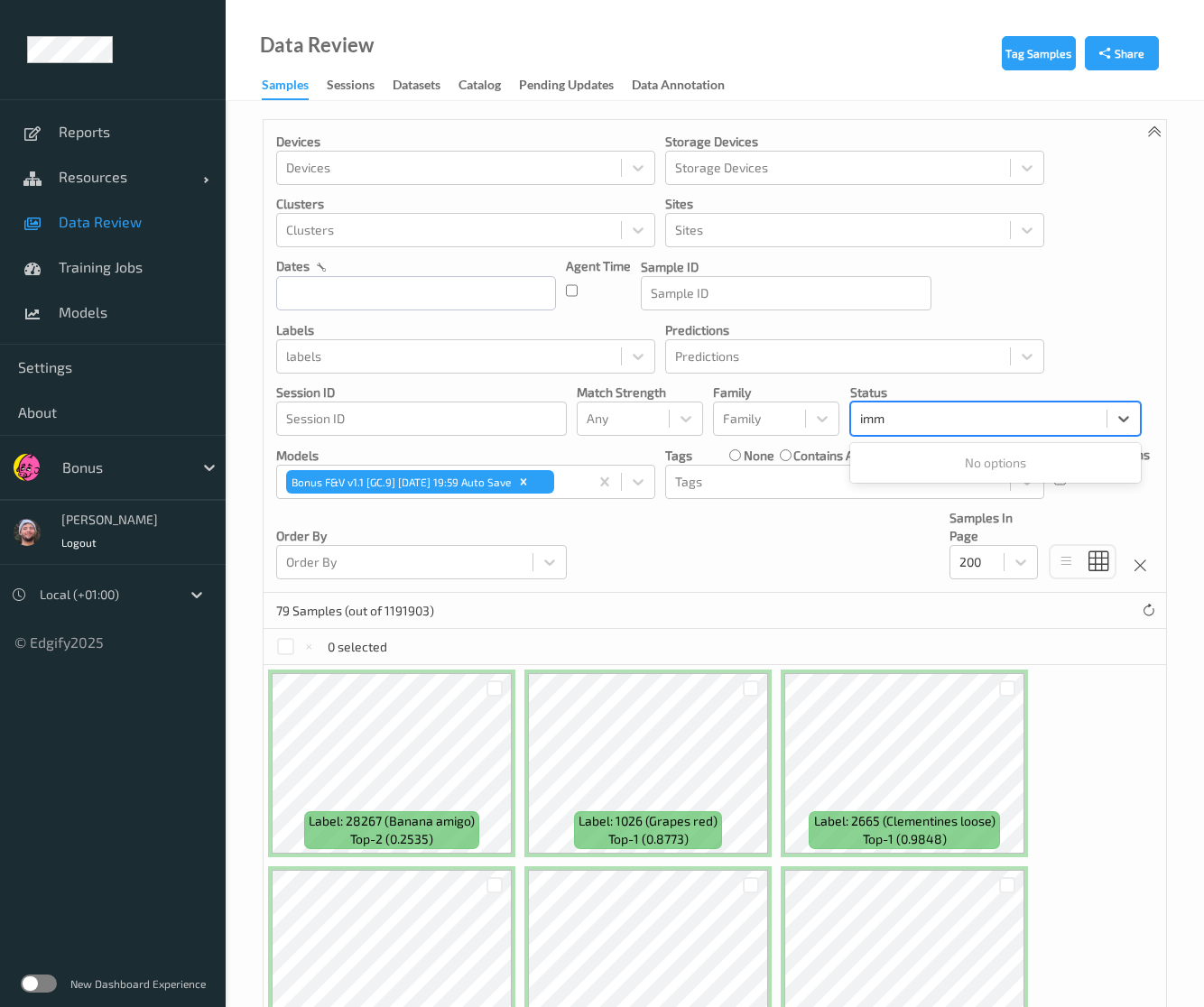
type input "imm"
click at [946, 400] on p "Status" at bounding box center [995, 393] width 290 height 18
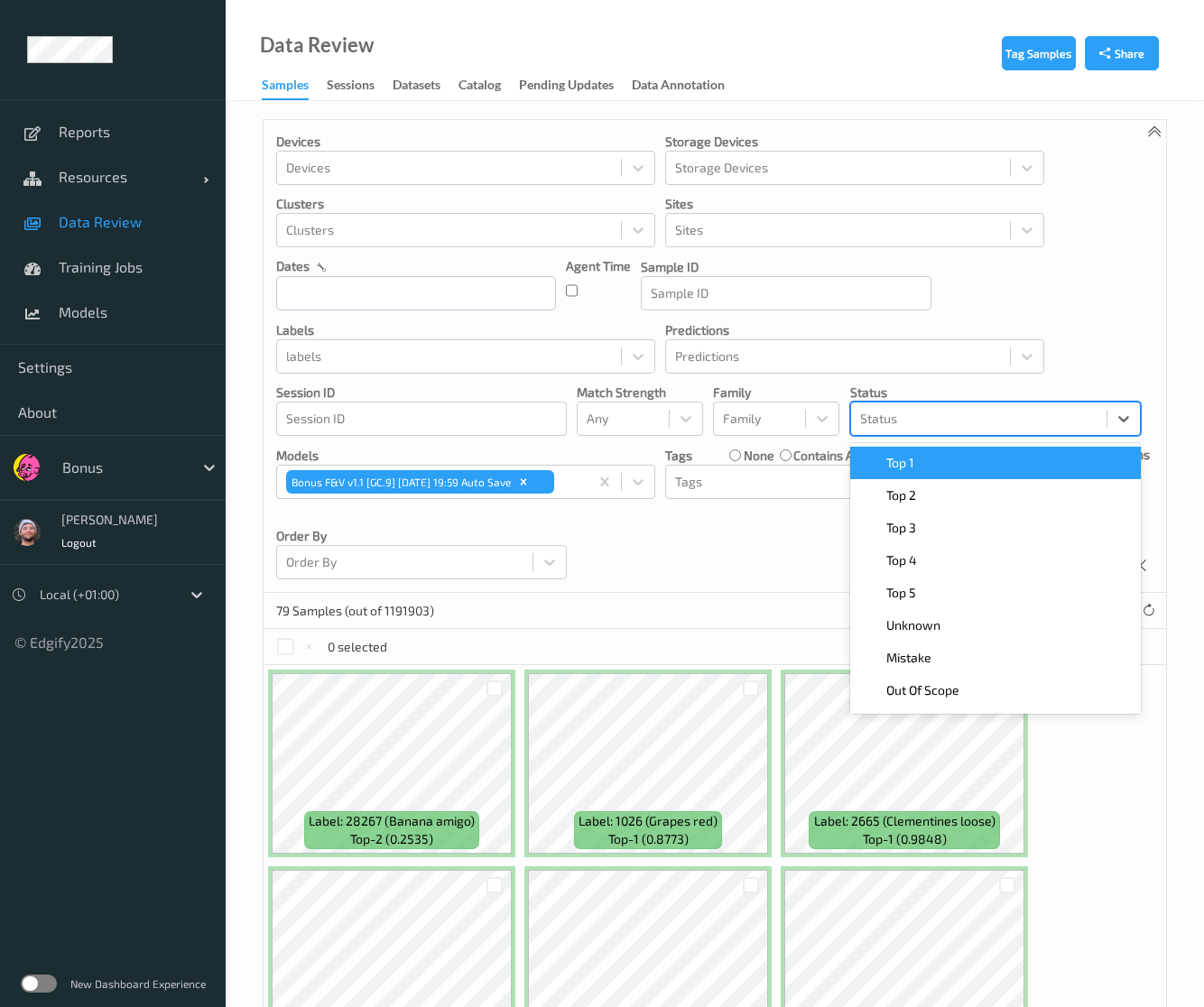
click at [915, 428] on div "Status" at bounding box center [978, 419] width 256 height 29
type input "mi"
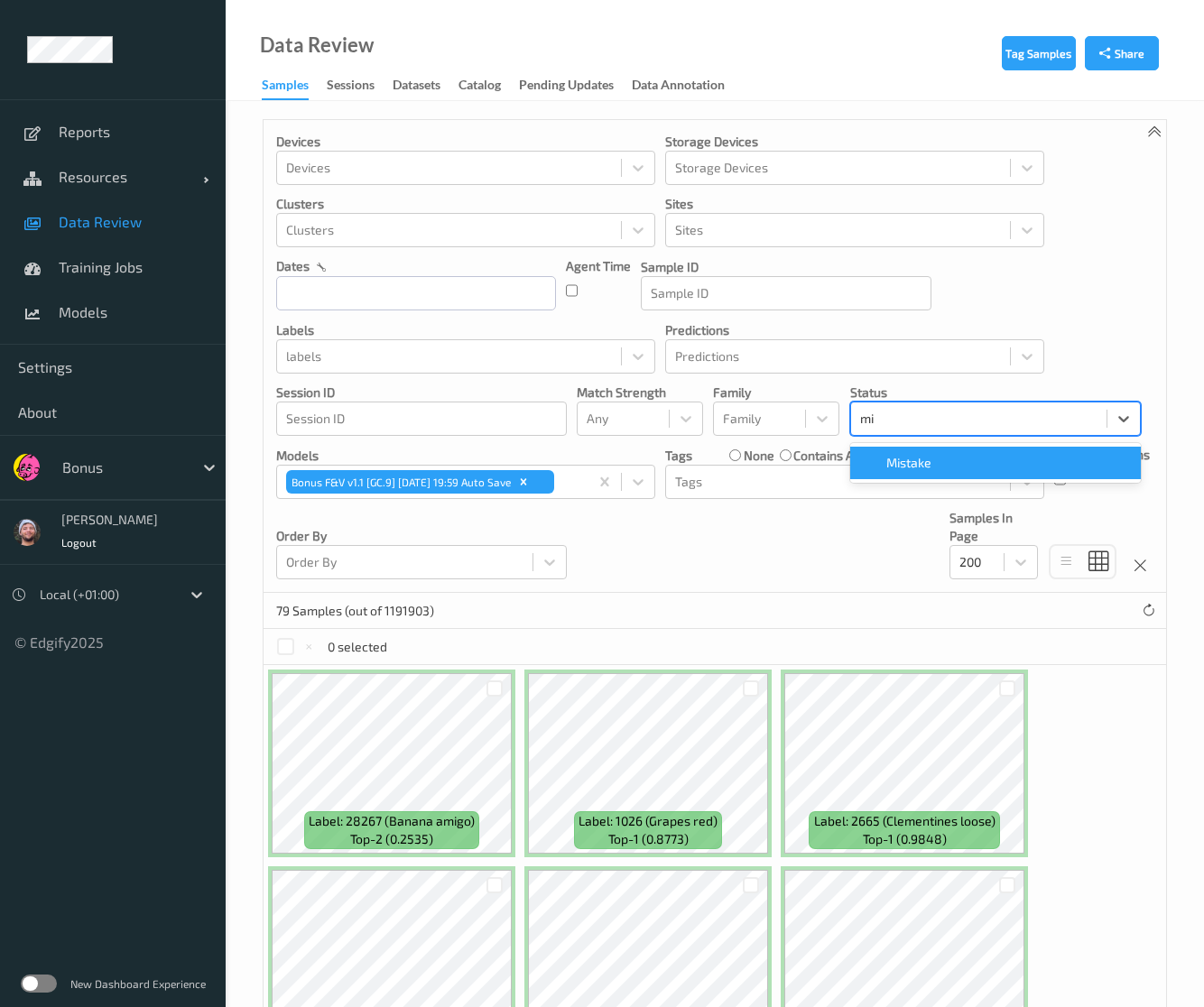
click at [907, 457] on span "Mistake" at bounding box center [908, 462] width 45 height 18
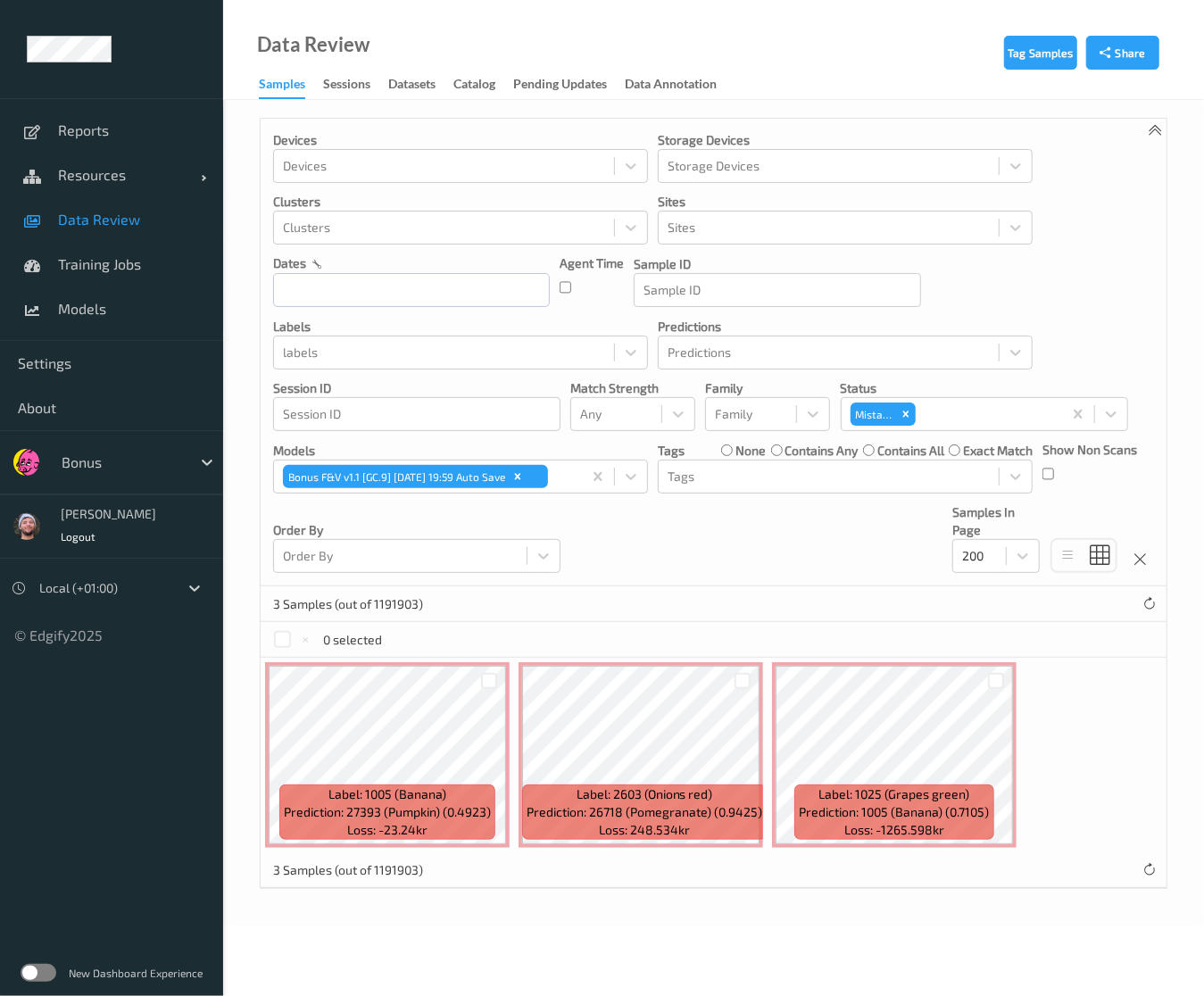
click at [718, 516] on div "Devices Devices Storage Devices Storage Devices Clusters Clusters Sites Sites d…" at bounding box center [713, 353] width 906 height 468
click at [175, 232] on link "Data Review" at bounding box center [111, 219] width 223 height 44
click at [911, 413] on icon "Remove Mistake" at bounding box center [906, 414] width 13 height 13
